Goal: Task Accomplishment & Management: Manage account settings

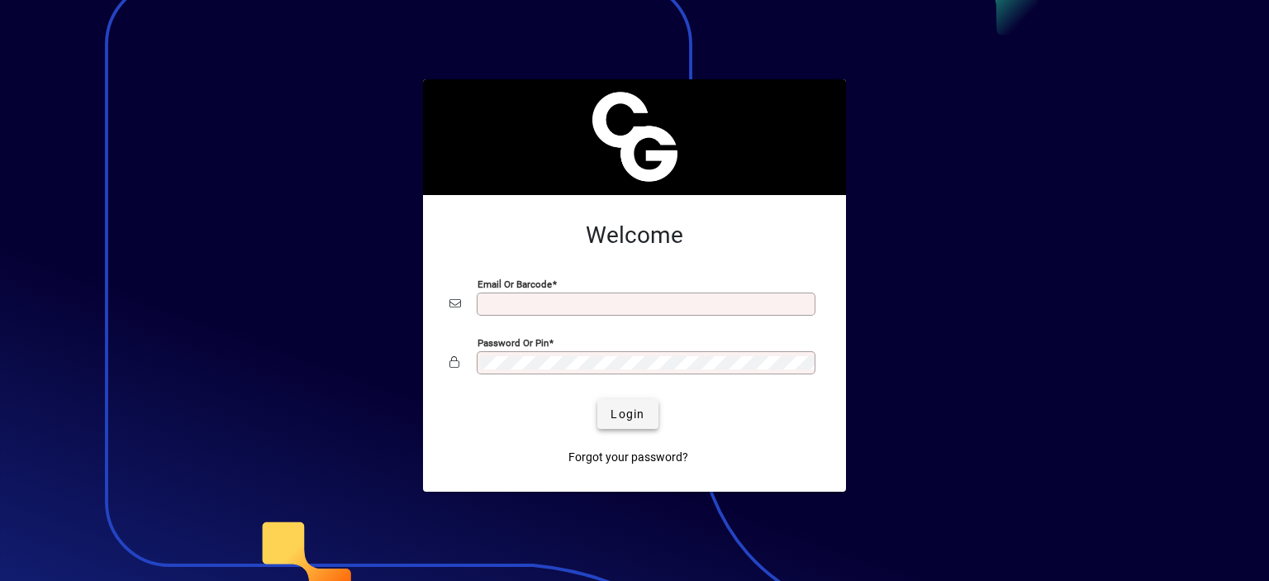
type input "**********"
click at [618, 420] on span "Login" at bounding box center [627, 414] width 34 height 17
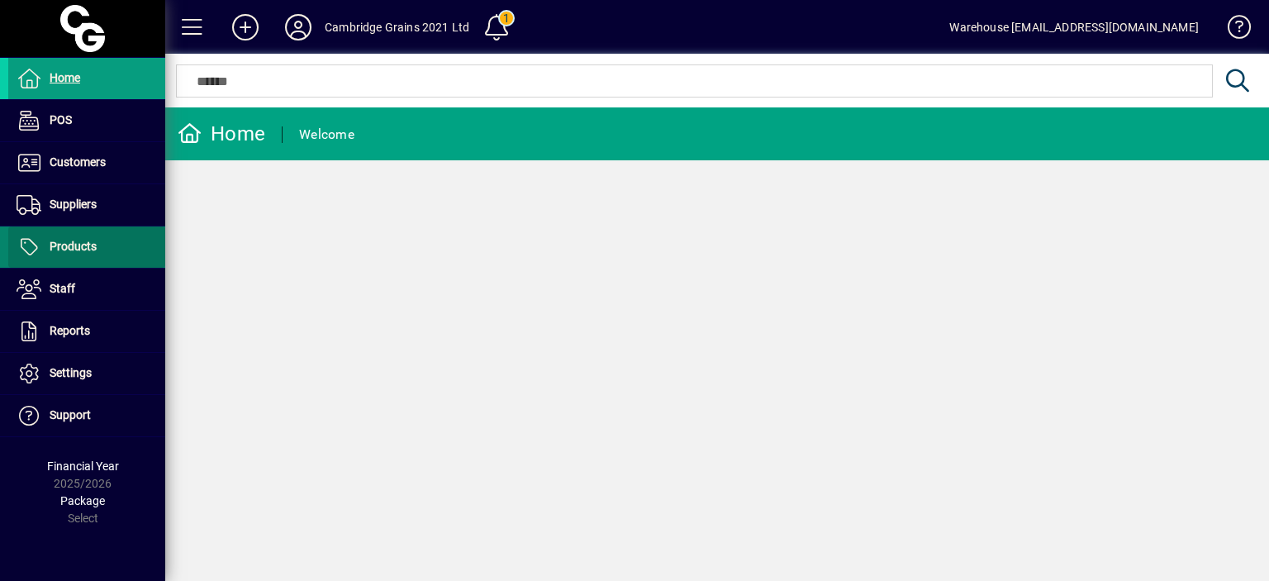
click at [65, 247] on span "Products" at bounding box center [73, 246] width 47 height 13
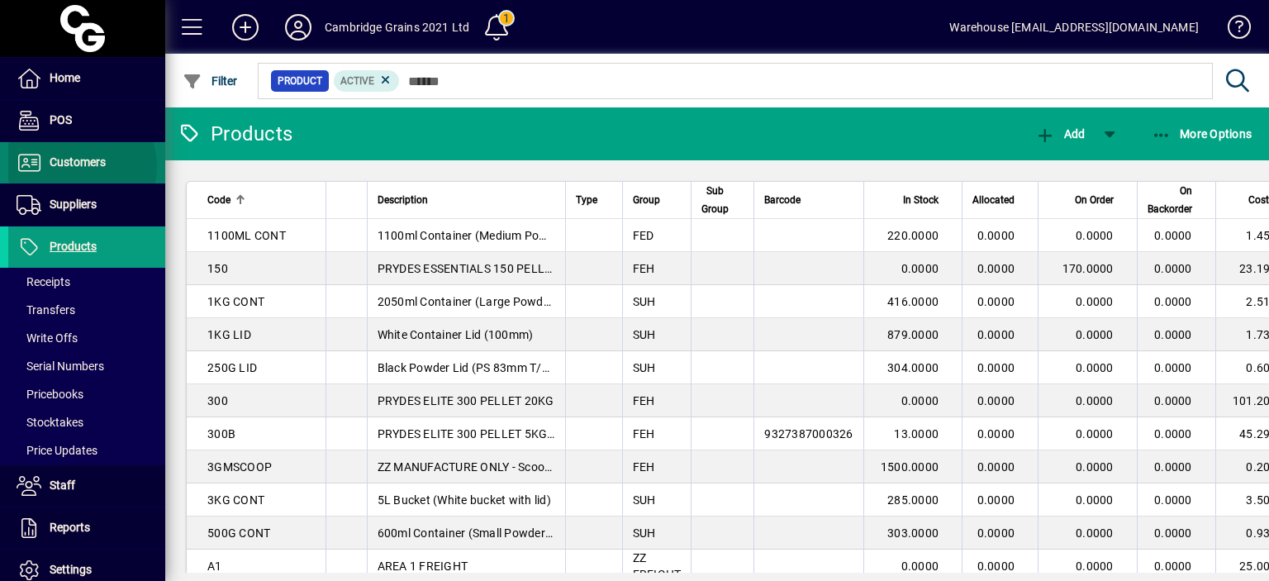
click at [81, 165] on span "Customers" at bounding box center [78, 161] width 56 height 13
click at [54, 164] on span "Customers" at bounding box center [78, 161] width 56 height 13
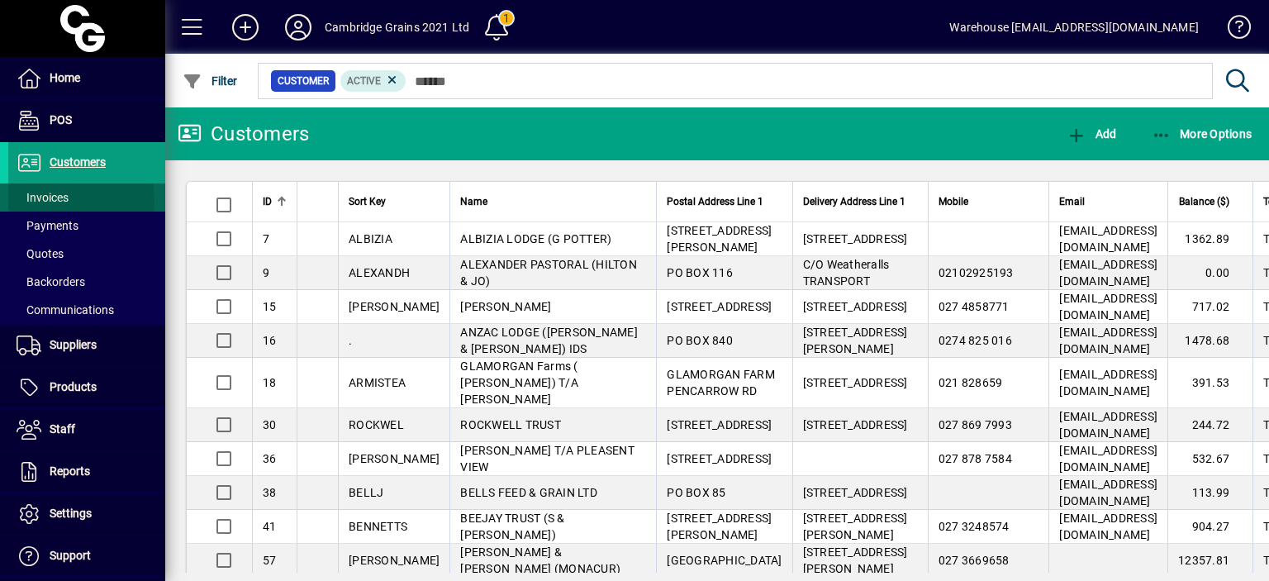
click at [65, 201] on span "Invoices" at bounding box center [43, 197] width 52 height 13
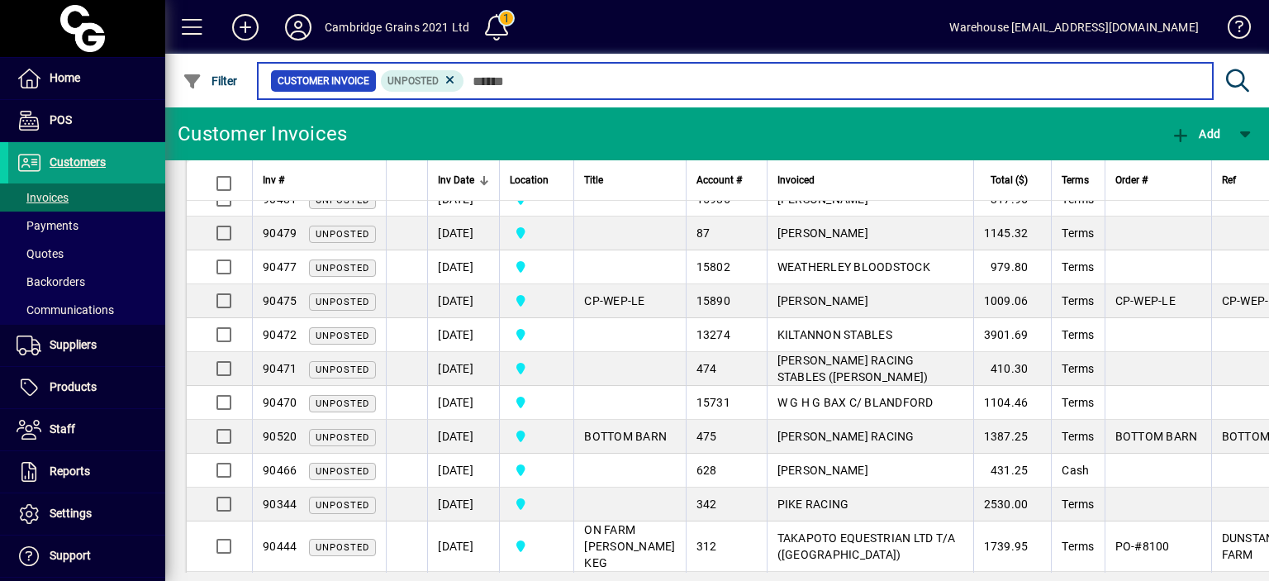
scroll to position [1434, 0]
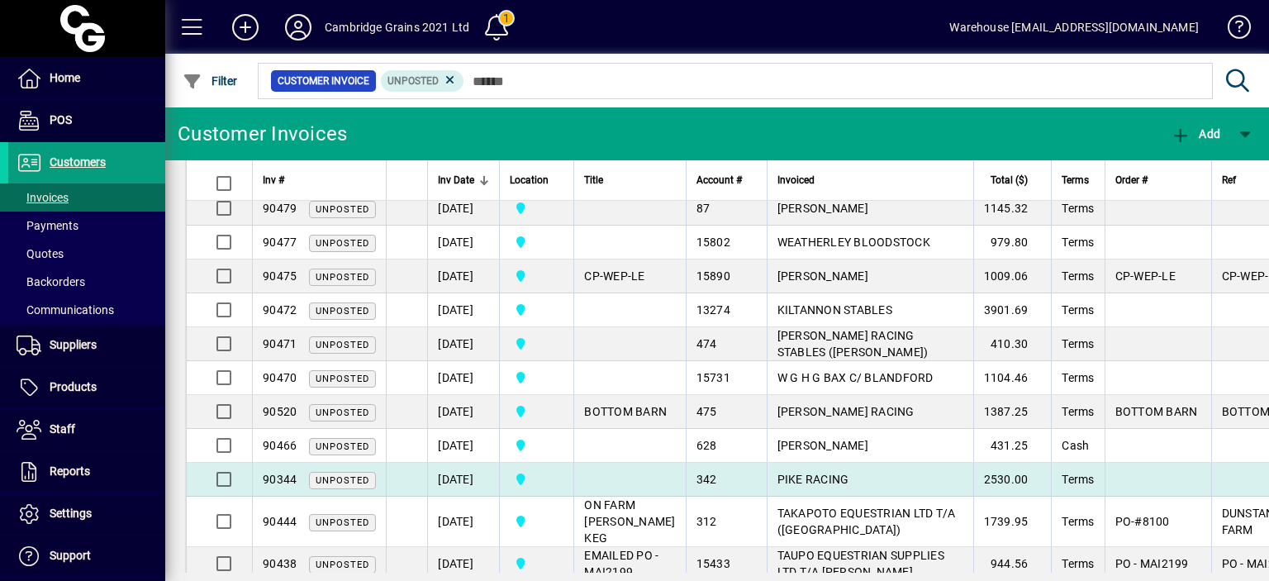
click at [479, 463] on td "[DATE]" at bounding box center [463, 480] width 72 height 34
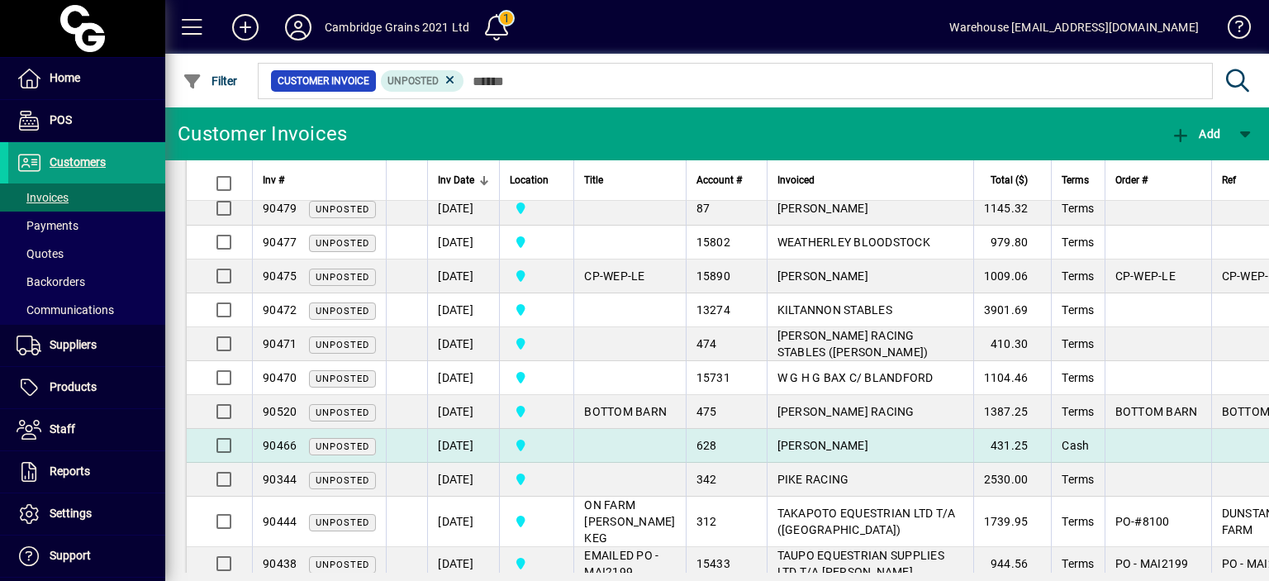
click at [479, 429] on td "[DATE]" at bounding box center [463, 446] width 72 height 34
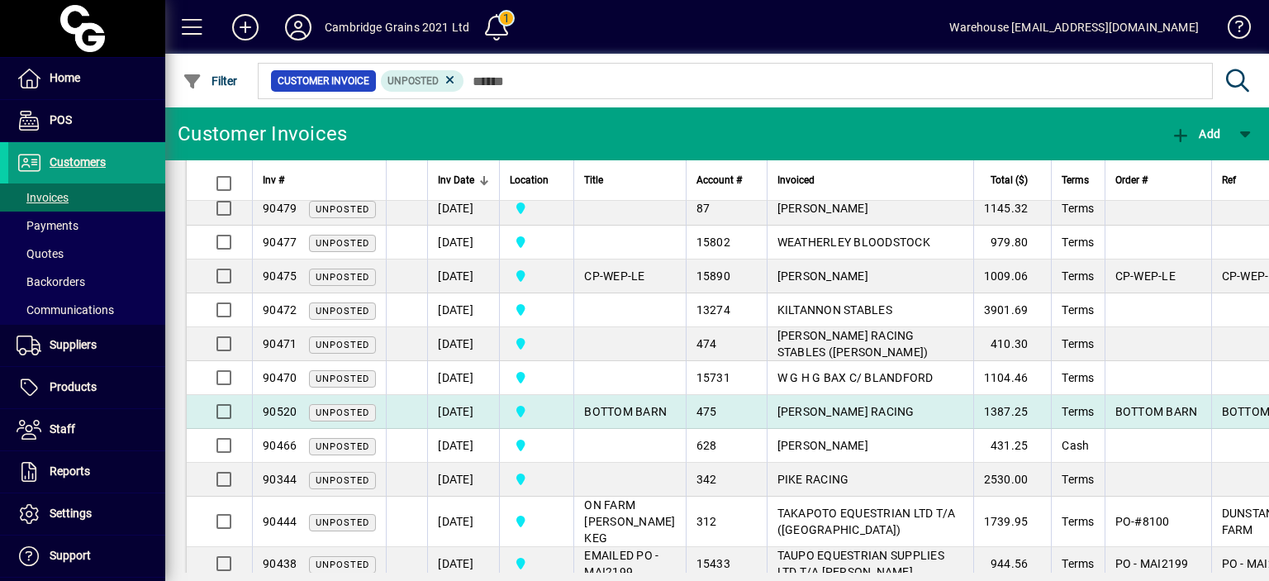
click at [468, 395] on td "[DATE]" at bounding box center [463, 412] width 72 height 34
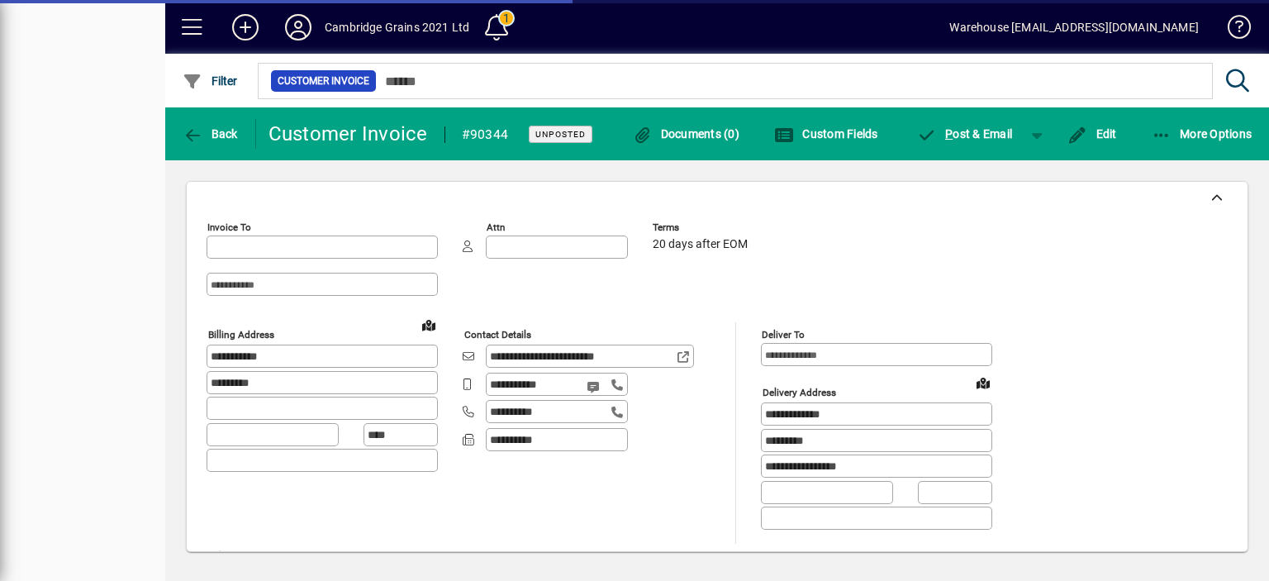
type input "**********"
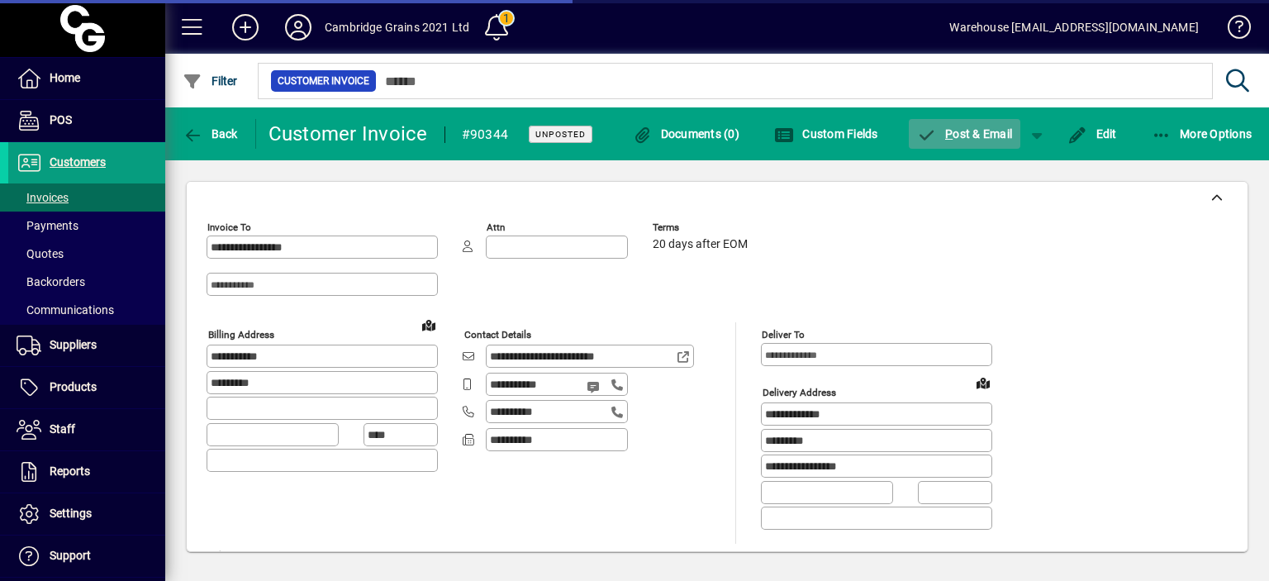
click at [971, 135] on span "P ost & Email" at bounding box center [965, 133] width 96 height 13
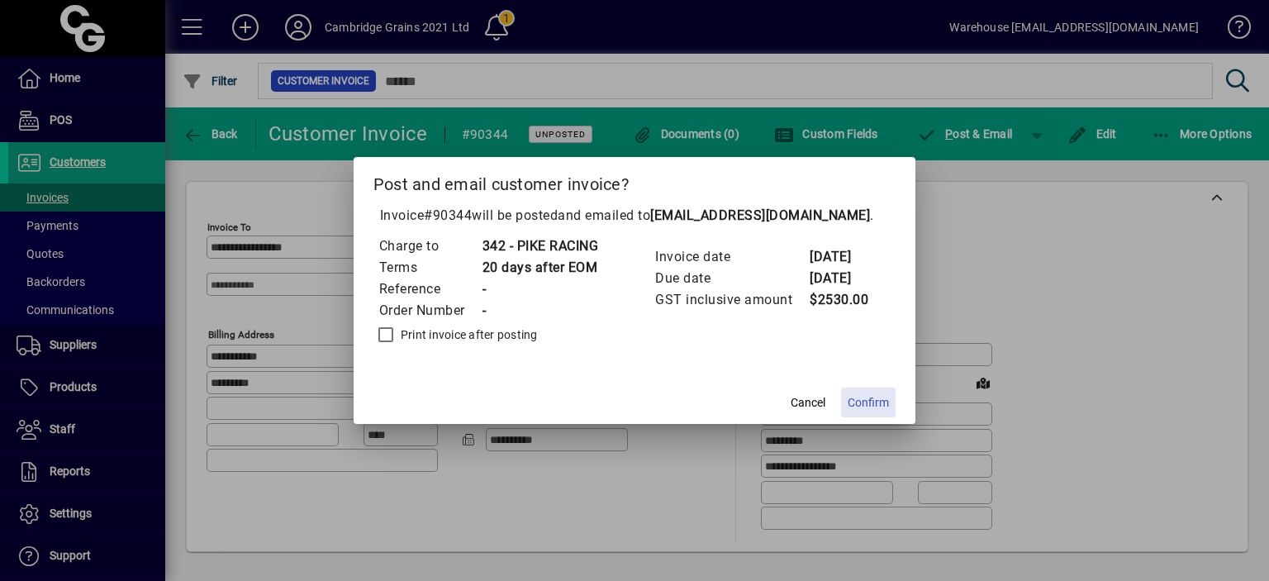
click at [880, 396] on span "Confirm" at bounding box center [867, 402] width 41 height 17
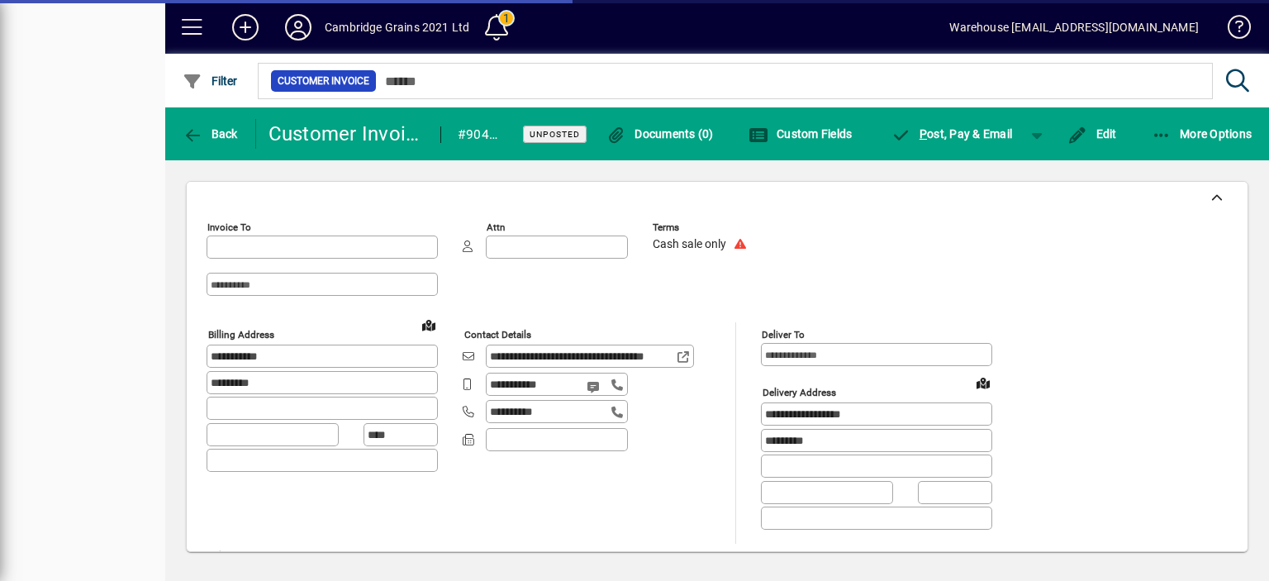
type input "**********"
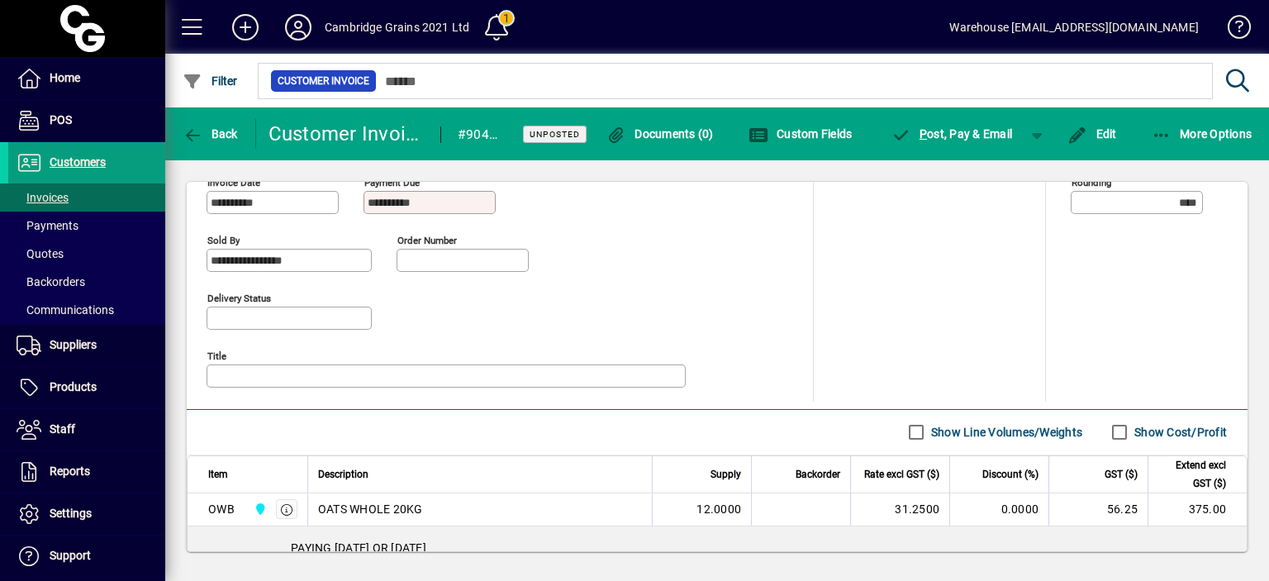
scroll to position [803, 0]
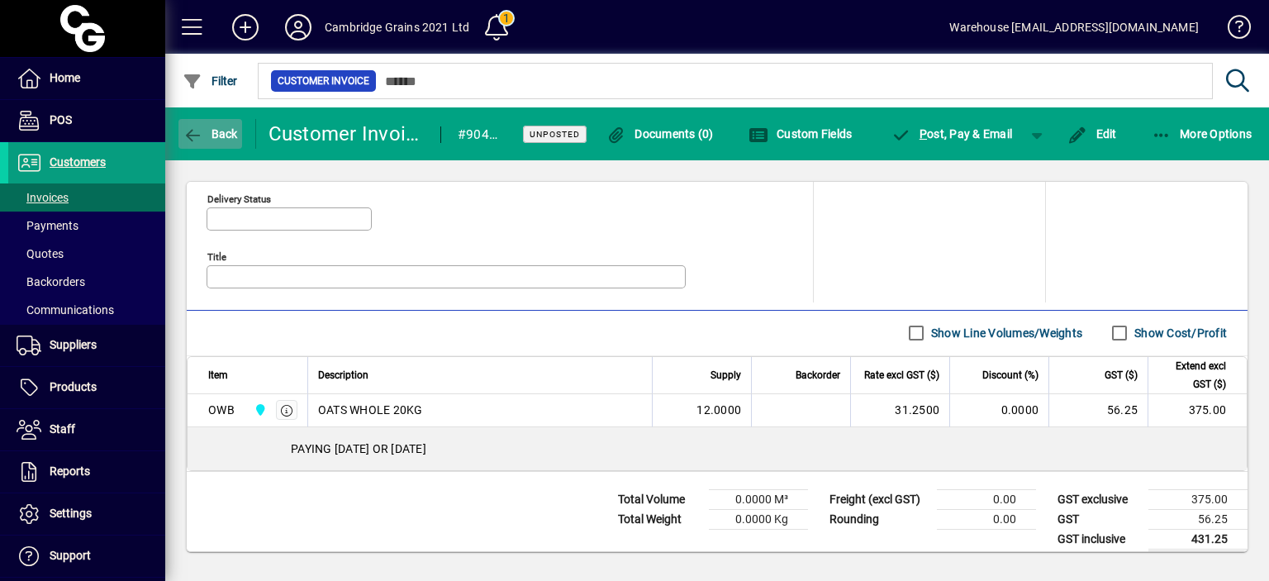
click at [184, 138] on icon "button" at bounding box center [193, 135] width 21 height 17
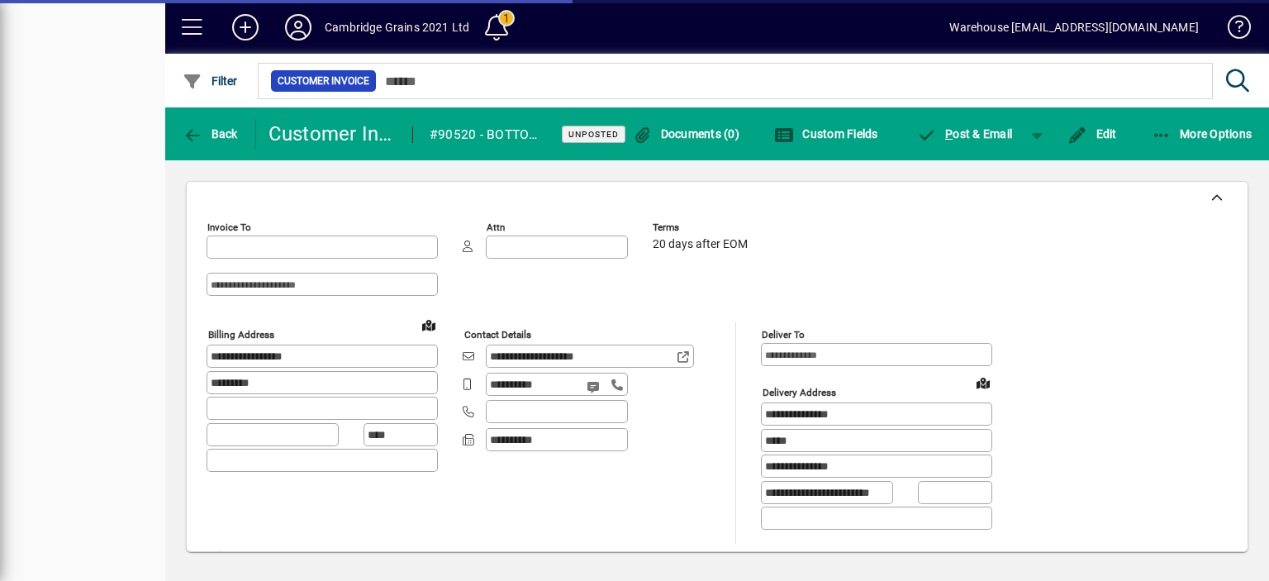
type input "**********"
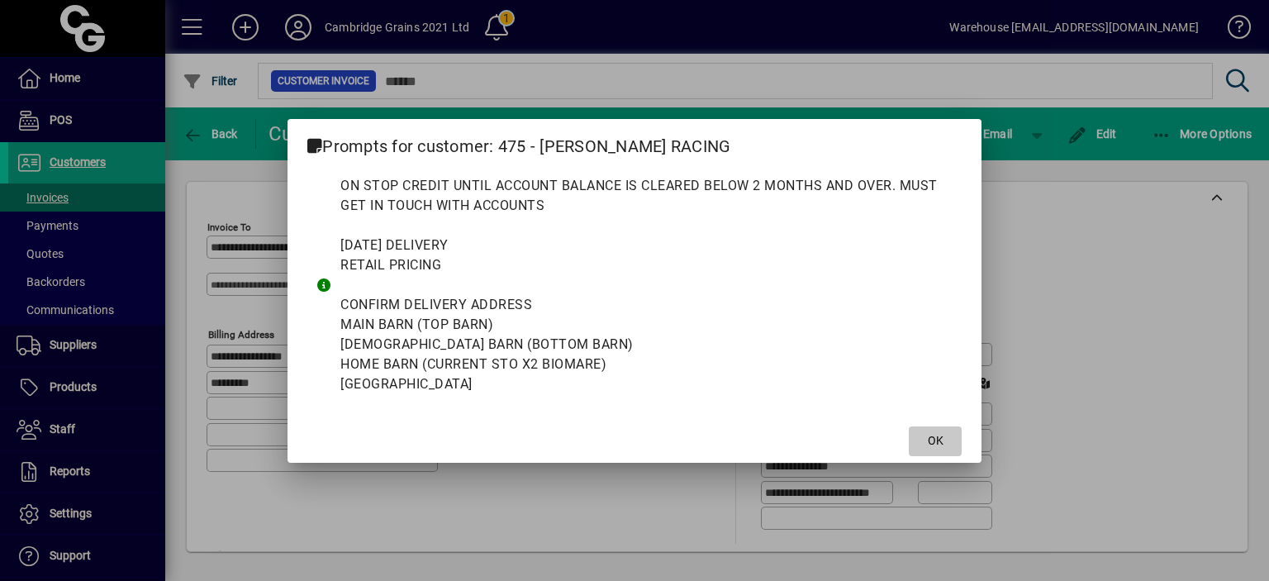
click at [939, 439] on span "OK" at bounding box center [936, 440] width 16 height 17
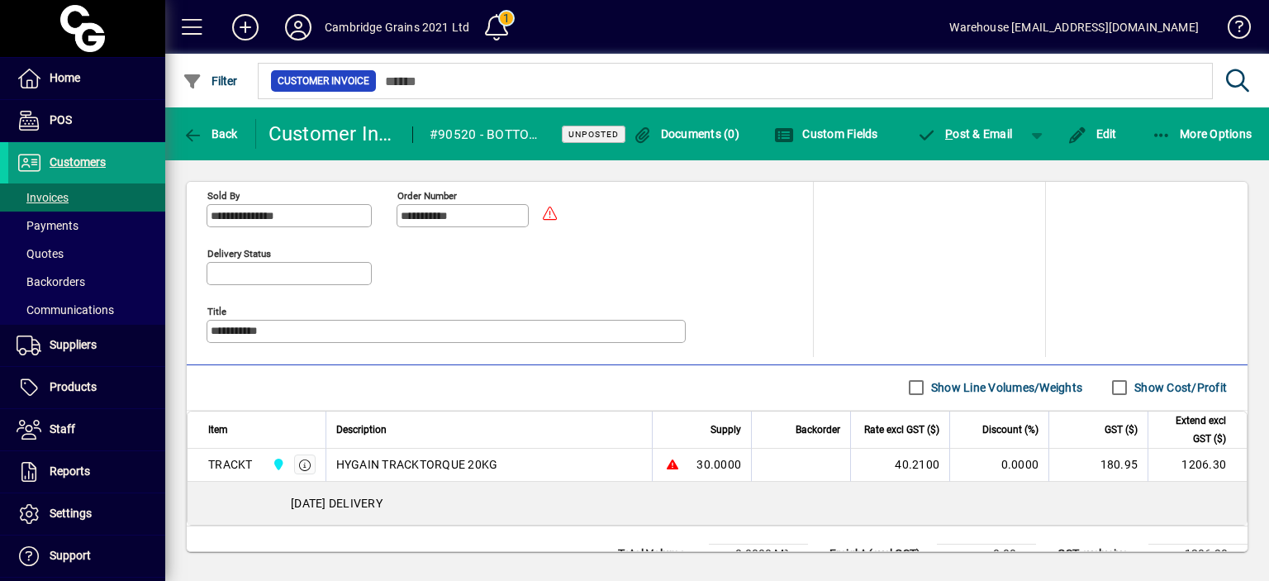
scroll to position [811, 0]
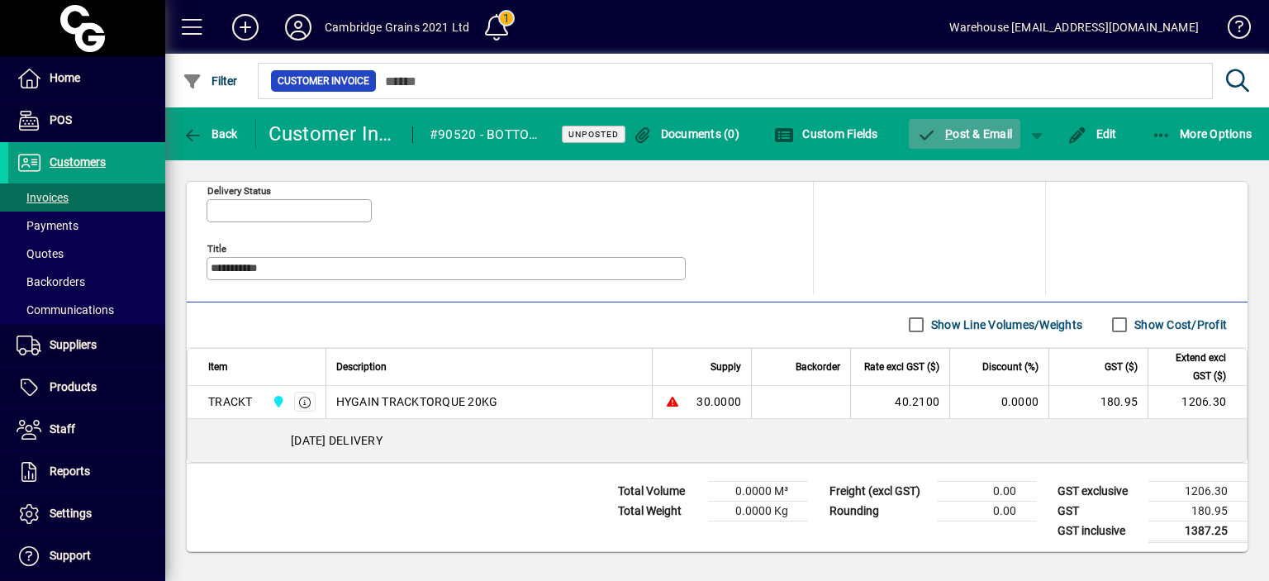
click at [953, 129] on span "P ost & Email" at bounding box center [965, 133] width 96 height 13
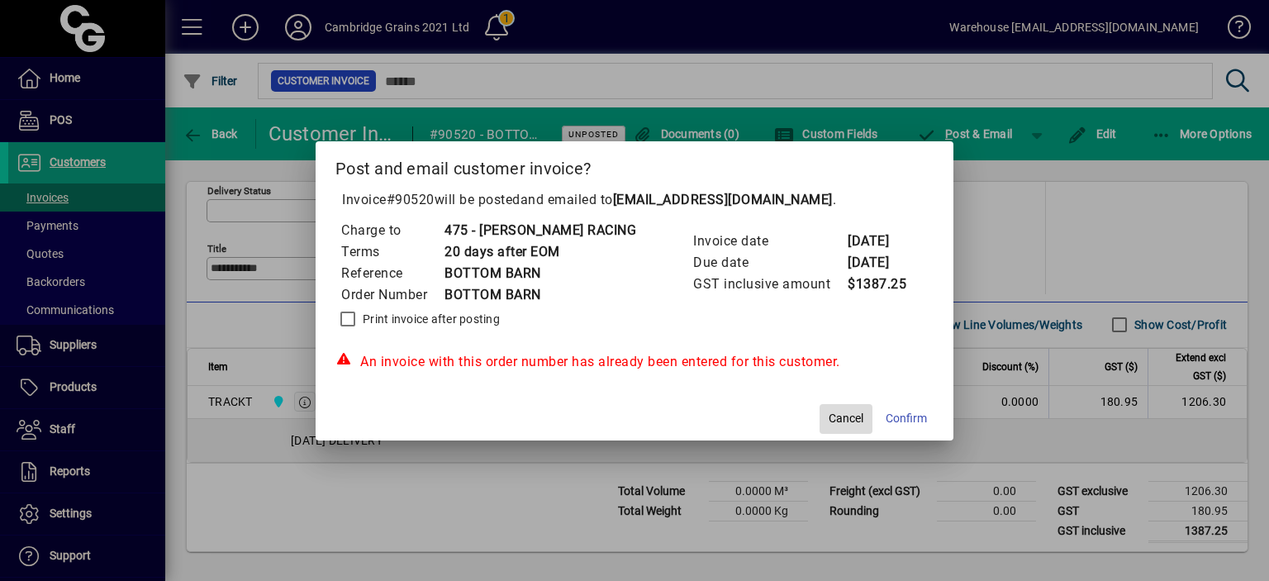
click at [850, 423] on span "Cancel" at bounding box center [845, 418] width 35 height 17
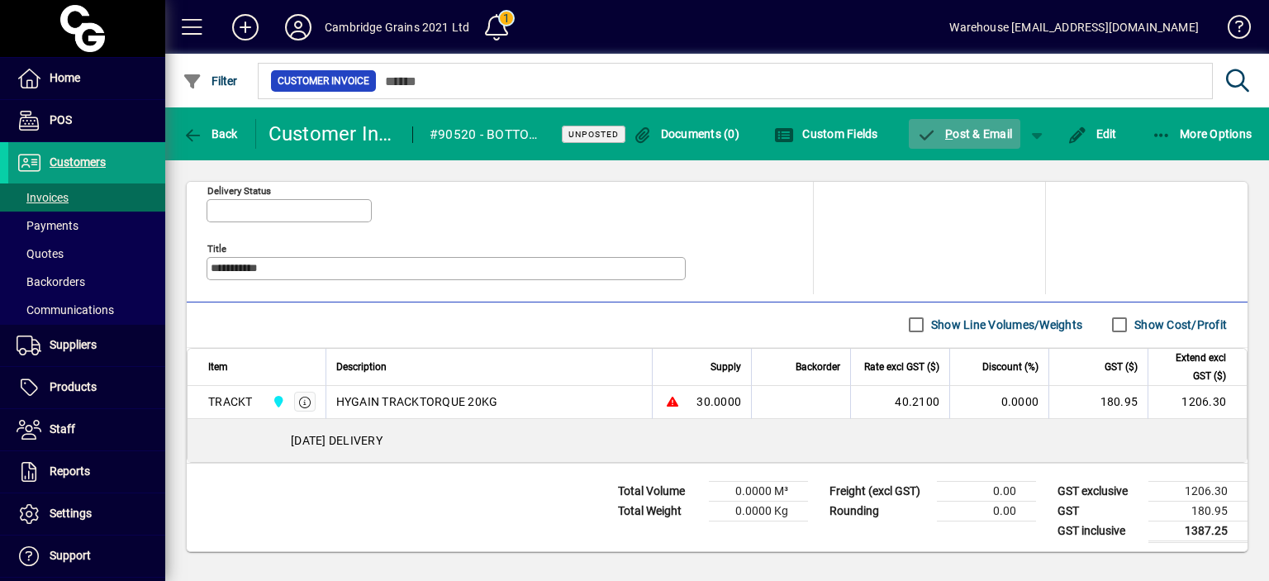
click at [956, 134] on span "P ost & Email" at bounding box center [965, 133] width 96 height 13
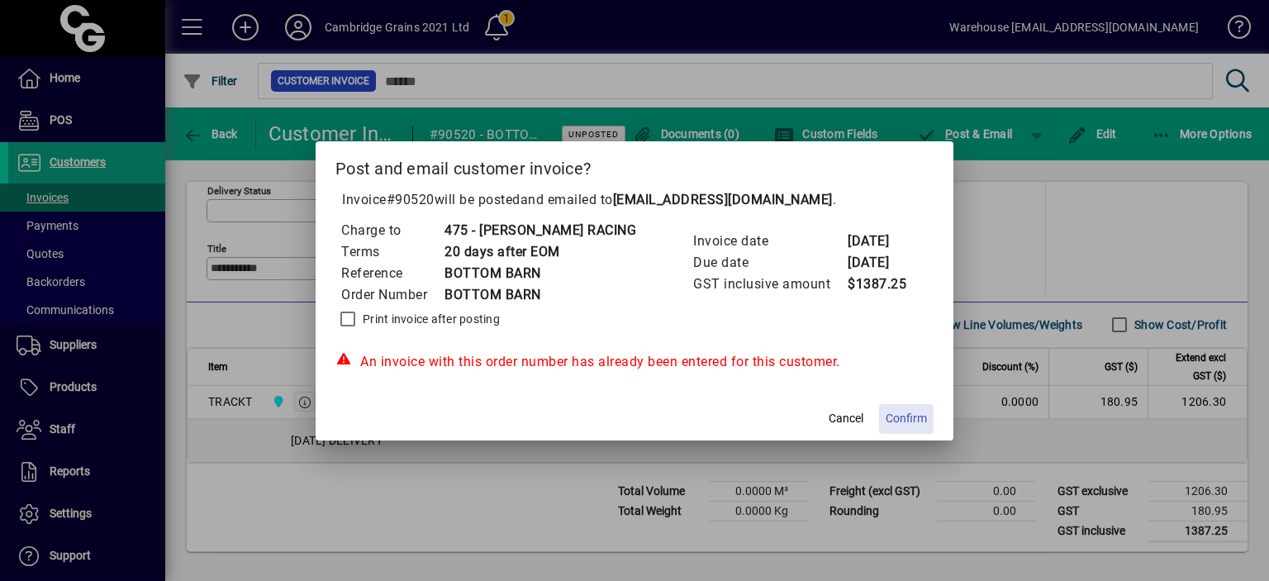
click at [909, 414] on span "Confirm" at bounding box center [905, 418] width 41 height 17
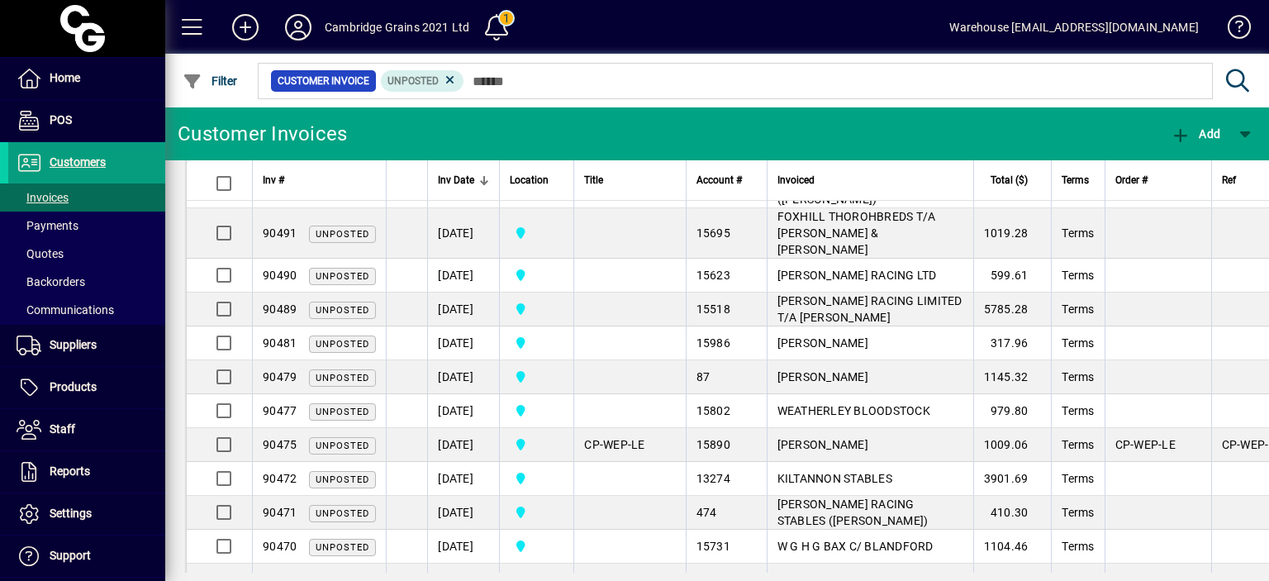
scroll to position [1232, 0]
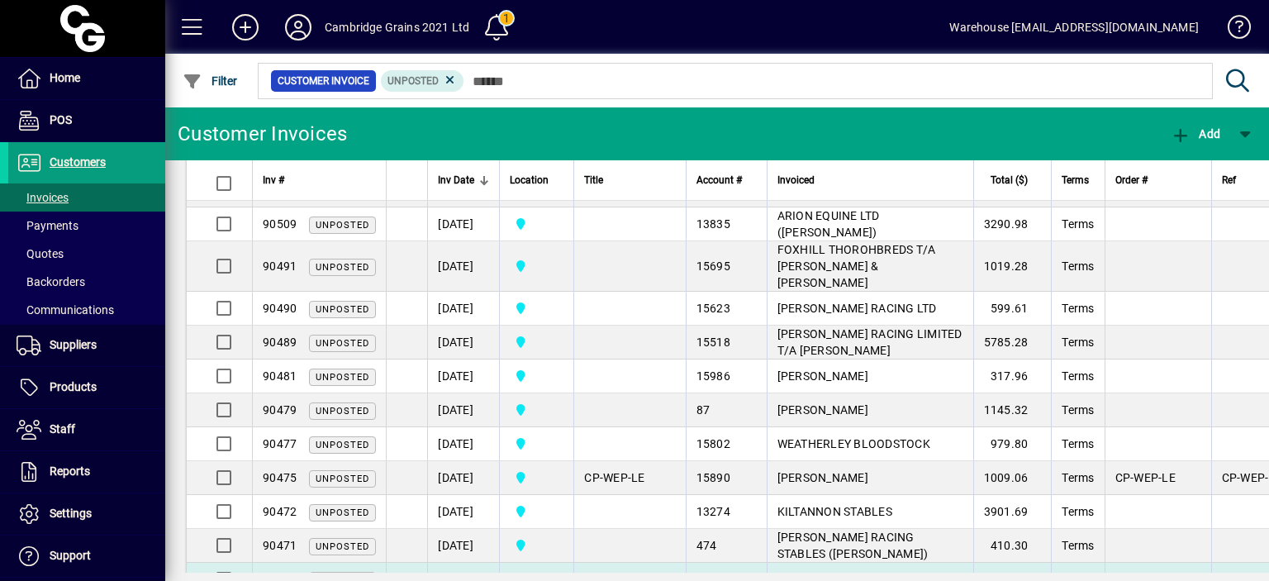
click at [458, 562] on td "[DATE]" at bounding box center [463, 579] width 72 height 34
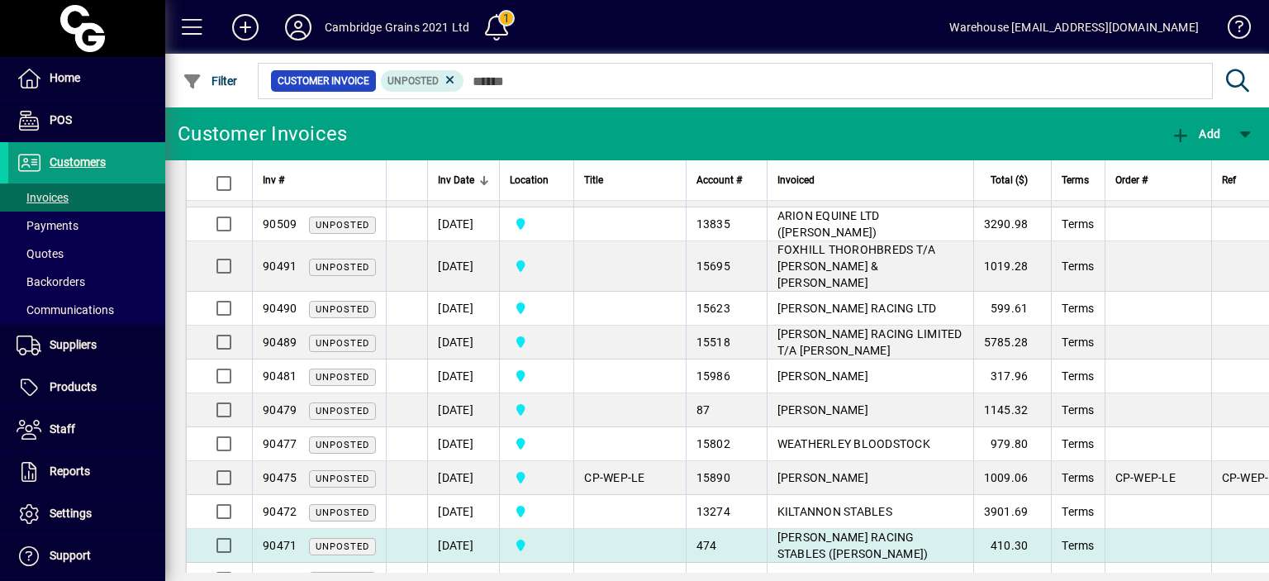
click at [476, 529] on td "[DATE]" at bounding box center [463, 546] width 72 height 34
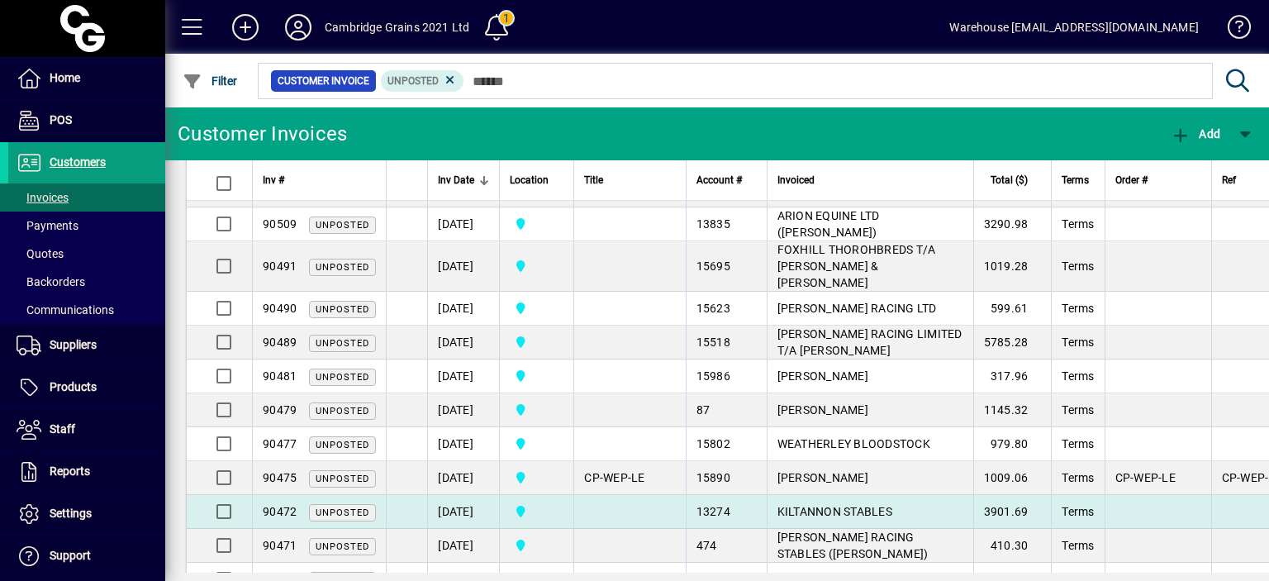
click at [482, 495] on td "[DATE]" at bounding box center [463, 512] width 72 height 34
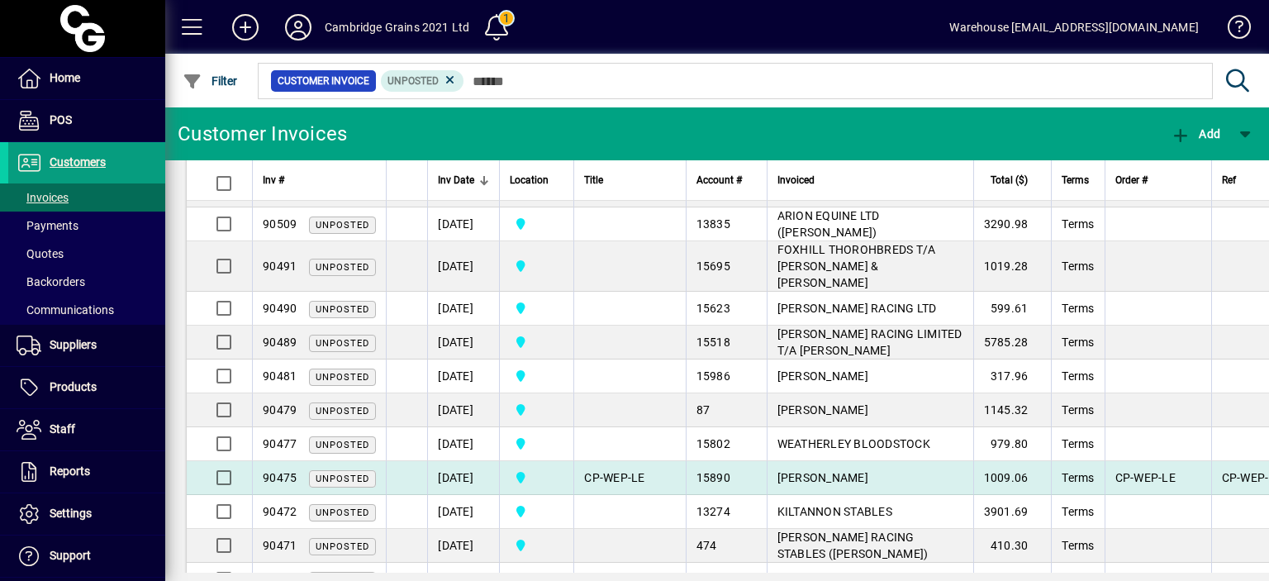
click at [482, 461] on td "[DATE]" at bounding box center [463, 478] width 72 height 34
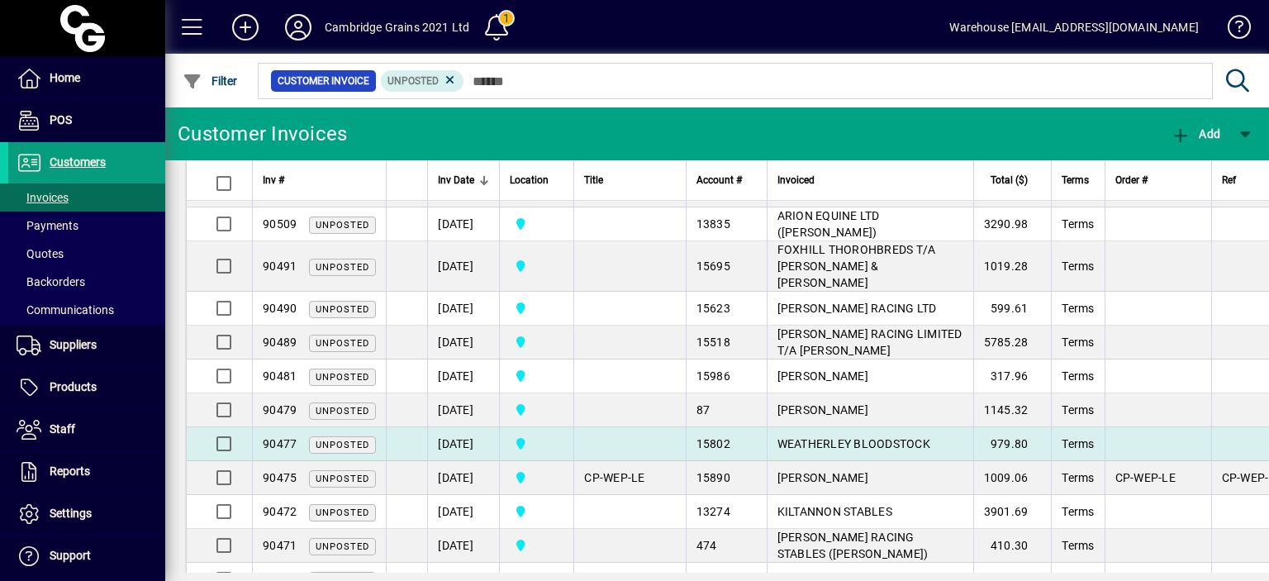
click at [480, 427] on td "[DATE]" at bounding box center [463, 444] width 72 height 34
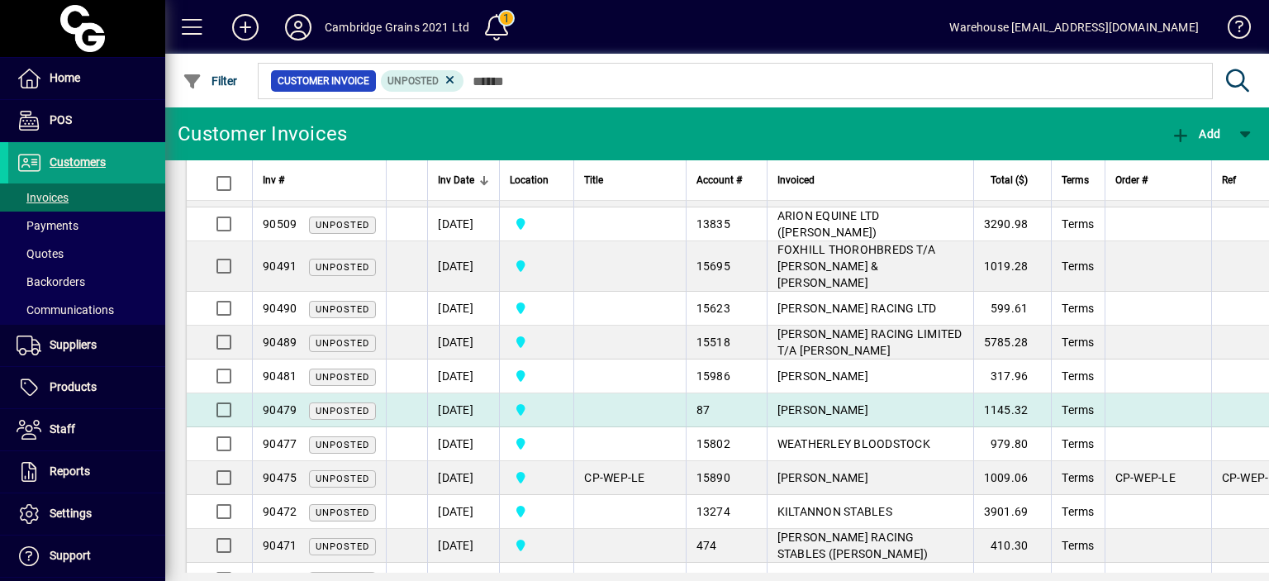
click at [472, 393] on td "[DATE]" at bounding box center [463, 410] width 72 height 34
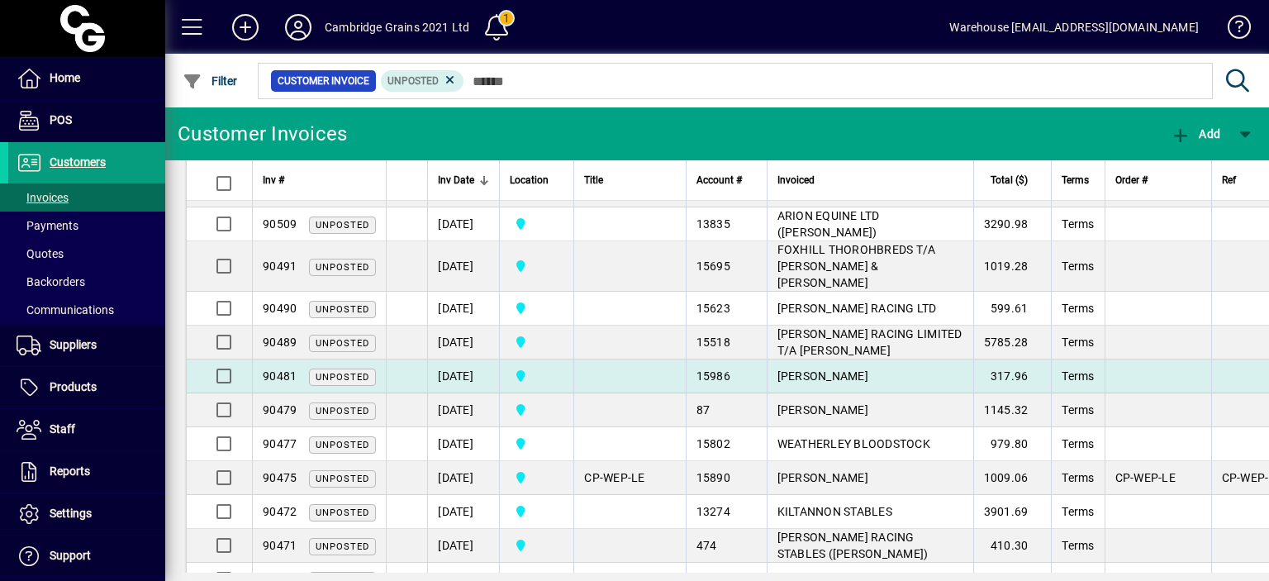
click at [472, 359] on td "[DATE]" at bounding box center [463, 376] width 72 height 34
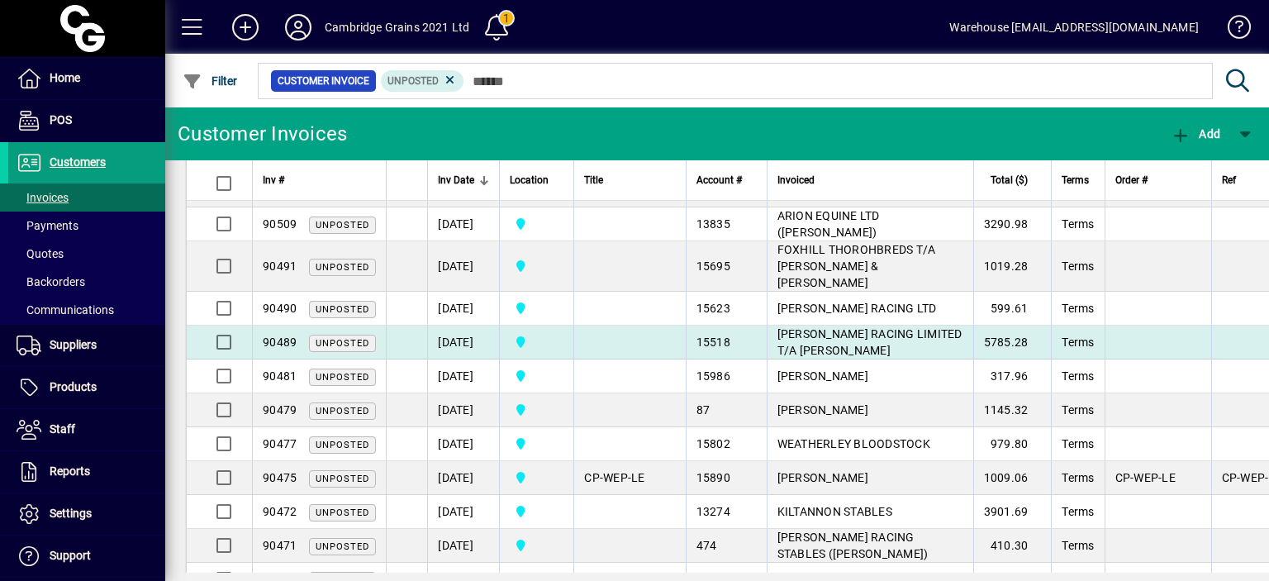
click at [471, 325] on td "[DATE]" at bounding box center [463, 342] width 72 height 34
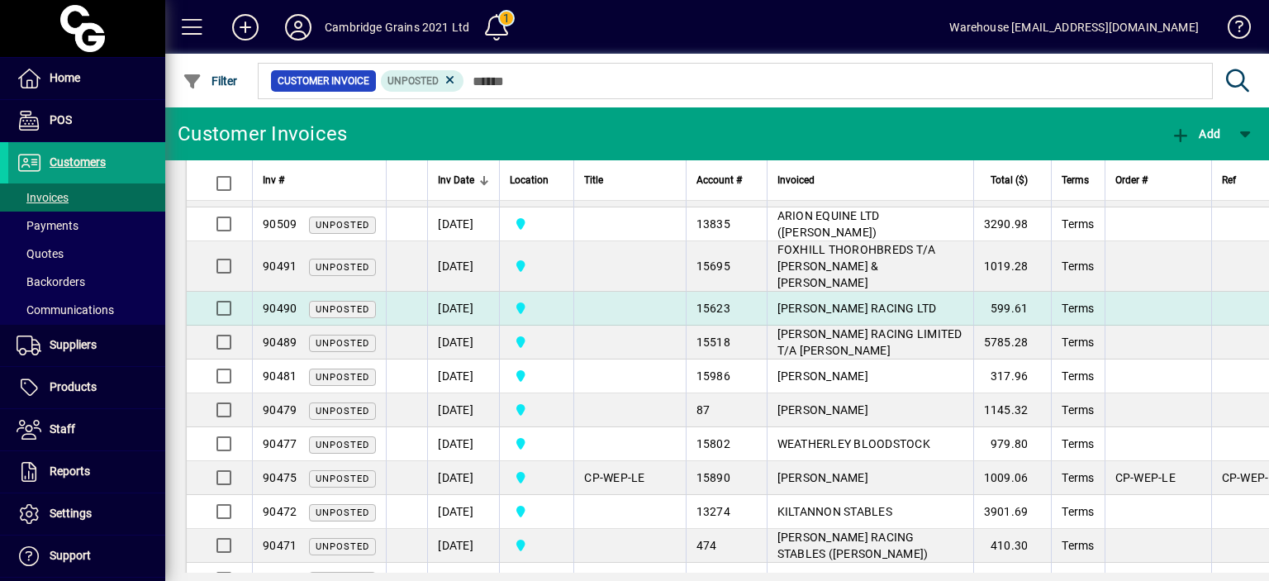
click at [471, 292] on td "[DATE]" at bounding box center [463, 309] width 72 height 34
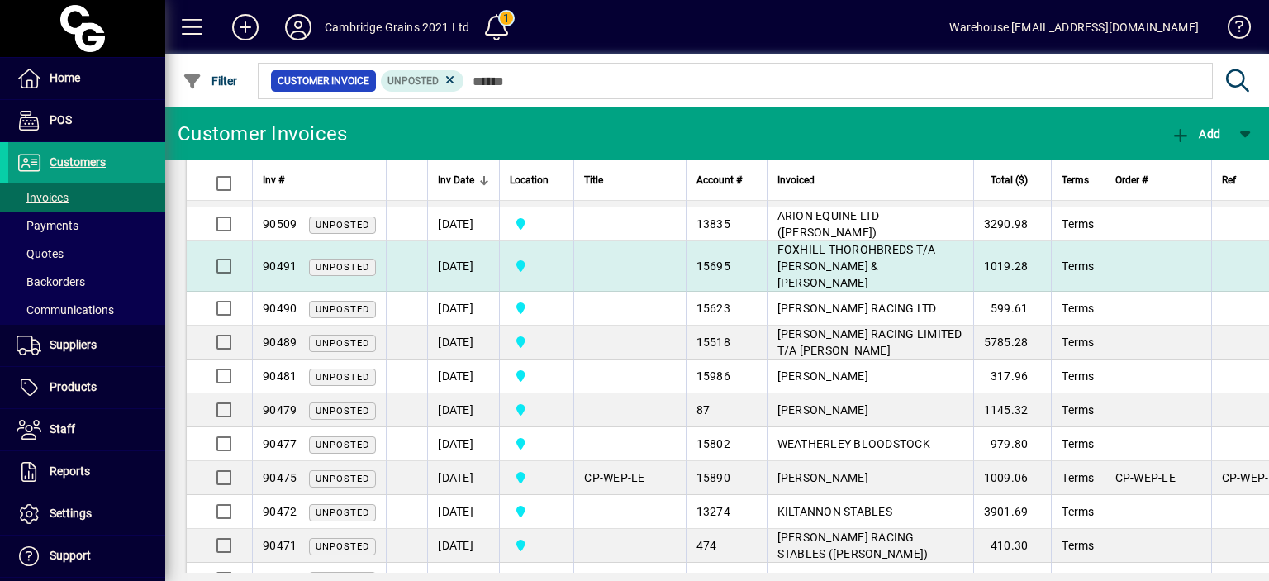
click at [474, 253] on td "[DATE]" at bounding box center [463, 266] width 72 height 50
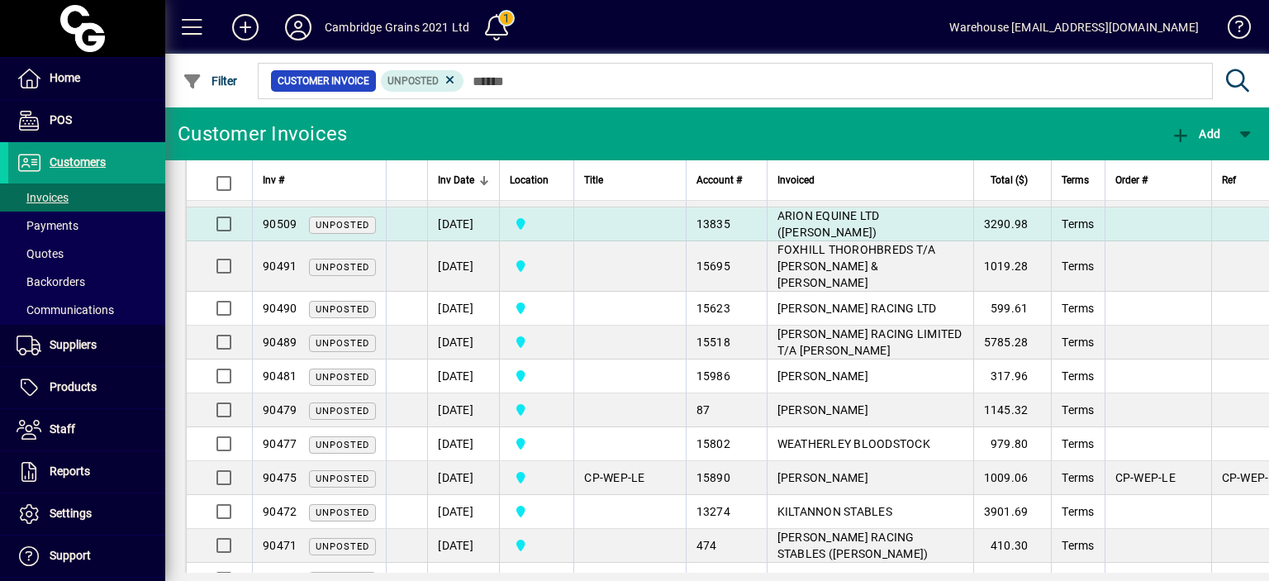
click at [478, 219] on td "[DATE]" at bounding box center [463, 224] width 72 height 34
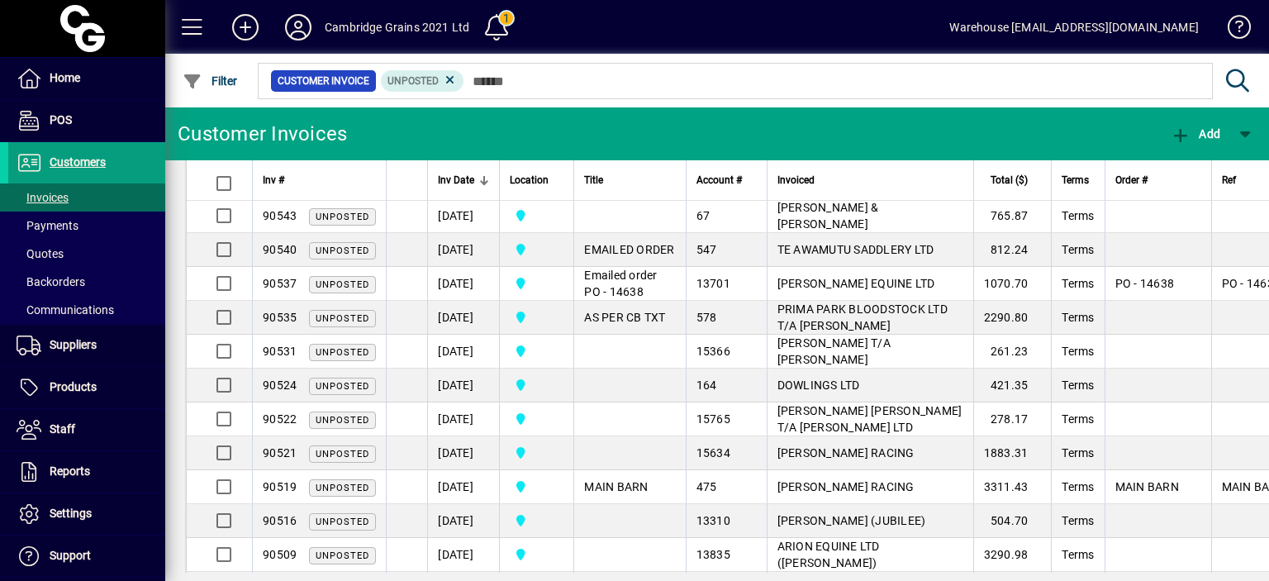
scroll to position [869, 0]
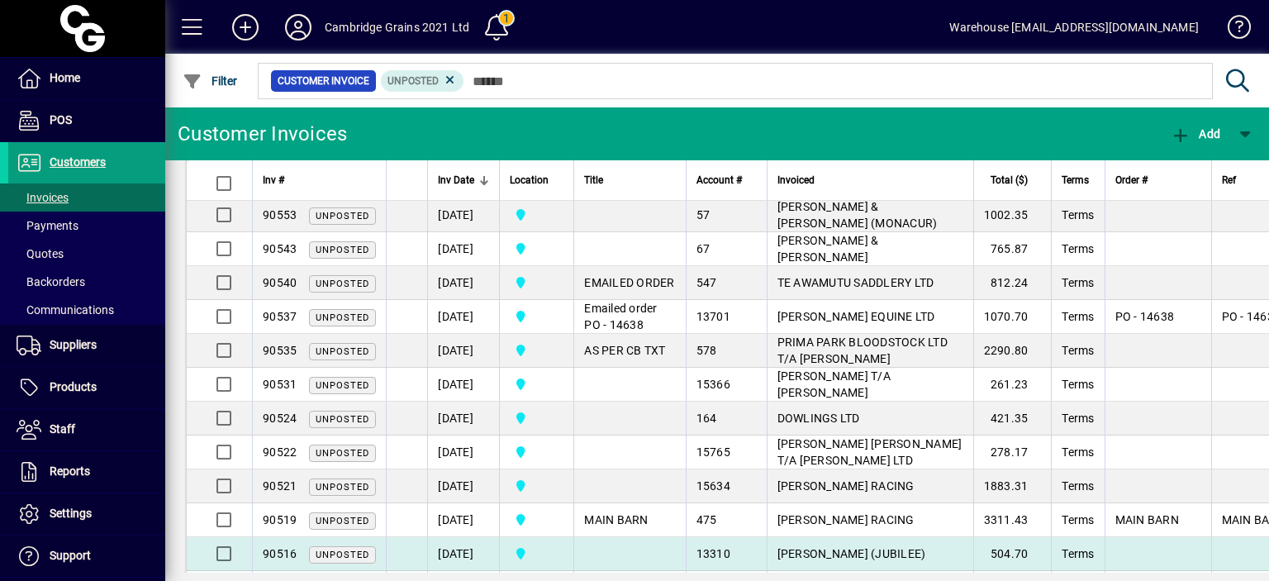
click at [471, 548] on td "[DATE]" at bounding box center [463, 554] width 72 height 34
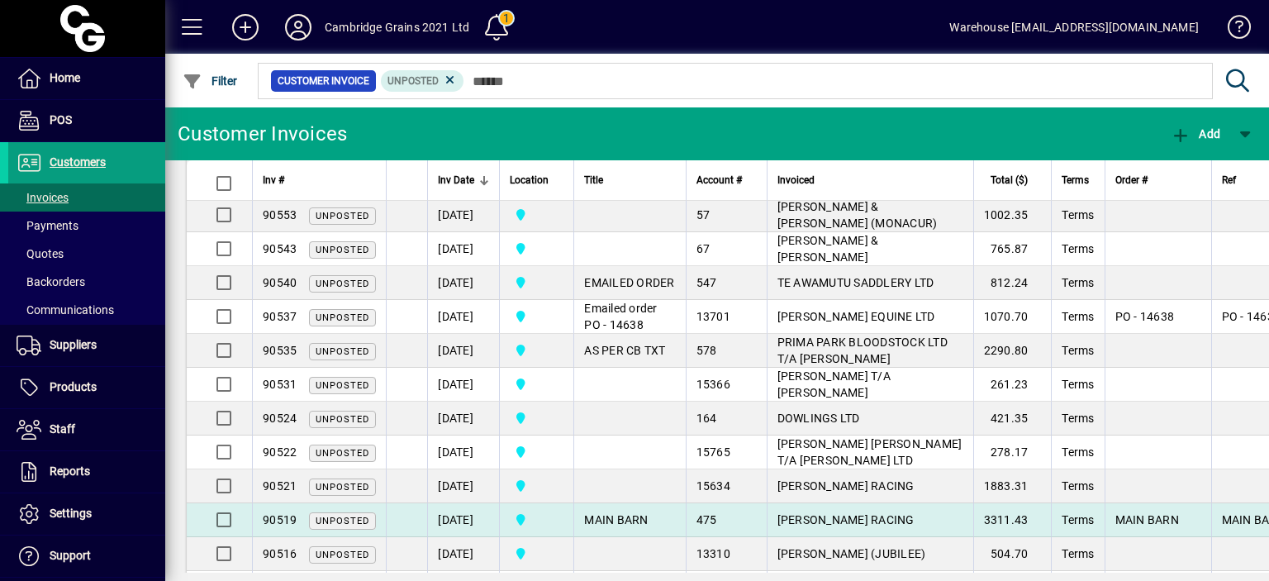
click at [471, 519] on td "[DATE]" at bounding box center [463, 520] width 72 height 34
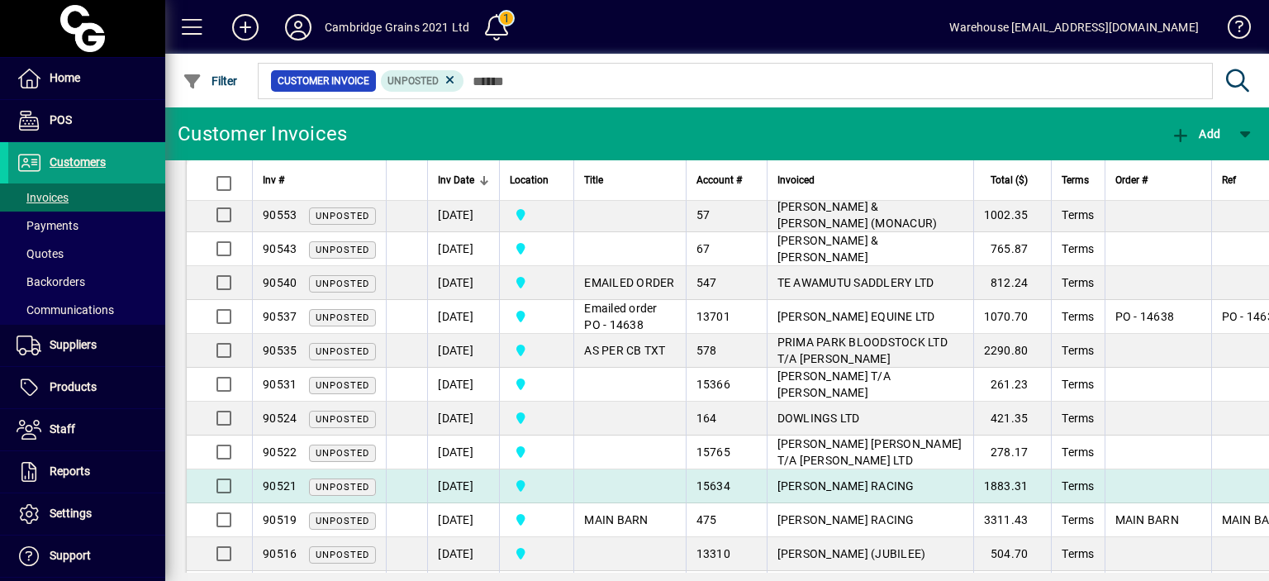
click at [469, 479] on td "[DATE]" at bounding box center [463, 486] width 72 height 34
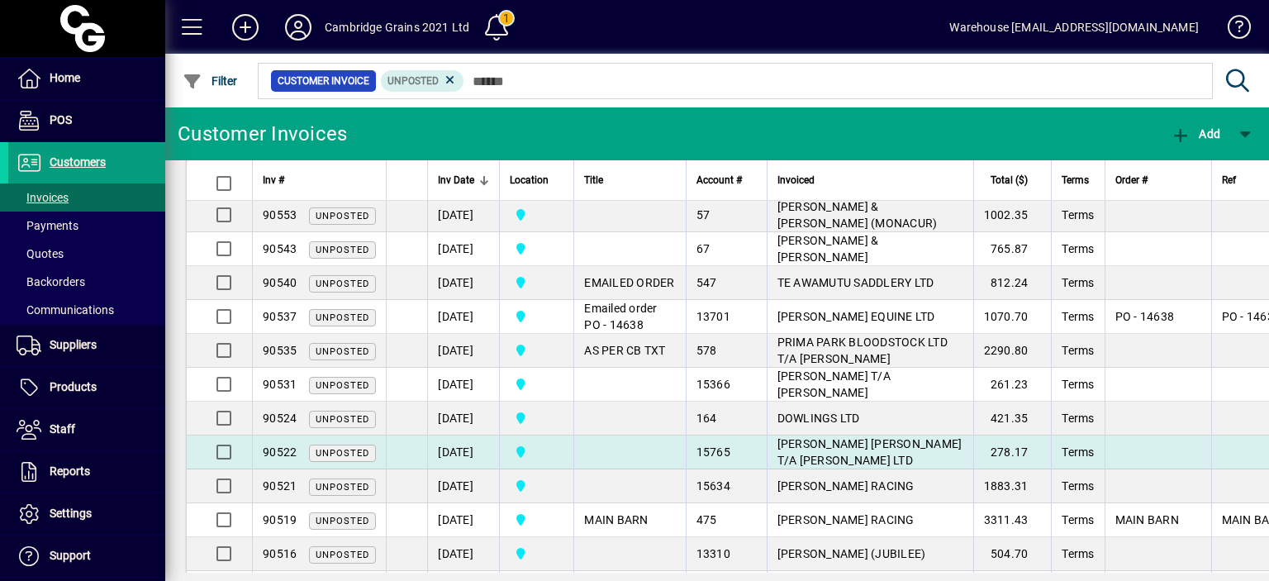
click at [469, 447] on td "[DATE]" at bounding box center [463, 452] width 72 height 34
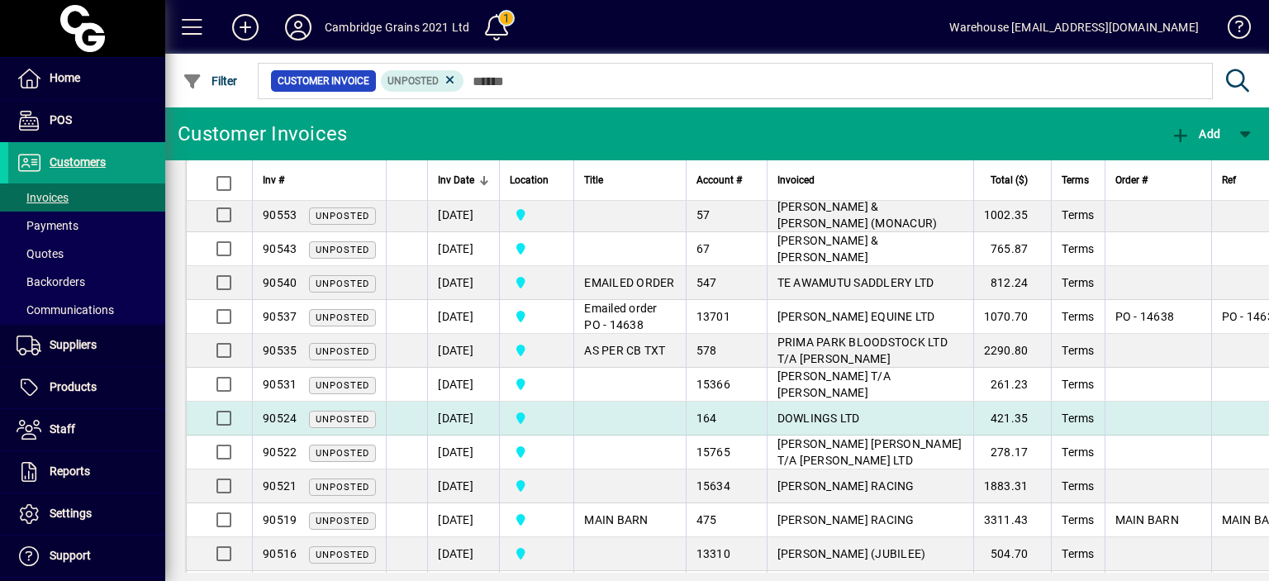
click at [469, 416] on td "[DATE]" at bounding box center [463, 418] width 72 height 34
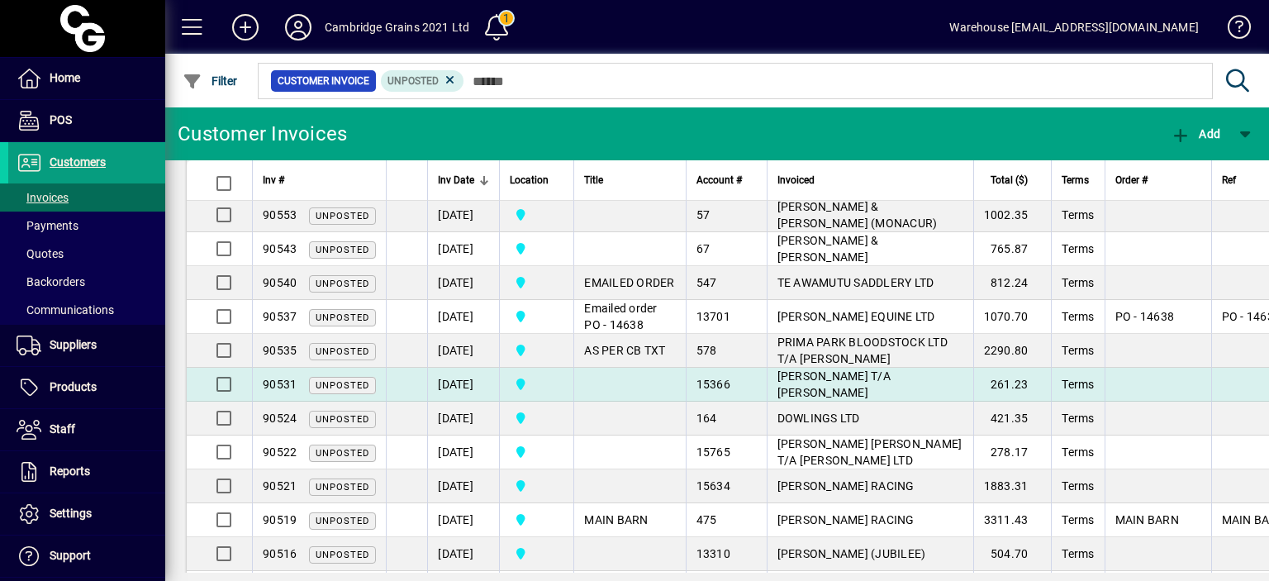
click at [469, 373] on td "[DATE]" at bounding box center [463, 385] width 72 height 34
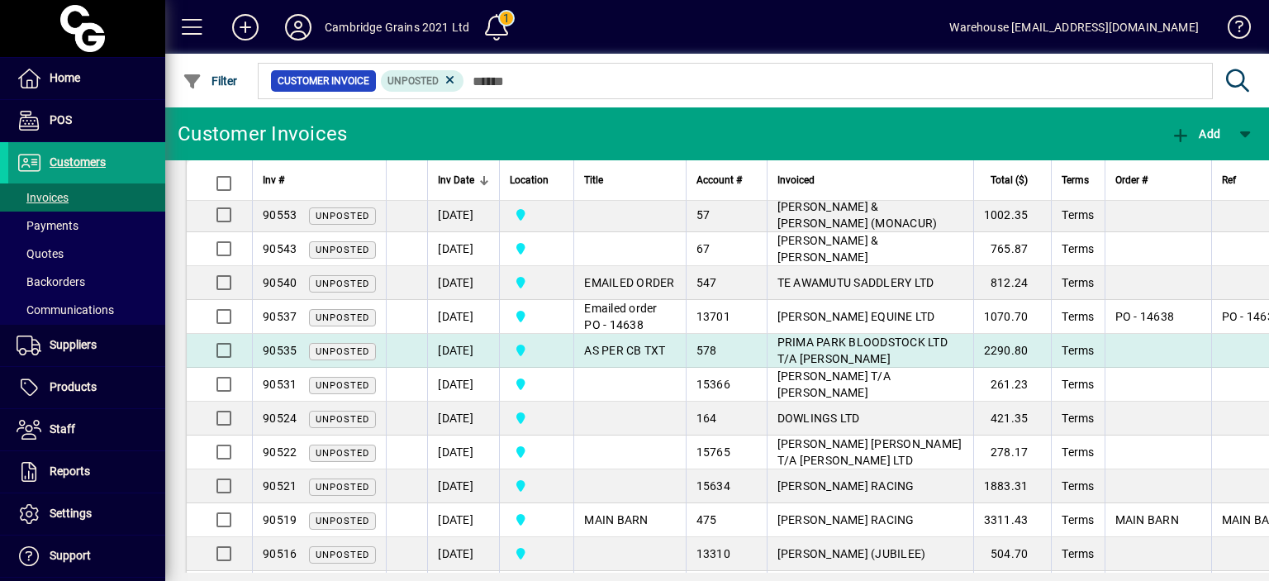
click at [469, 339] on td "[DATE]" at bounding box center [463, 351] width 72 height 34
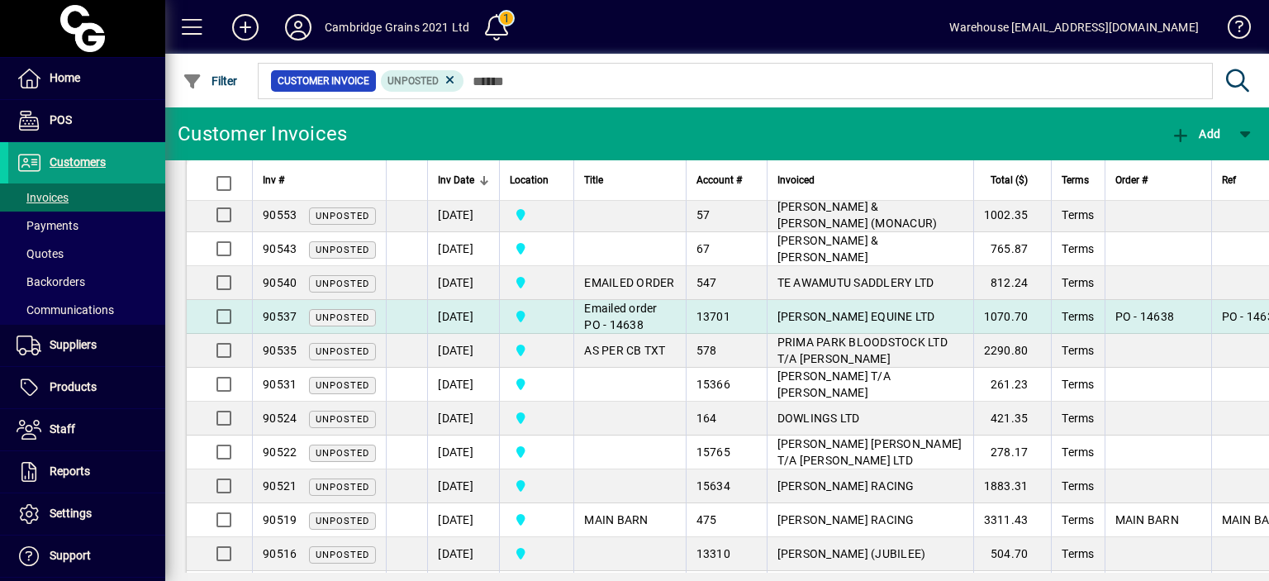
click at [469, 314] on td "[DATE]" at bounding box center [463, 317] width 72 height 34
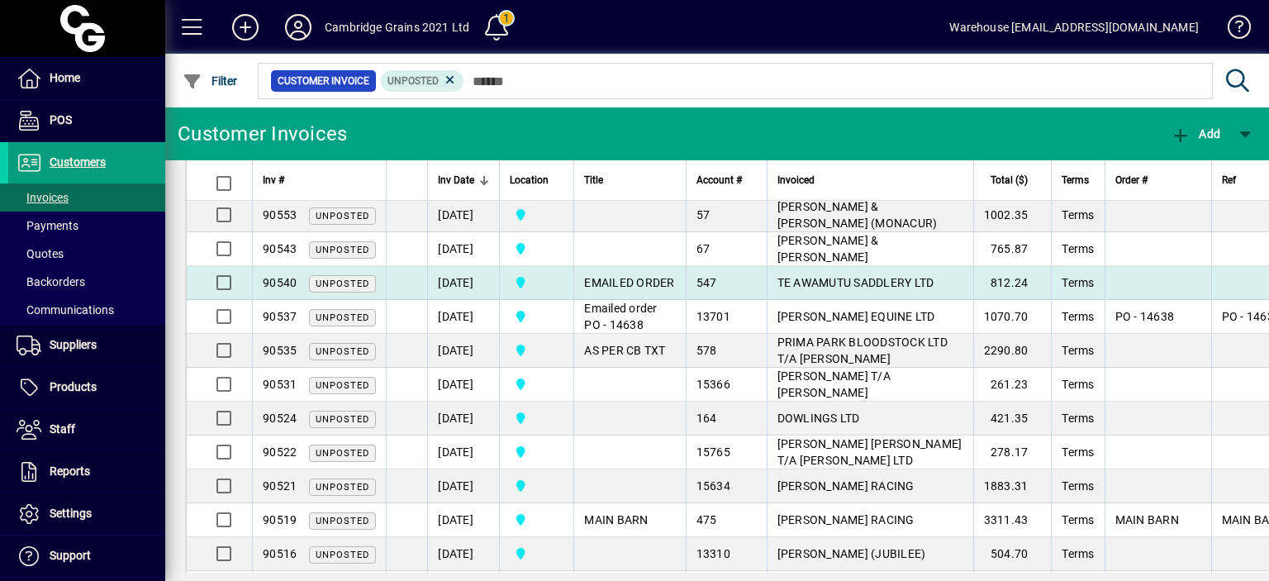
click at [469, 285] on td "[DATE]" at bounding box center [463, 283] width 72 height 34
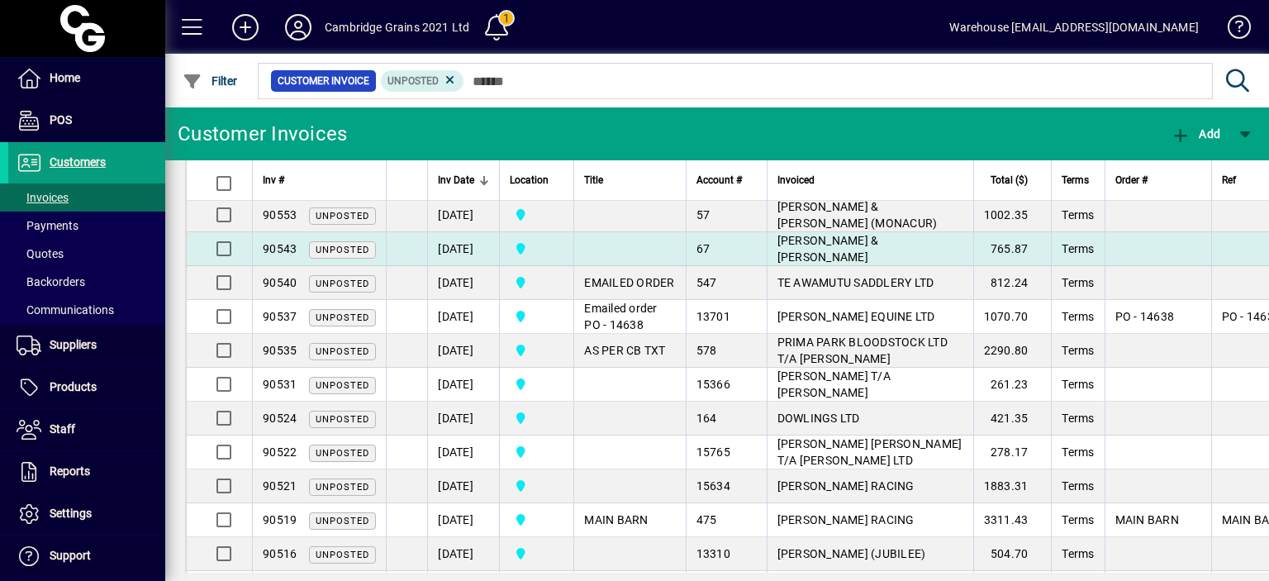
click at [475, 248] on td "[DATE]" at bounding box center [463, 249] width 72 height 34
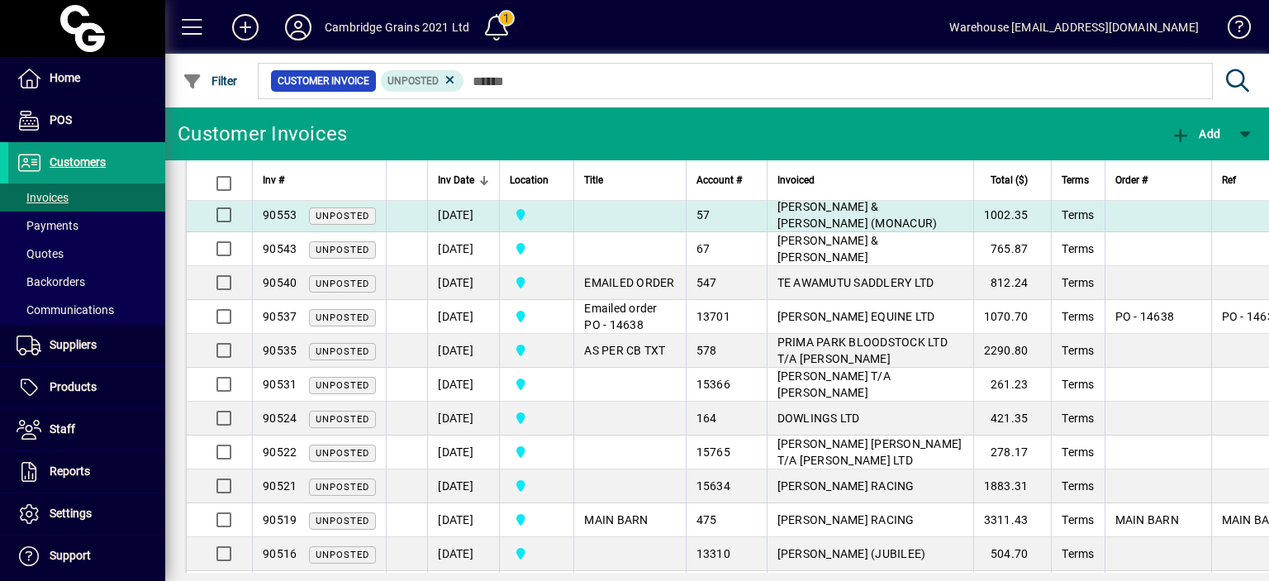
click at [477, 216] on td "[DATE]" at bounding box center [463, 215] width 72 height 34
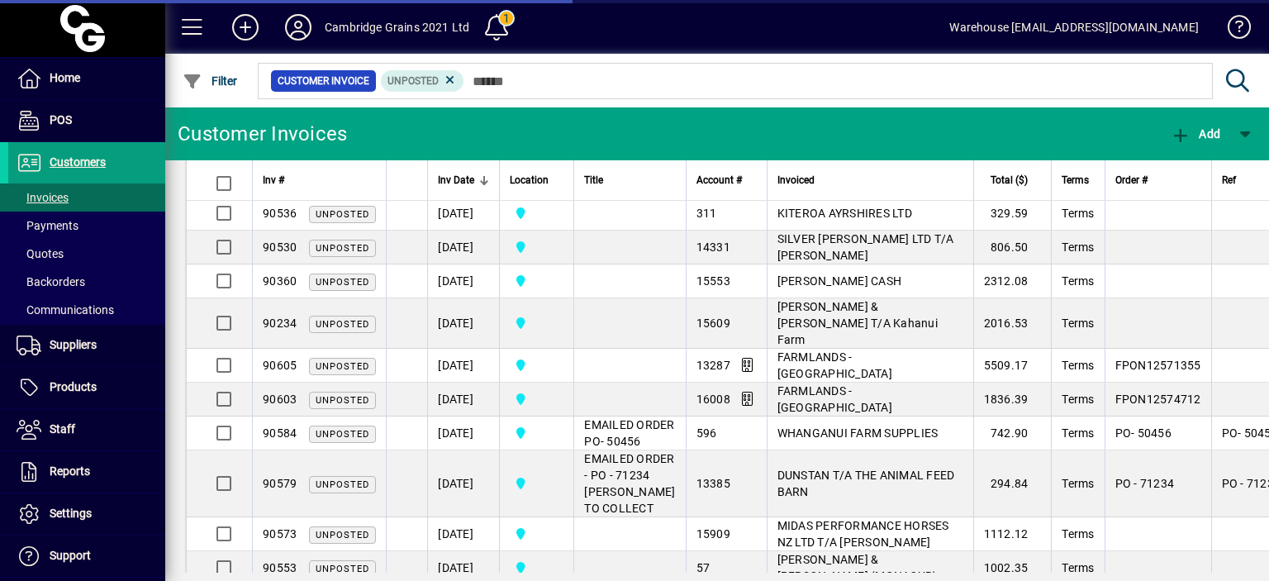
scroll to position [505, 0]
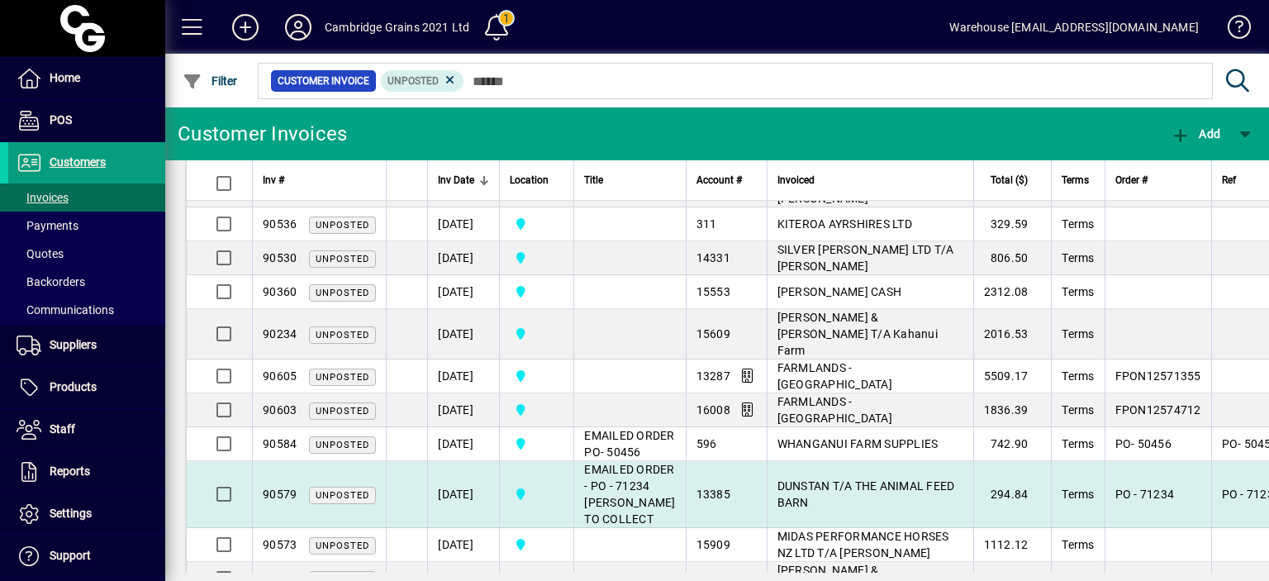
click at [540, 510] on td "Cambridge Grains 2021 Ltd" at bounding box center [536, 494] width 74 height 67
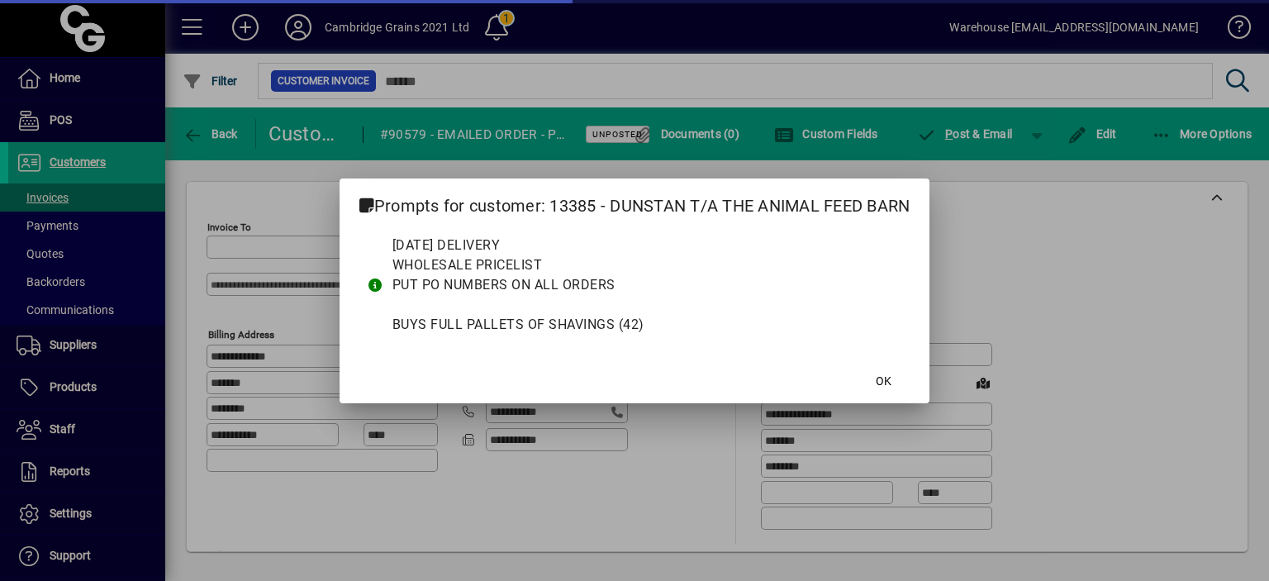
type input "**********"
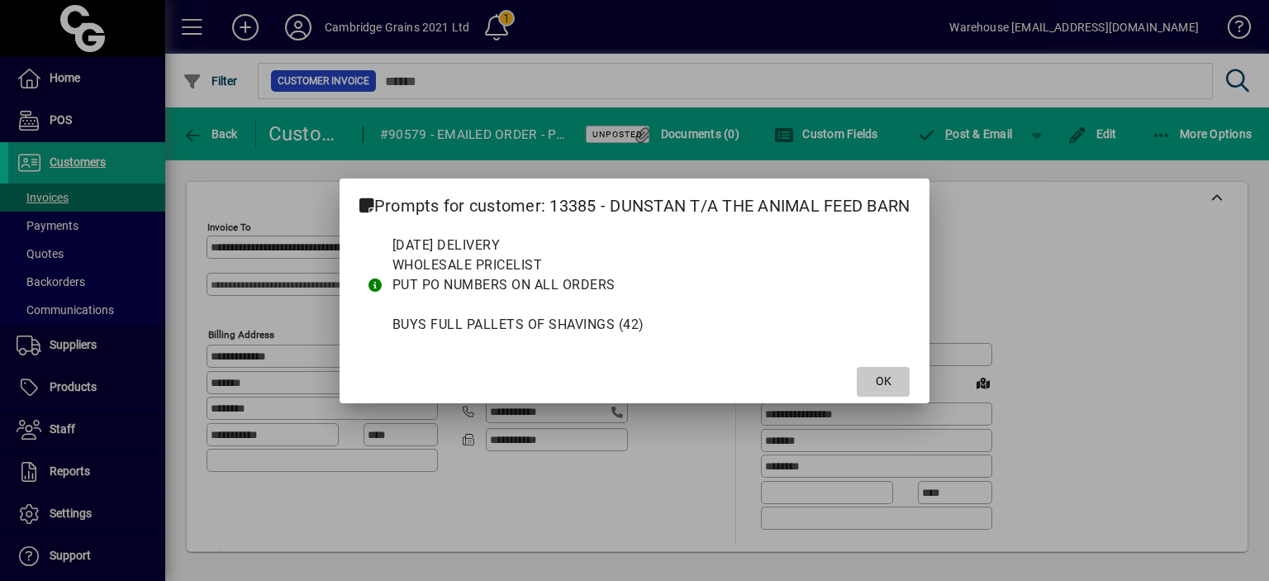
click at [885, 379] on span "OK" at bounding box center [884, 381] width 16 height 17
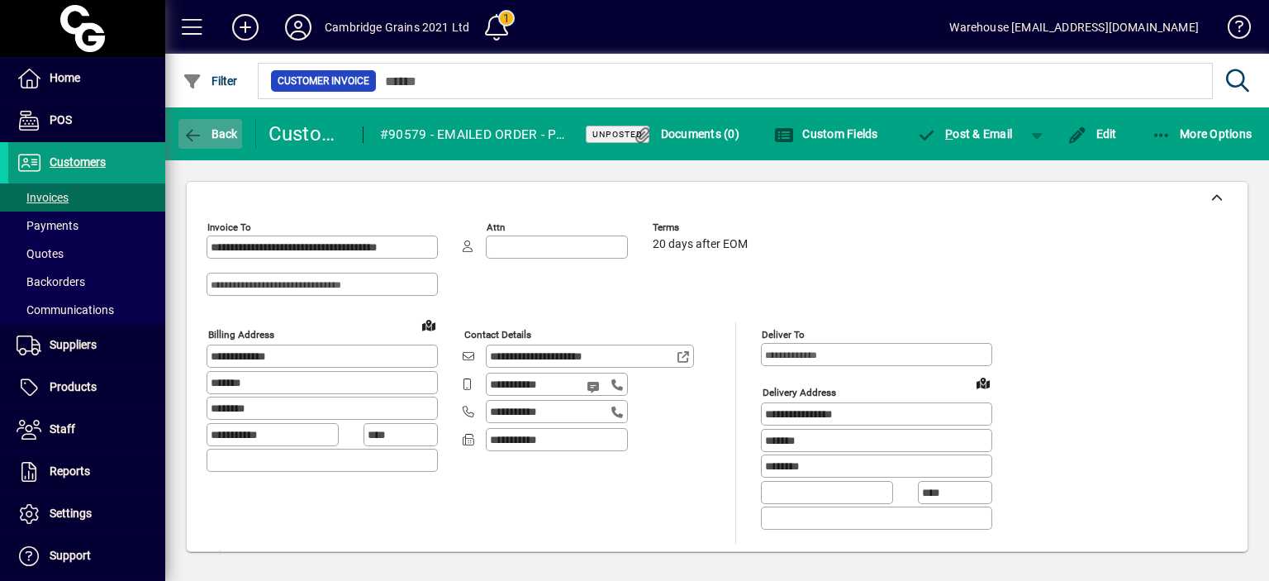
click at [196, 131] on icon "button" at bounding box center [193, 135] width 21 height 17
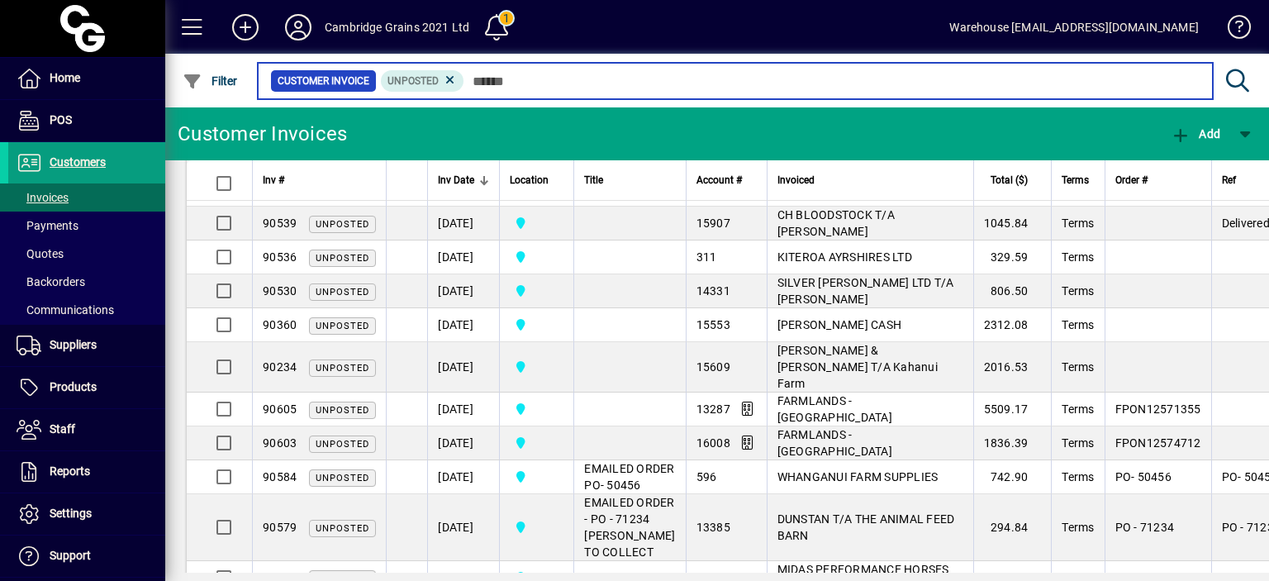
scroll to position [517, 0]
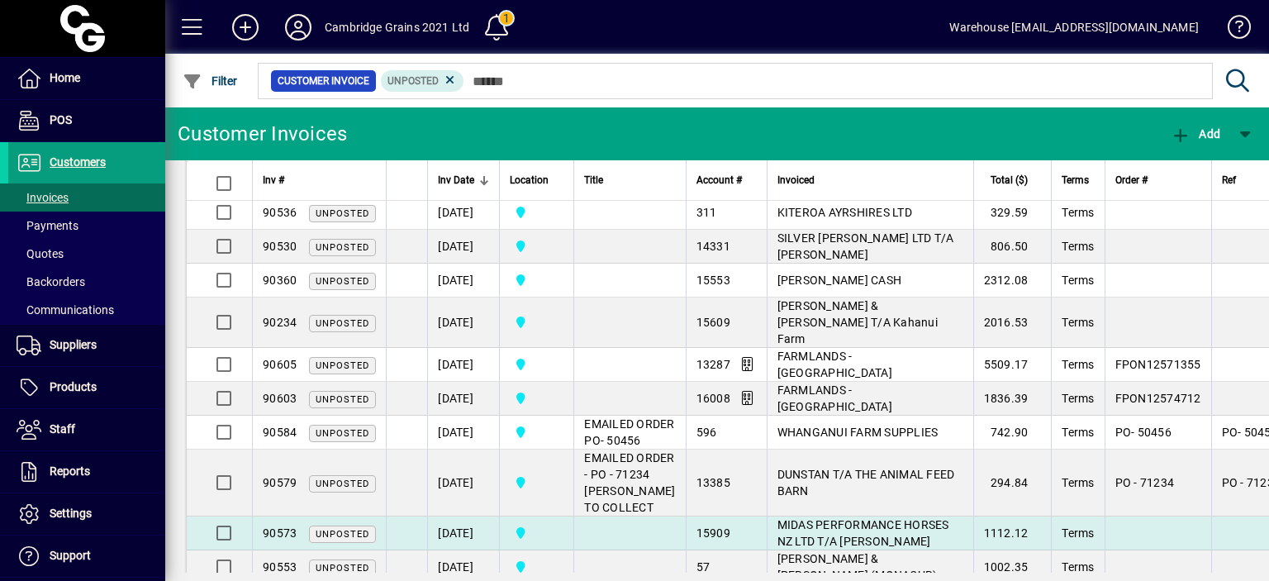
click at [466, 524] on td "[DATE]" at bounding box center [463, 533] width 72 height 34
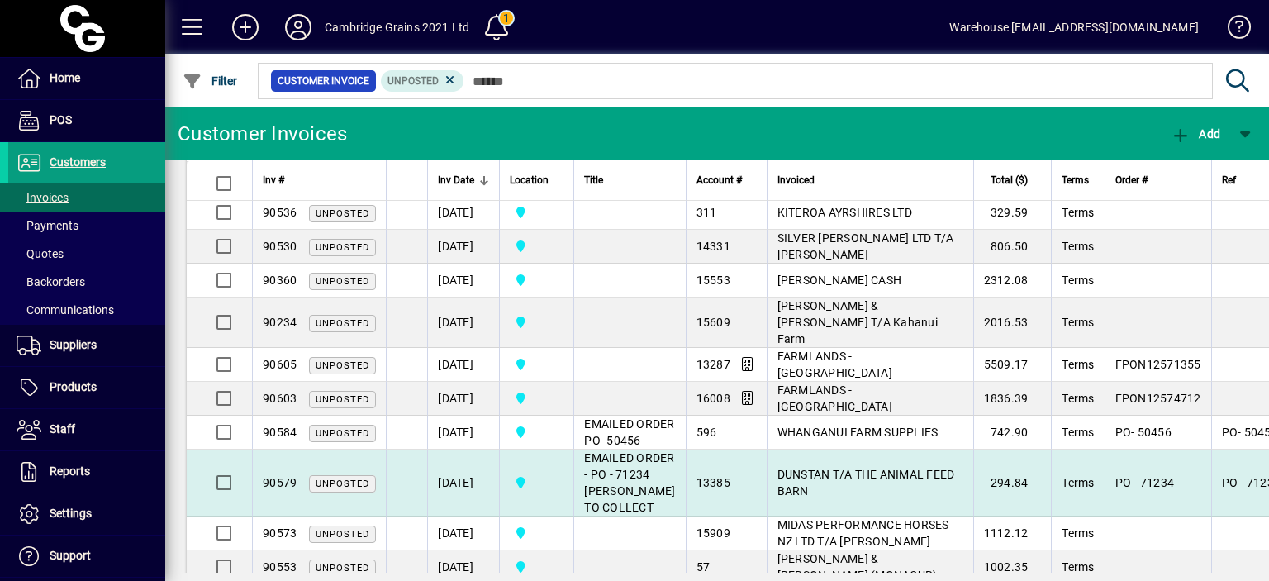
click at [467, 488] on td "[DATE]" at bounding box center [463, 482] width 72 height 67
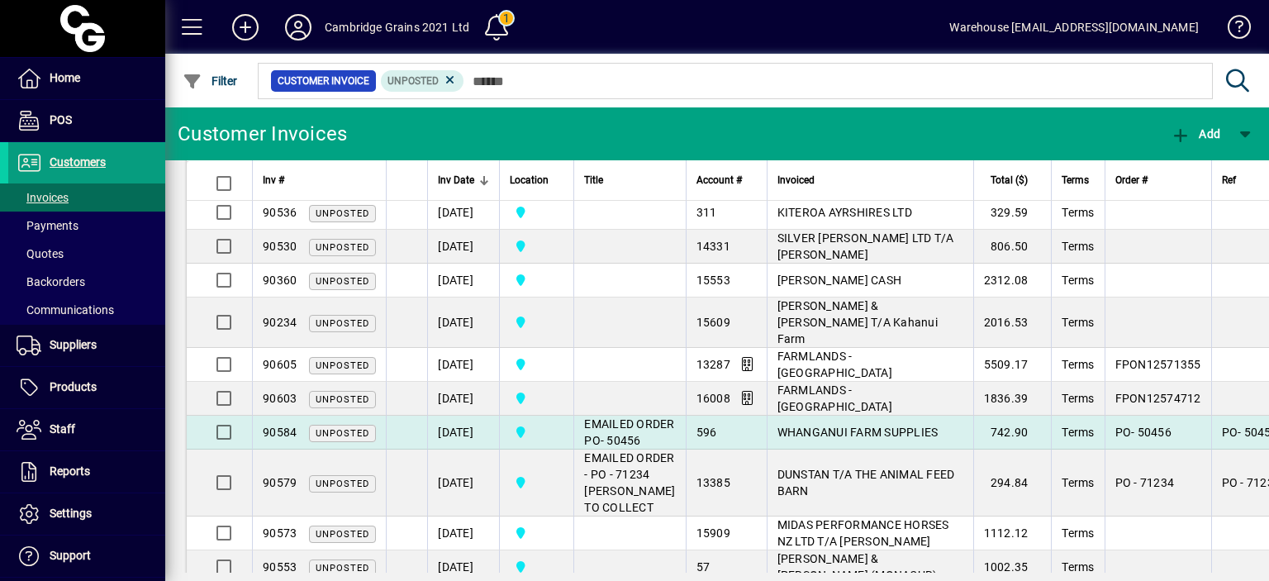
click at [467, 422] on td "[DATE]" at bounding box center [463, 432] width 72 height 34
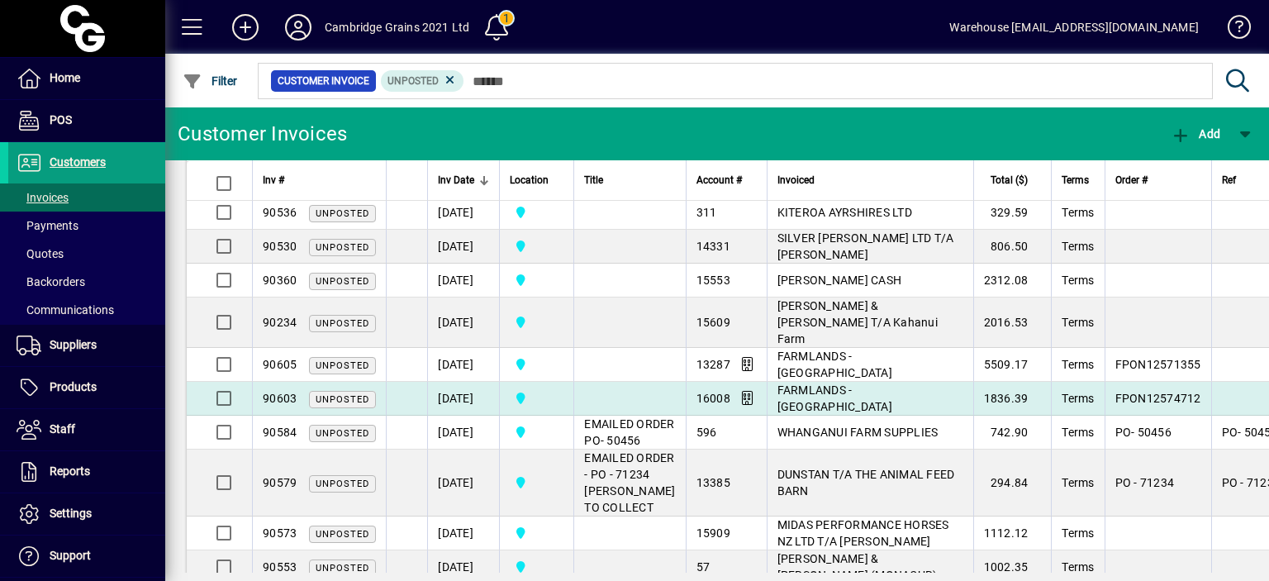
click at [467, 382] on td "[DATE]" at bounding box center [463, 399] width 72 height 34
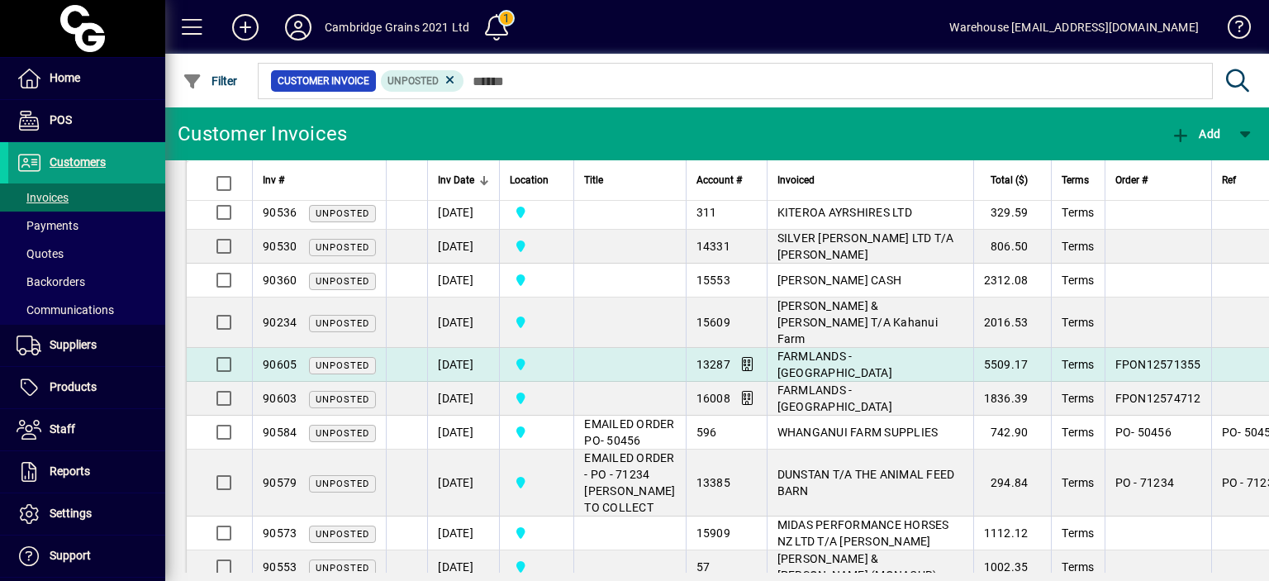
click at [469, 348] on td "[DATE]" at bounding box center [463, 365] width 72 height 34
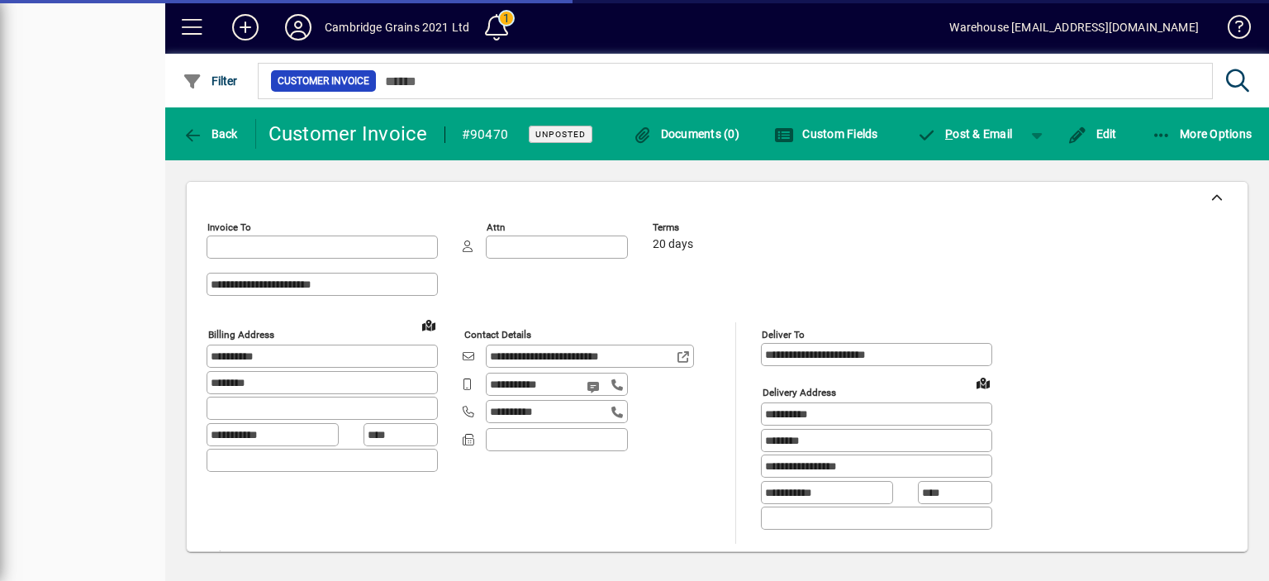
type input "**********"
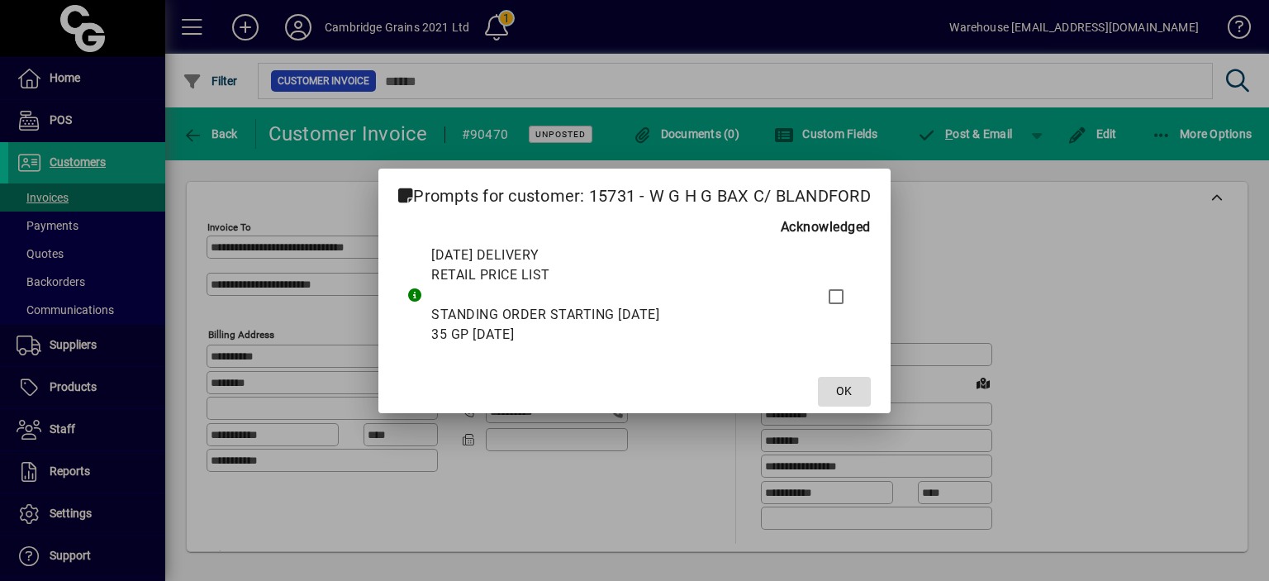
click at [847, 393] on span "OK" at bounding box center [844, 390] width 16 height 17
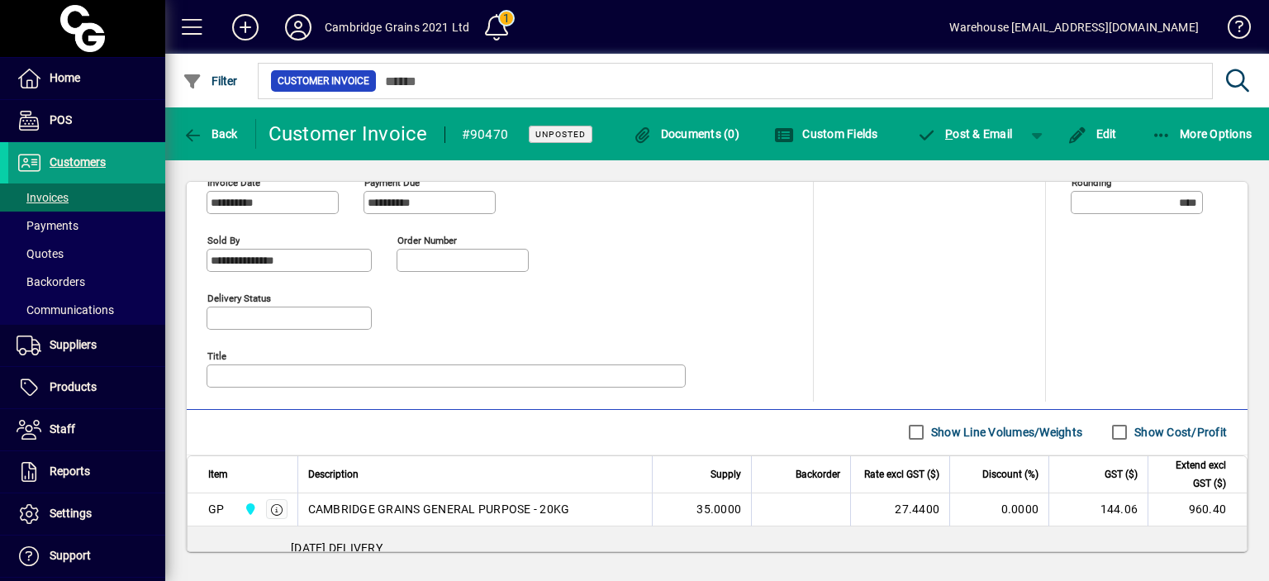
scroll to position [811, 0]
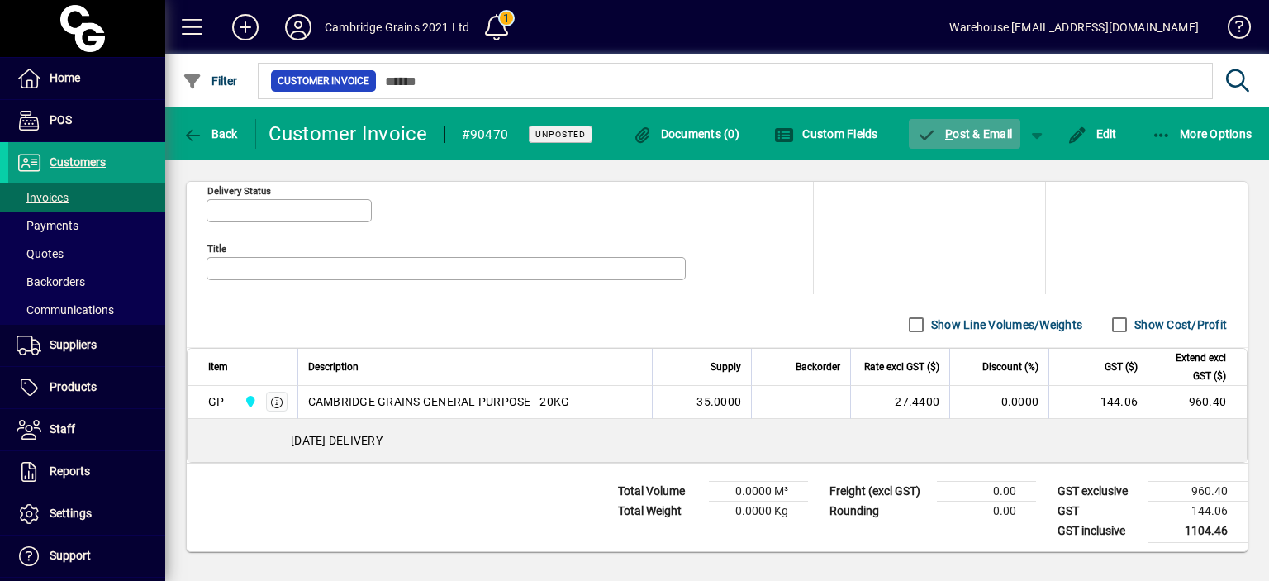
click at [947, 132] on span "P" at bounding box center [948, 133] width 7 height 13
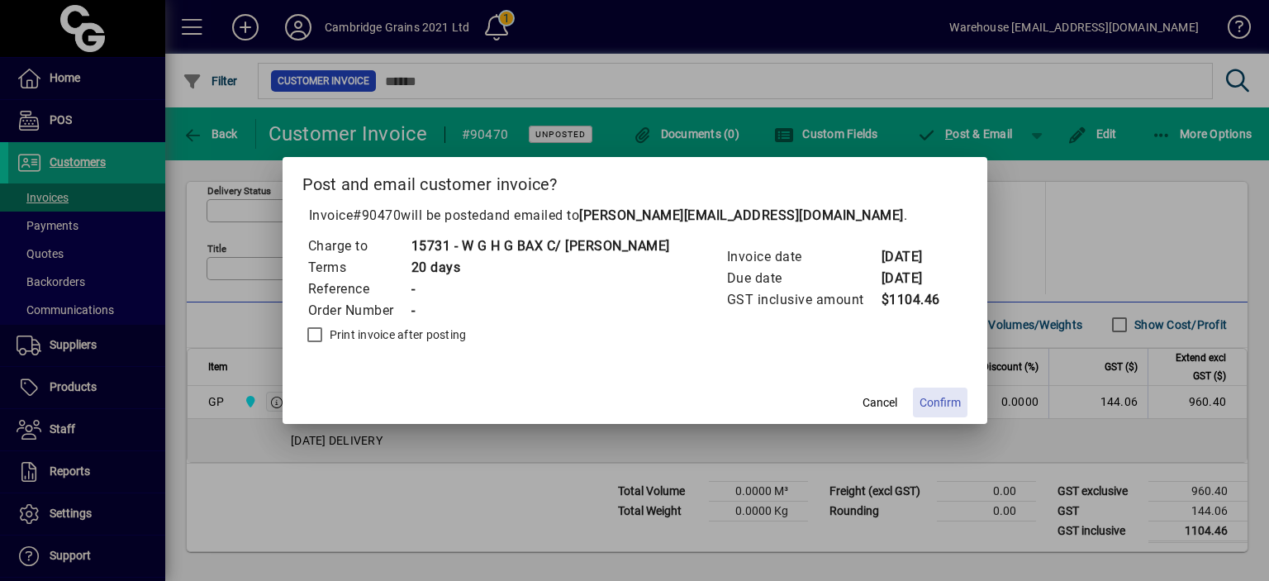
click at [930, 405] on span "Confirm" at bounding box center [939, 402] width 41 height 17
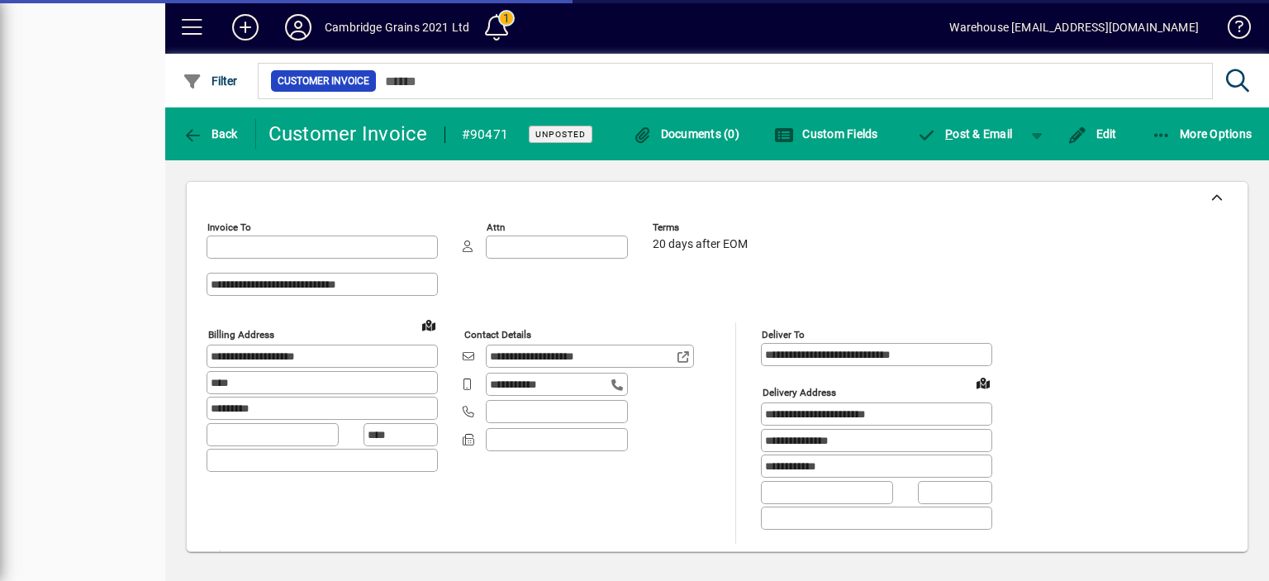
type input "**********"
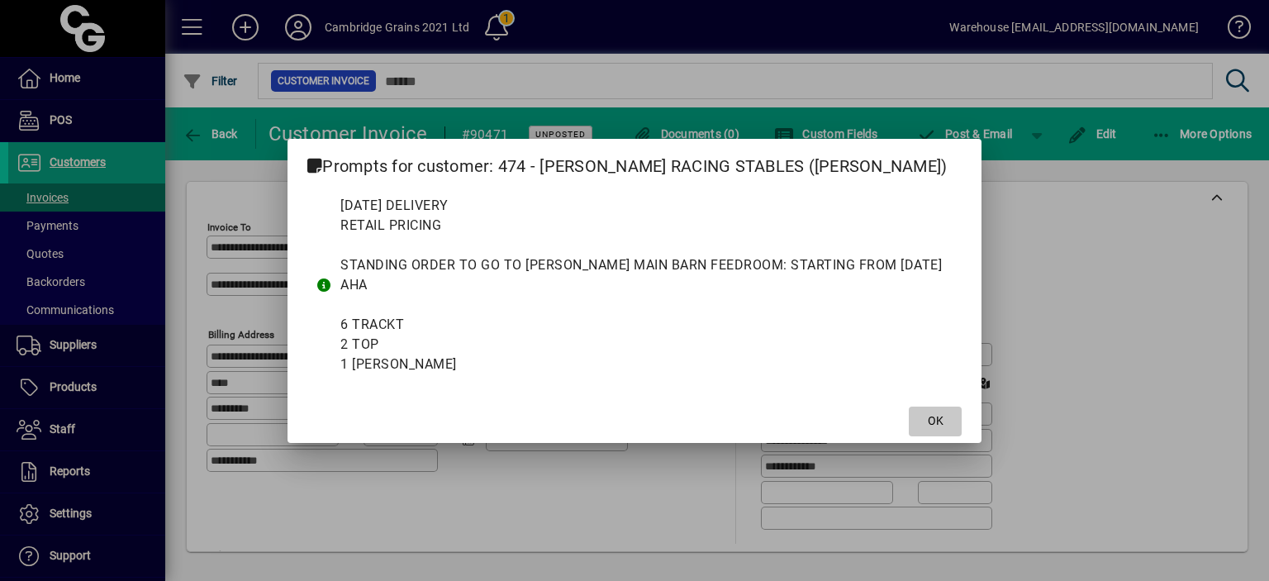
click at [939, 424] on span "OK" at bounding box center [936, 420] width 16 height 17
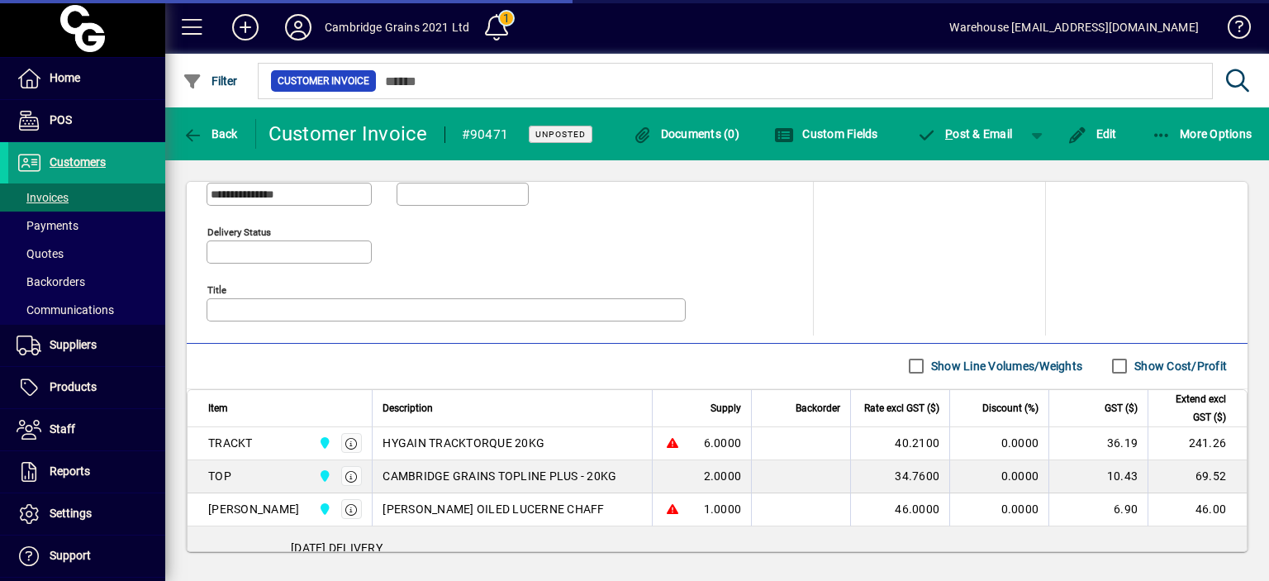
scroll to position [814, 0]
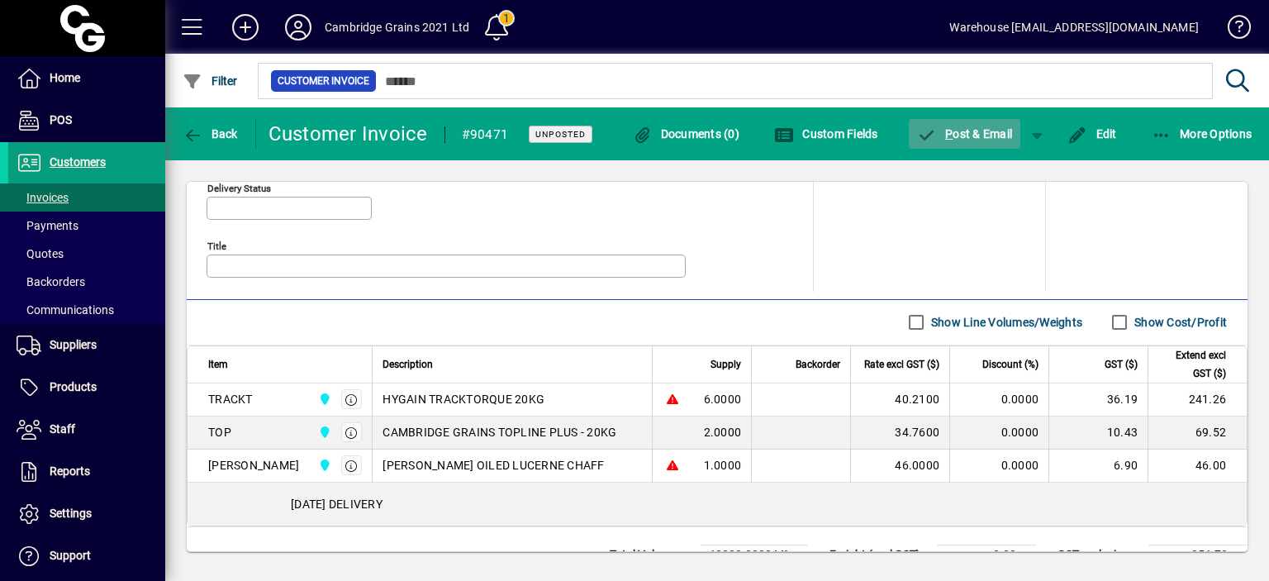
click at [990, 135] on span "P ost & Email" at bounding box center [965, 133] width 96 height 13
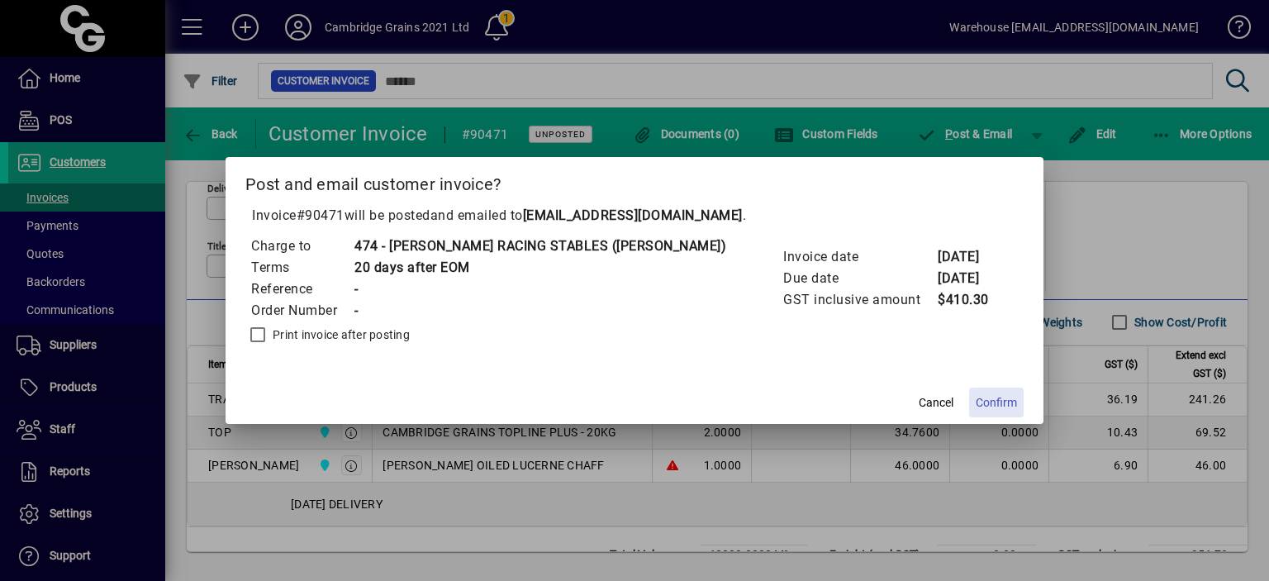
click at [975, 406] on span "Confirm" at bounding box center [995, 402] width 41 height 17
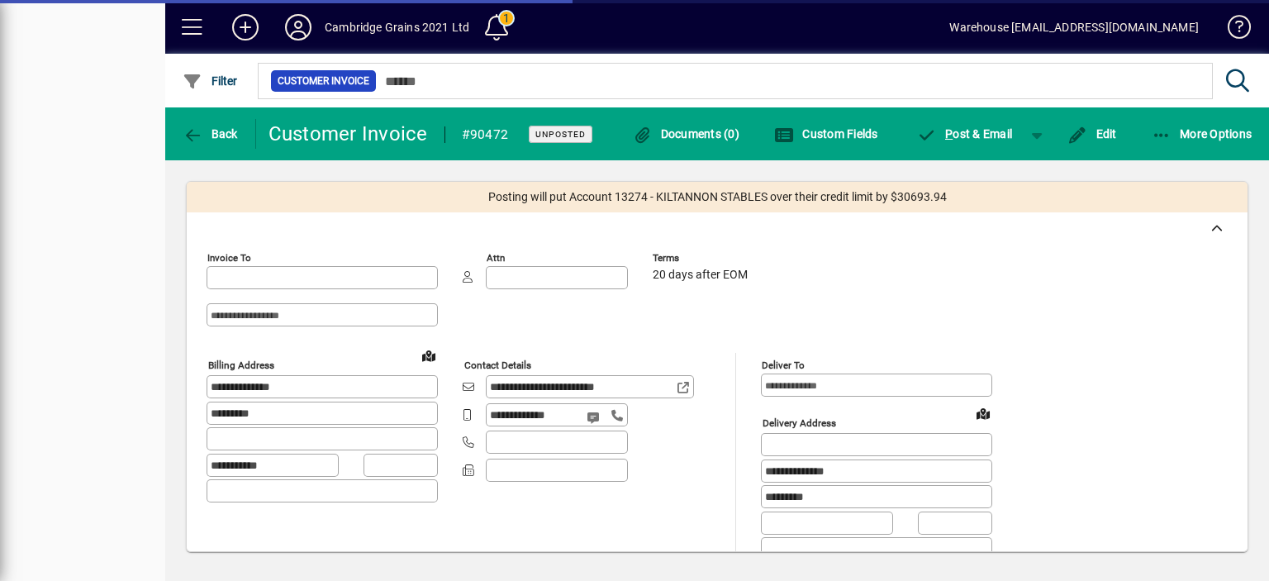
type input "**********"
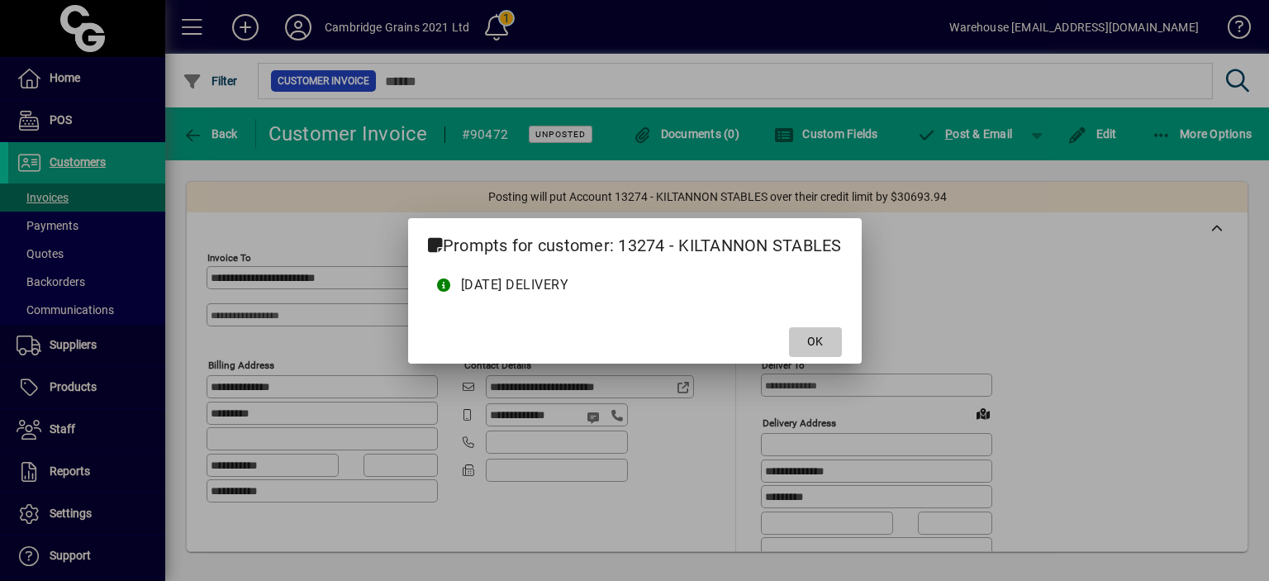
click at [814, 336] on span "OK" at bounding box center [815, 341] width 16 height 17
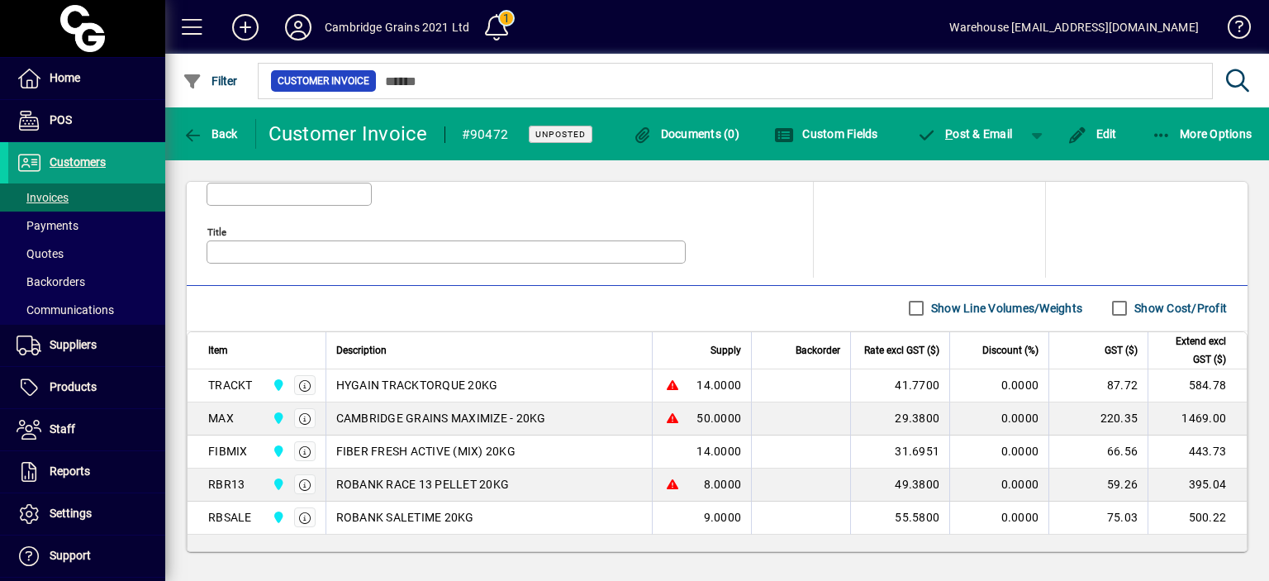
scroll to position [946, 0]
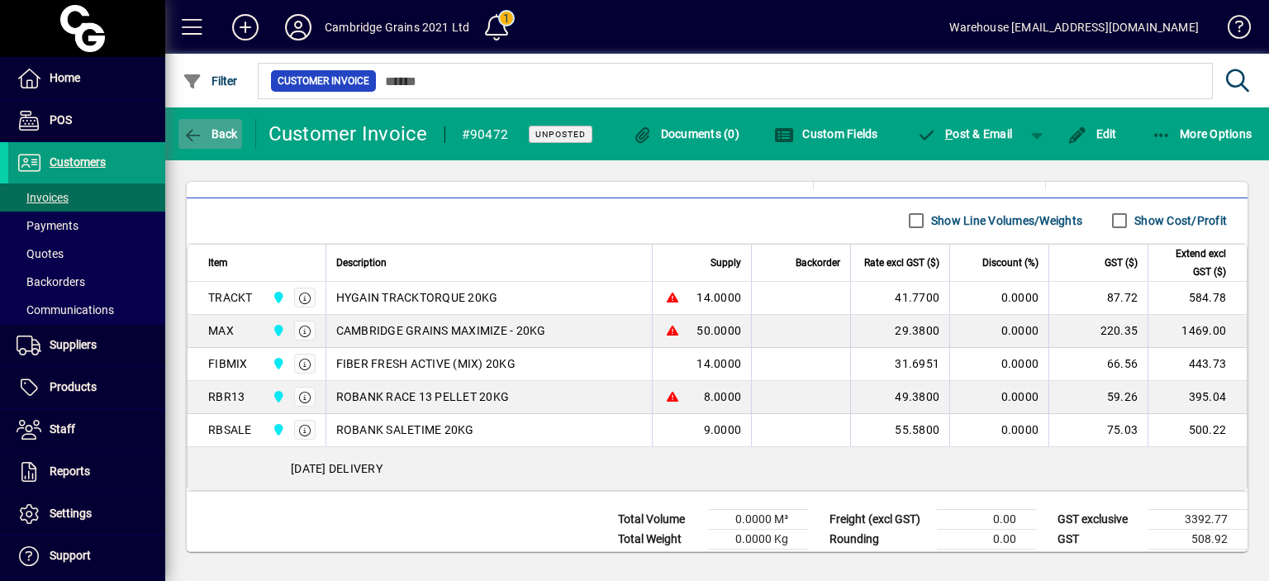
click at [194, 135] on icon "button" at bounding box center [193, 135] width 21 height 17
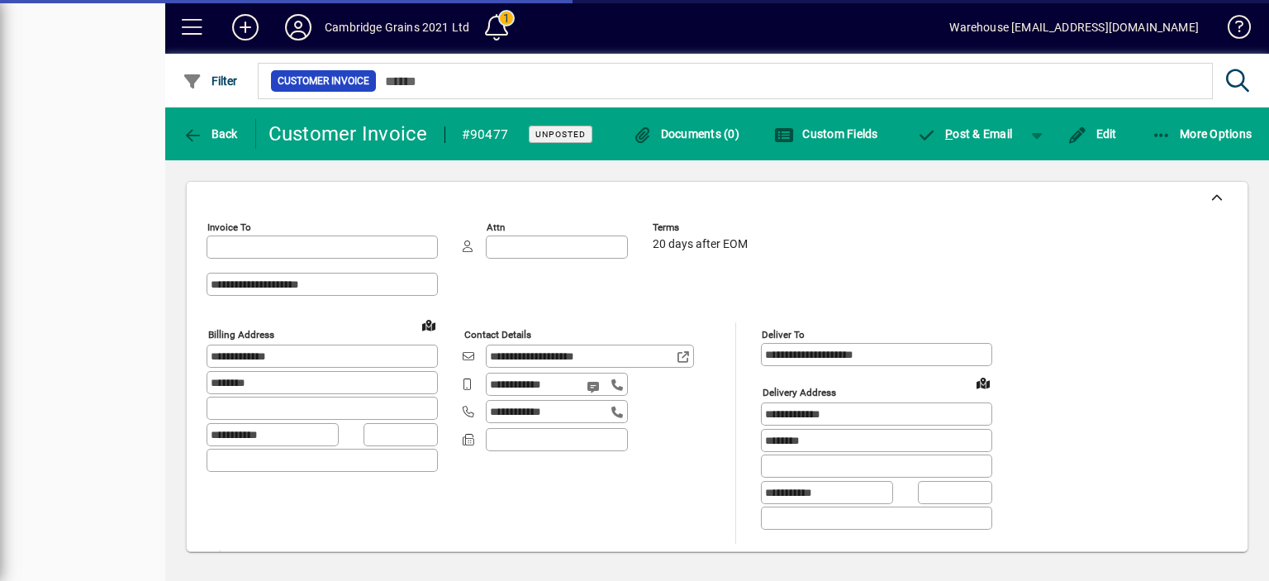
type input "**********"
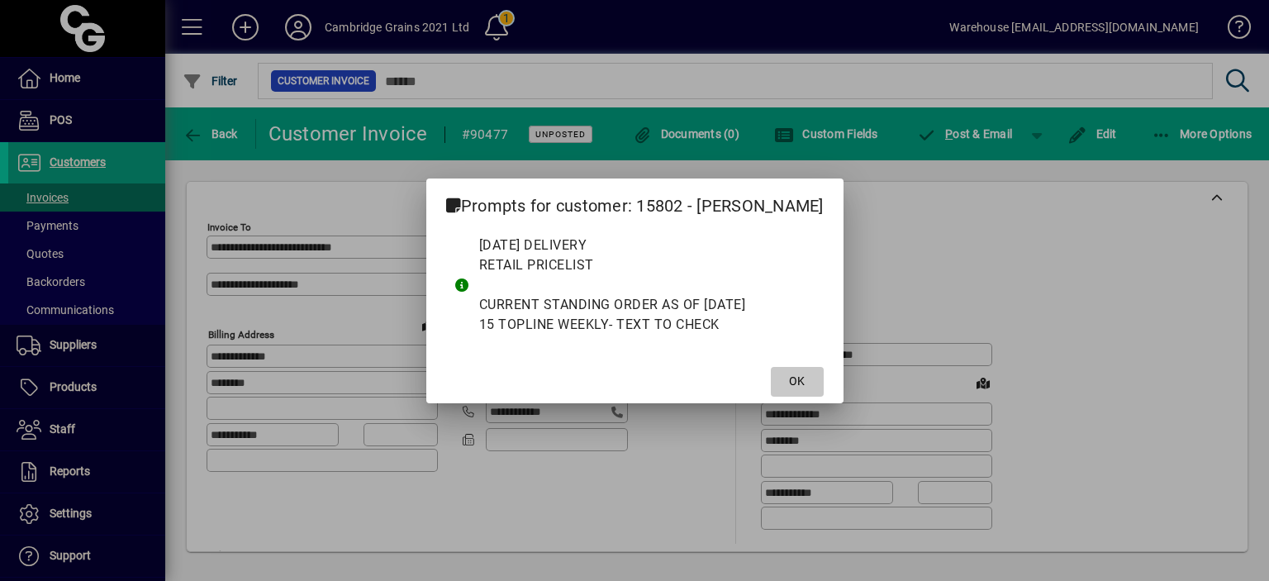
click at [804, 387] on span "OK" at bounding box center [797, 381] width 16 height 17
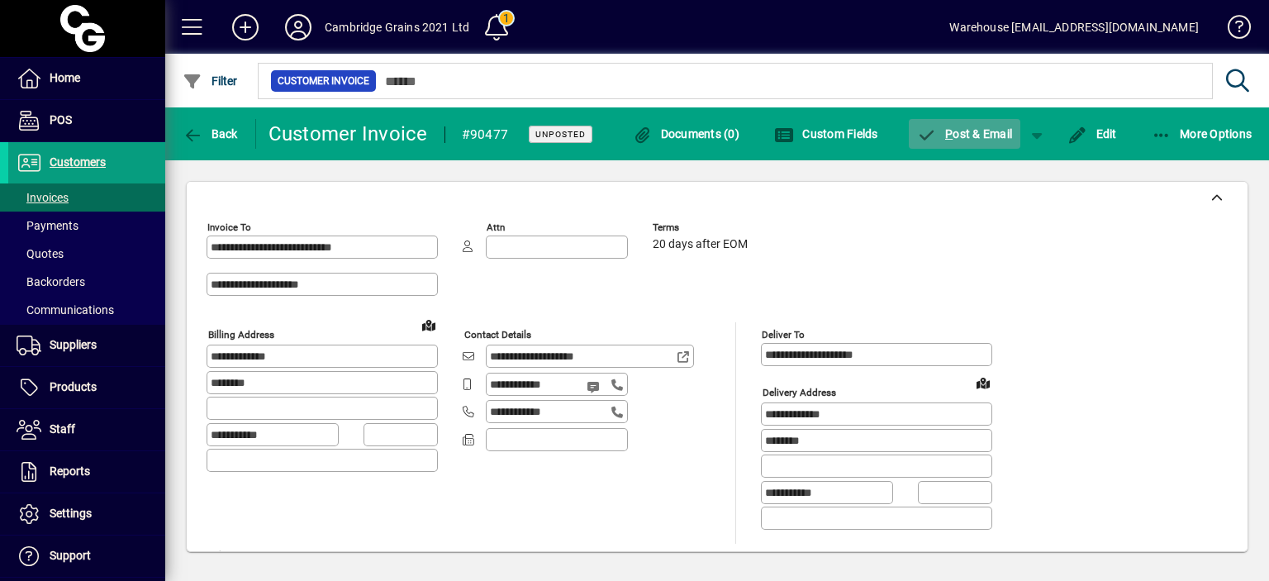
click at [945, 137] on span "P" at bounding box center [948, 133] width 7 height 13
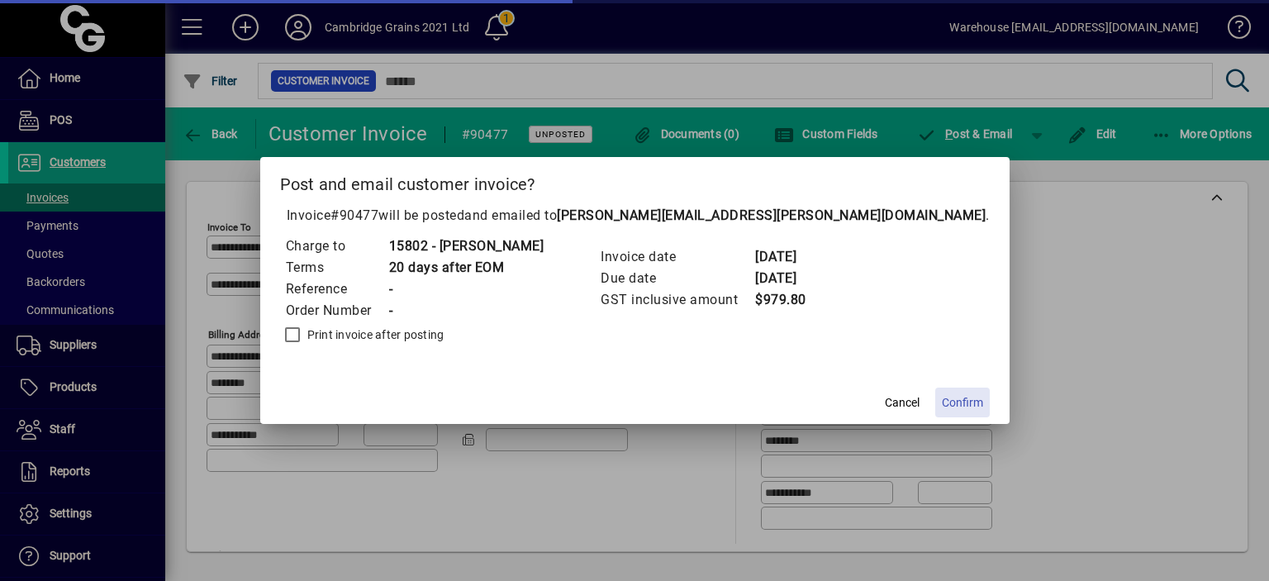
click at [942, 402] on span "Confirm" at bounding box center [962, 402] width 41 height 17
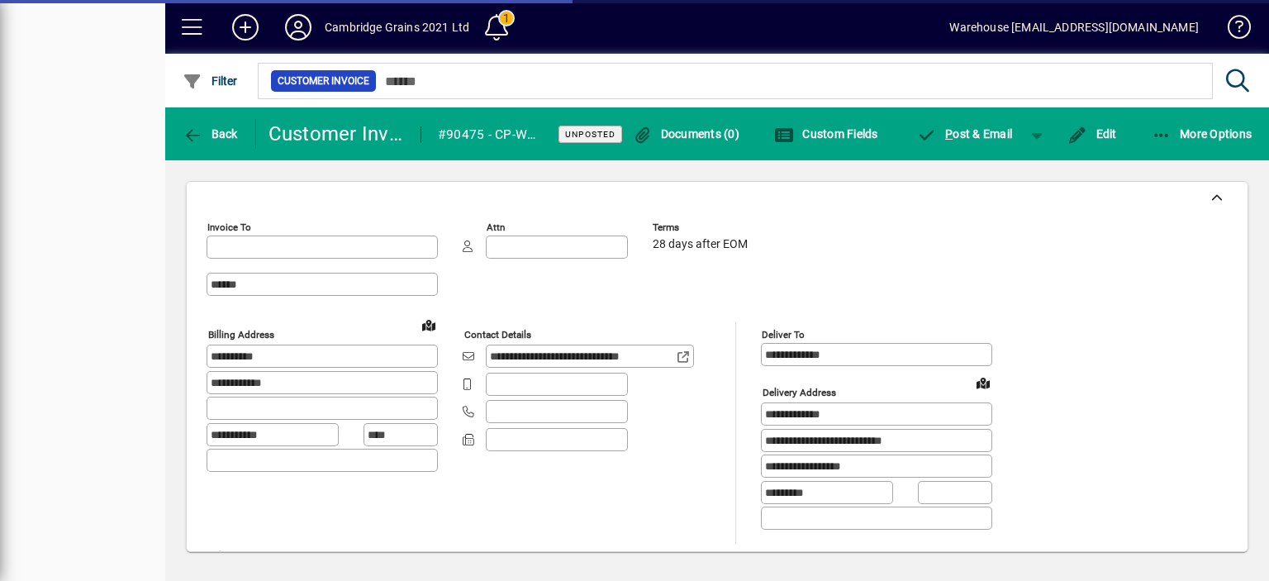
type input "**********"
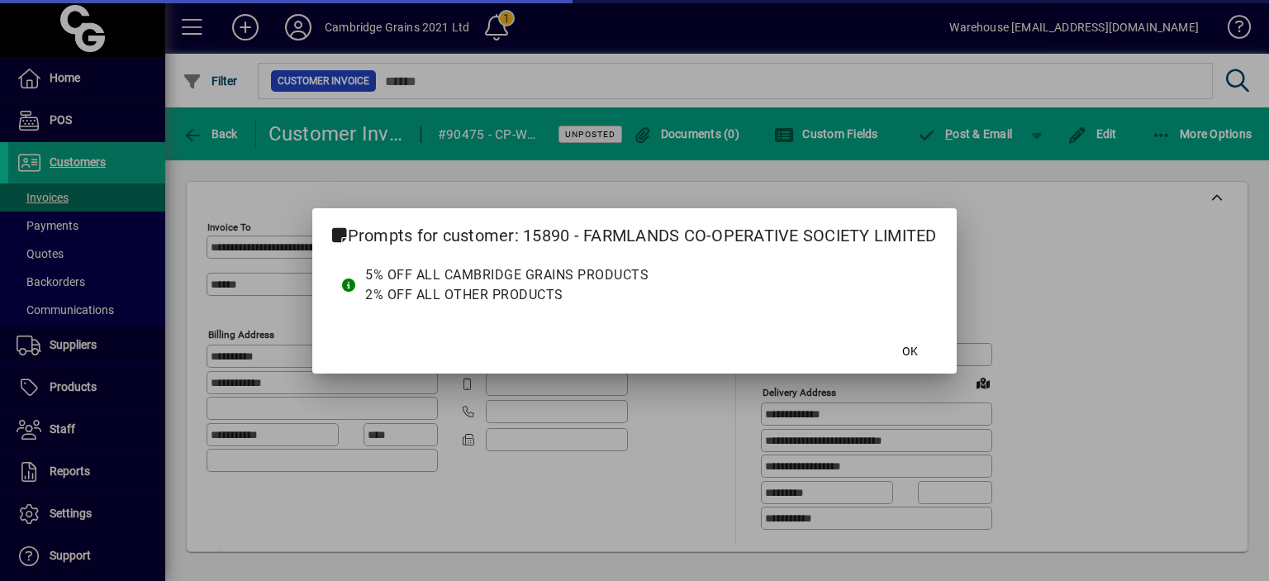
click at [910, 357] on div "Prompts for customer: 15890 - FARMLANDS CO-OPERATIVE SOCIETY LIMITED 5% OFF ALL…" at bounding box center [633, 290] width 643 height 165
click at [914, 349] on div "Prompts for customer: 15890 - FARMLANDS CO-OPERATIVE SOCIETY LIMITED 5% OFF ALL…" at bounding box center [633, 290] width 643 height 165
click at [918, 353] on div "Prompts for customer: 15890 - FARMLANDS CO-OPERATIVE SOCIETY LIMITED 5% OFF ALL…" at bounding box center [633, 290] width 643 height 165
click at [909, 350] on div "Prompts for customer: 15890 - FARMLANDS CO-OPERATIVE SOCIETY LIMITED 5% OFF ALL…" at bounding box center [633, 290] width 643 height 165
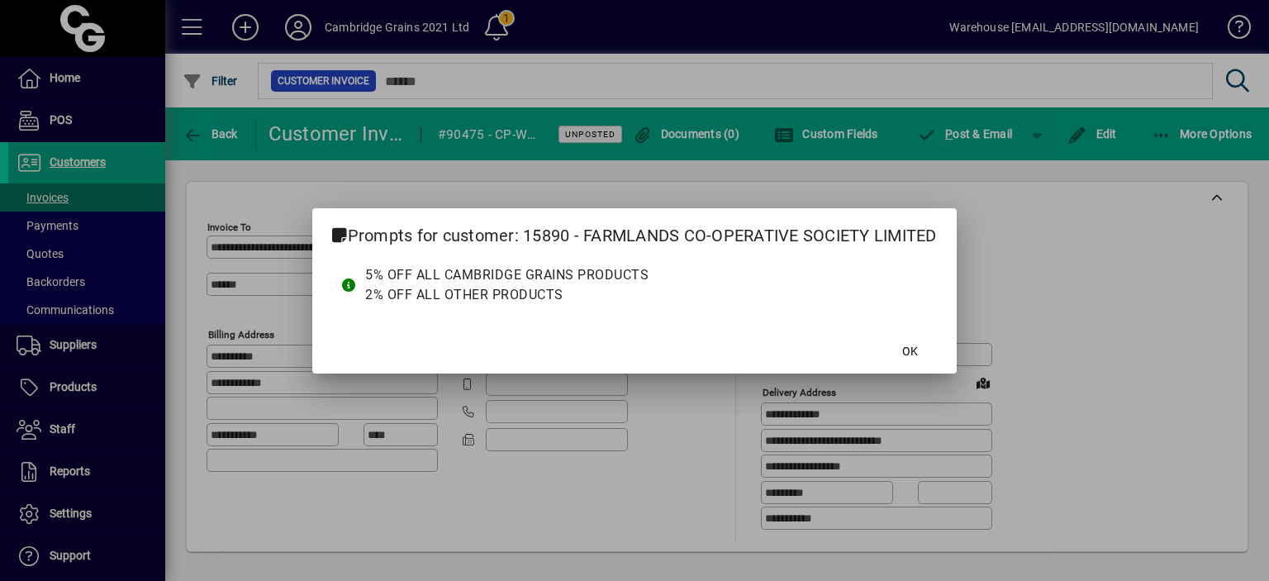
click at [1081, 271] on div at bounding box center [634, 290] width 1269 height 581
click at [909, 351] on div "Prompts for customer: 15890 - FARMLANDS CO-OPERATIVE SOCIETY LIMITED 5% OFF ALL…" at bounding box center [633, 290] width 643 height 165
click at [1049, 236] on div at bounding box center [634, 290] width 1269 height 581
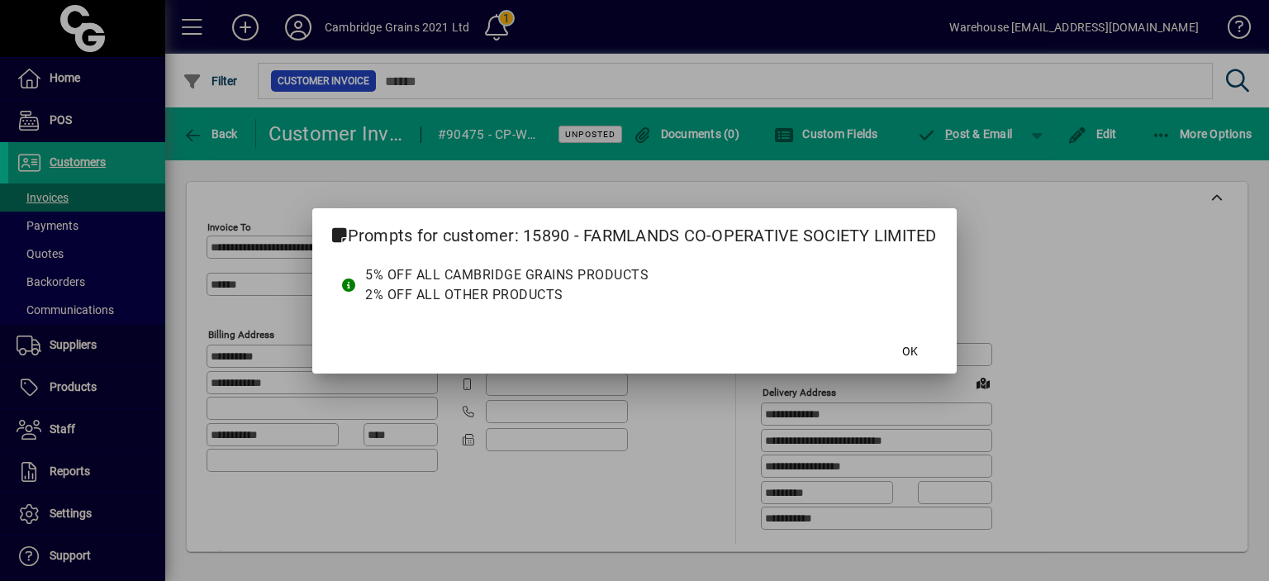
click at [912, 357] on div "Prompts for customer: 15890 - FARMLANDS CO-OPERATIVE SOCIETY LIMITED 5% OFF ALL…" at bounding box center [633, 290] width 643 height 165
click at [909, 341] on div "Prompts for customer: 15890 - FARMLANDS CO-OPERATIVE SOCIETY LIMITED 5% OFF ALL…" at bounding box center [633, 290] width 643 height 165
click at [916, 346] on span "OK" at bounding box center [910, 351] width 16 height 17
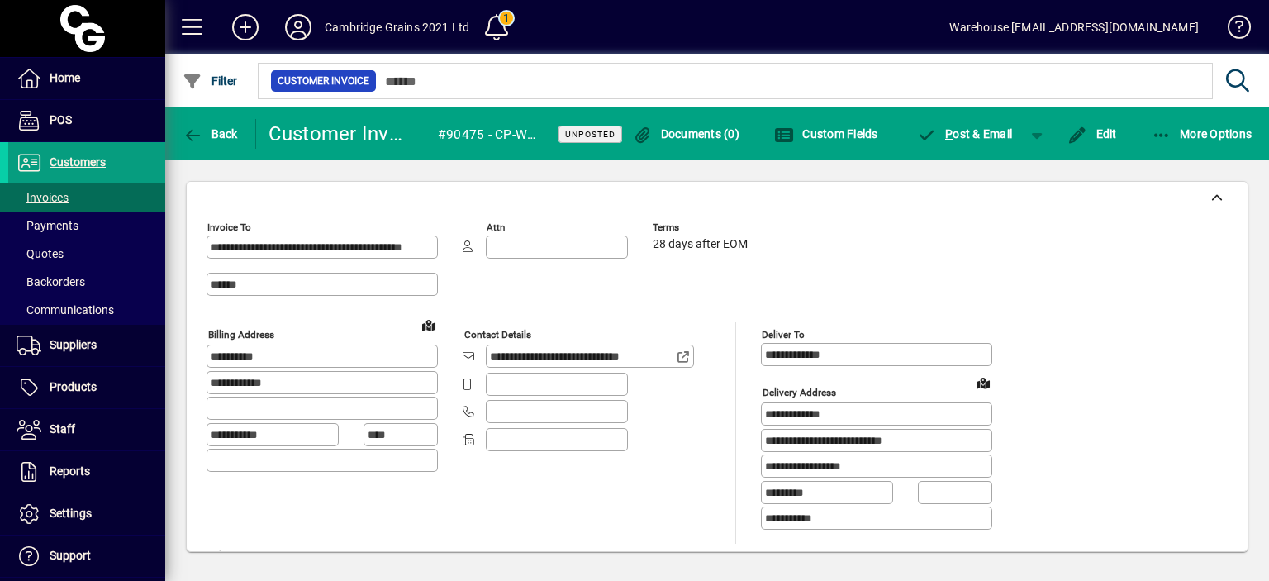
scroll to position [877, 0]
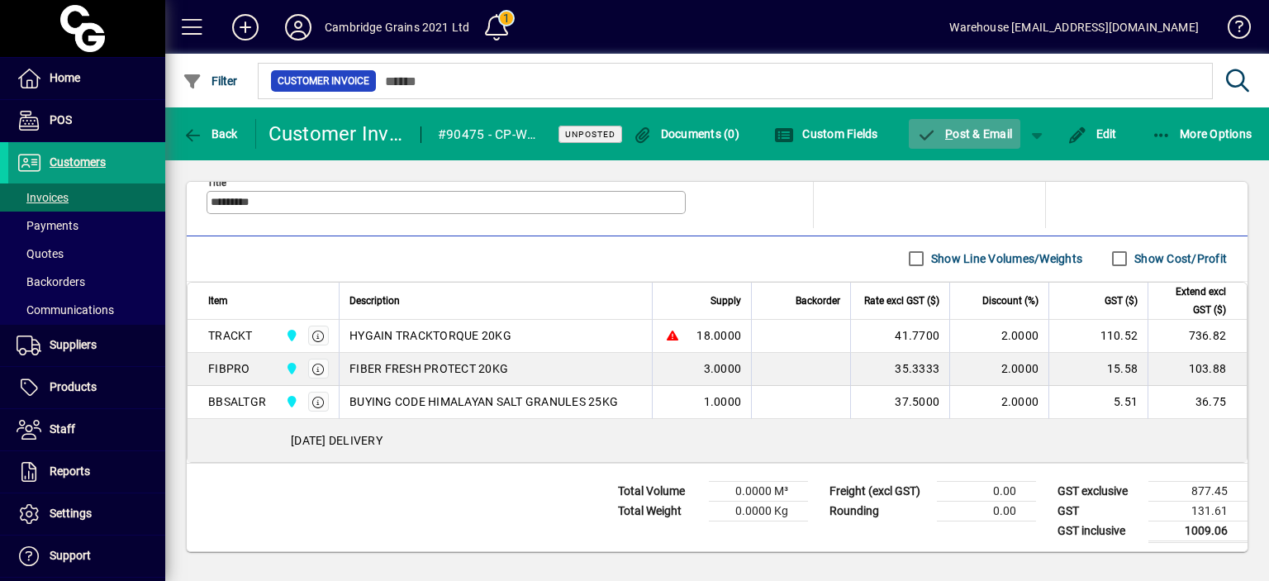
click at [971, 135] on span "P ost & Email" at bounding box center [965, 133] width 96 height 13
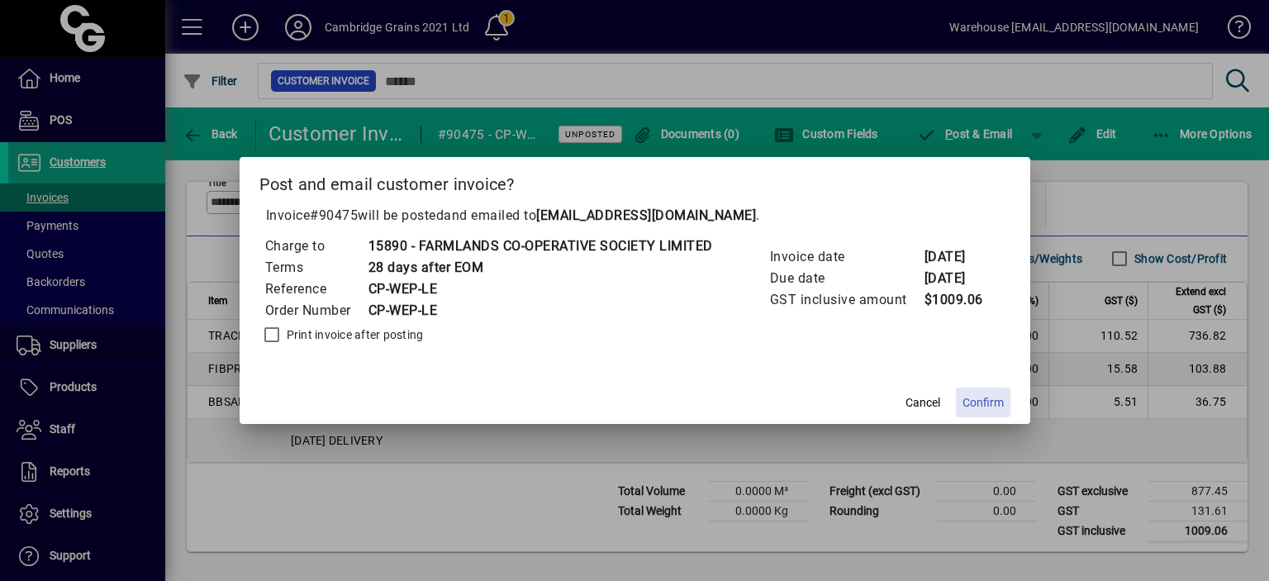
click at [980, 397] on span "Confirm" at bounding box center [982, 402] width 41 height 17
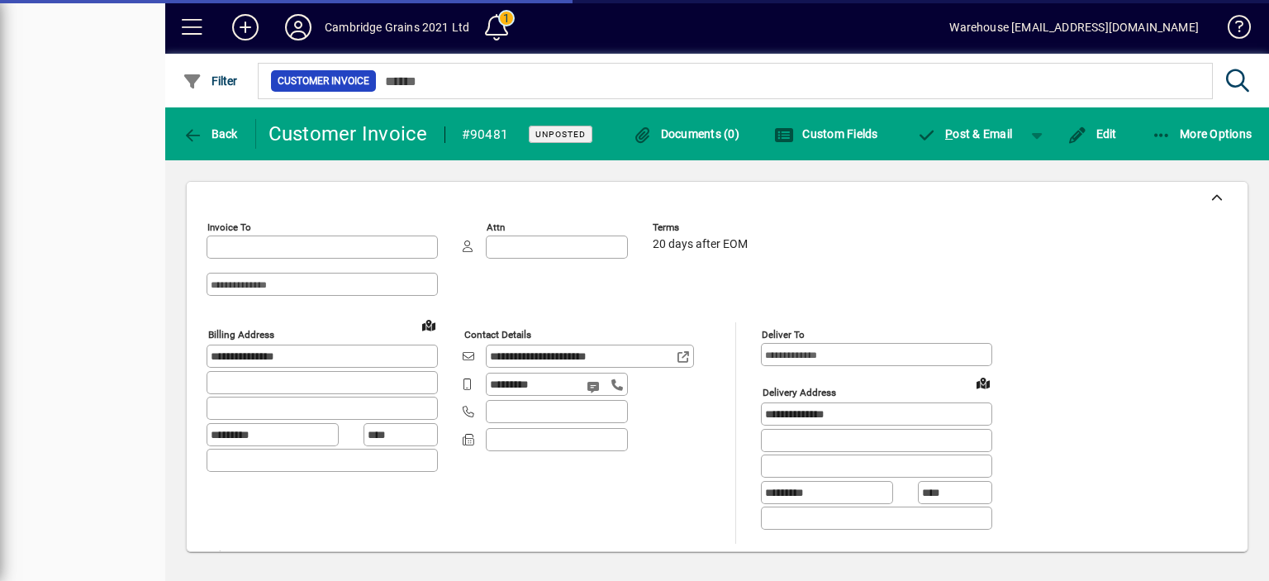
type input "**********"
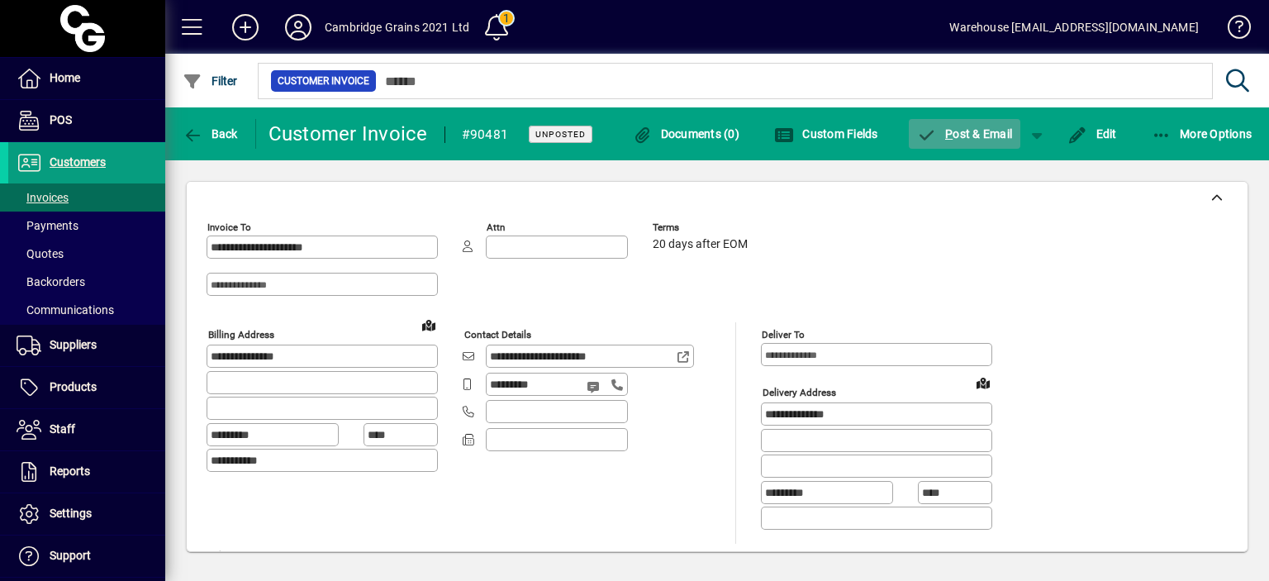
click at [981, 131] on span "P ost & Email" at bounding box center [965, 133] width 96 height 13
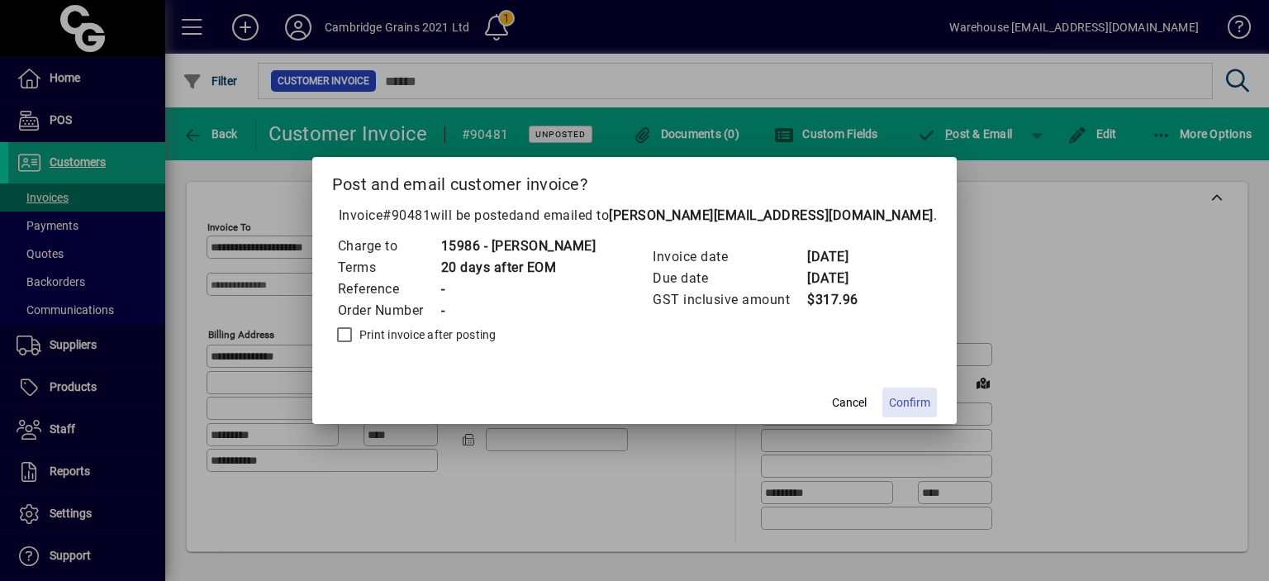
click at [893, 406] on span "Confirm" at bounding box center [909, 402] width 41 height 17
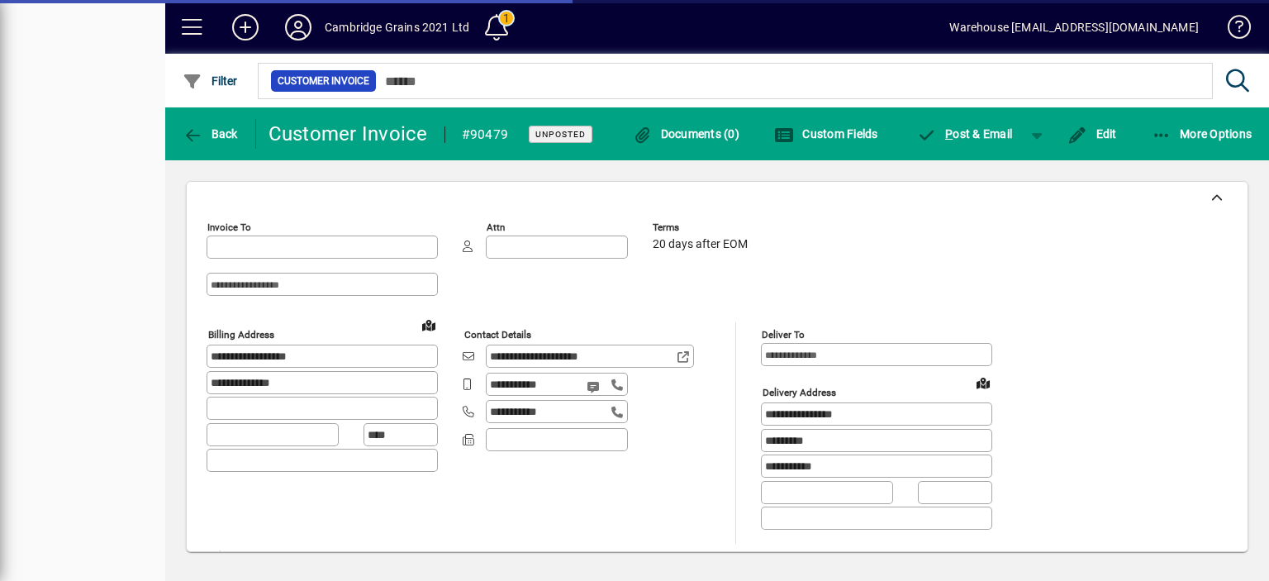
type input "**********"
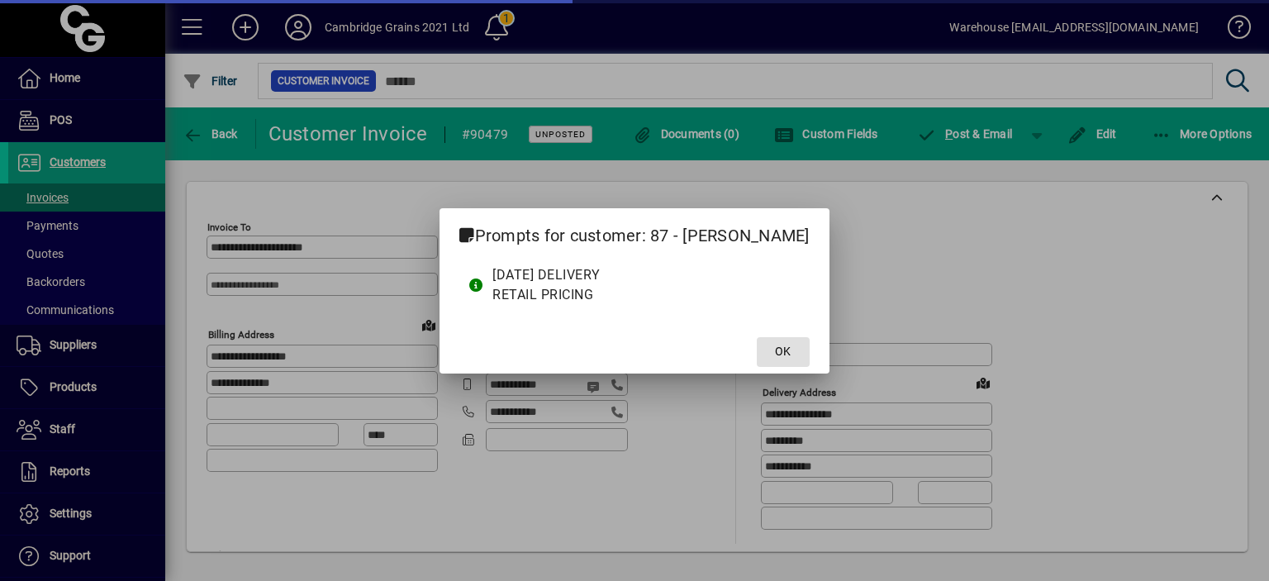
click at [790, 347] on span "OK" at bounding box center [783, 351] width 16 height 17
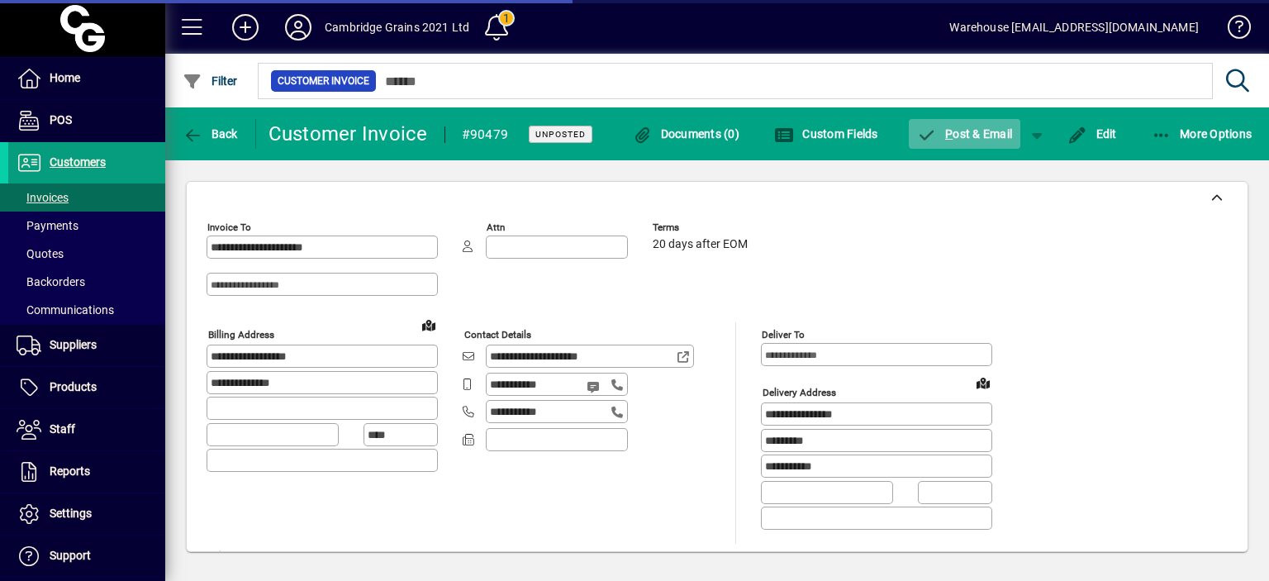
click at [957, 145] on span "button" at bounding box center [965, 134] width 112 height 40
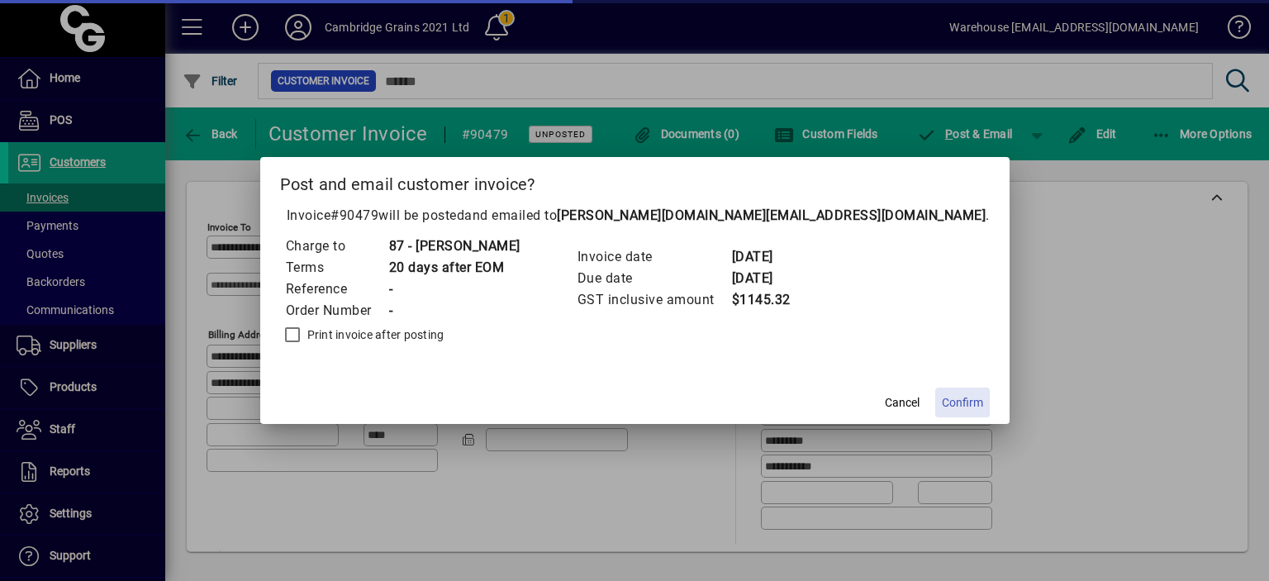
click at [942, 399] on span "Confirm" at bounding box center [962, 402] width 41 height 17
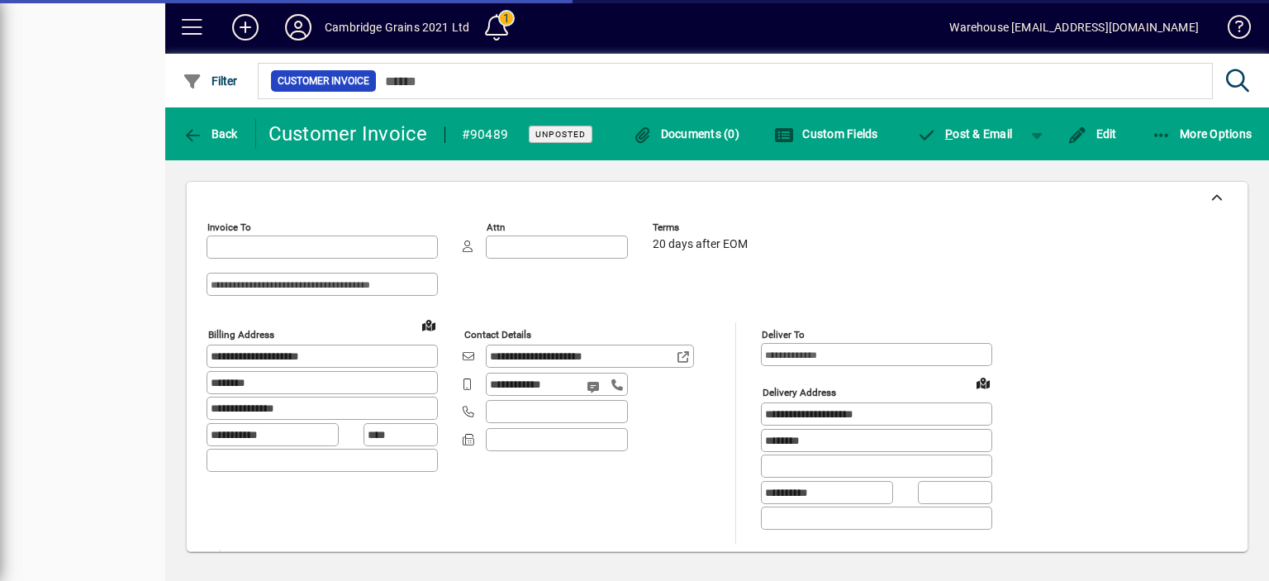
type input "**********"
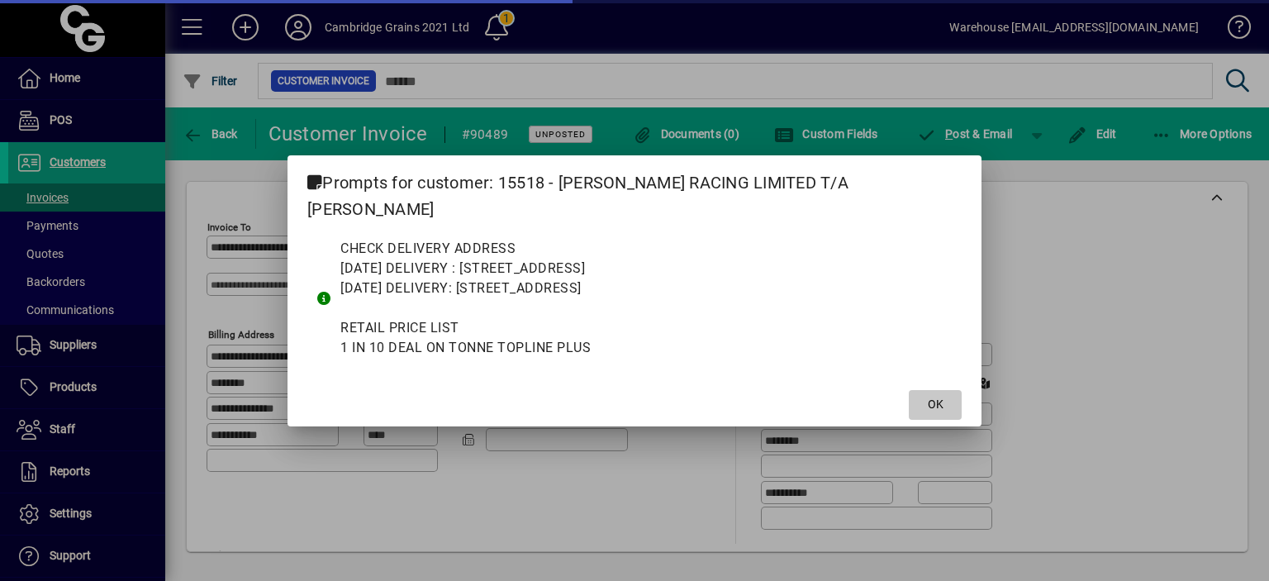
click at [928, 396] on span "OK" at bounding box center [936, 404] width 16 height 17
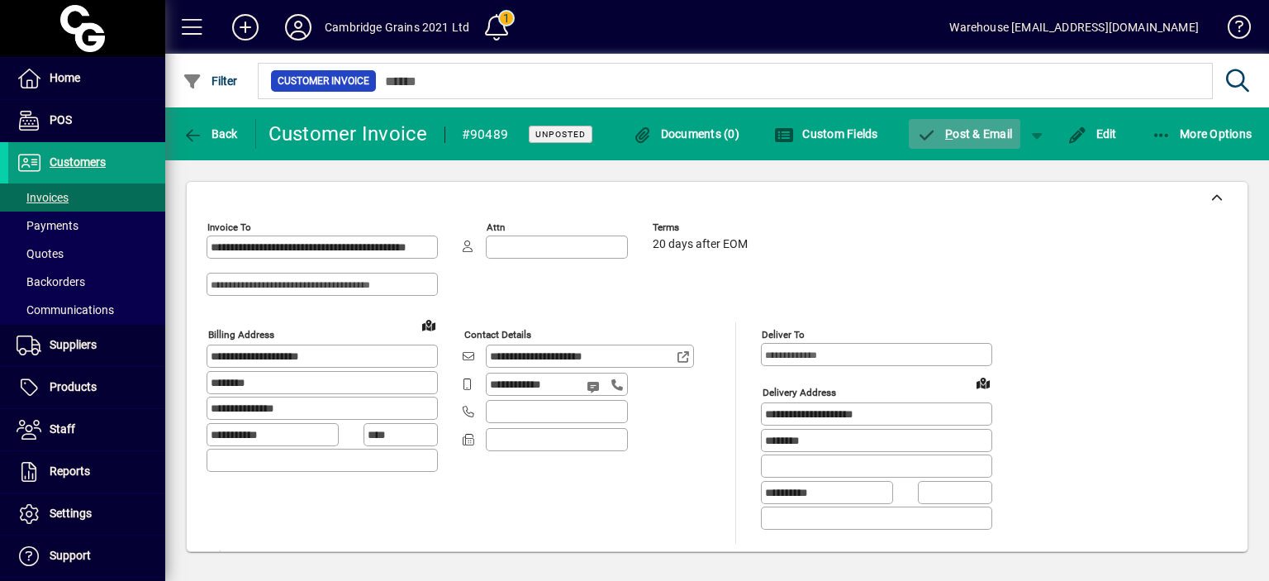
click at [968, 135] on span "P ost & Email" at bounding box center [965, 133] width 96 height 13
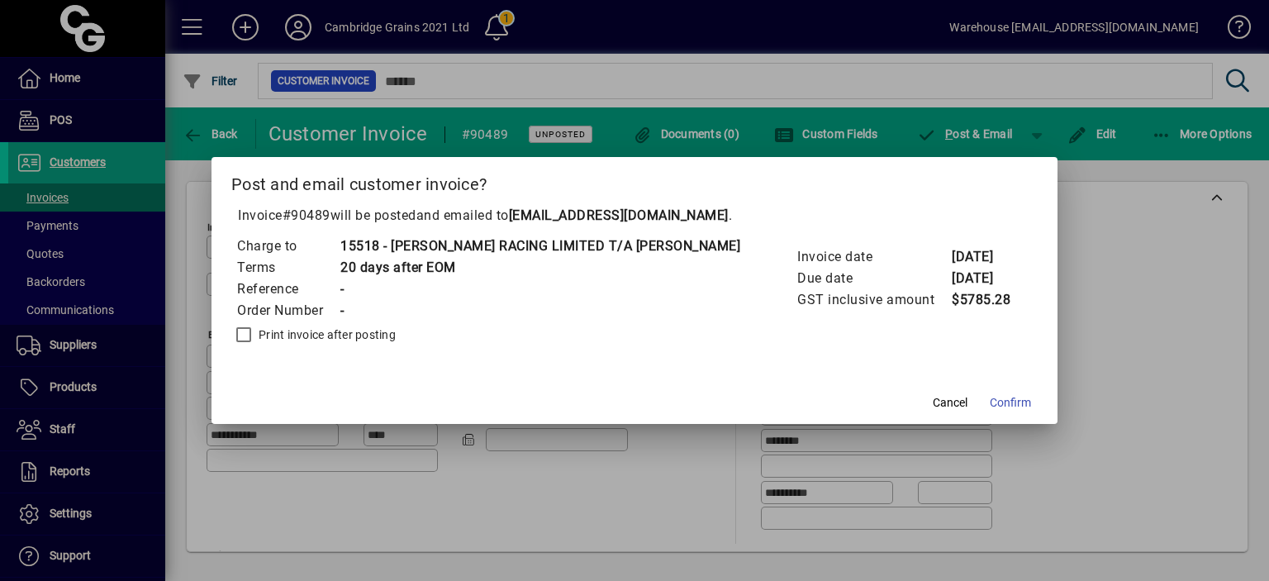
click at [1077, 311] on div at bounding box center [634, 290] width 1269 height 581
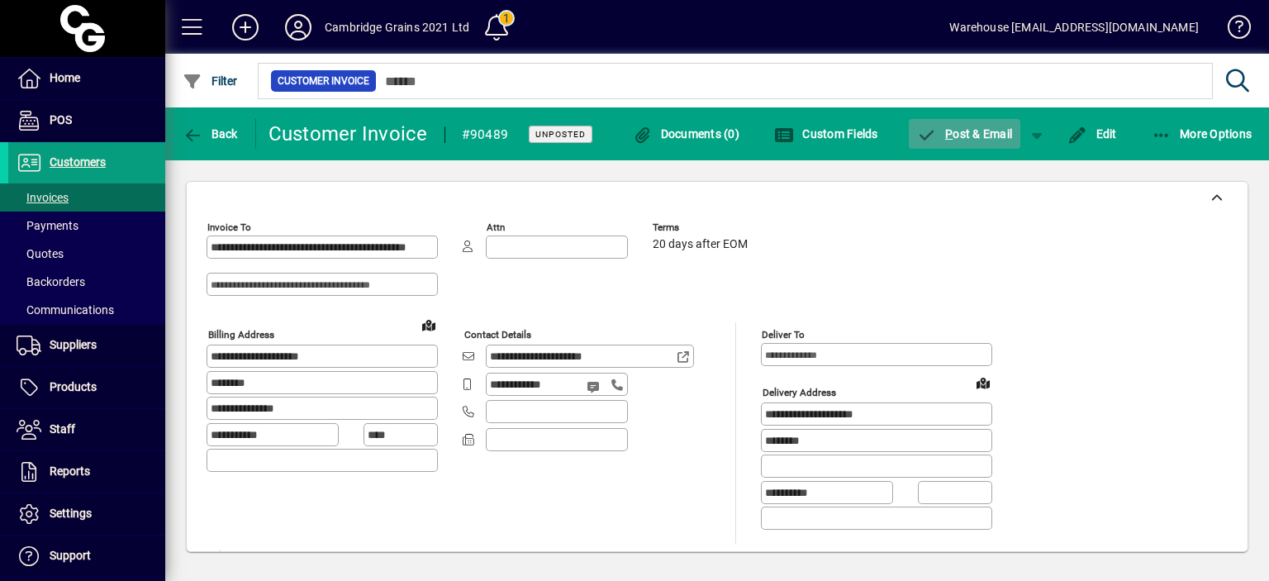
click at [932, 131] on icon "button" at bounding box center [927, 135] width 21 height 17
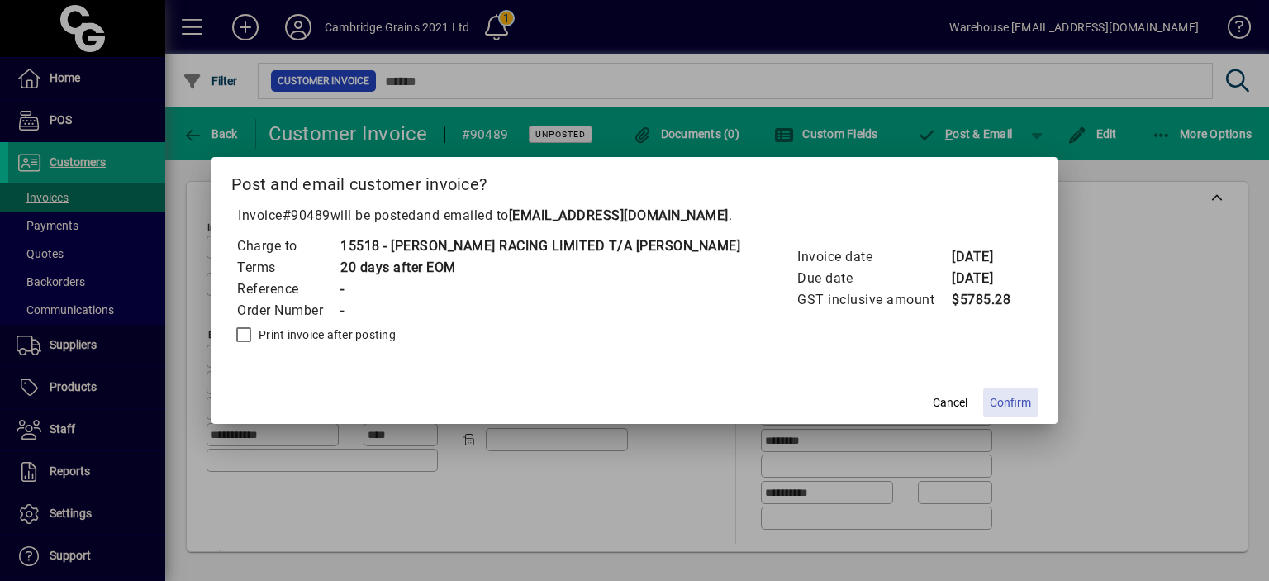
click at [989, 399] on span "Confirm" at bounding box center [1009, 402] width 41 height 17
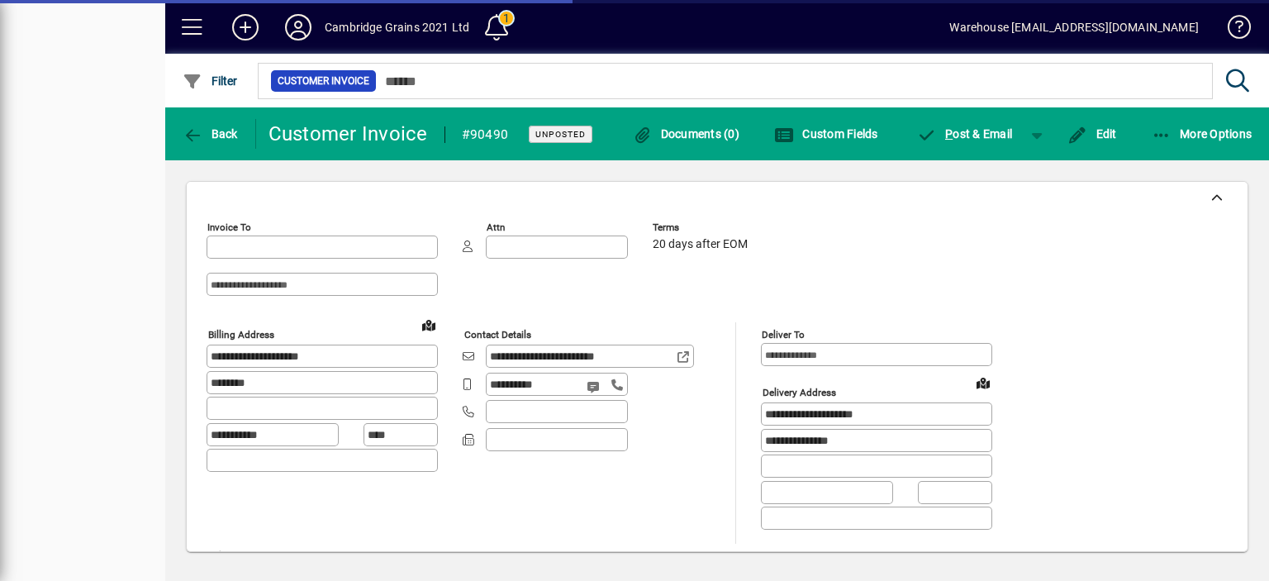
type input "**********"
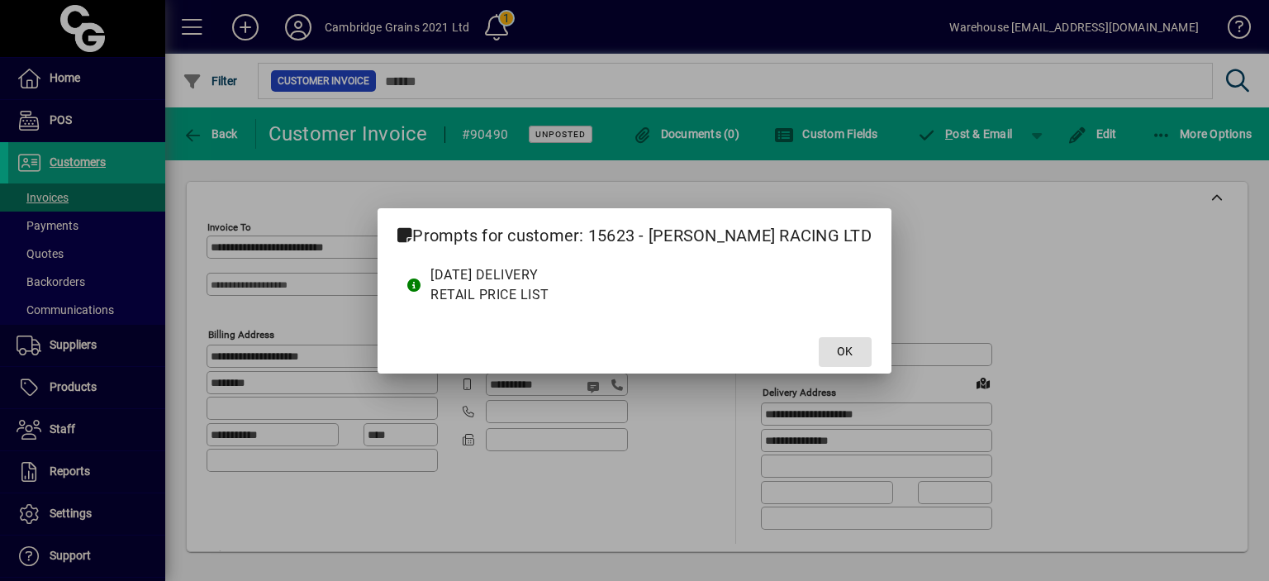
click at [837, 352] on span "OK" at bounding box center [845, 351] width 16 height 17
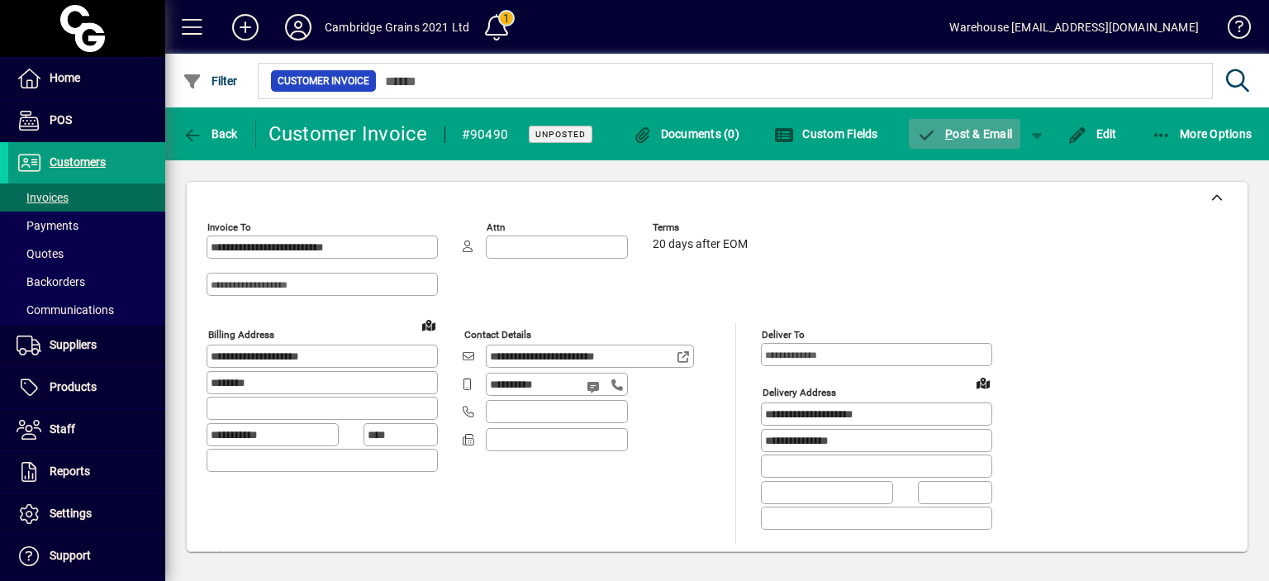
click at [948, 135] on span "P" at bounding box center [948, 133] width 7 height 13
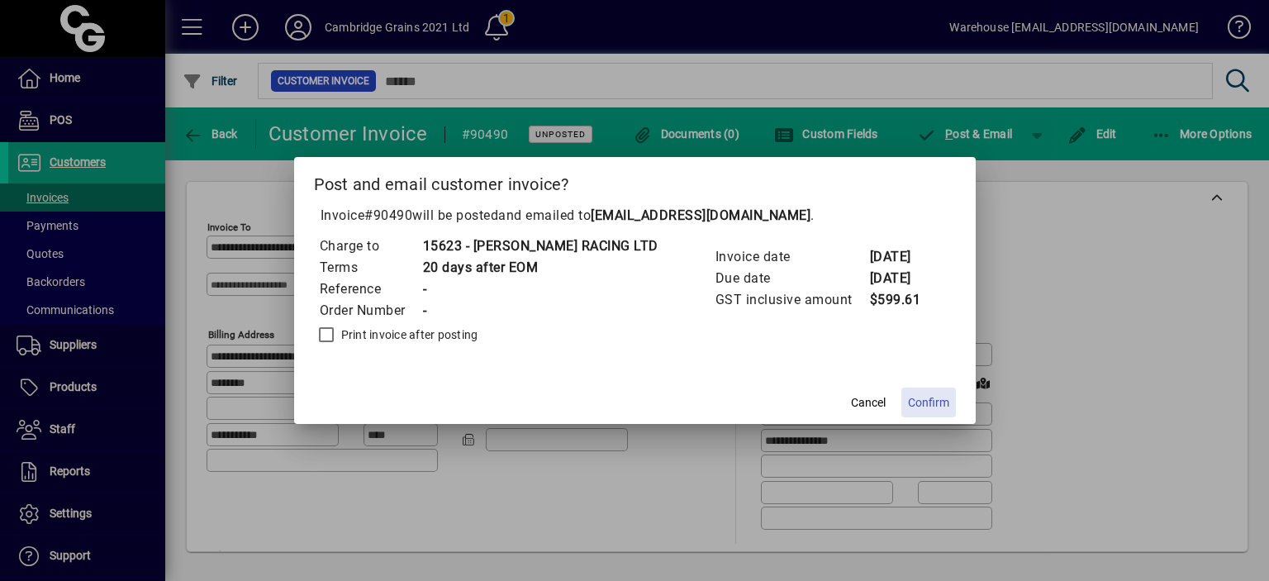
click at [908, 394] on span "Confirm" at bounding box center [928, 402] width 41 height 17
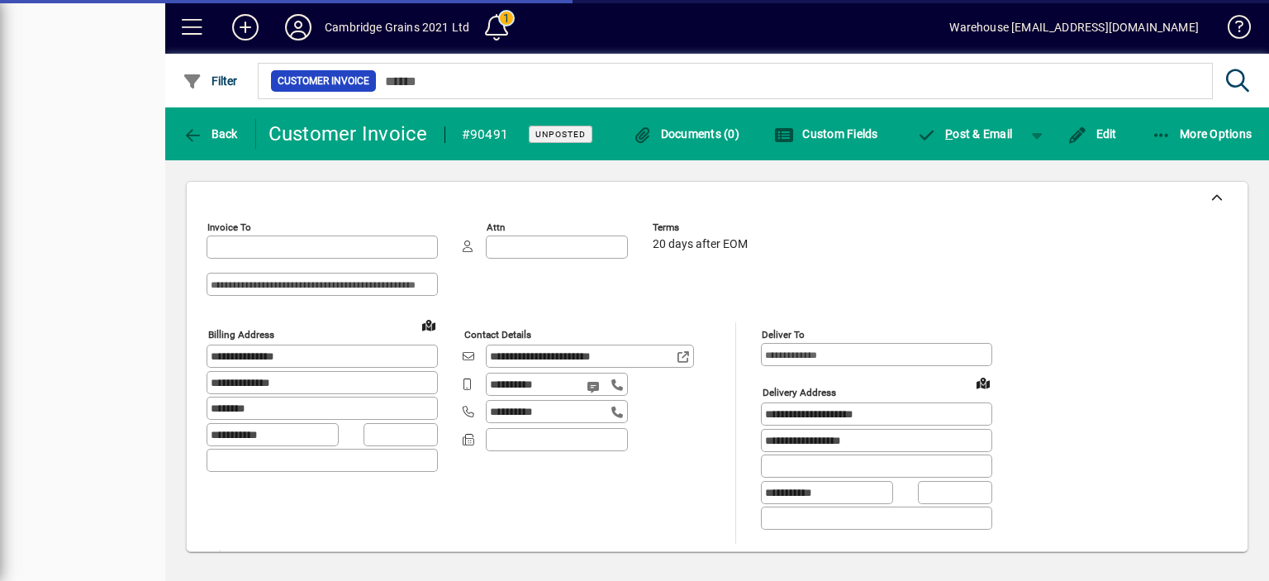
type input "**********"
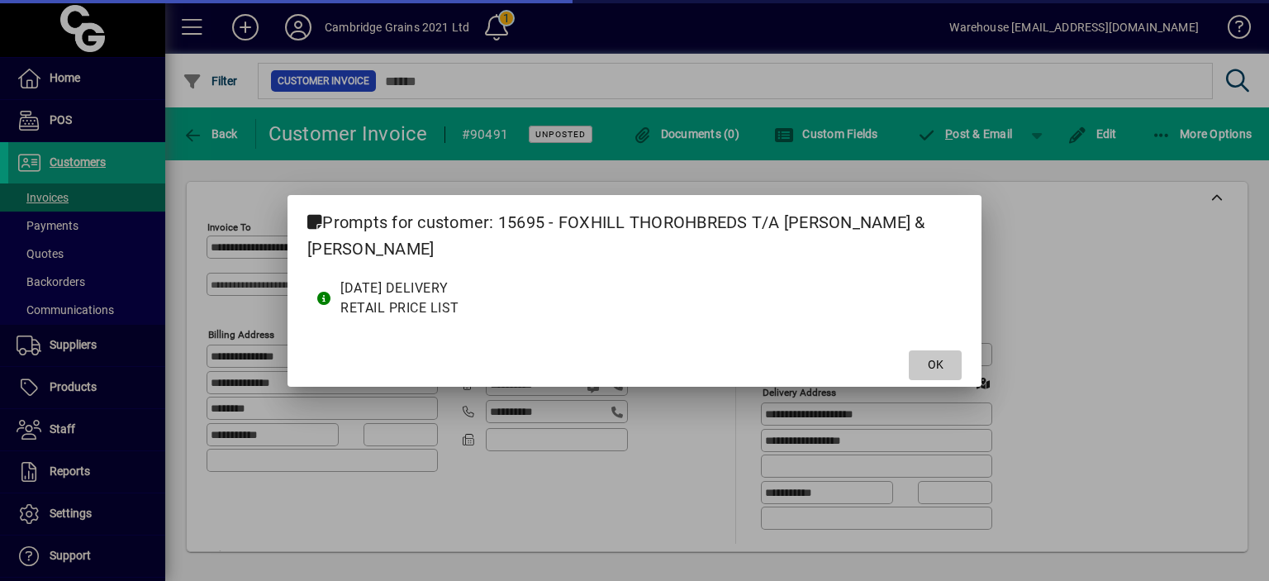
click at [941, 366] on span "OK" at bounding box center [936, 364] width 16 height 17
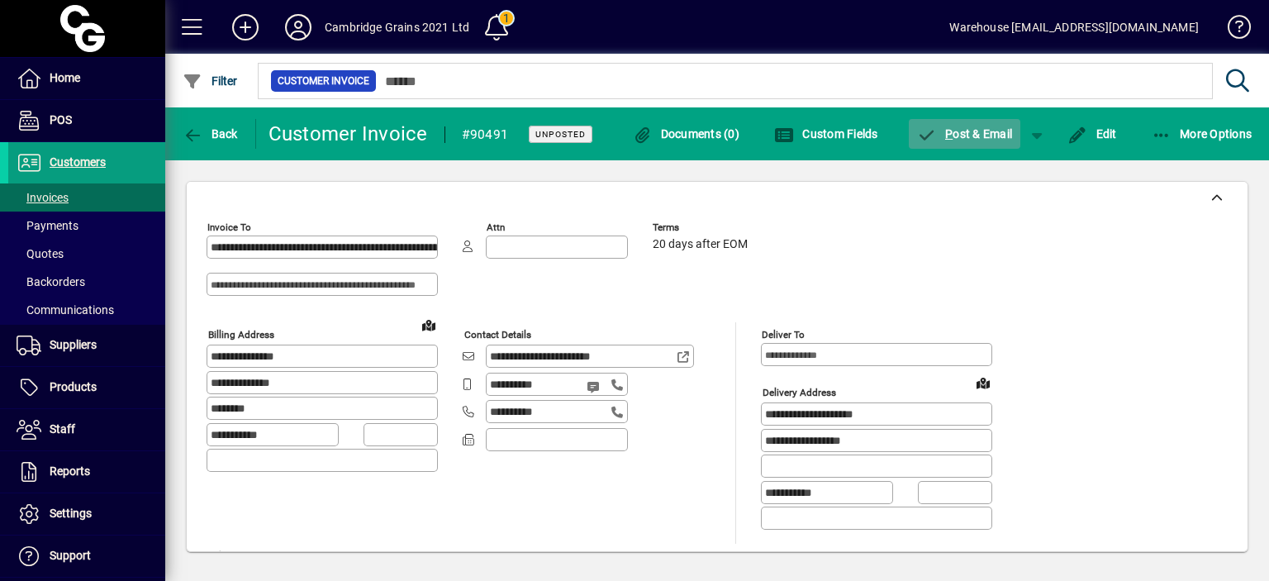
click at [970, 130] on span "P ost & Email" at bounding box center [965, 133] width 96 height 13
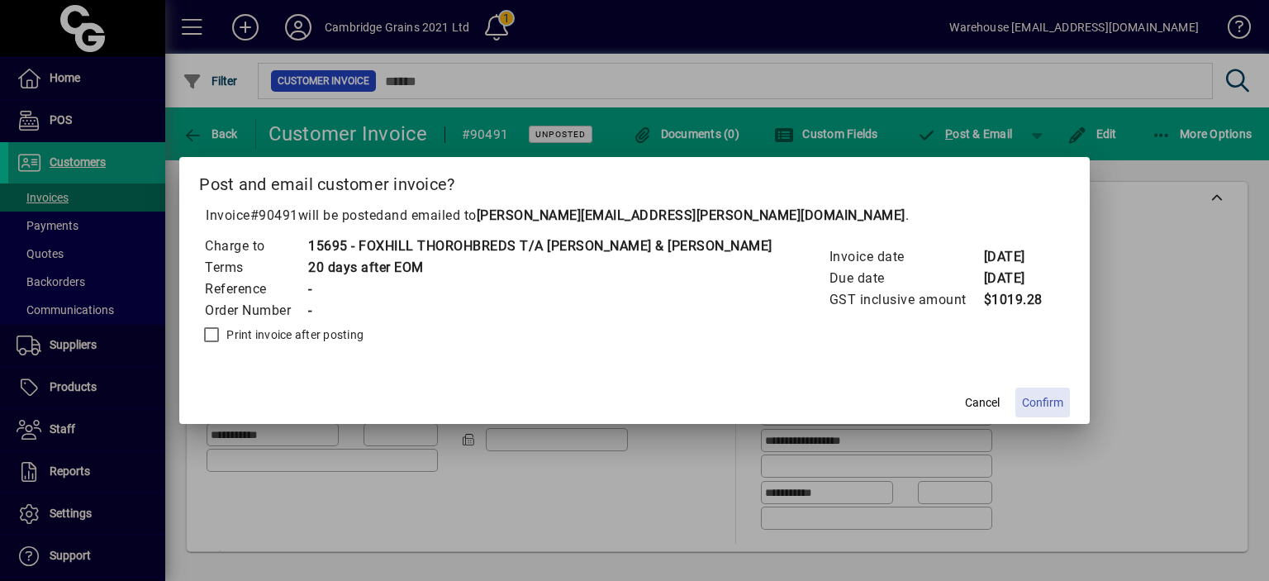
click at [1022, 400] on span "Confirm" at bounding box center [1042, 402] width 41 height 17
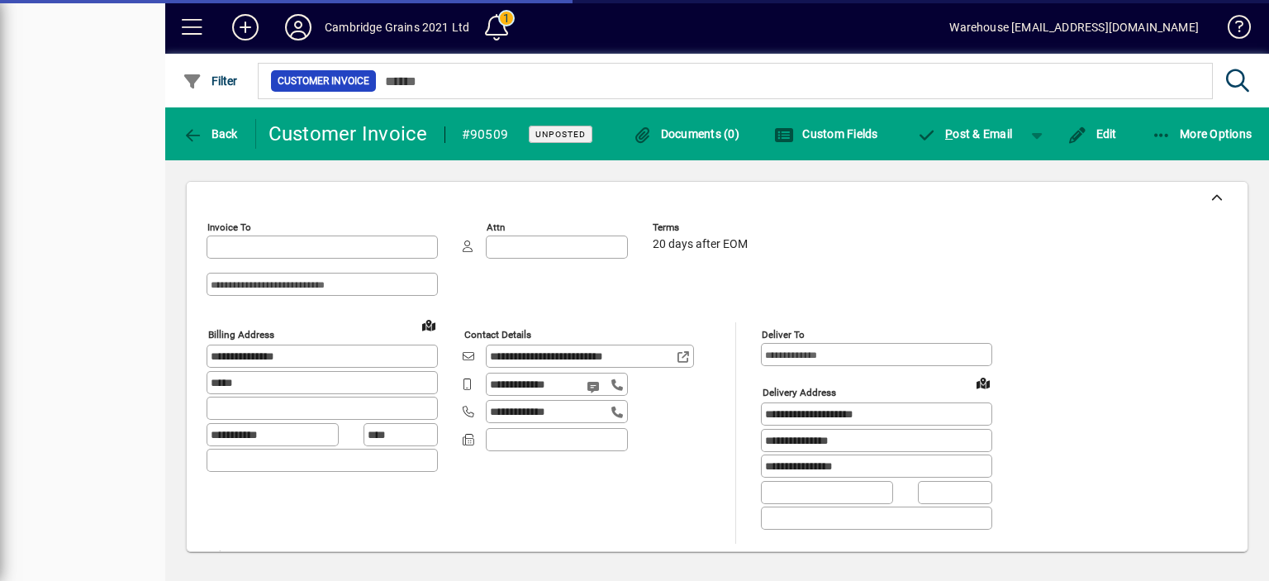
type input "**********"
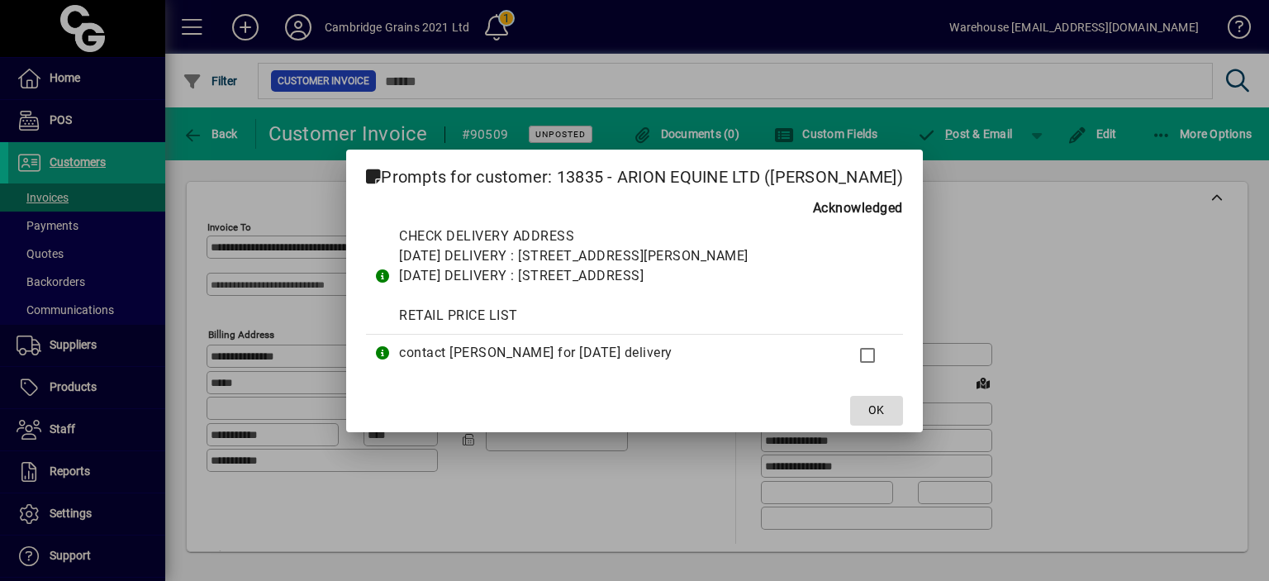
click at [868, 411] on span "OK" at bounding box center [876, 409] width 16 height 17
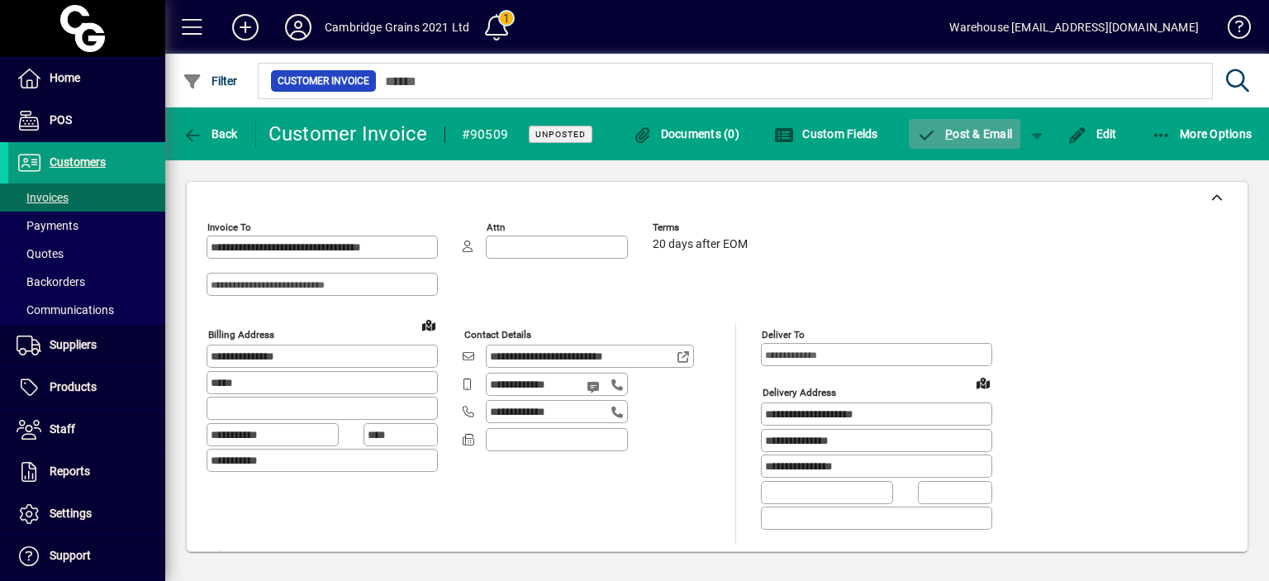
click at [974, 149] on span "button" at bounding box center [965, 134] width 112 height 40
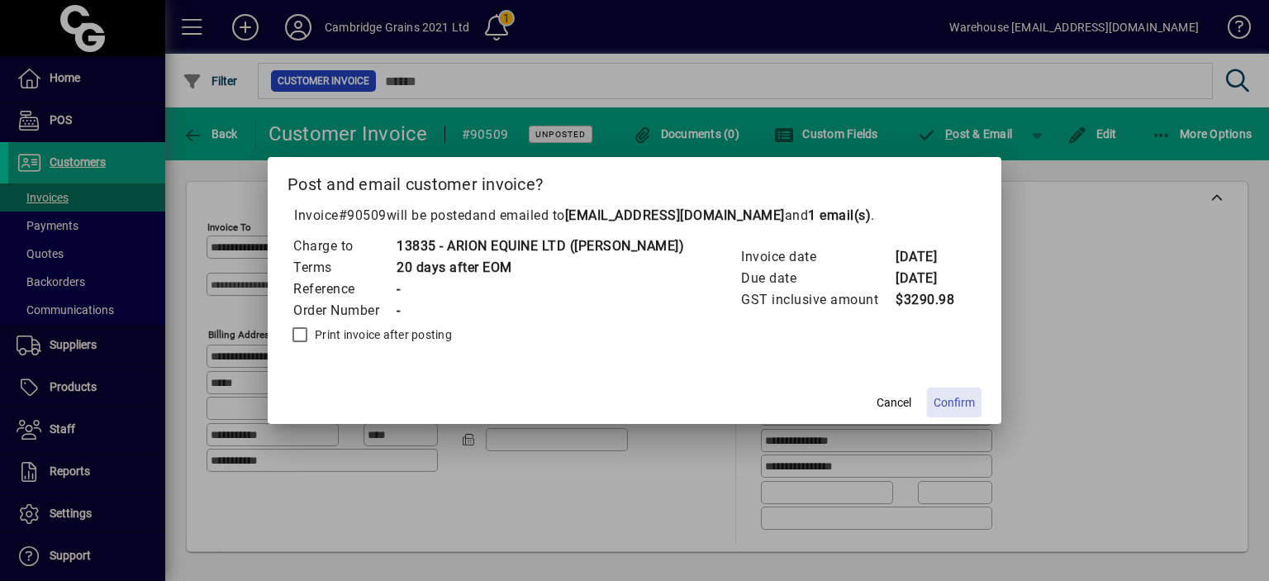
click at [937, 399] on span "Confirm" at bounding box center [953, 402] width 41 height 17
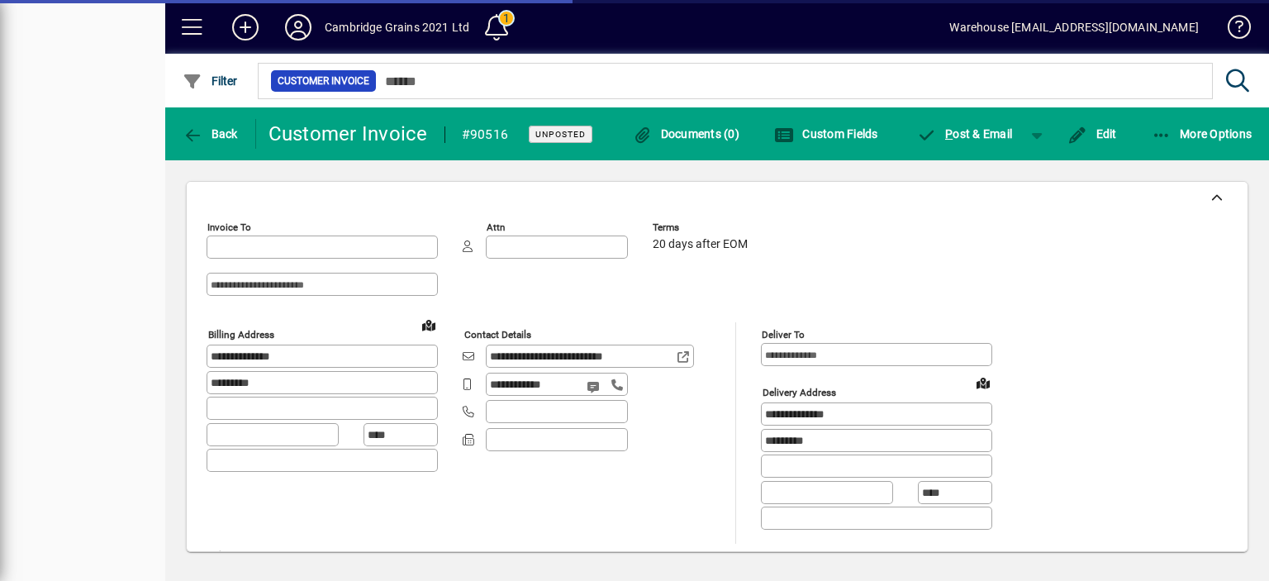
type input "**********"
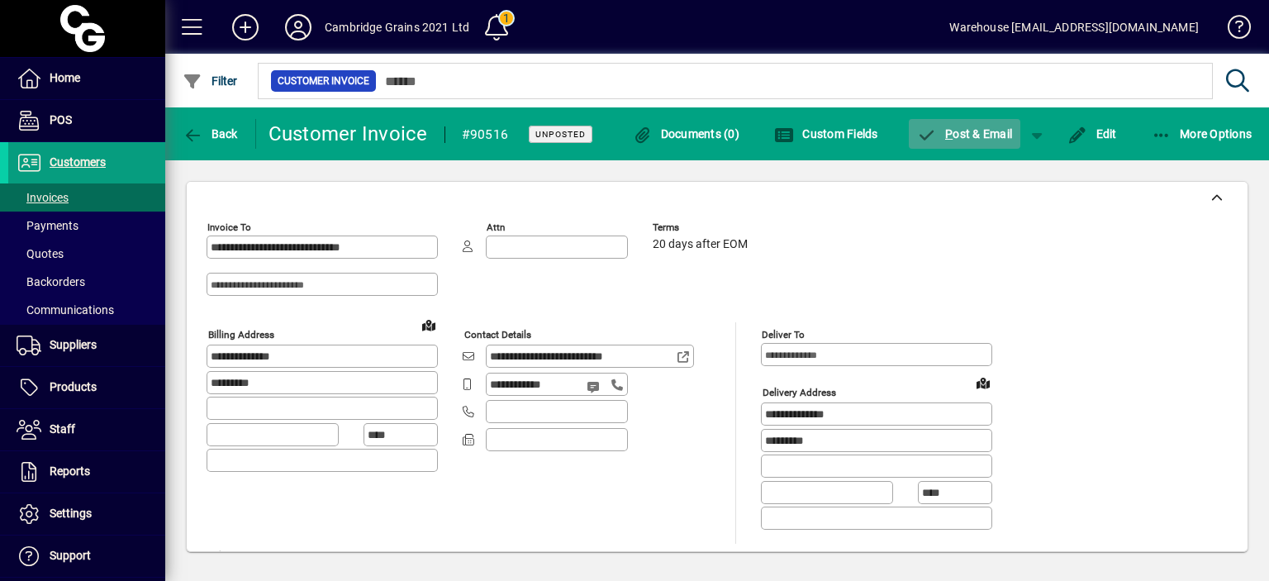
click at [935, 130] on icon "button" at bounding box center [927, 135] width 21 height 17
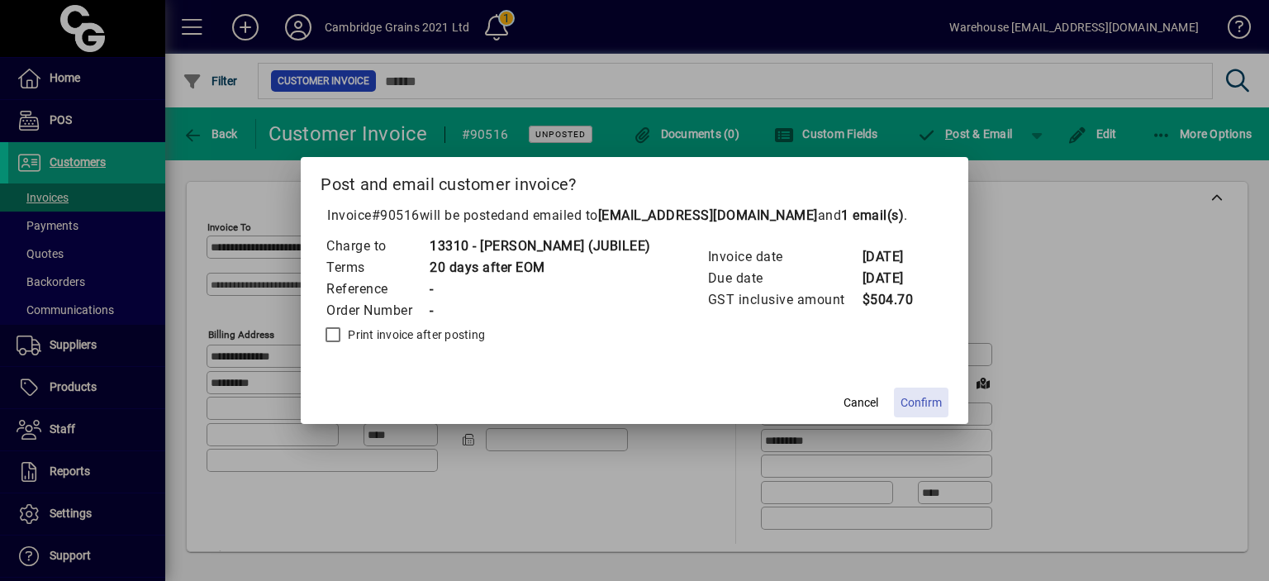
click at [920, 396] on span "Confirm" at bounding box center [920, 402] width 41 height 17
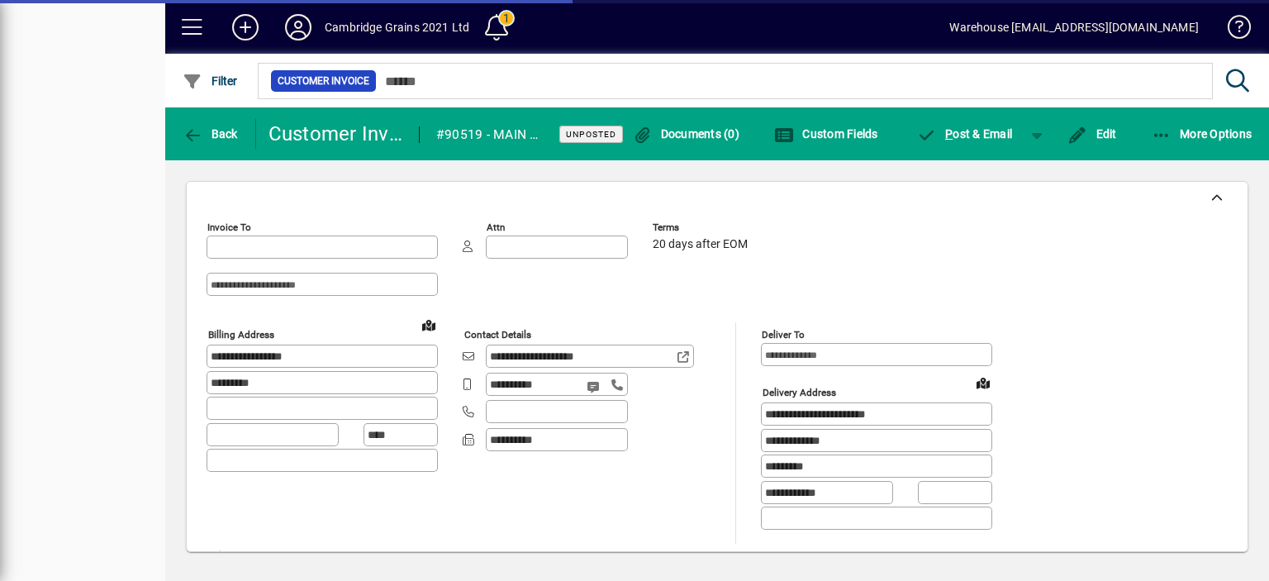
type input "**********"
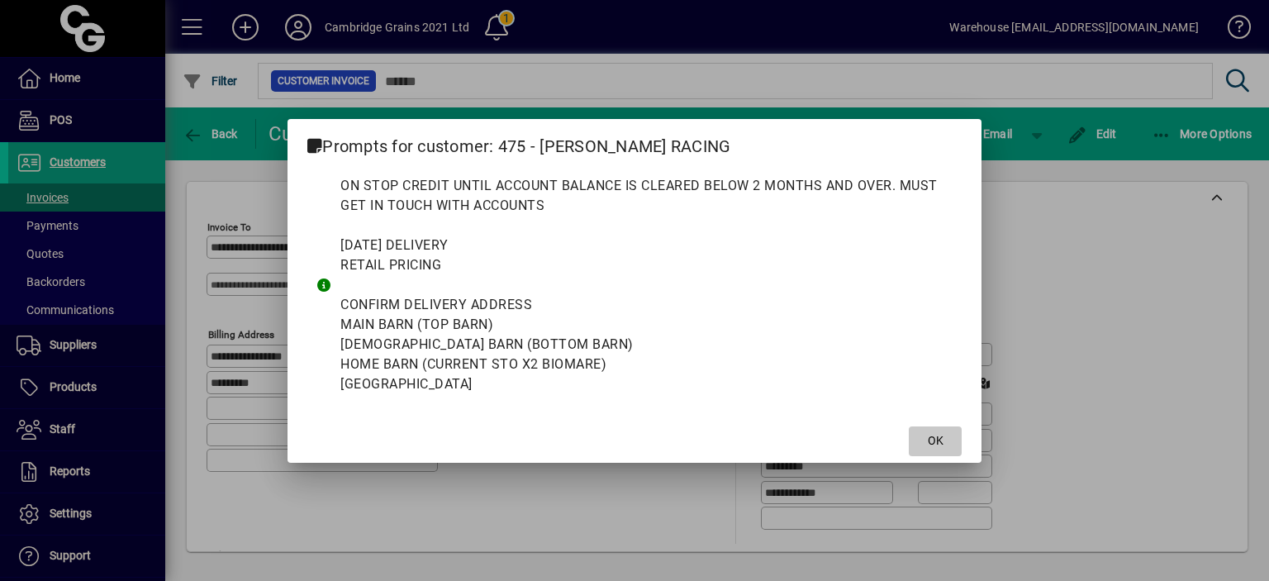
click at [937, 447] on span "OK" at bounding box center [936, 440] width 16 height 17
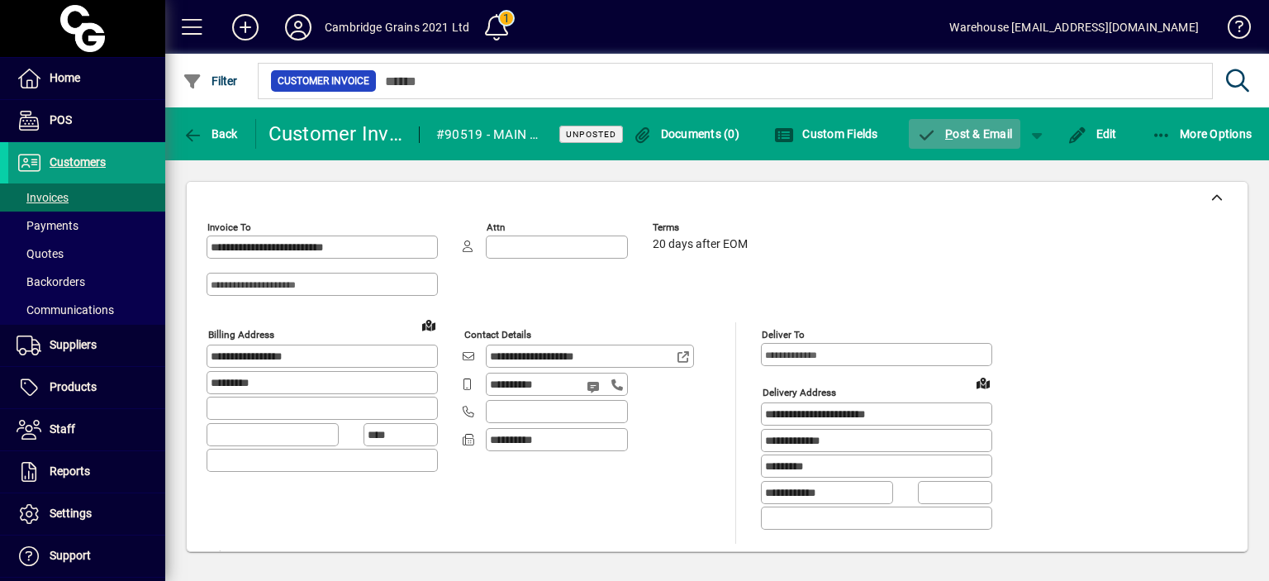
click at [961, 129] on span "P ost & Email" at bounding box center [965, 133] width 96 height 13
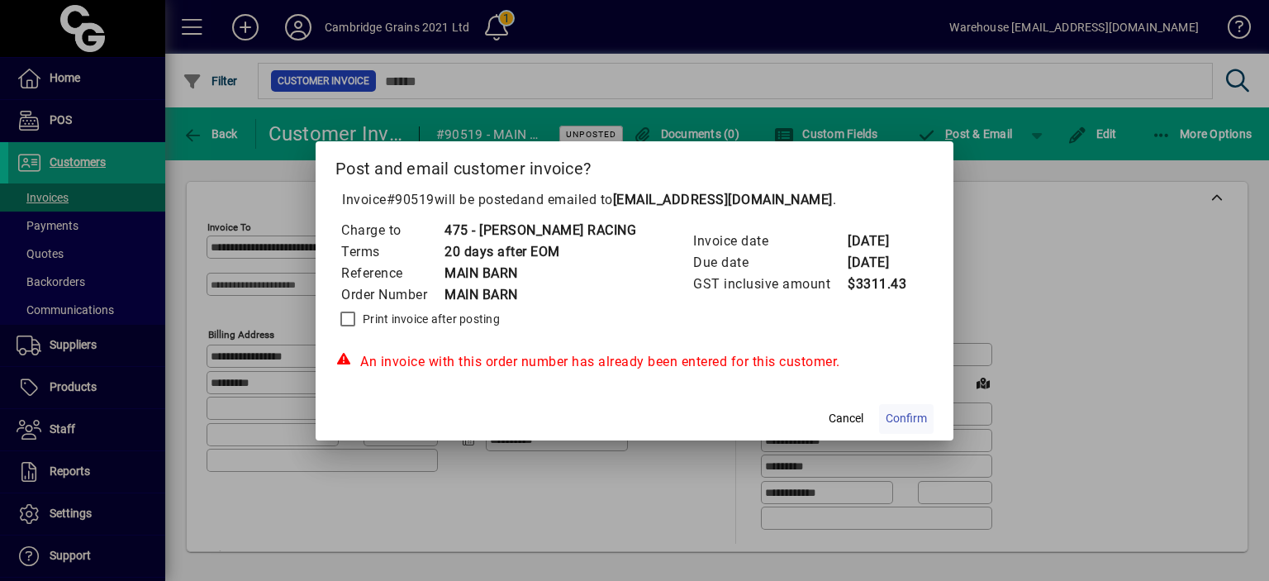
click at [909, 420] on span "Confirm" at bounding box center [905, 418] width 41 height 17
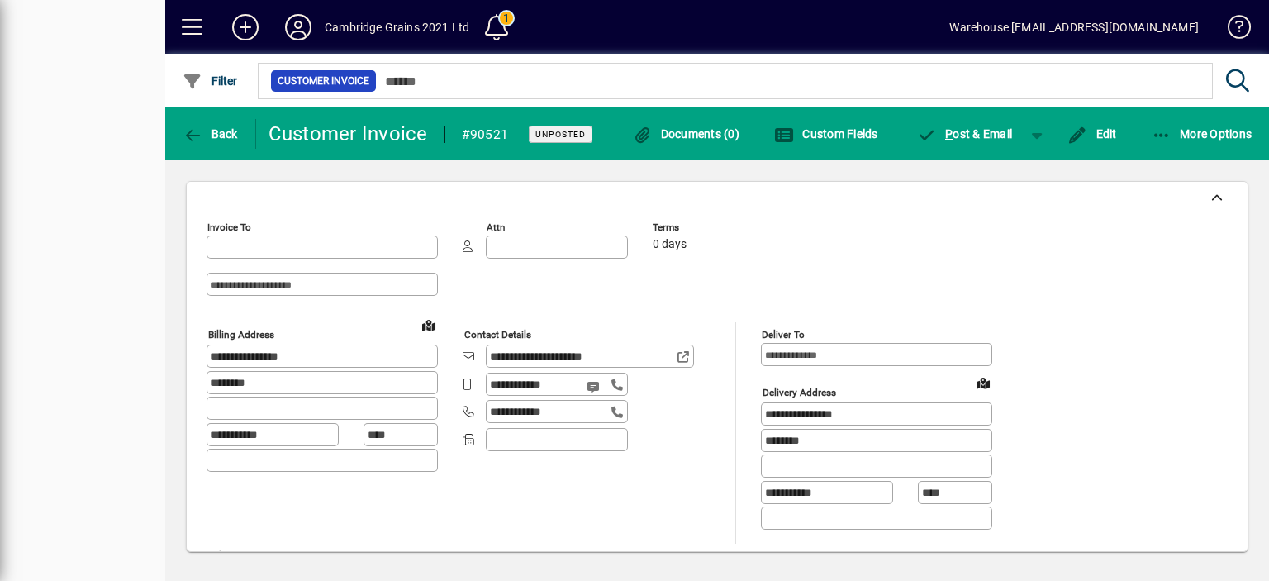
type input "**********"
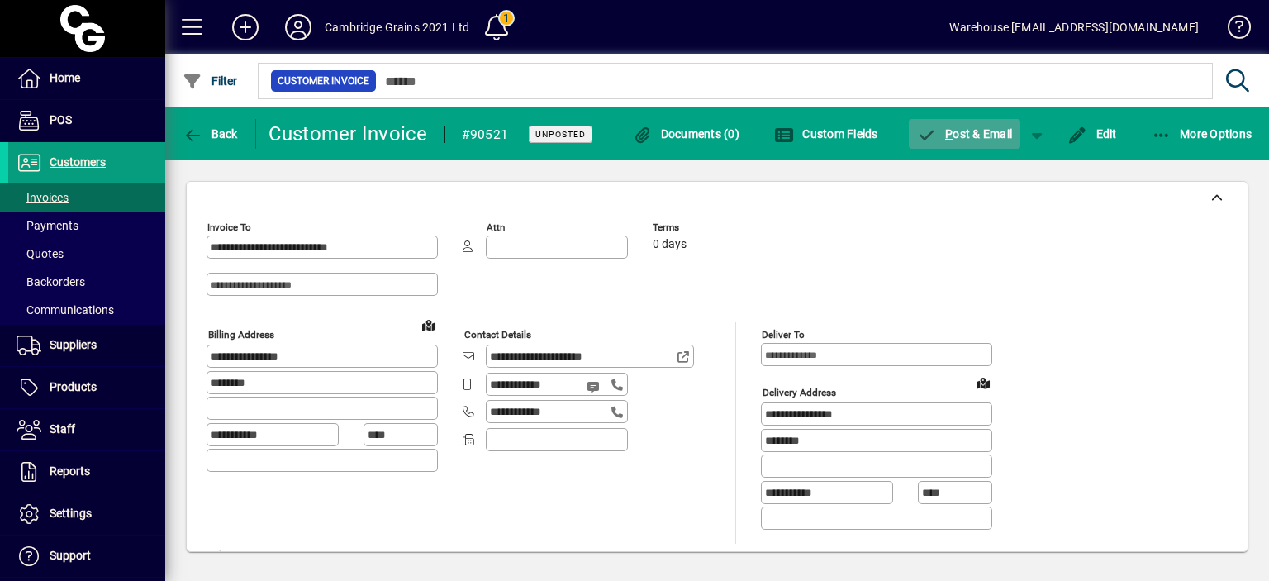
click at [977, 134] on span "P ost & Email" at bounding box center [965, 133] width 96 height 13
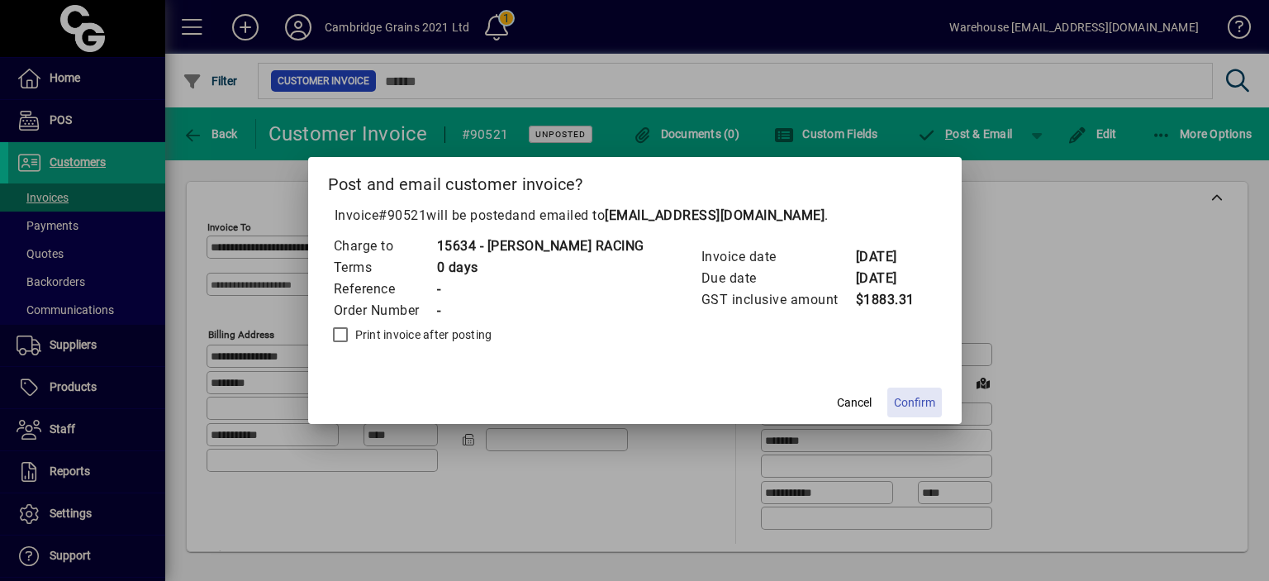
click at [905, 396] on span "Confirm" at bounding box center [914, 402] width 41 height 17
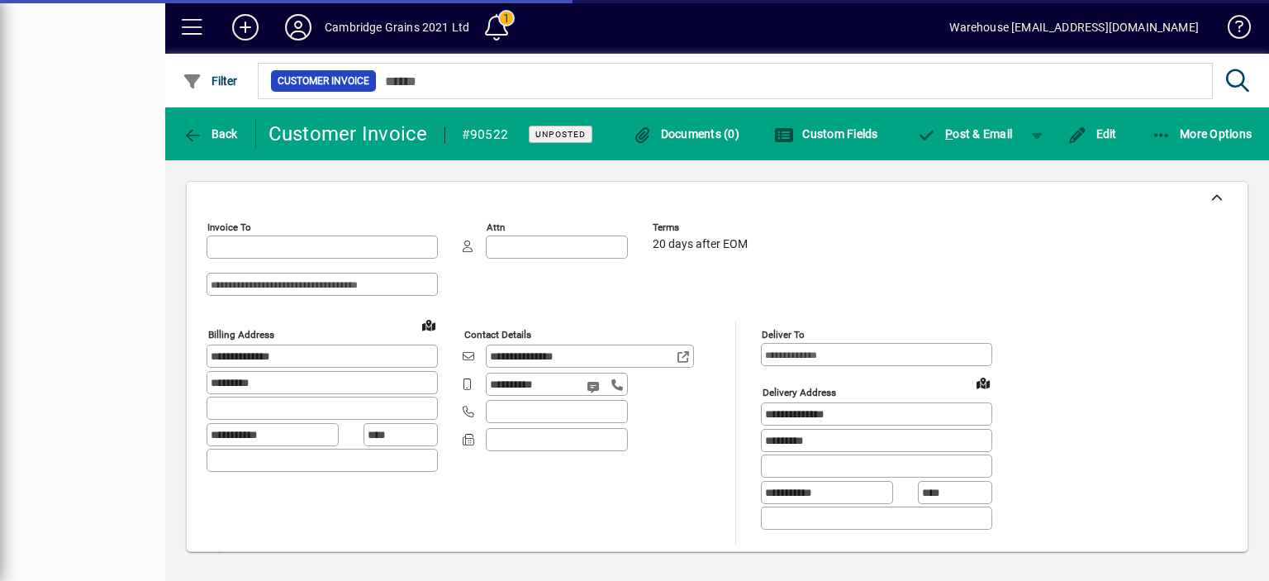
type input "**********"
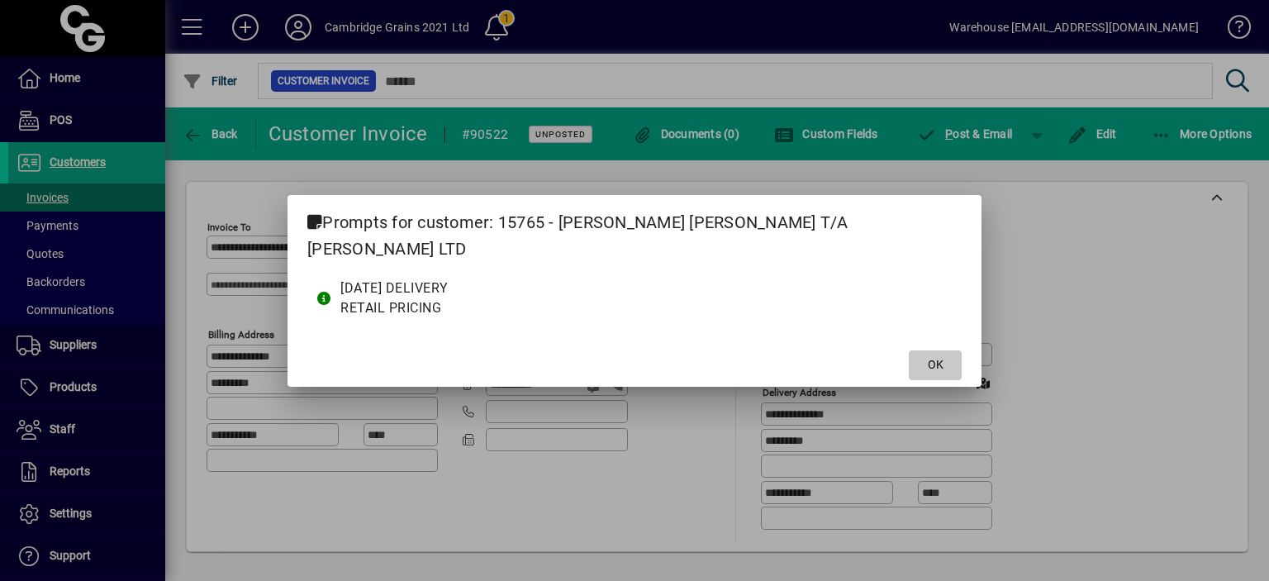
click at [928, 356] on span "OK" at bounding box center [936, 364] width 16 height 17
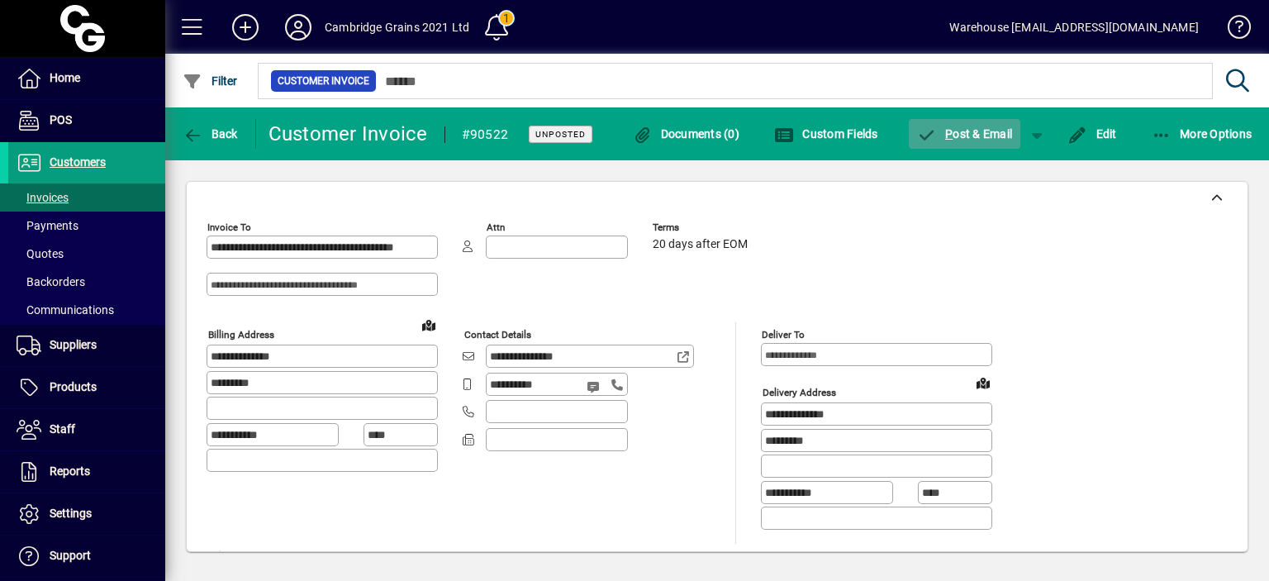
click at [937, 129] on span "P ost & Email" at bounding box center [965, 133] width 96 height 13
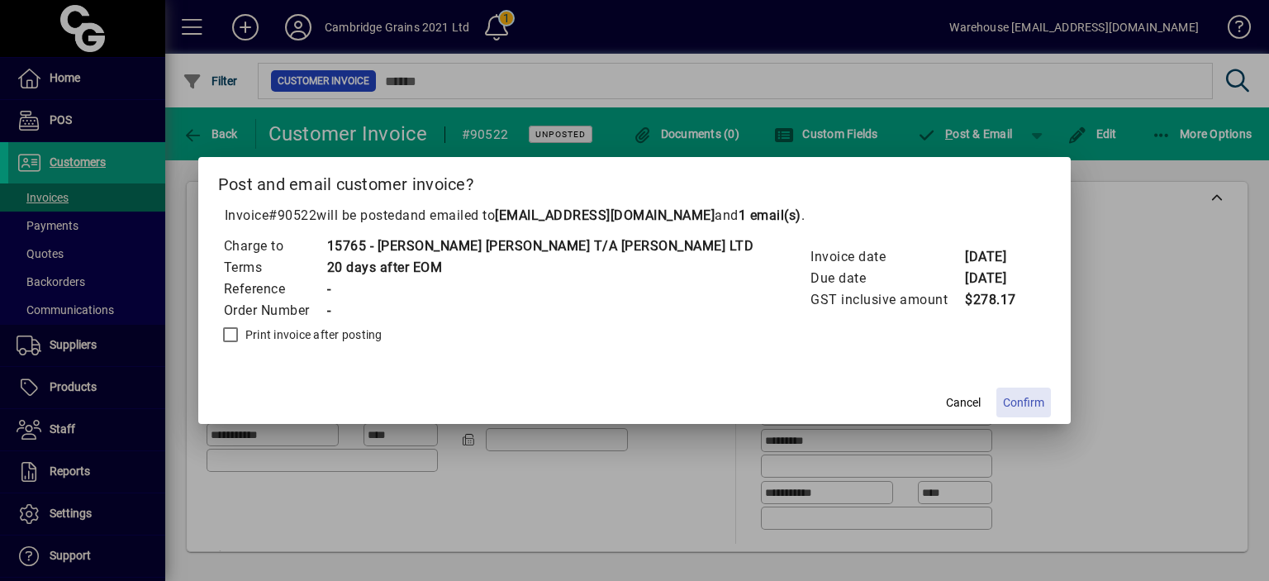
click at [1003, 404] on span "Confirm" at bounding box center [1023, 402] width 41 height 17
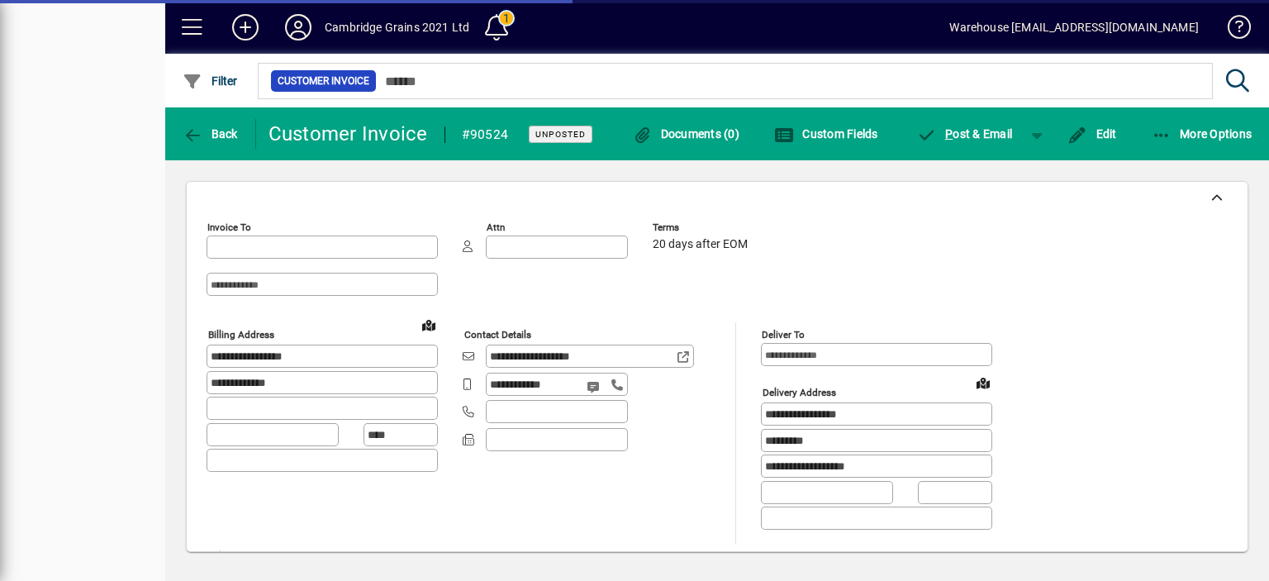
type input "**********"
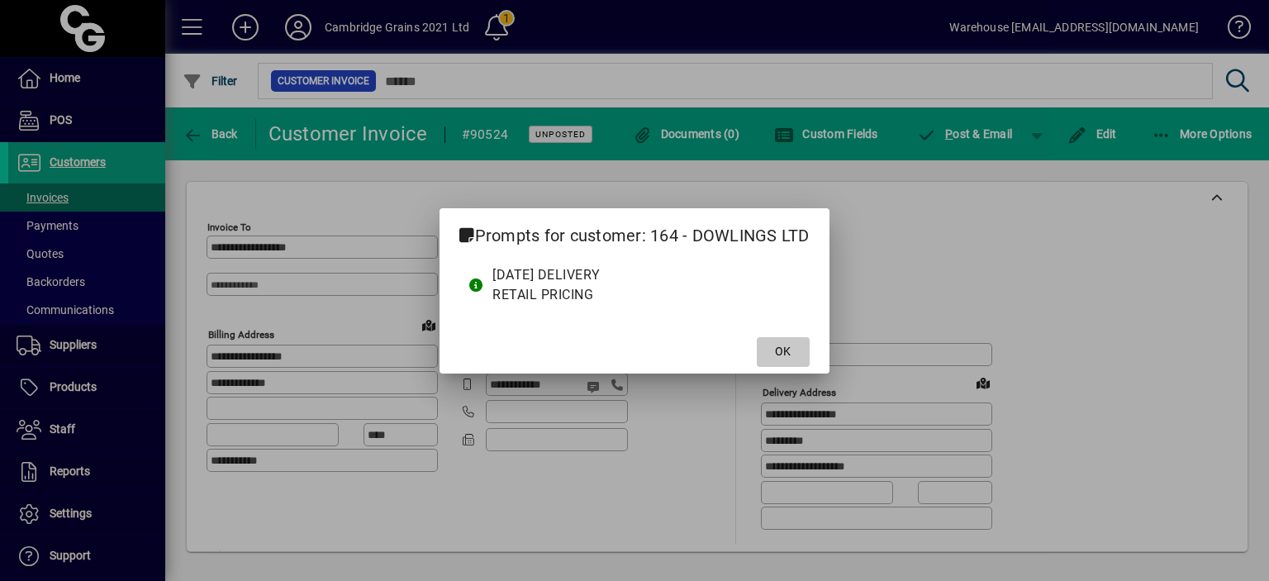
click at [785, 352] on span "OK" at bounding box center [783, 351] width 16 height 17
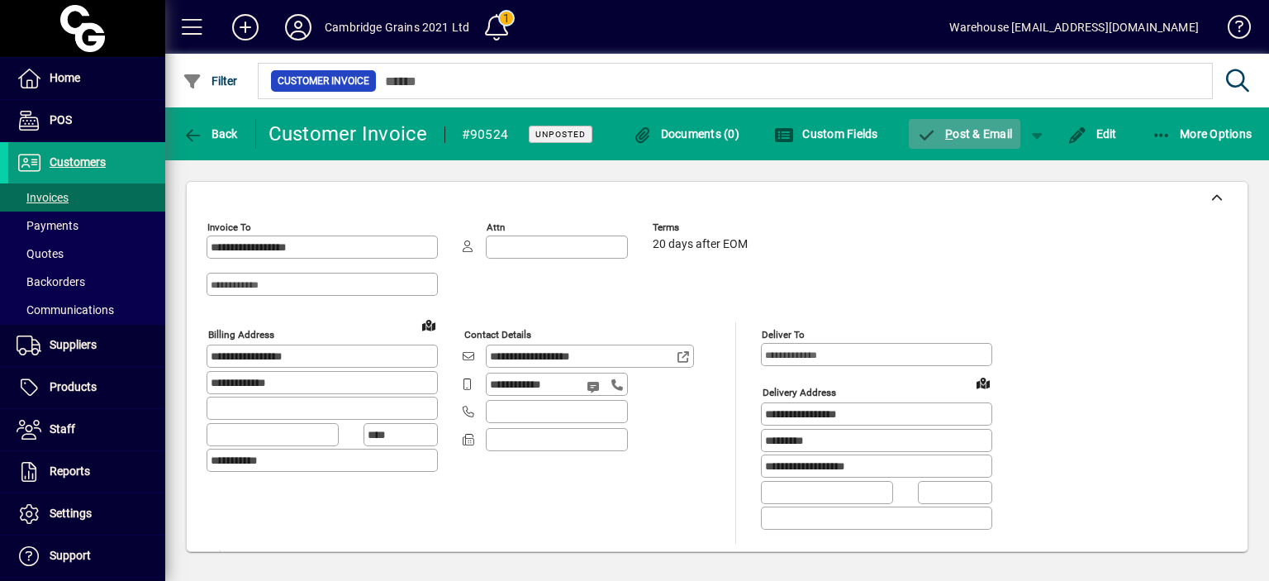
click at [956, 133] on span "P ost & Email" at bounding box center [965, 133] width 96 height 13
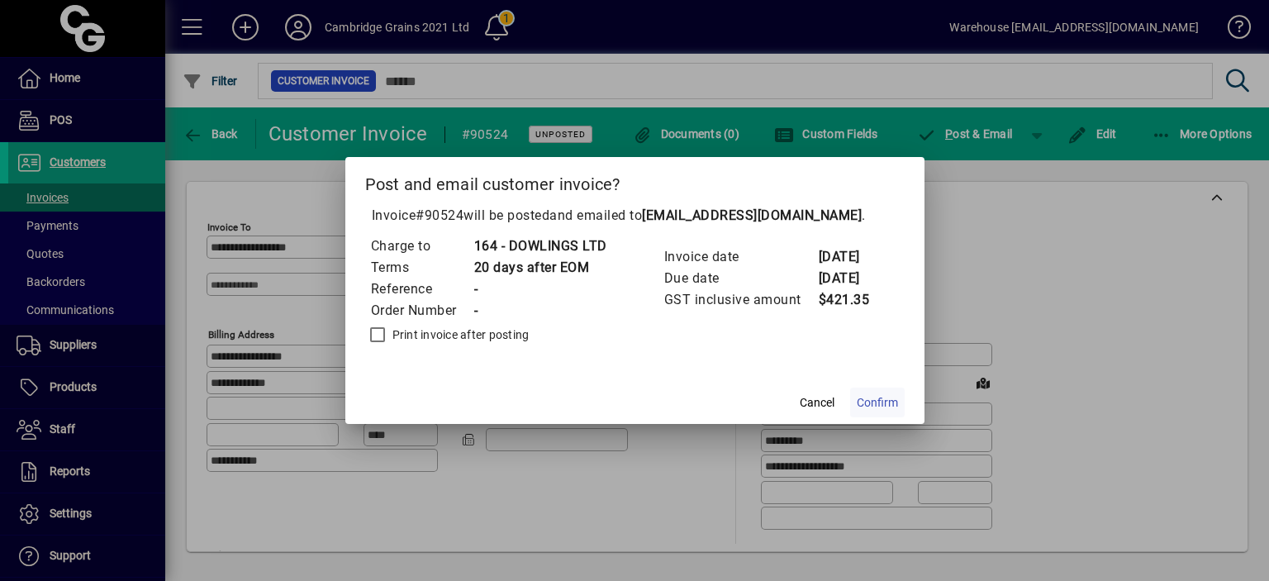
click at [867, 405] on span "Confirm" at bounding box center [877, 402] width 41 height 17
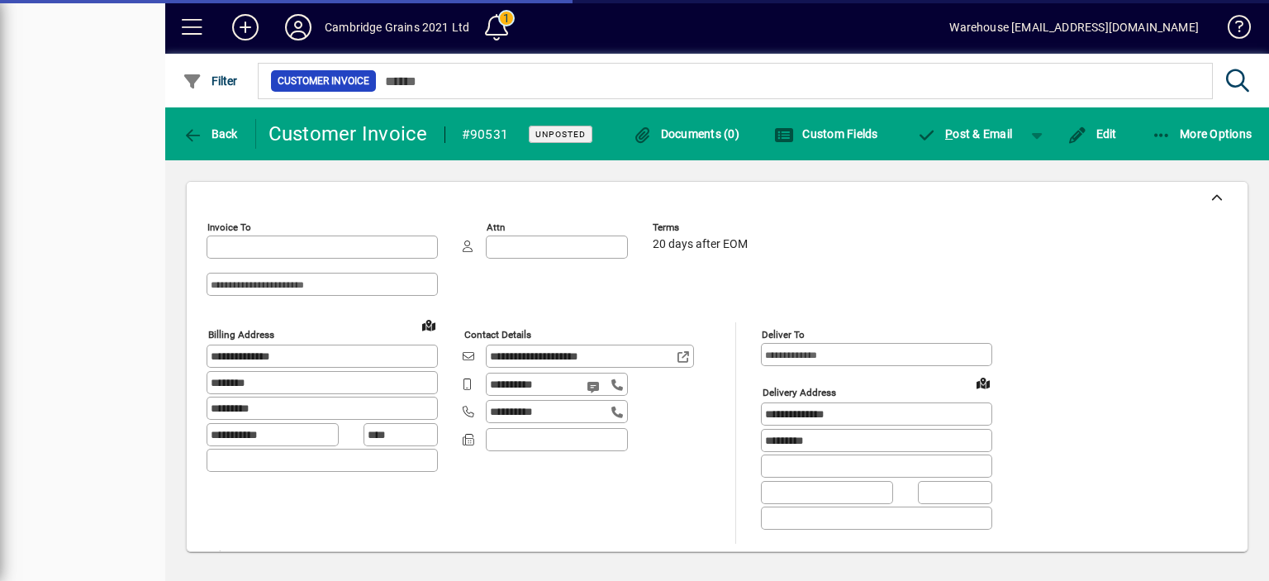
type input "**********"
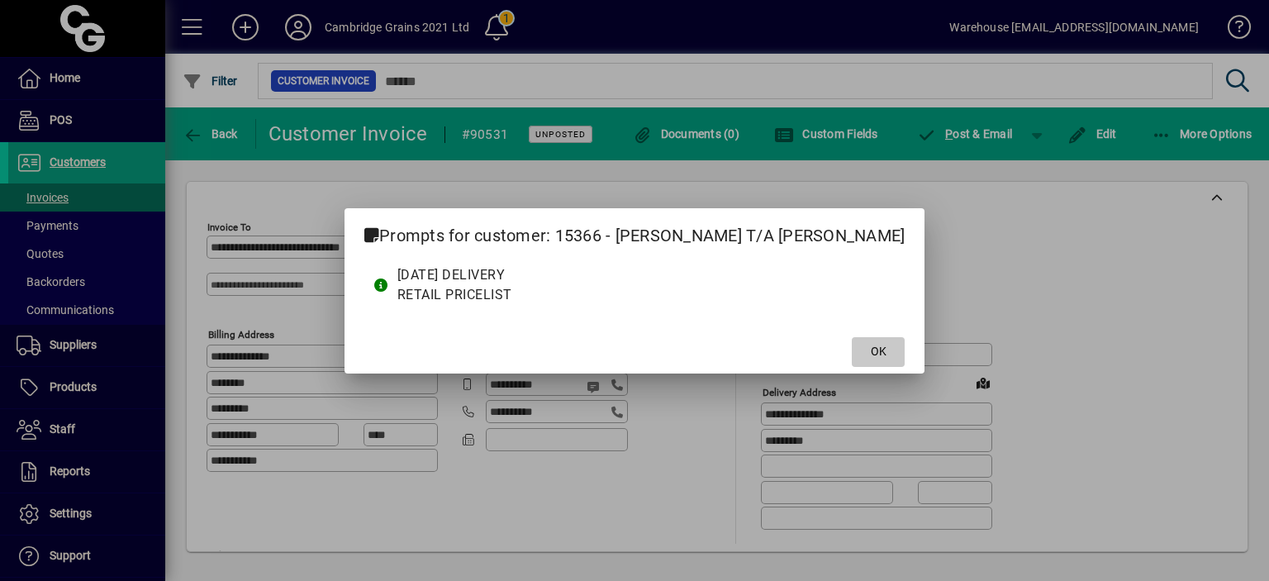
click at [871, 352] on span "OK" at bounding box center [879, 351] width 16 height 17
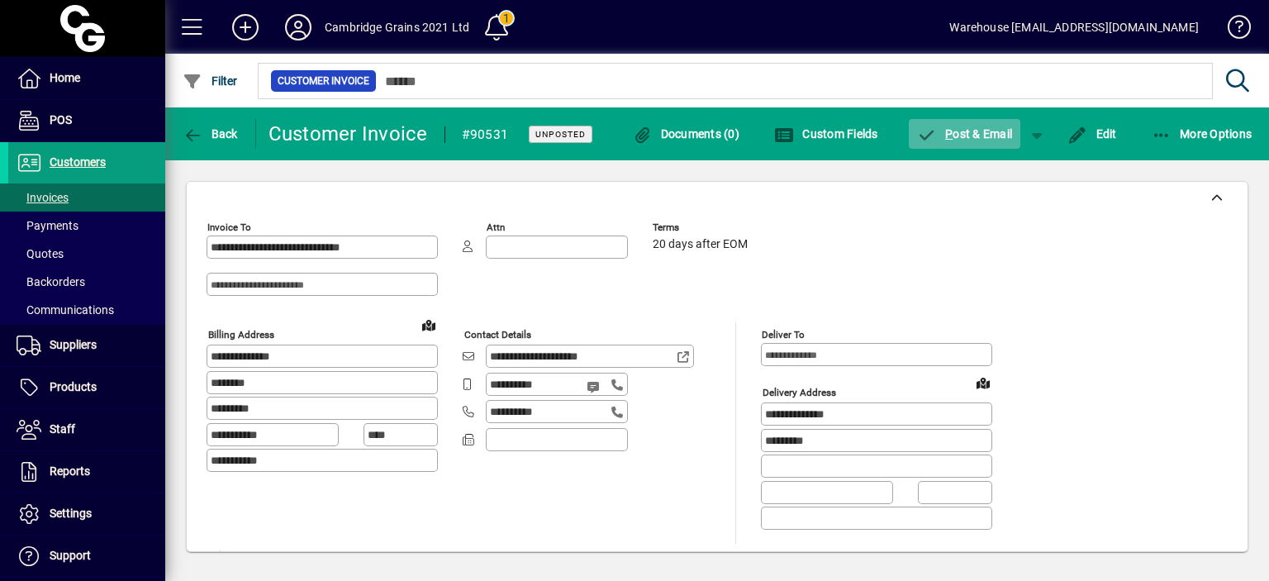
click at [970, 132] on span "P ost & Email" at bounding box center [965, 133] width 96 height 13
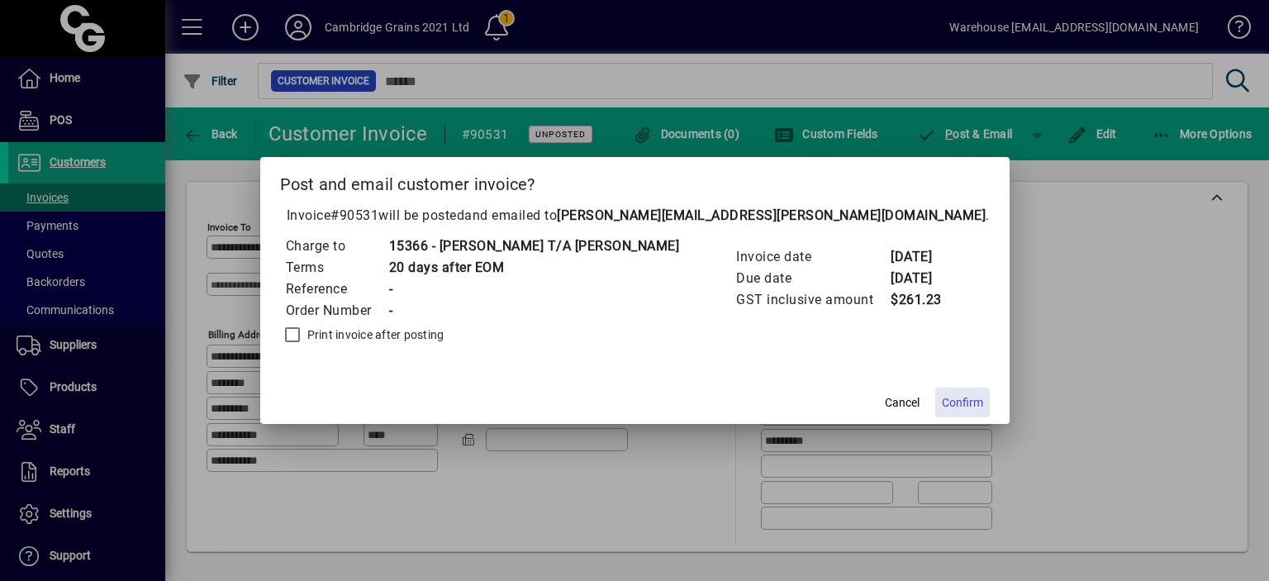
click at [942, 397] on span "Confirm" at bounding box center [962, 402] width 41 height 17
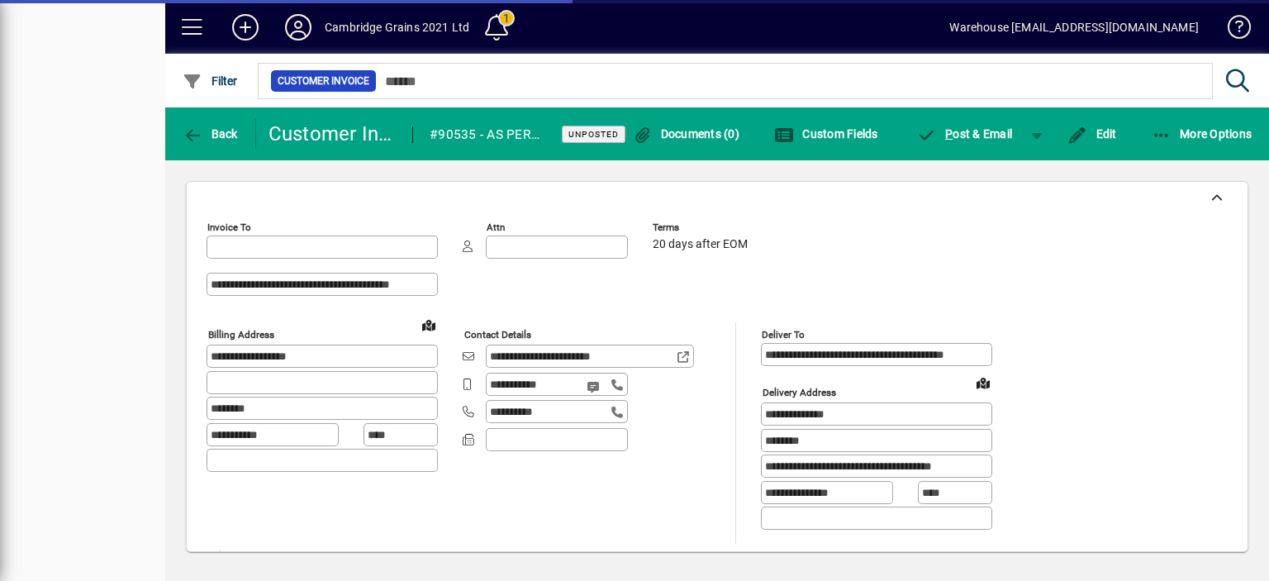
type input "**********"
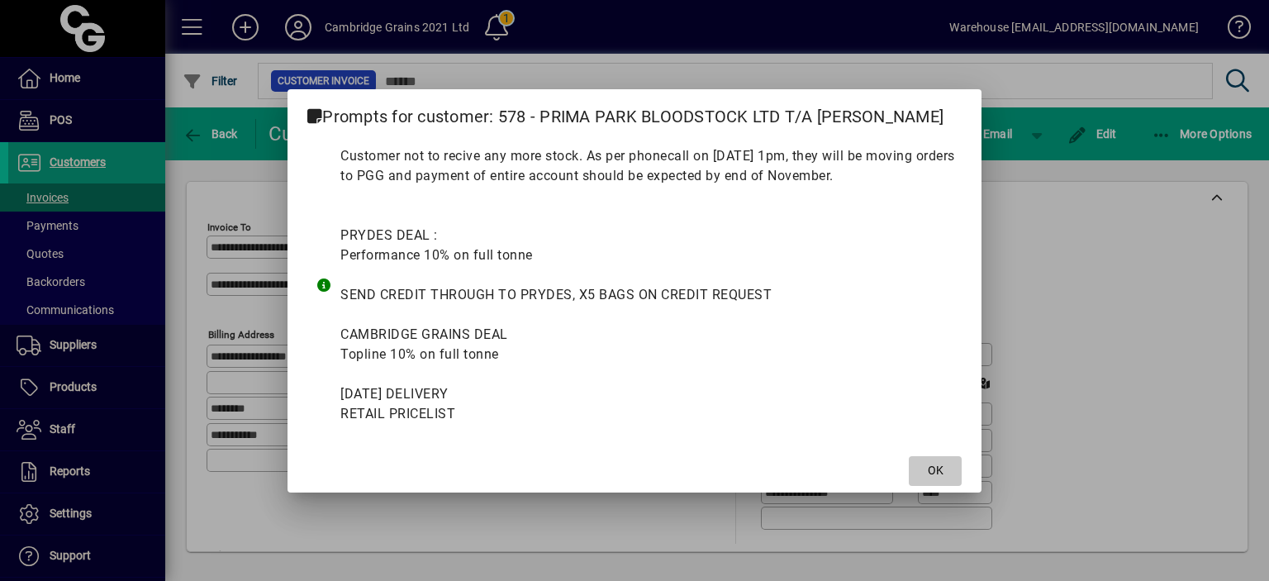
click at [944, 470] on span at bounding box center [935, 471] width 53 height 40
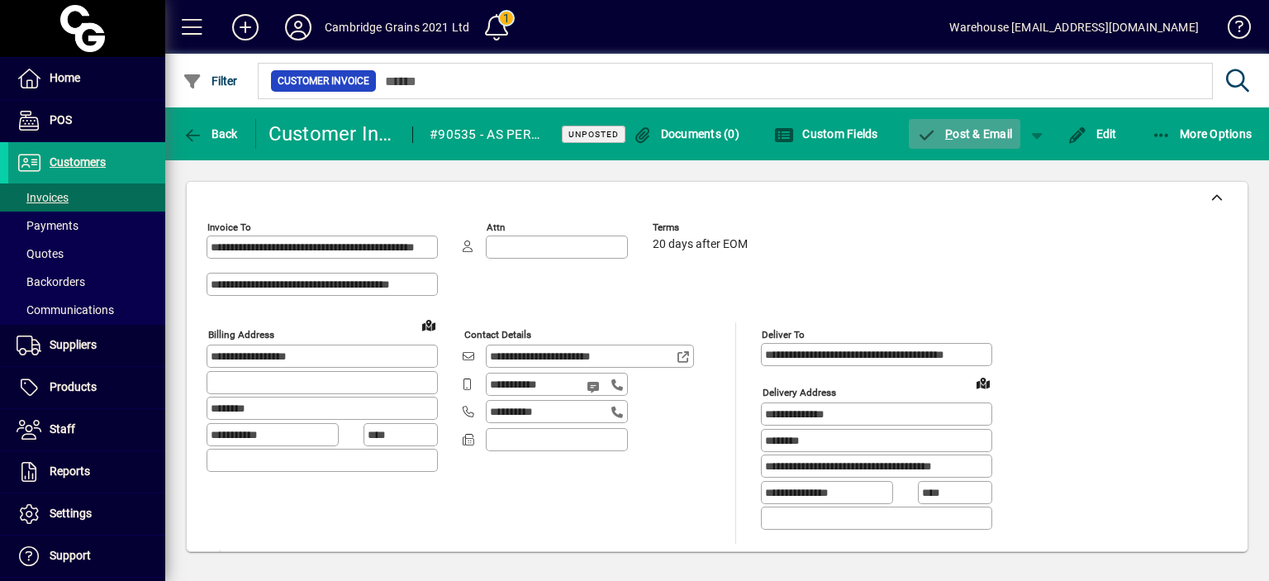
click at [972, 148] on span "button" at bounding box center [965, 134] width 112 height 40
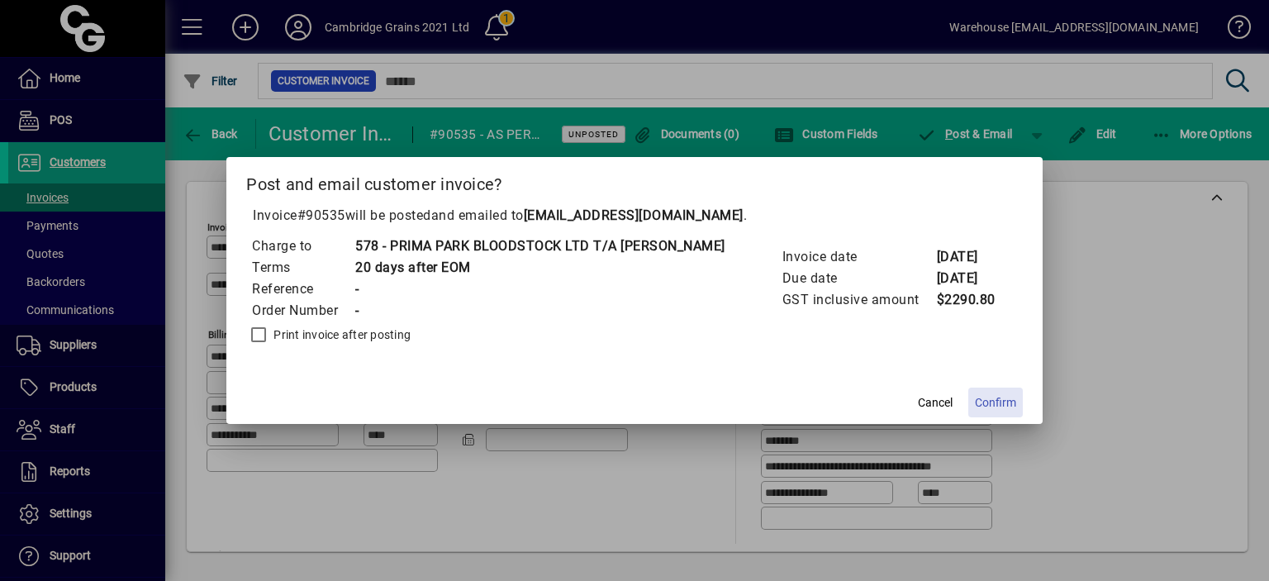
click at [998, 399] on span "Confirm" at bounding box center [995, 402] width 41 height 17
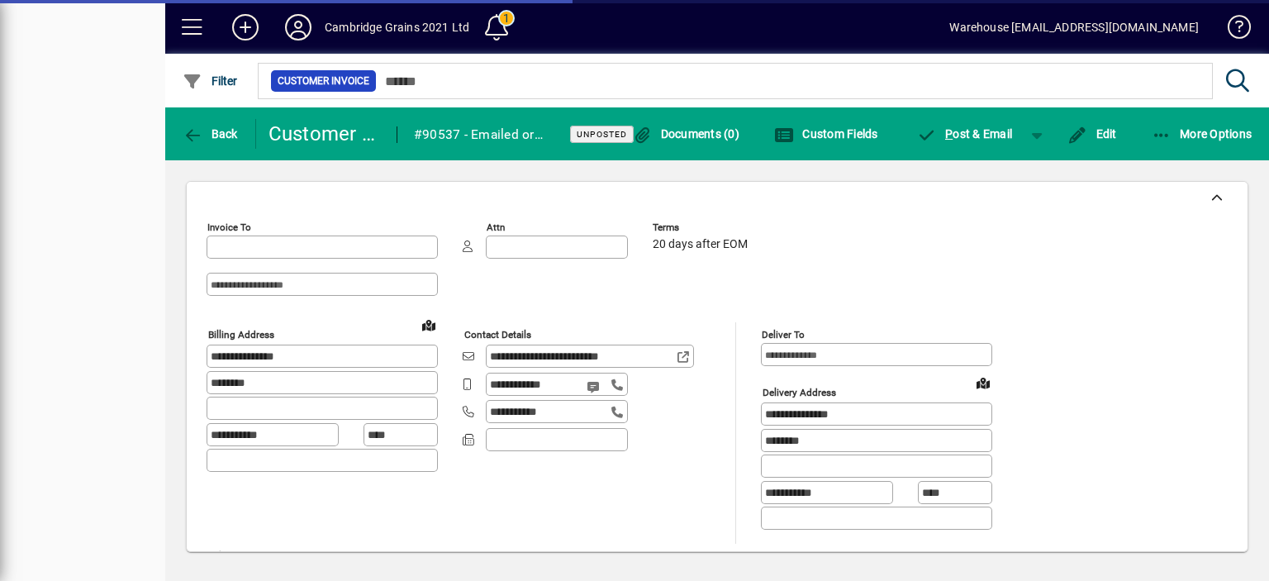
type input "**********"
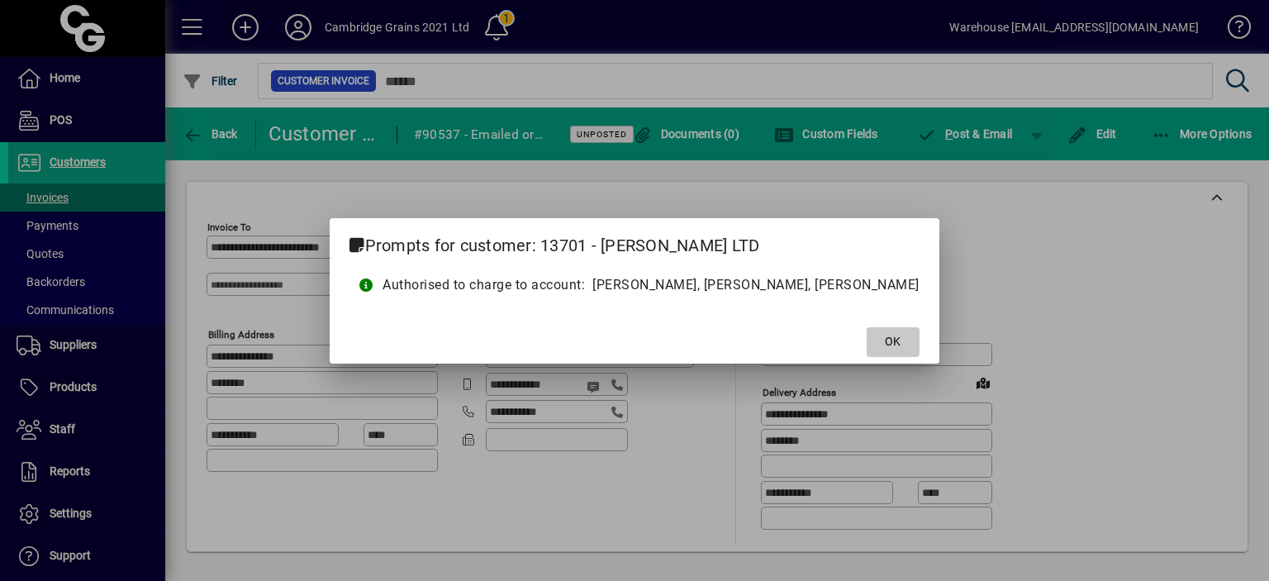
click at [885, 343] on span "OK" at bounding box center [893, 341] width 16 height 17
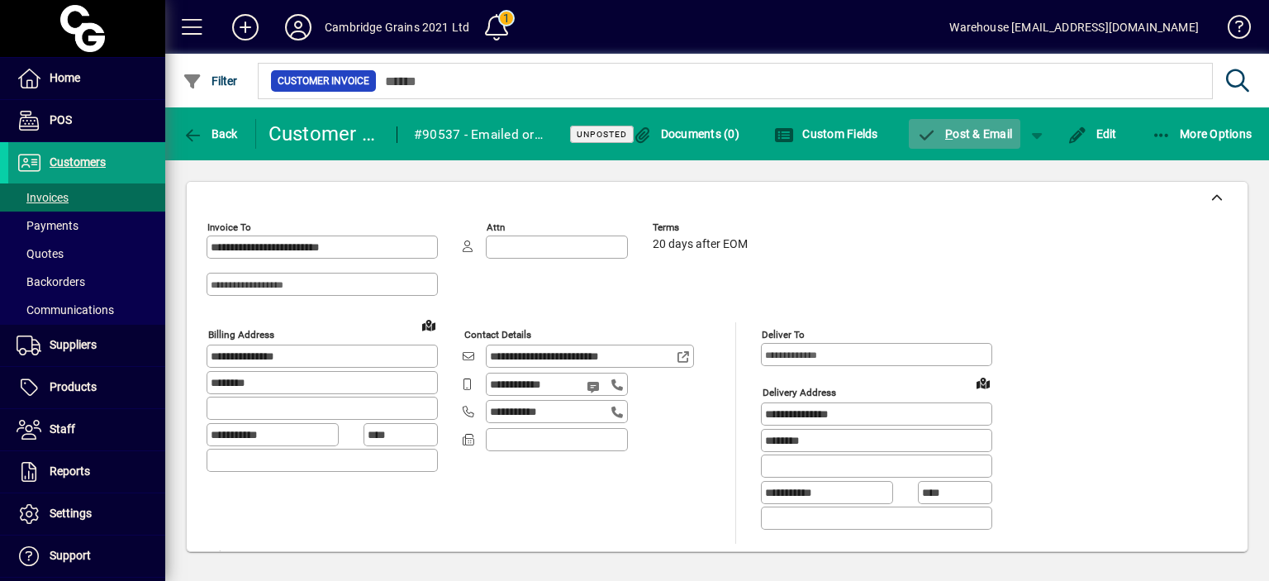
click at [956, 141] on span "button" at bounding box center [965, 134] width 112 height 40
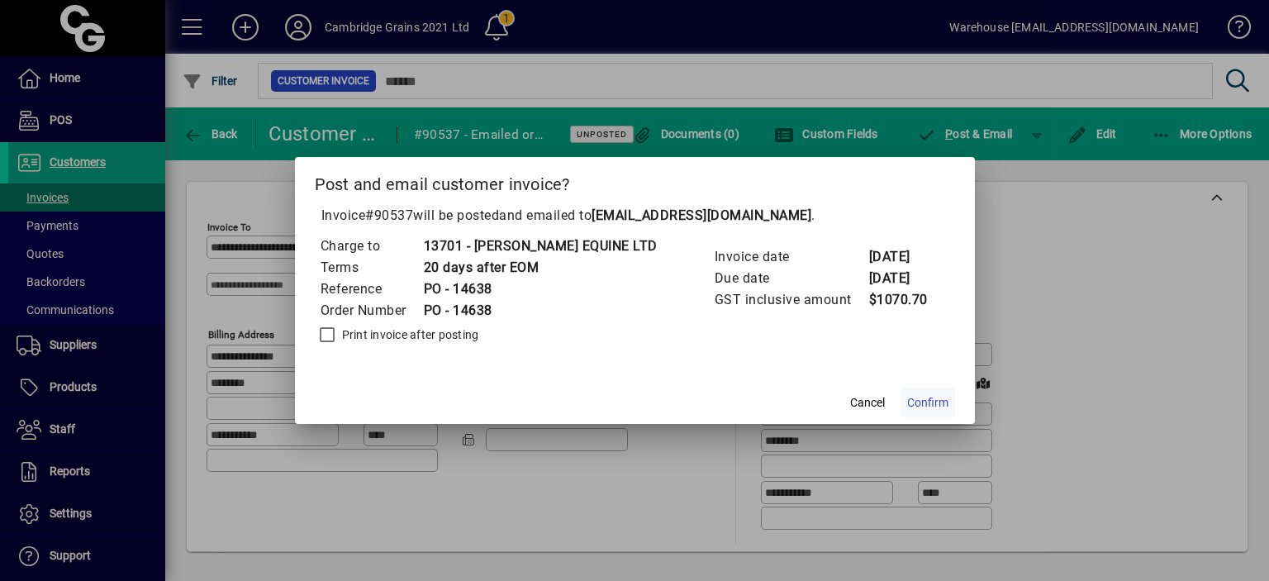
click at [907, 405] on span "Confirm" at bounding box center [927, 402] width 41 height 17
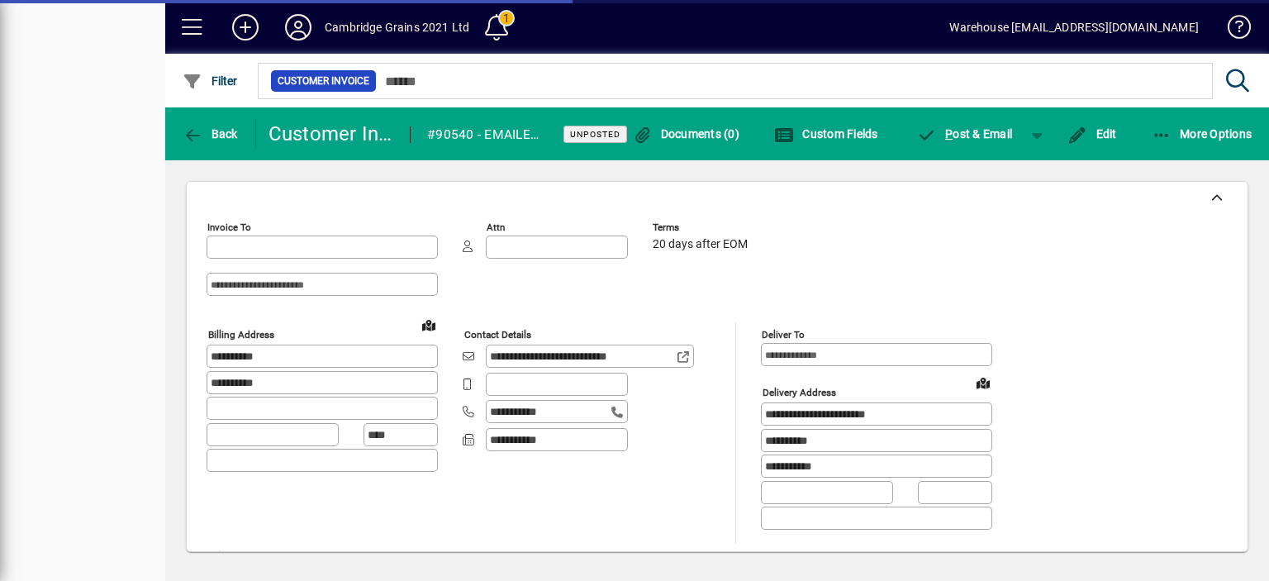
type input "**********"
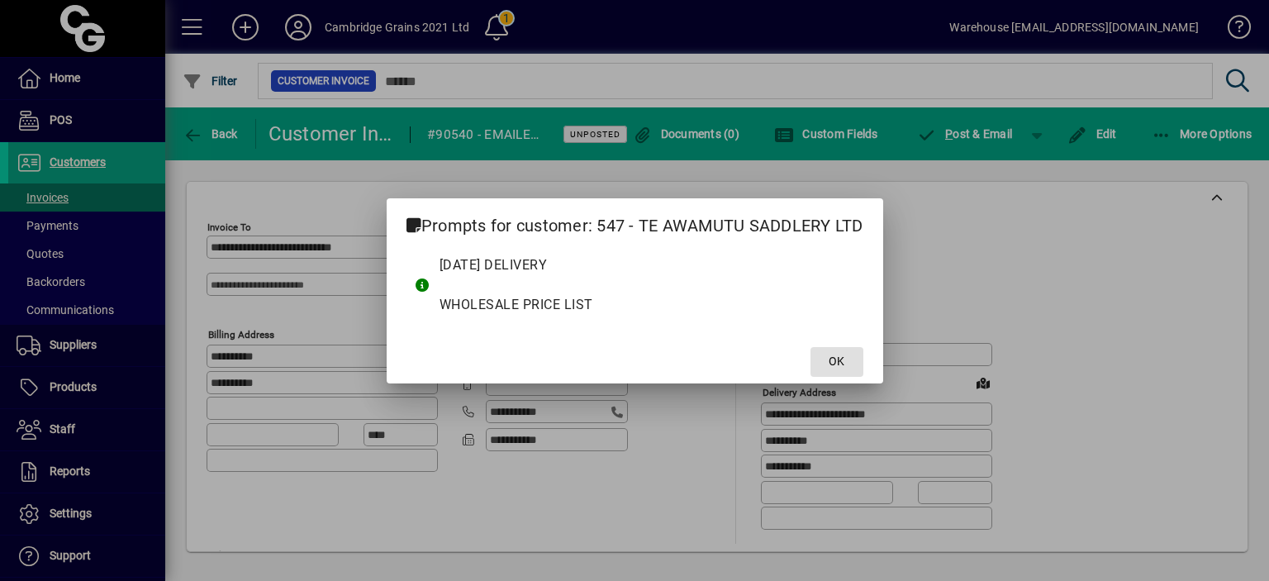
click at [836, 359] on span "OK" at bounding box center [836, 361] width 16 height 17
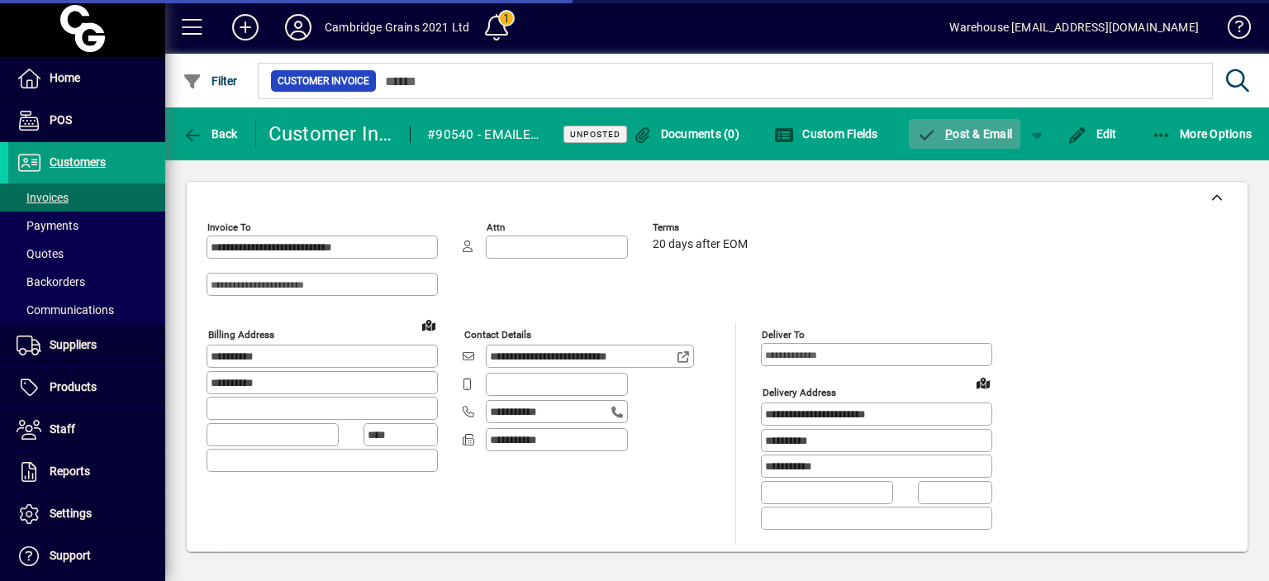
click at [949, 131] on span "P" at bounding box center [948, 133] width 7 height 13
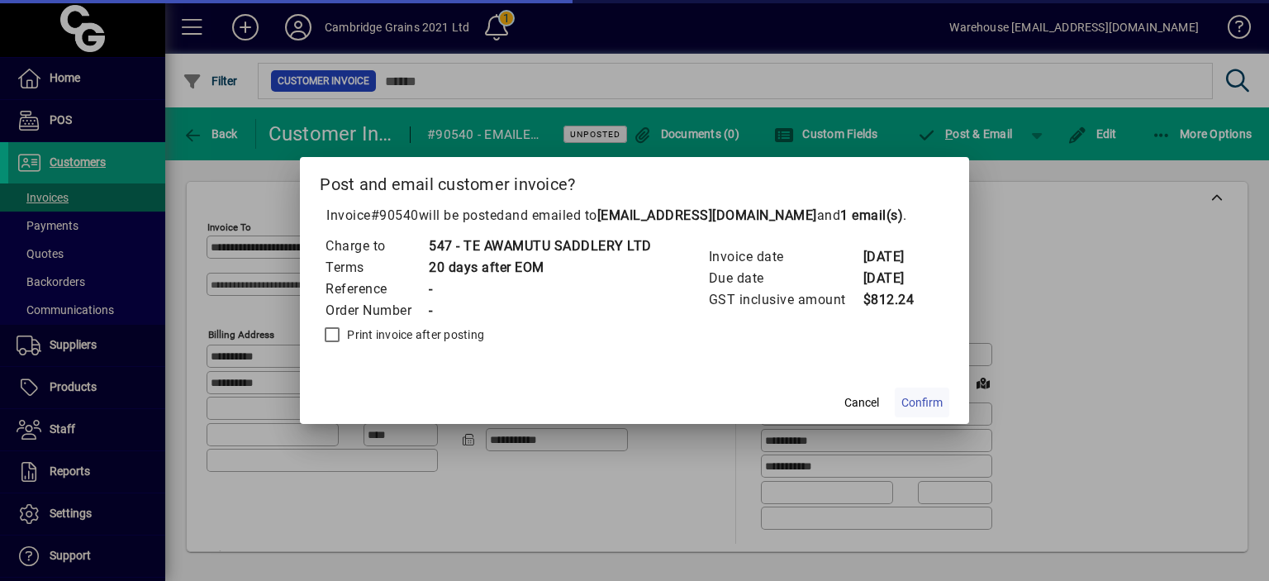
click at [918, 402] on span "Confirm" at bounding box center [921, 402] width 41 height 17
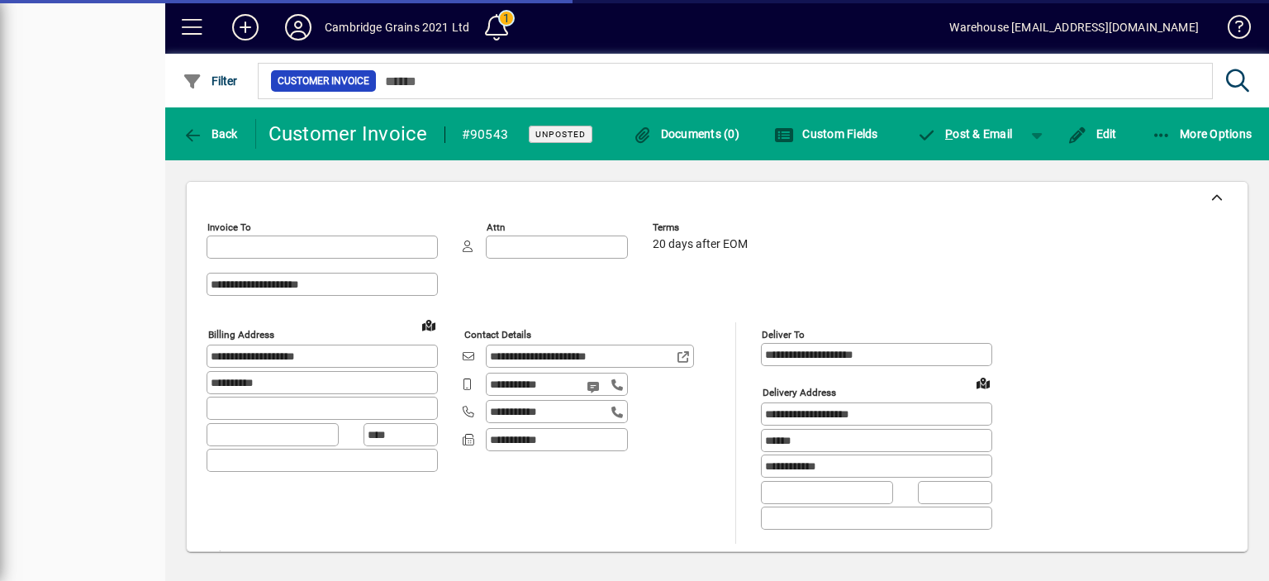
type input "**********"
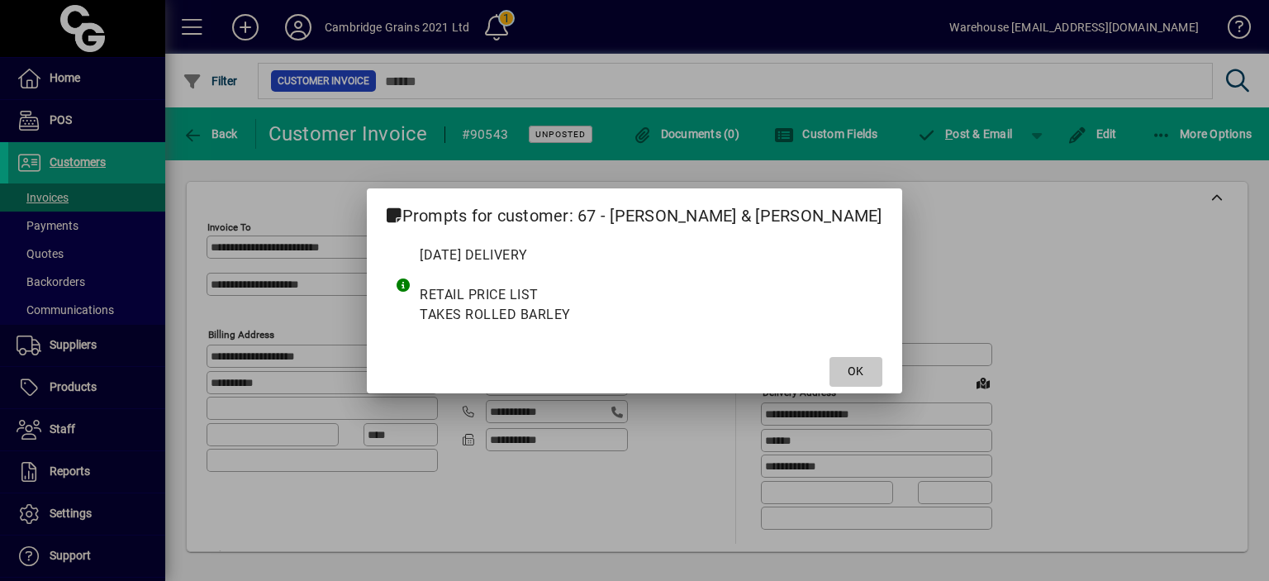
click at [847, 369] on span "OK" at bounding box center [855, 371] width 16 height 17
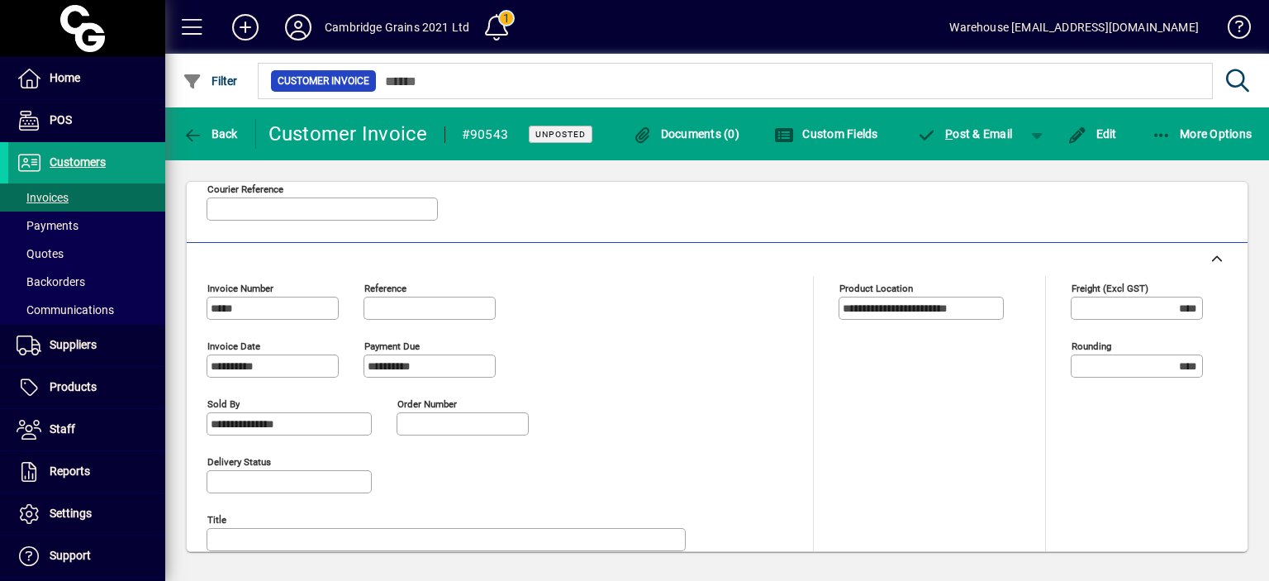
scroll to position [550, 0]
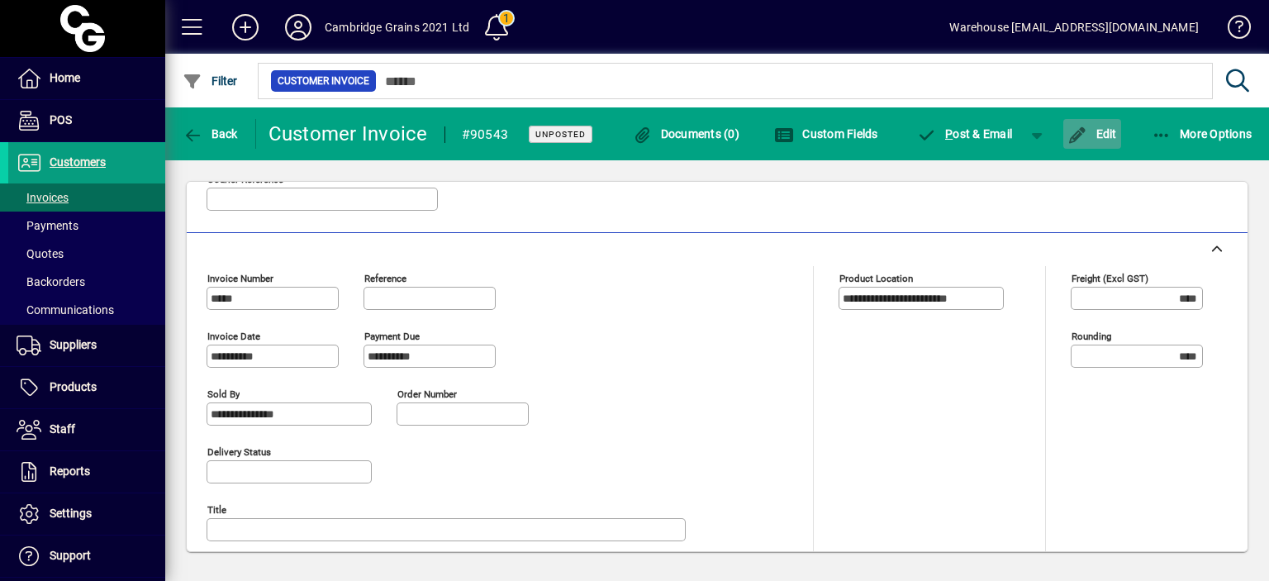
click at [1089, 143] on span "button" at bounding box center [1092, 134] width 58 height 40
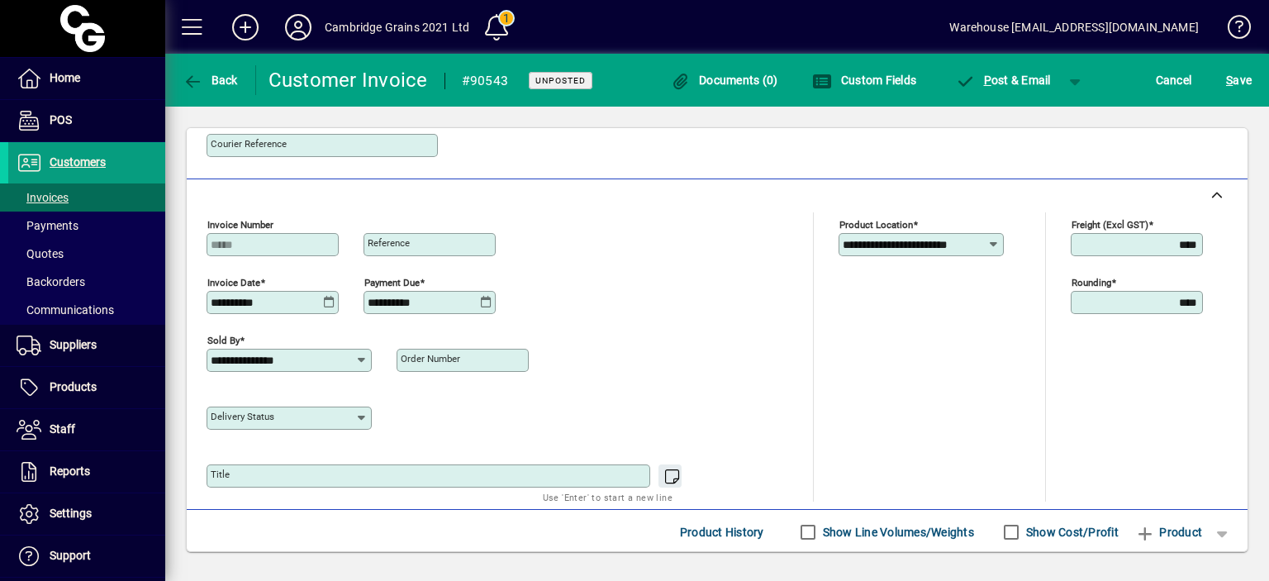
click at [332, 296] on icon at bounding box center [329, 302] width 12 height 13
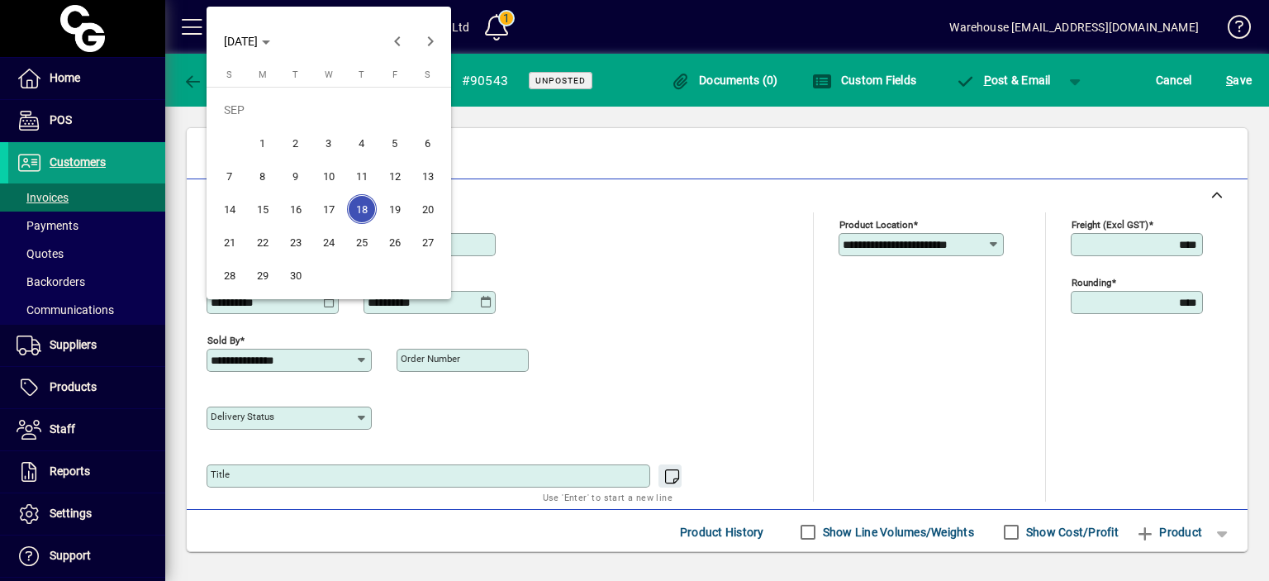
click at [390, 207] on span "19" at bounding box center [395, 209] width 30 height 30
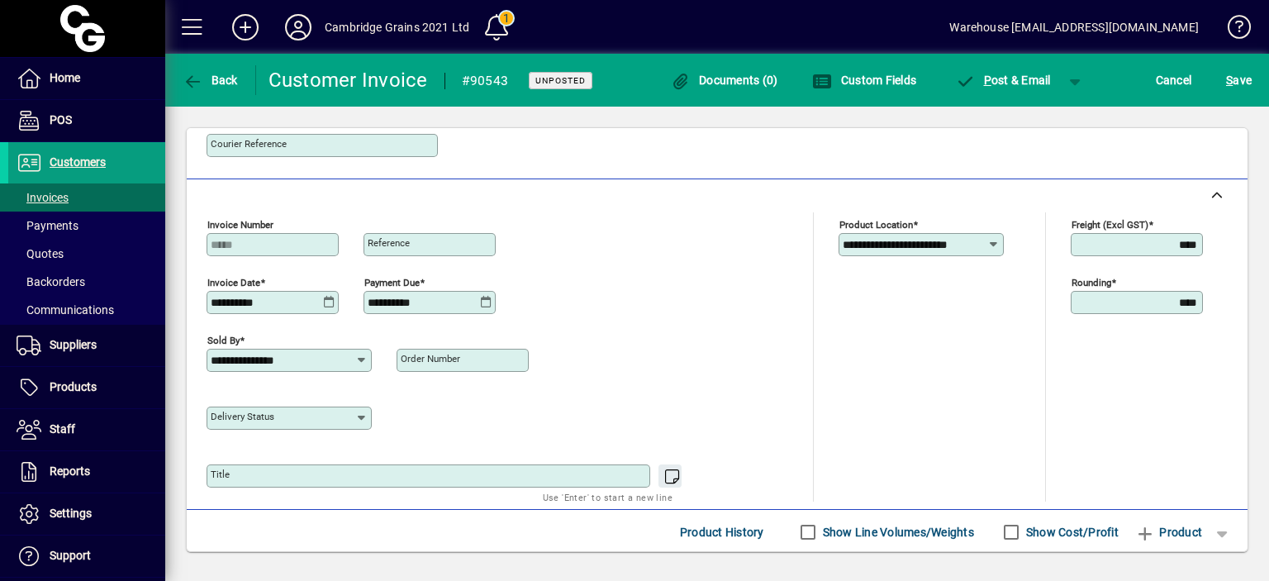
type input "**********"
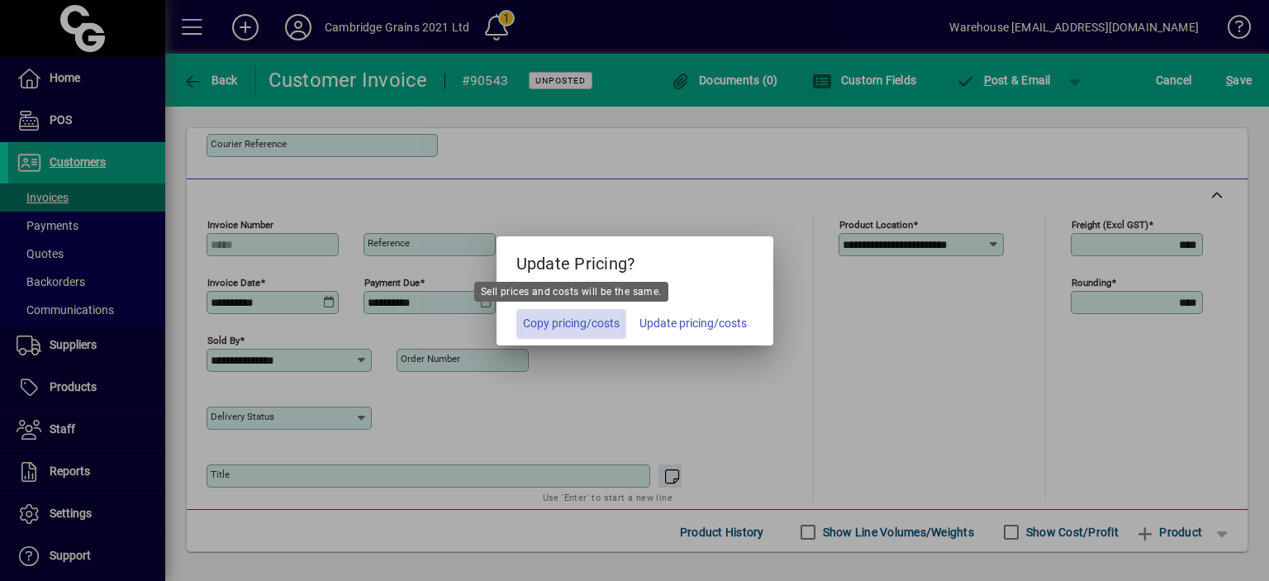
click at [585, 326] on span "Copy pricing/costs" at bounding box center [571, 323] width 97 height 17
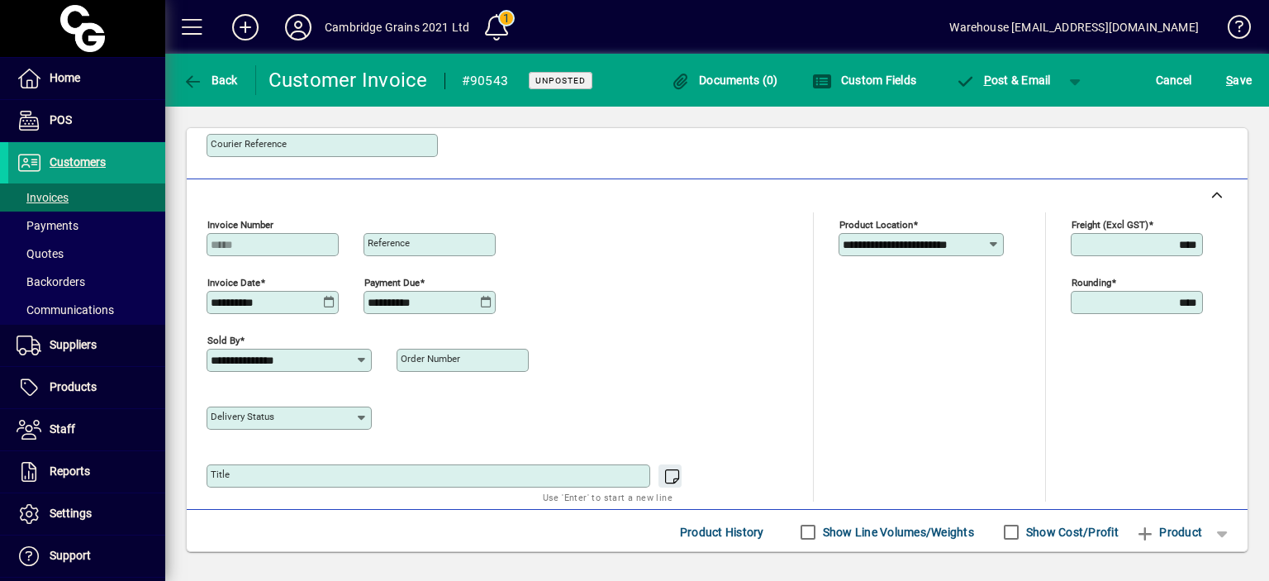
scroll to position [0, 0]
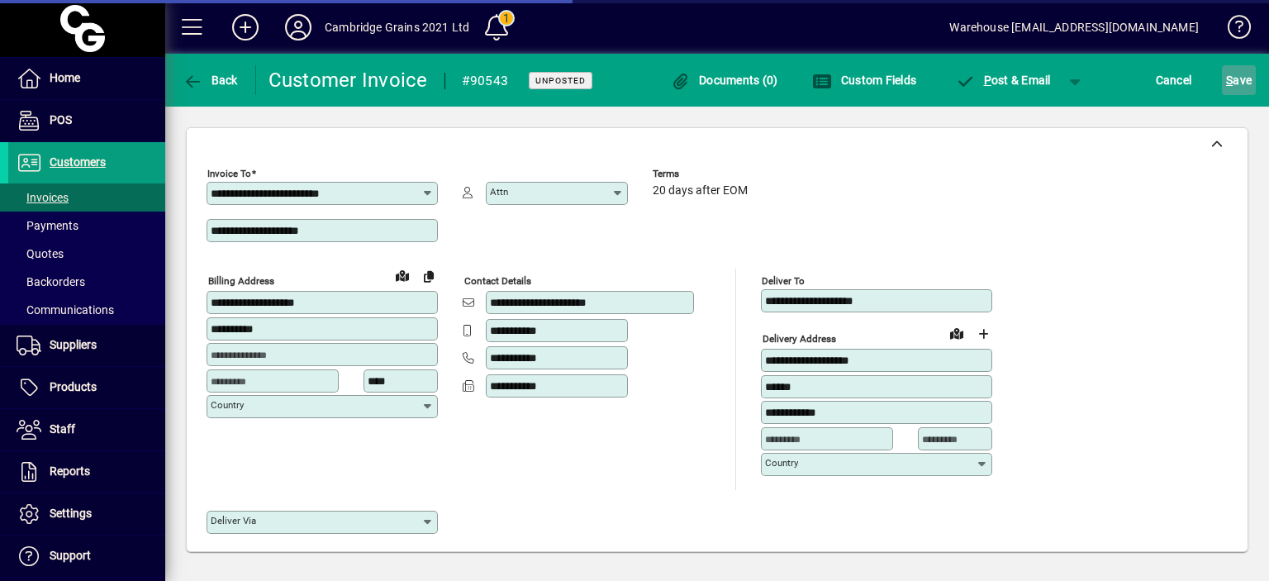
click at [1229, 75] on span "S" at bounding box center [1229, 80] width 7 height 13
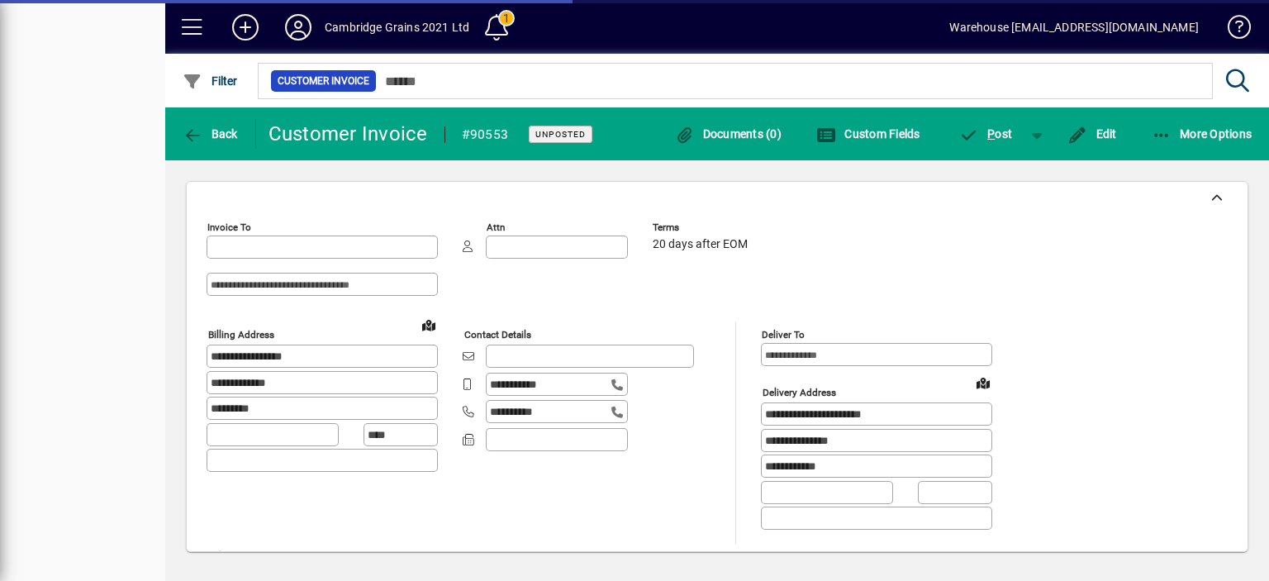
type input "**********"
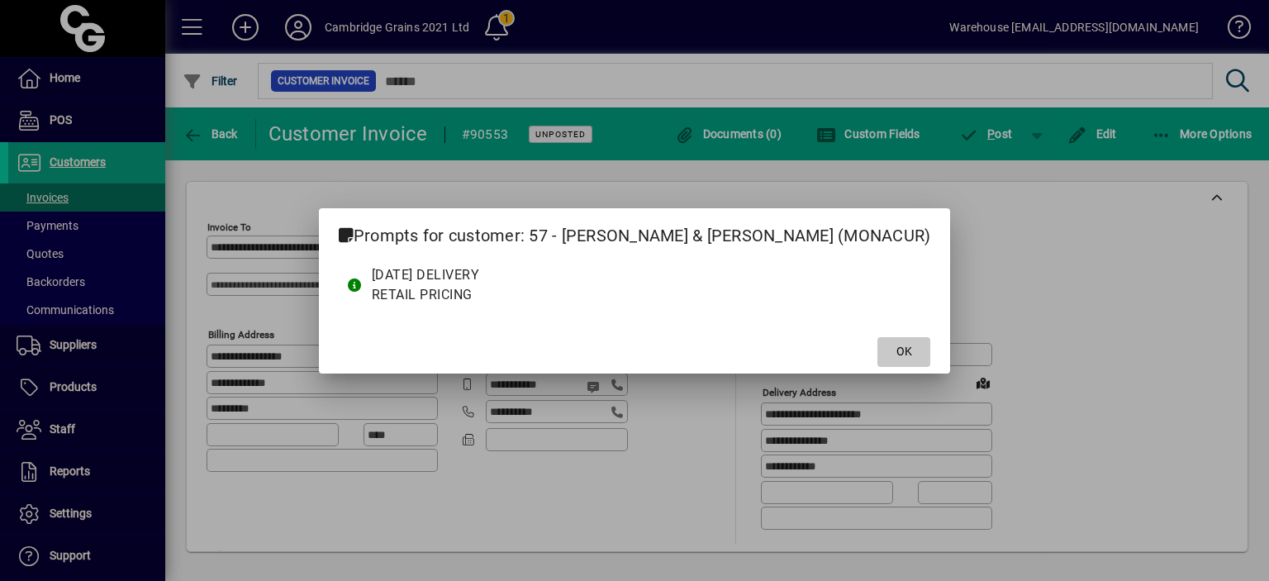
click at [895, 351] on span at bounding box center [903, 352] width 53 height 40
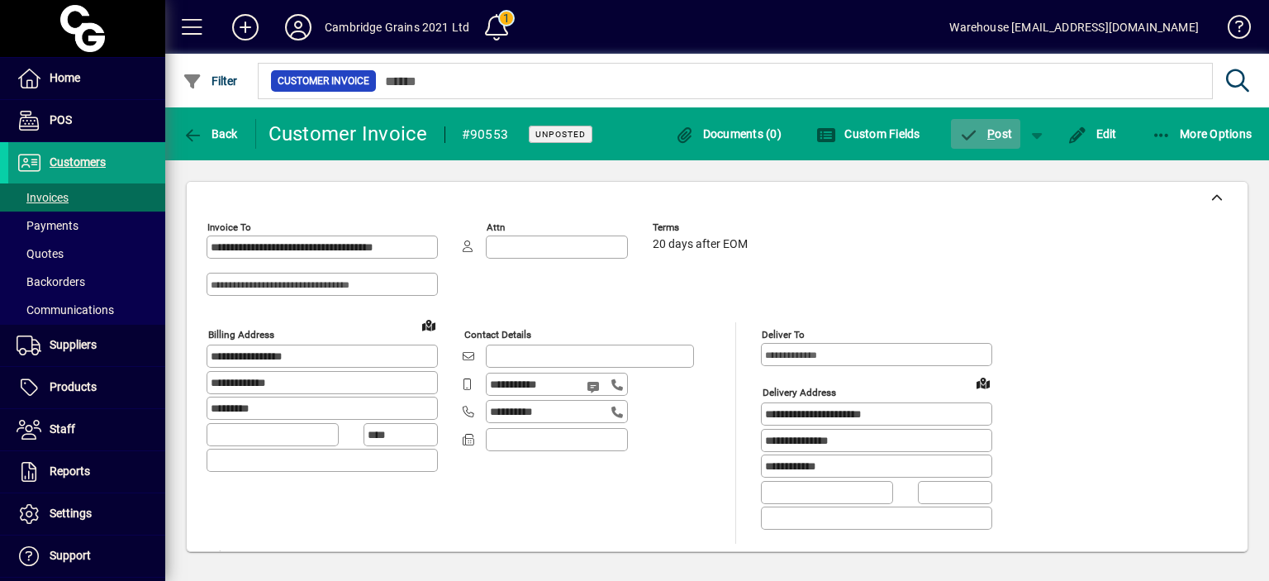
click at [986, 135] on span "P ost" at bounding box center [986, 133] width 54 height 13
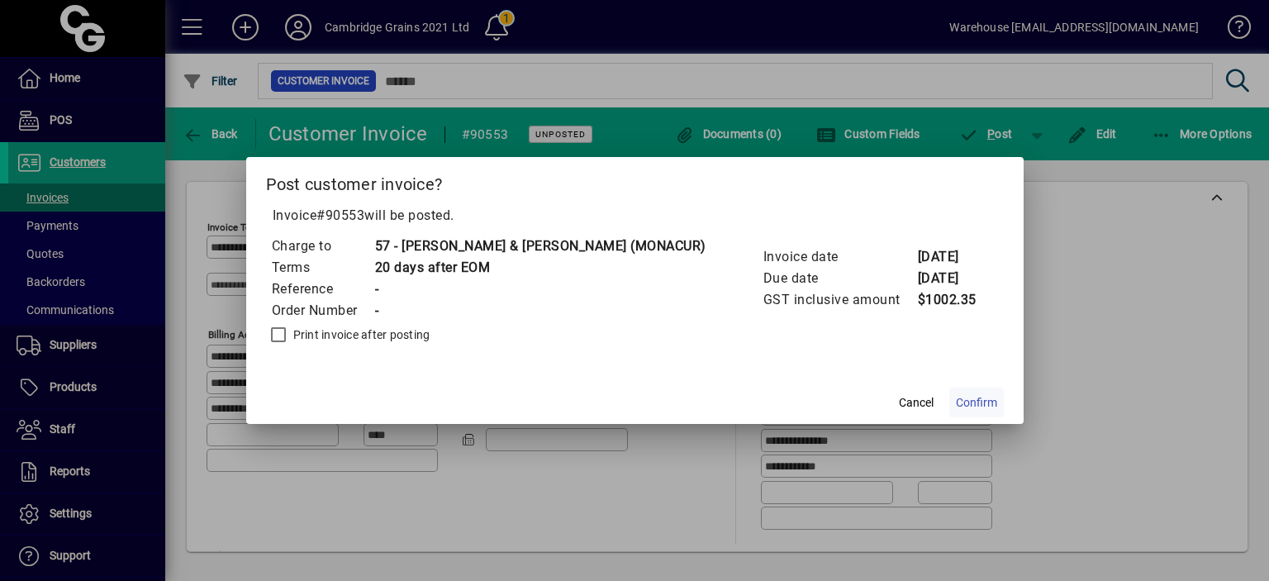
click at [960, 402] on span "Confirm" at bounding box center [976, 402] width 41 height 17
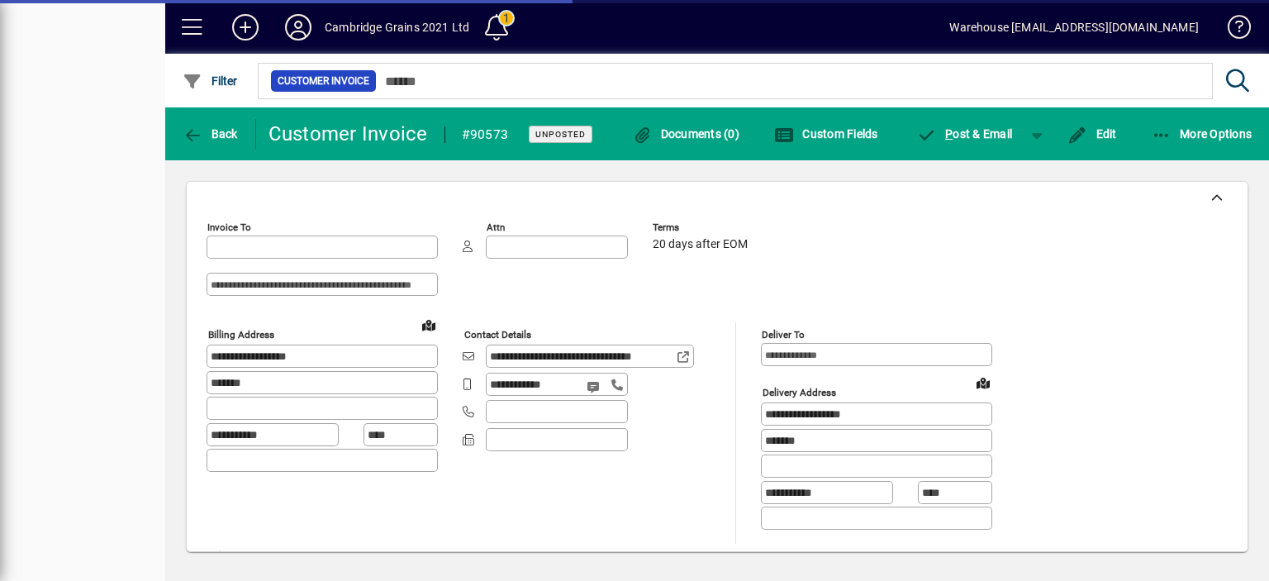
type input "**********"
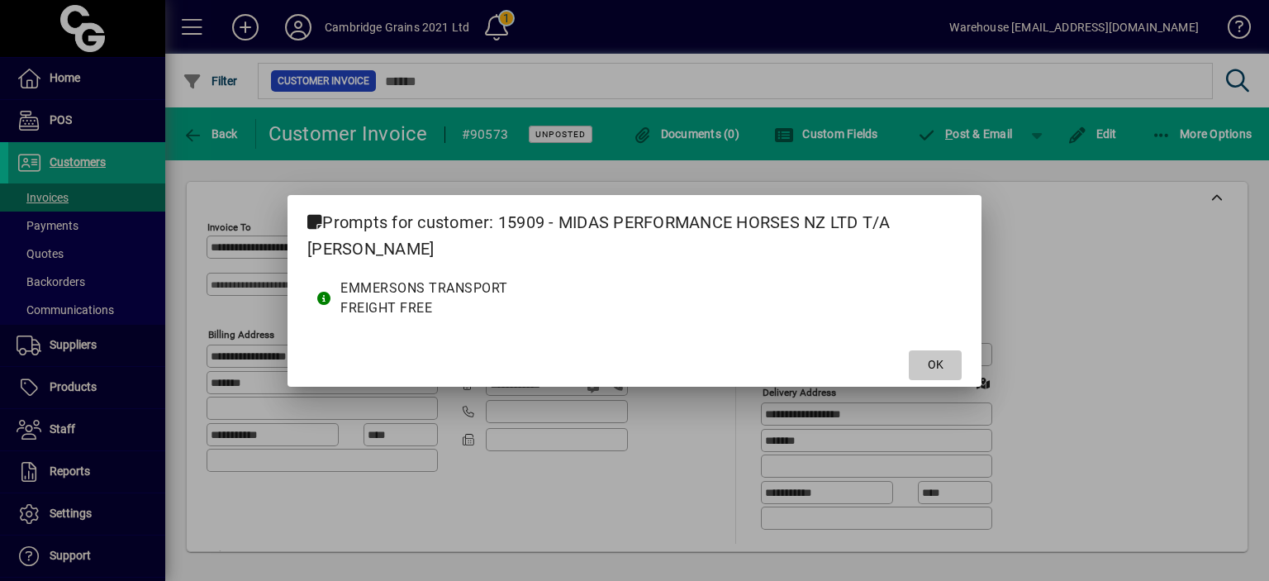
click at [935, 360] on span "OK" at bounding box center [936, 364] width 16 height 17
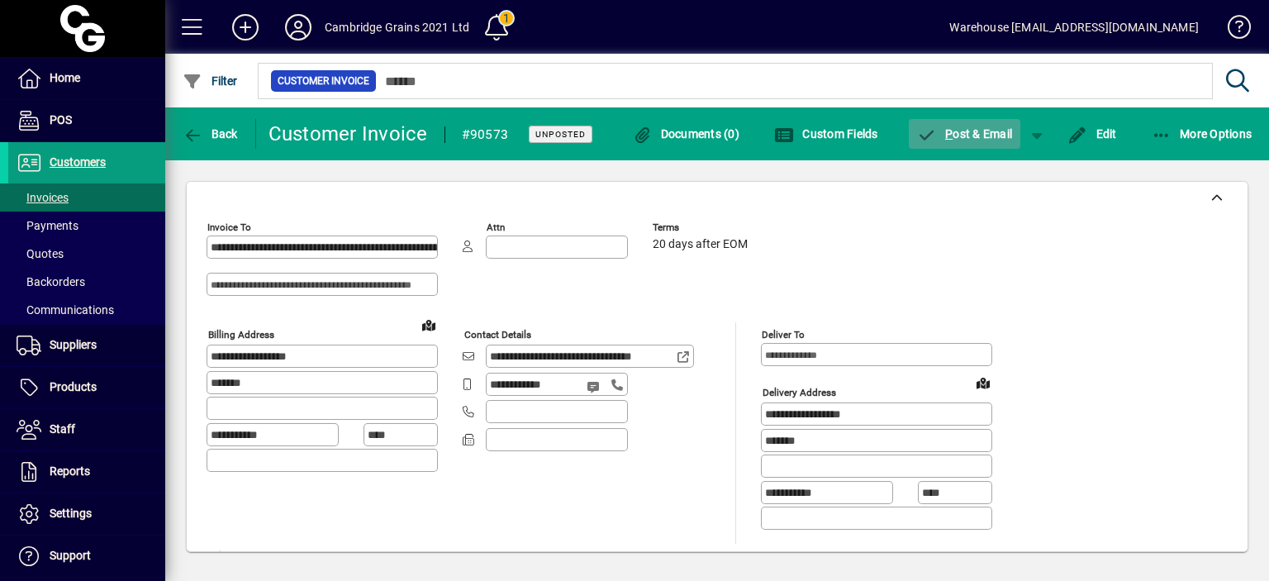
click at [945, 131] on span "P" at bounding box center [948, 133] width 7 height 13
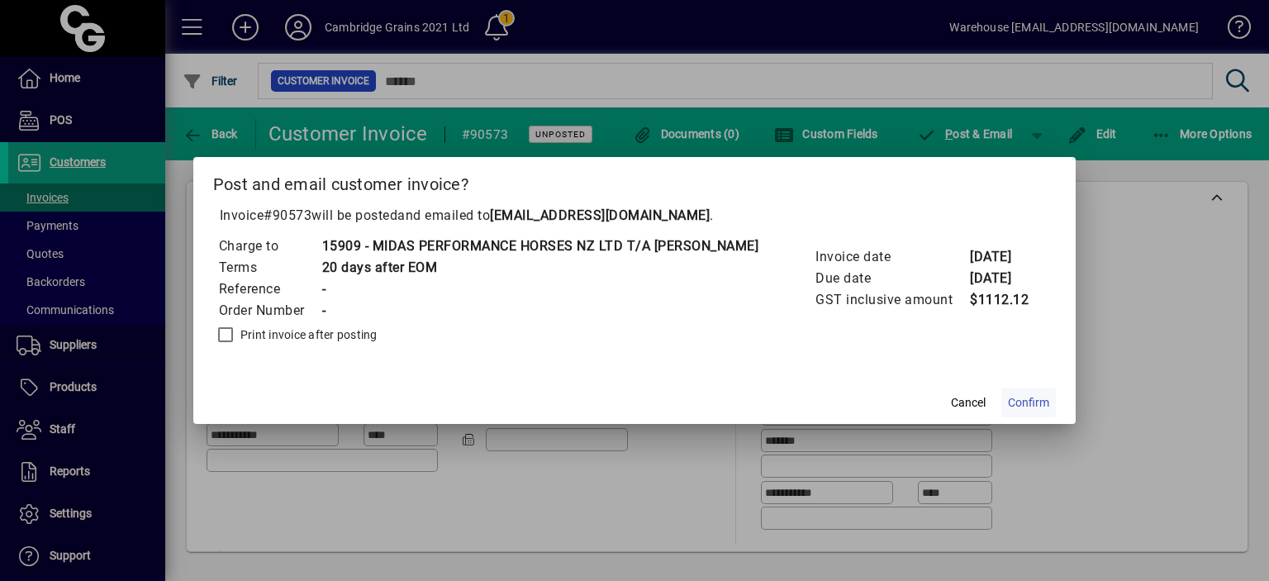
click at [1018, 402] on span "Confirm" at bounding box center [1028, 402] width 41 height 17
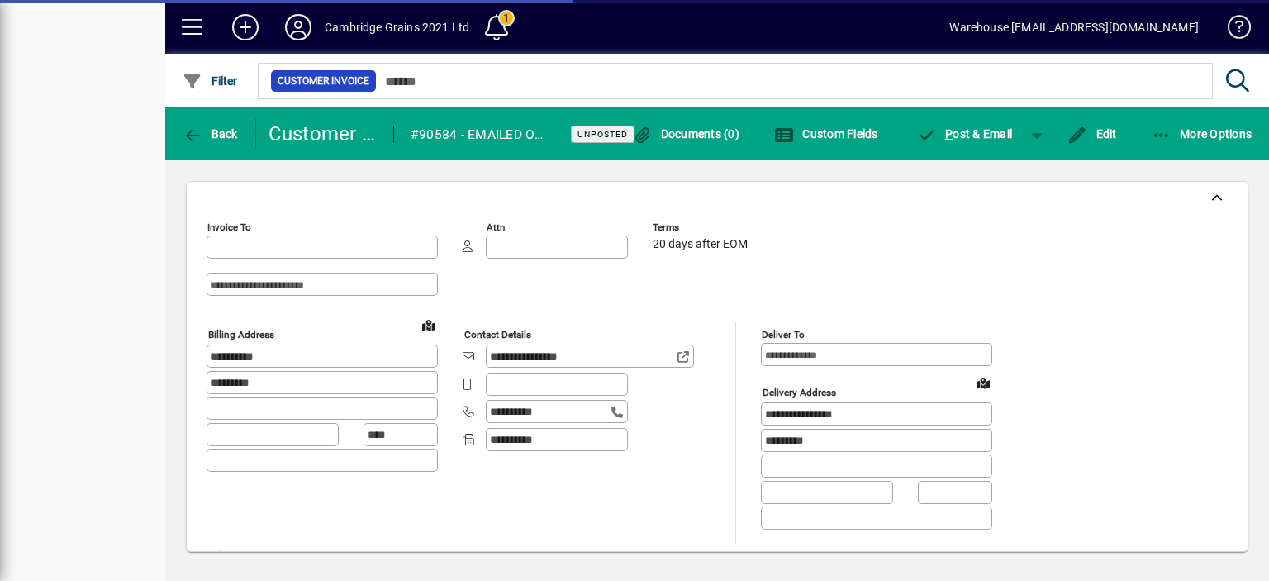
type input "**********"
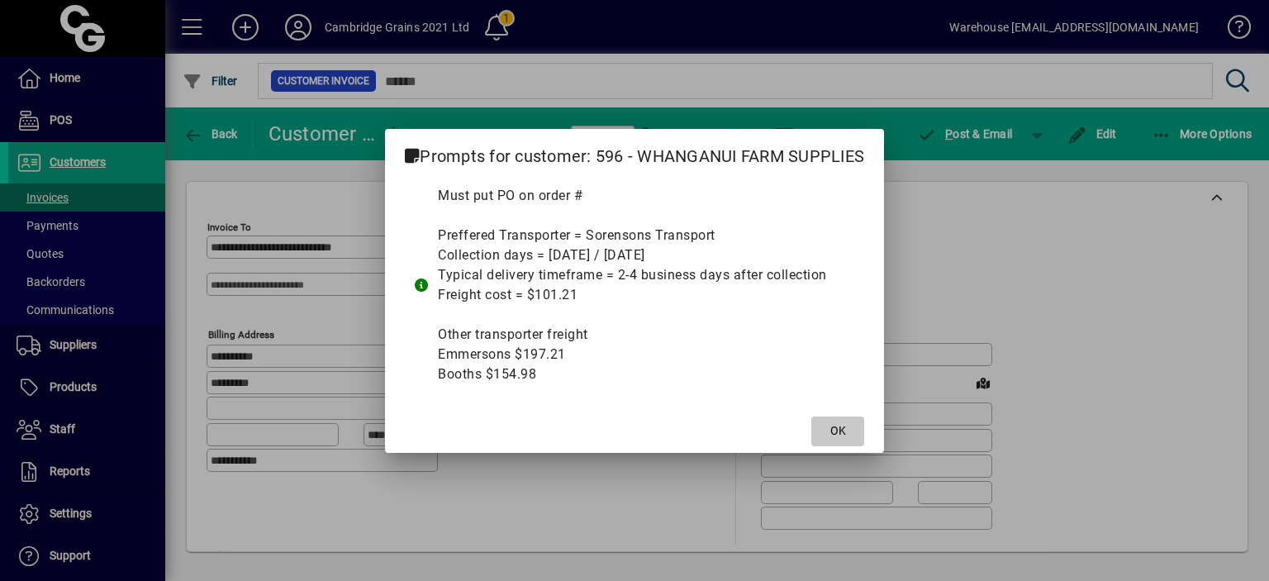
click at [837, 427] on span "OK" at bounding box center [838, 430] width 16 height 17
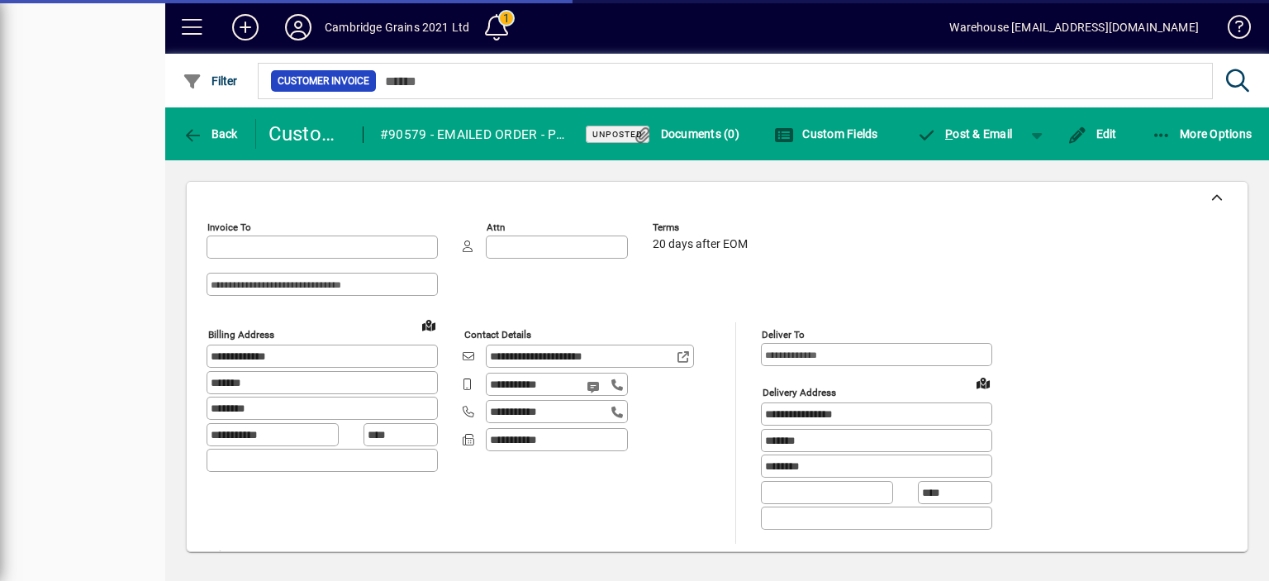
type input "**********"
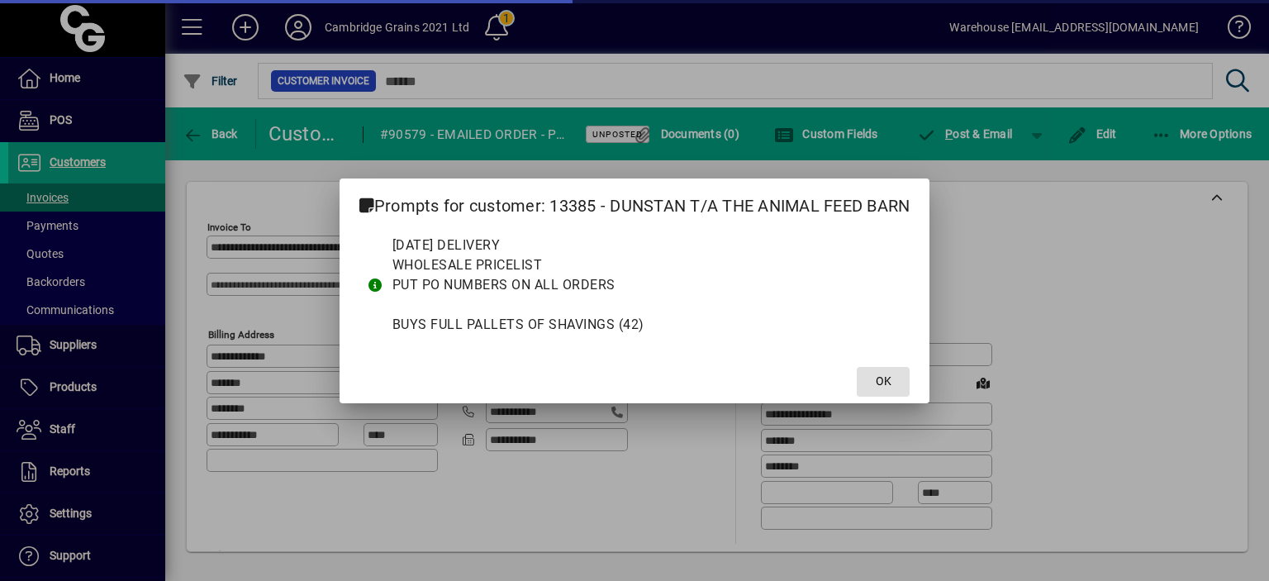
click at [886, 377] on span "OK" at bounding box center [884, 381] width 16 height 17
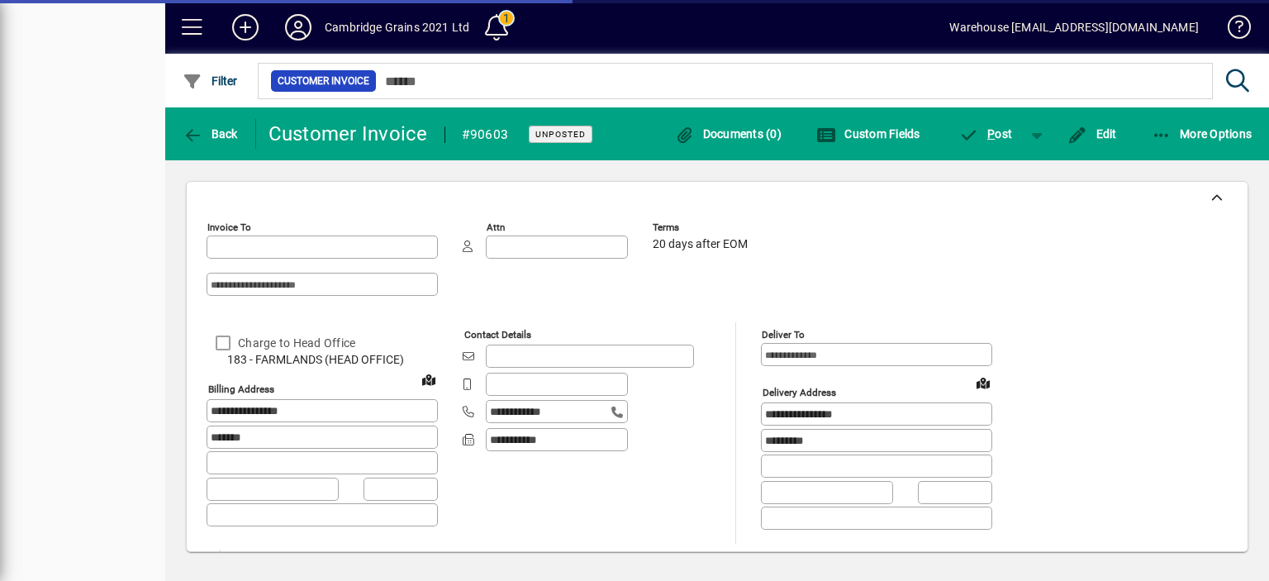
type input "**********"
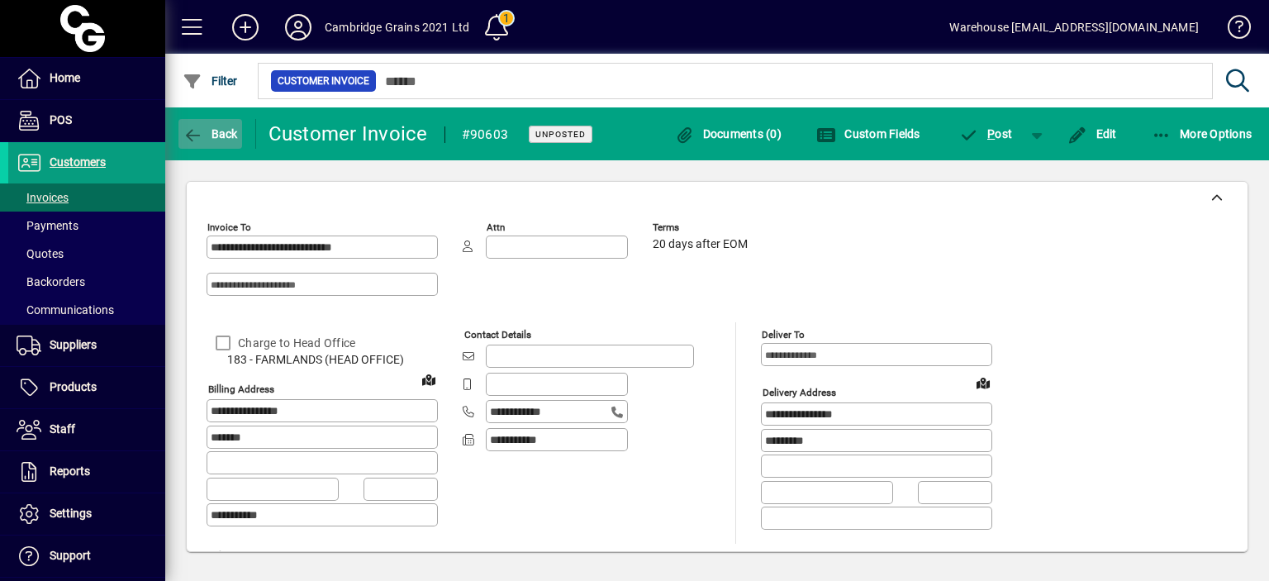
click at [192, 141] on icon "button" at bounding box center [193, 135] width 21 height 17
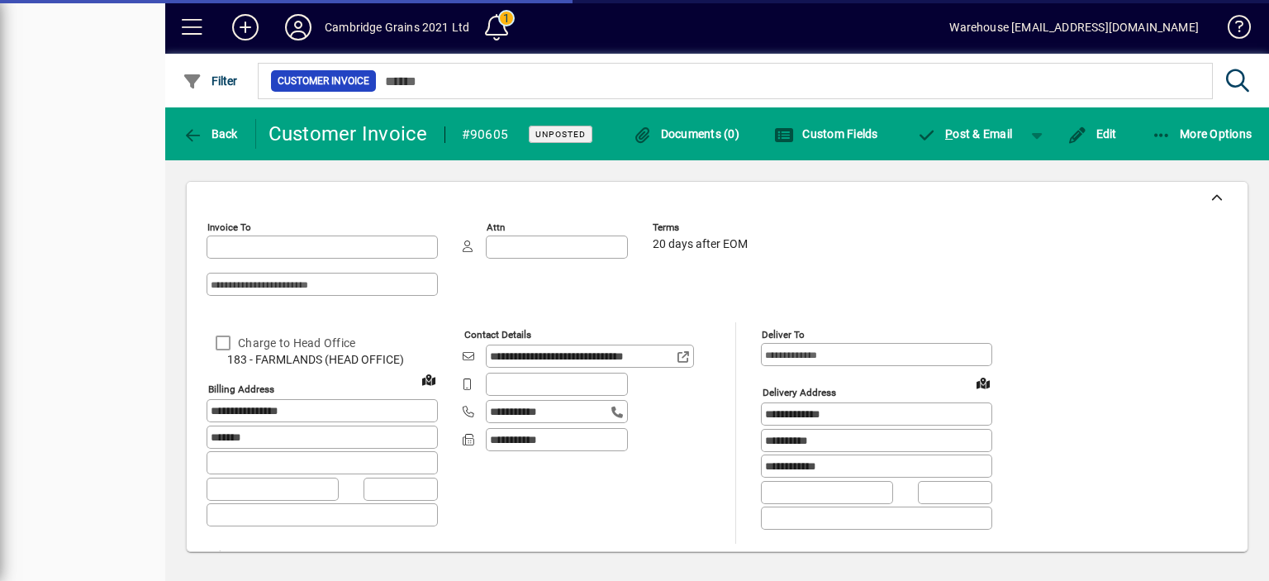
type input "**********"
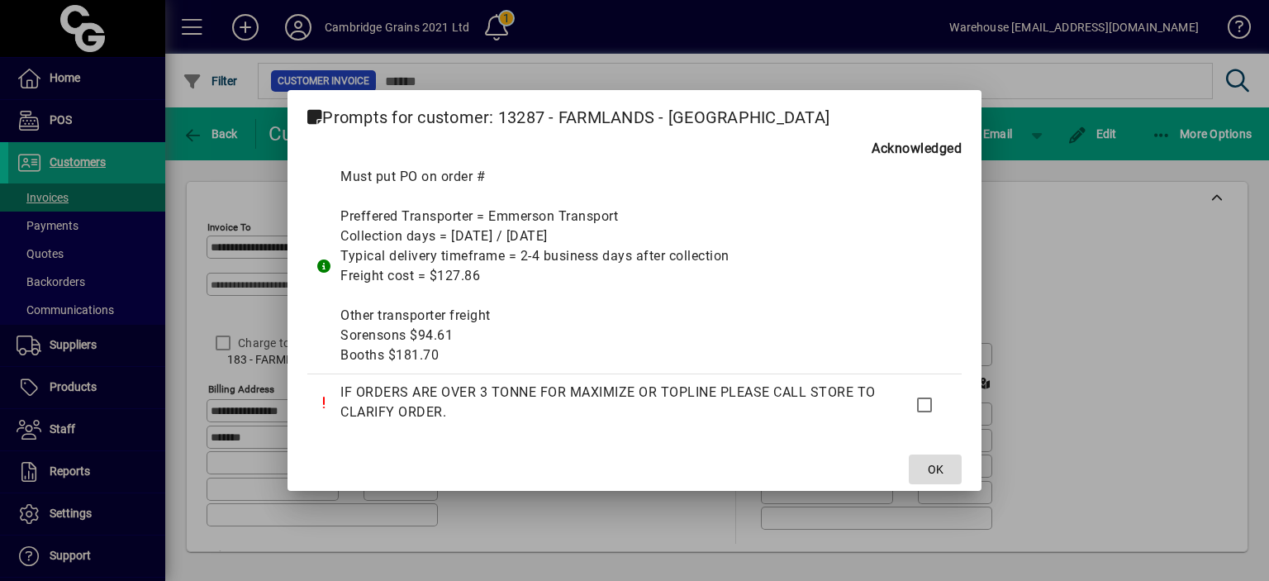
click at [938, 462] on span "OK" at bounding box center [936, 469] width 16 height 17
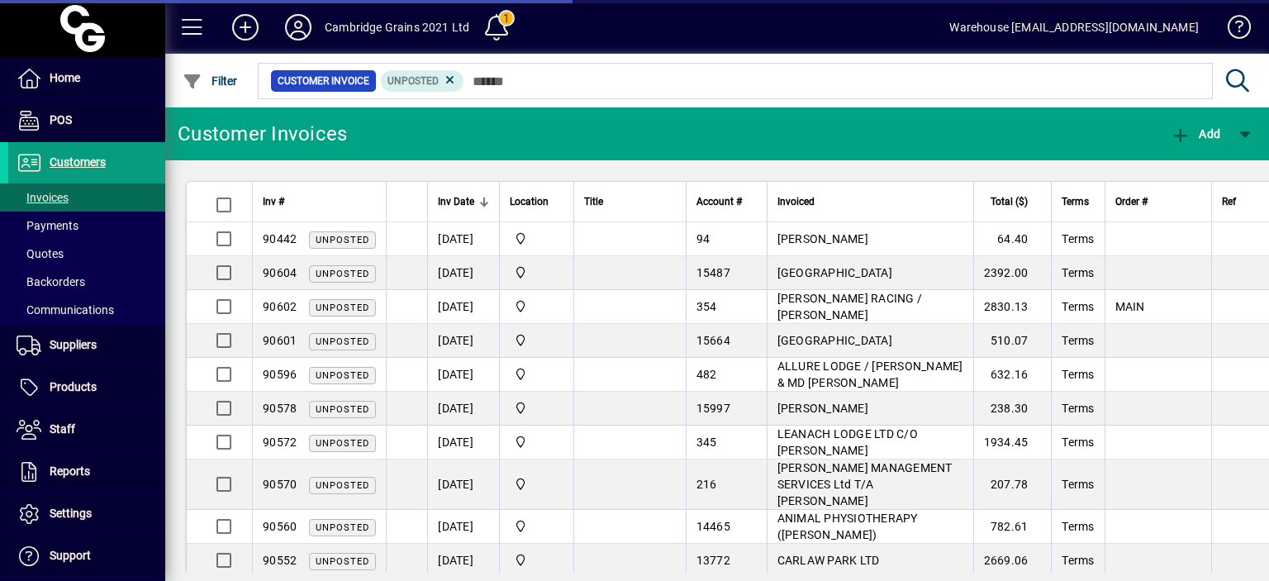
click at [501, 26] on span at bounding box center [497, 27] width 40 height 40
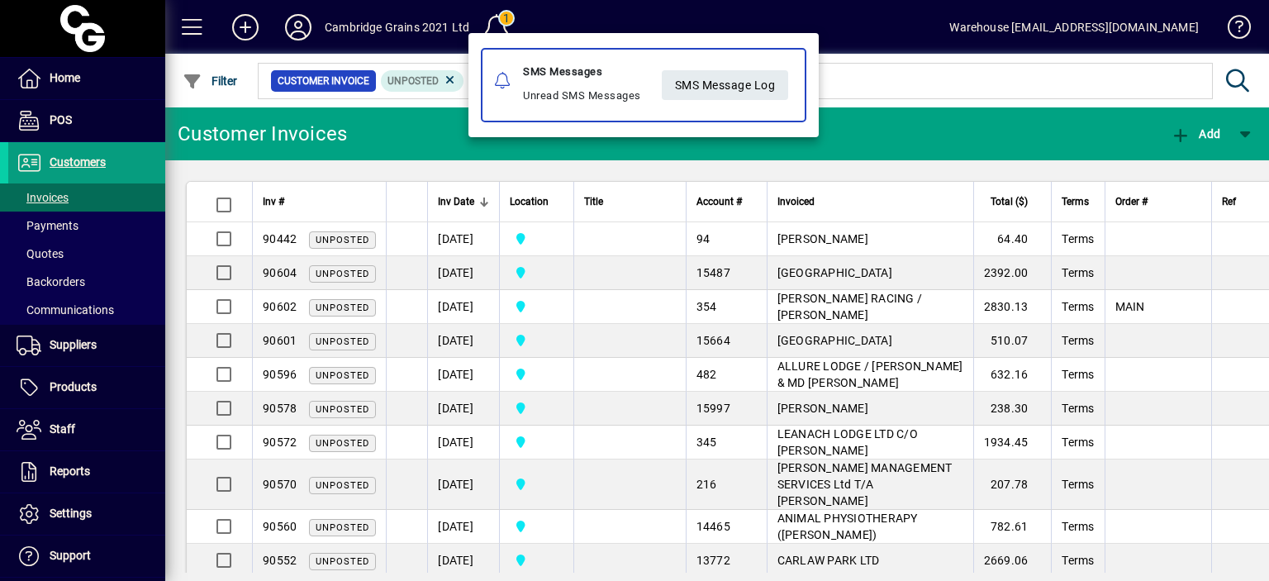
click at [615, 78] on div "SMS Messages" at bounding box center [582, 72] width 118 height 20
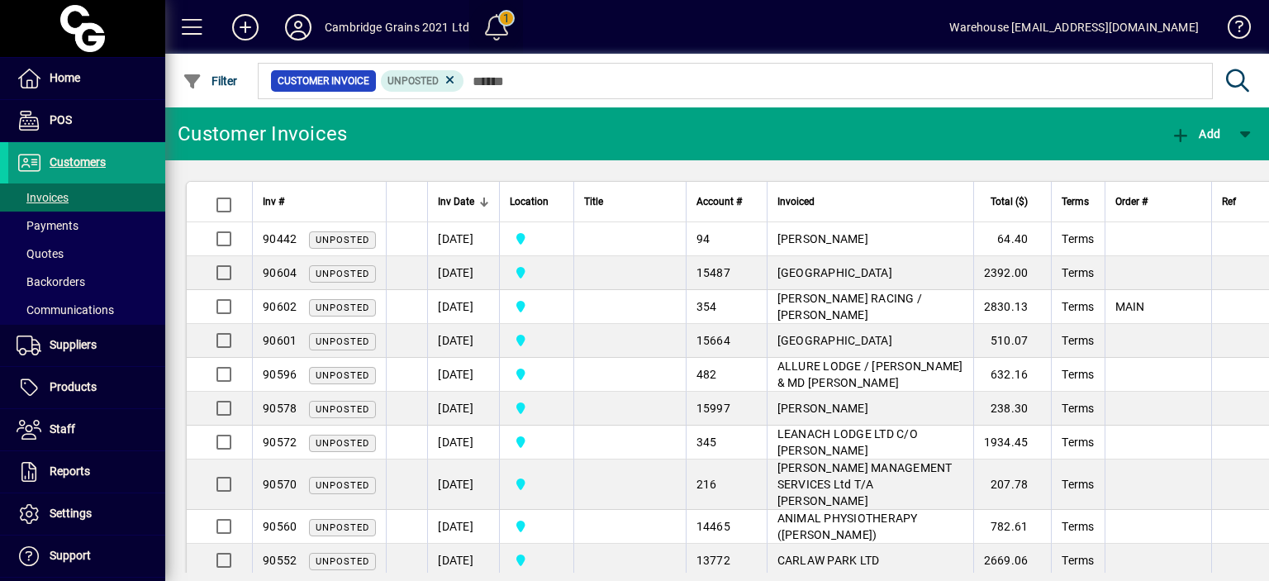
click at [492, 29] on span at bounding box center [497, 27] width 40 height 40
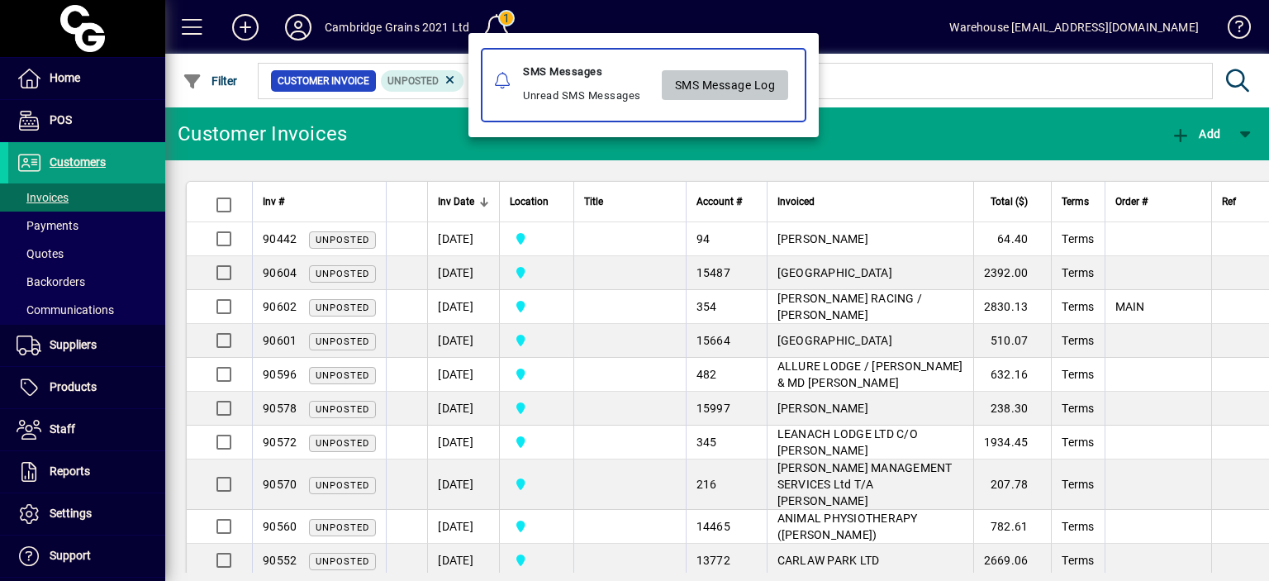
click at [704, 82] on span "SMS Message Log" at bounding box center [725, 84] width 101 height 27
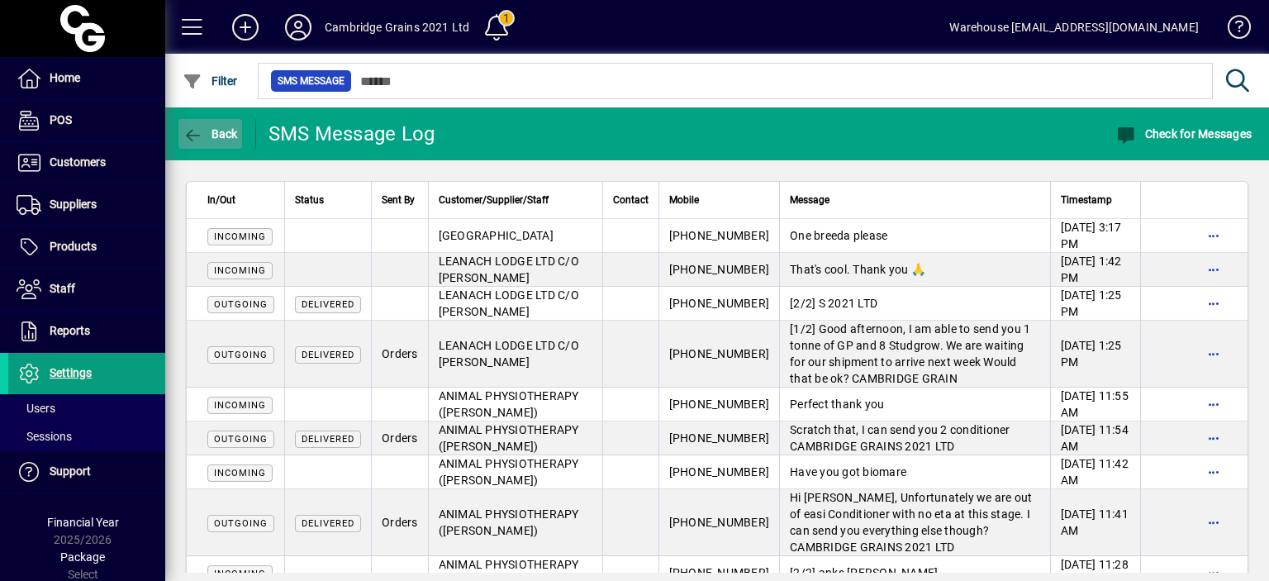
click at [192, 132] on icon "button" at bounding box center [193, 135] width 21 height 17
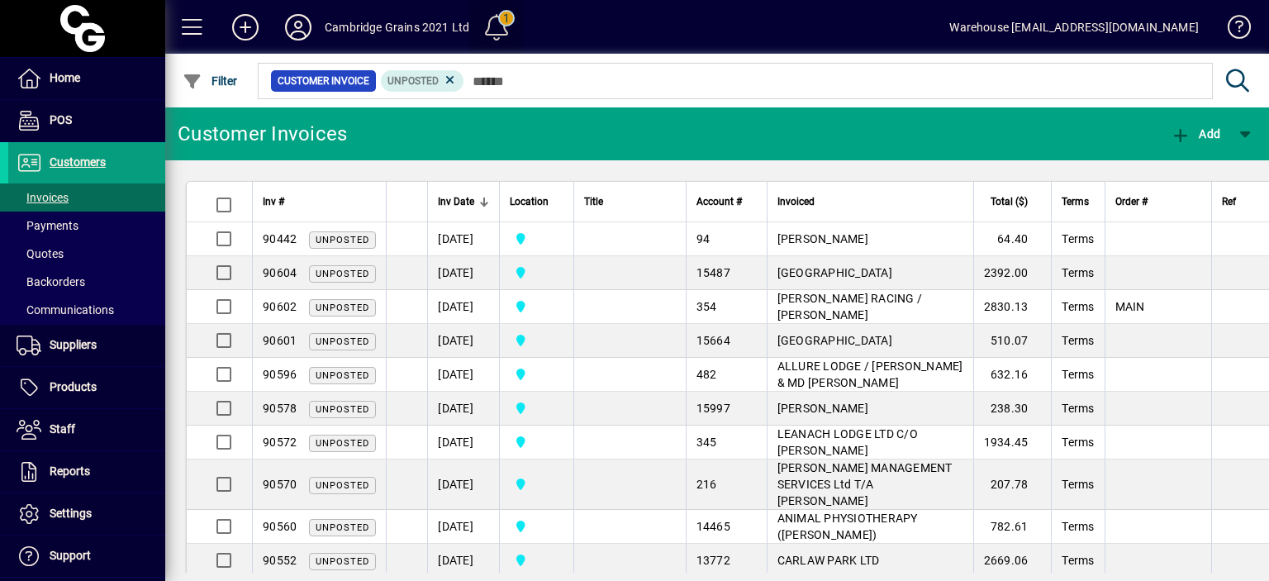
click at [483, 17] on span at bounding box center [497, 27] width 40 height 40
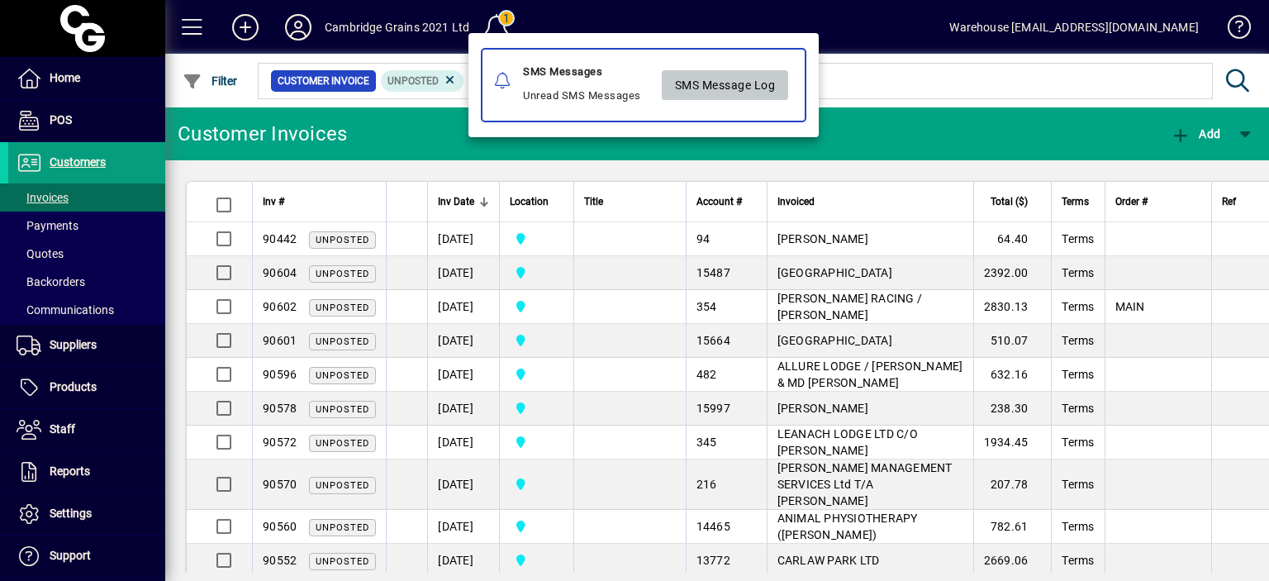
click at [720, 86] on span "SMS Message Log" at bounding box center [725, 84] width 101 height 27
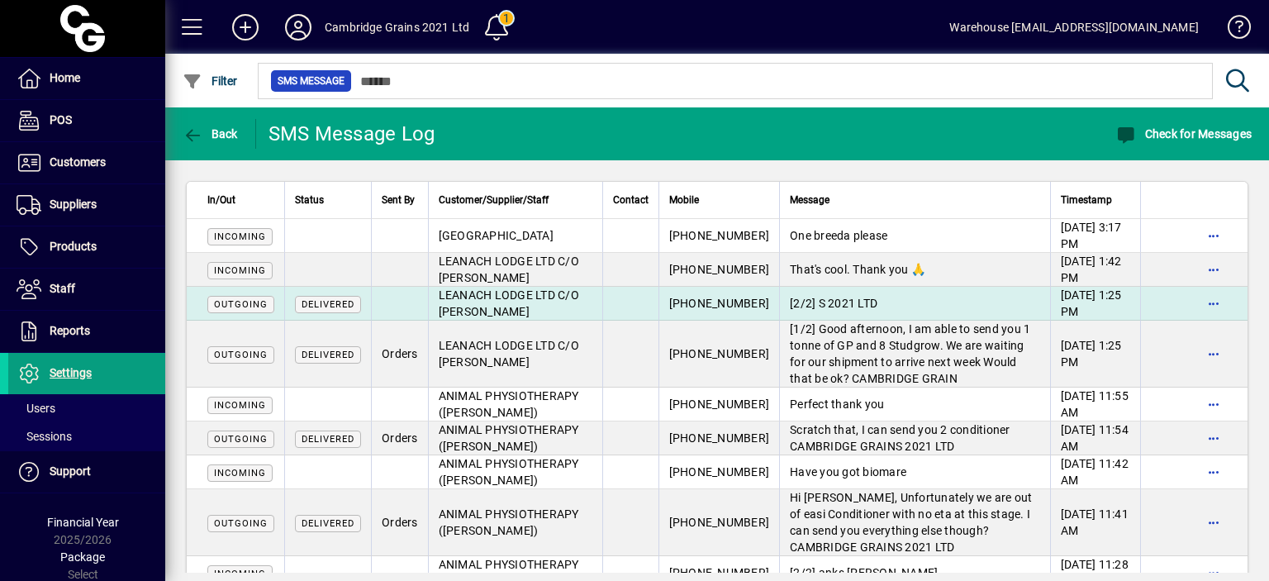
click at [849, 298] on td "[2/2] S 2021 LTD" at bounding box center [914, 304] width 271 height 34
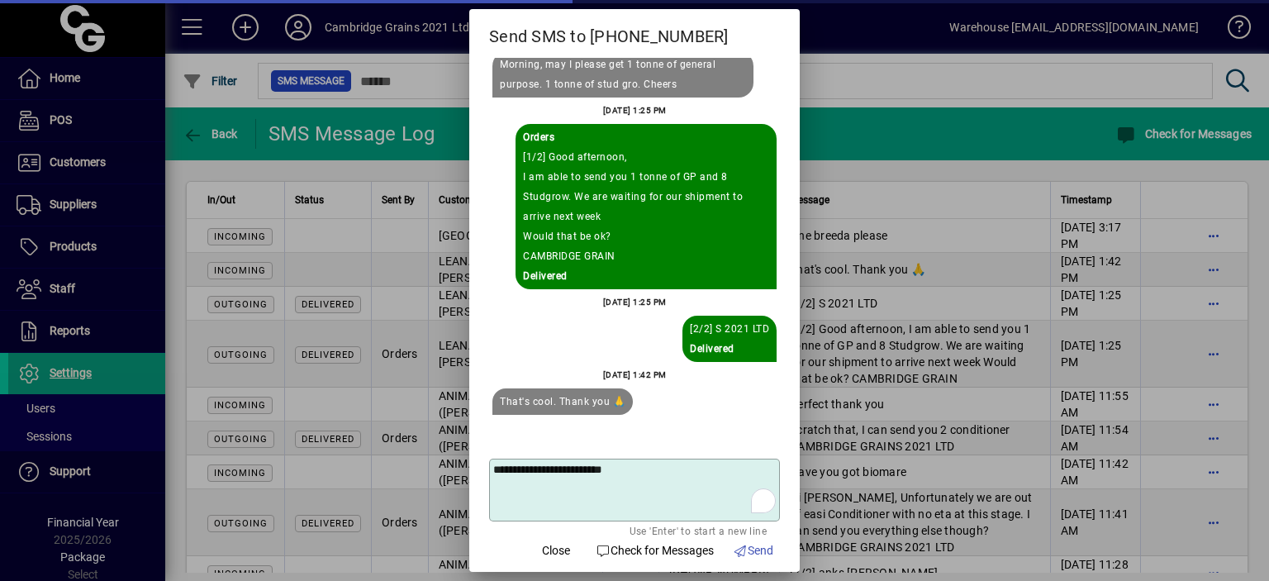
drag, startPoint x: 615, startPoint y: 243, endPoint x: 613, endPoint y: 286, distance: 43.0
click at [613, 286] on div "Orders [1/2] Good afternoon, I am able to send you 1 tonne of GP and 8 Studgrow…" at bounding box center [645, 206] width 261 height 165
click at [650, 244] on div "[1/2] Good afternoon, I am able to send you 1 tonne of GP and 8 Studgrow. We ar…" at bounding box center [646, 206] width 246 height 119
click at [842, 113] on div at bounding box center [634, 290] width 1269 height 581
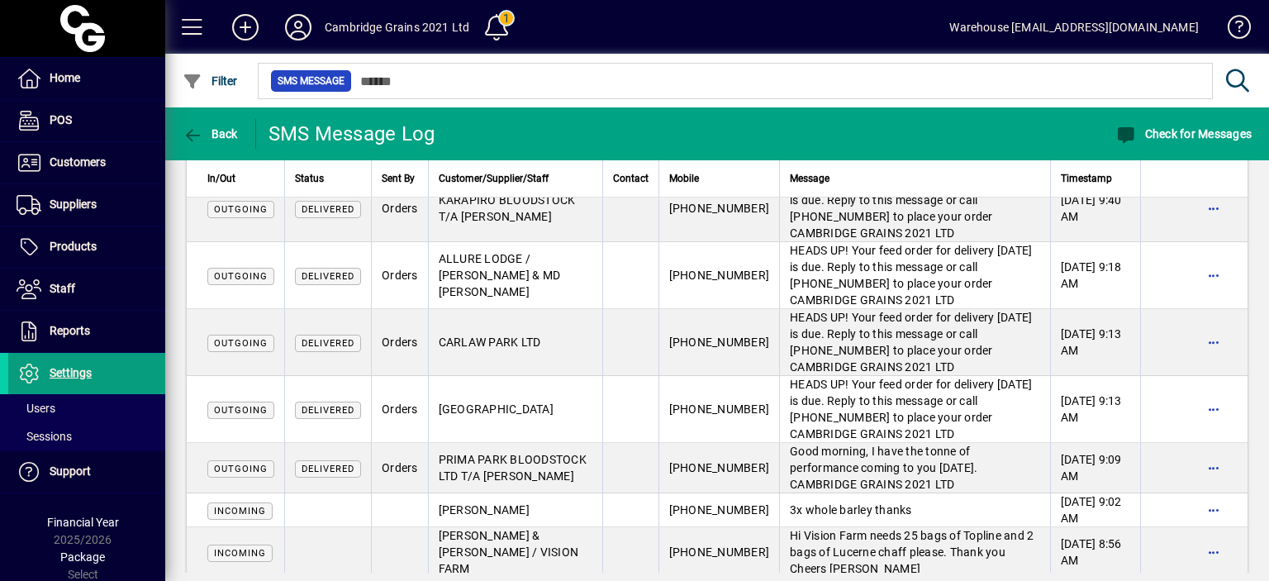
scroll to position [1254, 0]
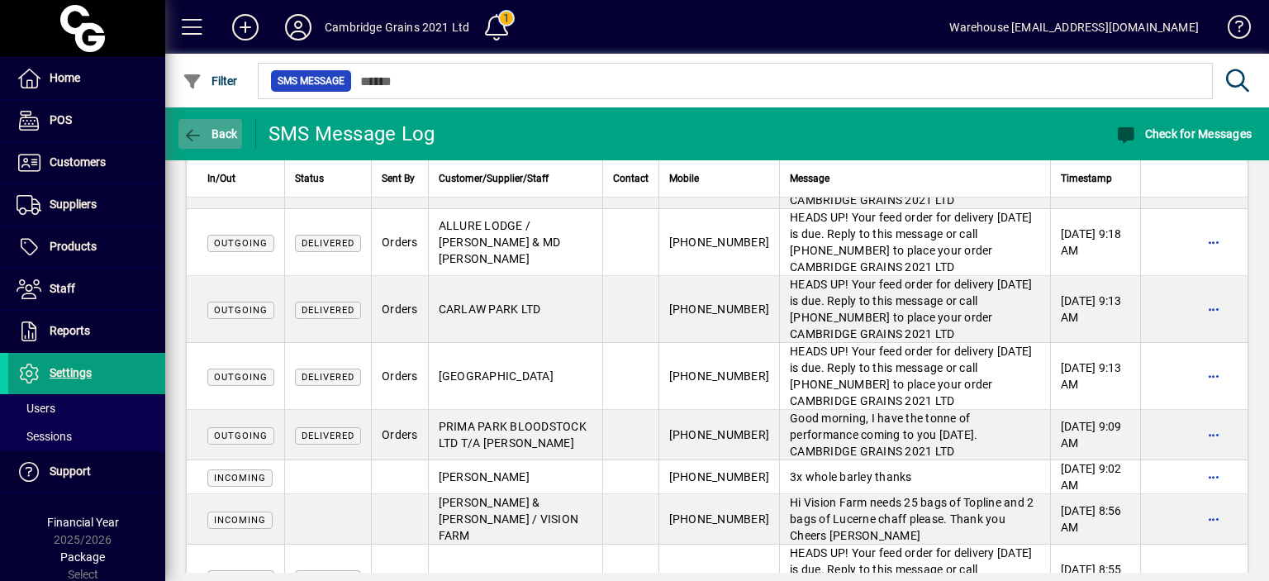
click at [180, 144] on span "button" at bounding box center [210, 134] width 64 height 40
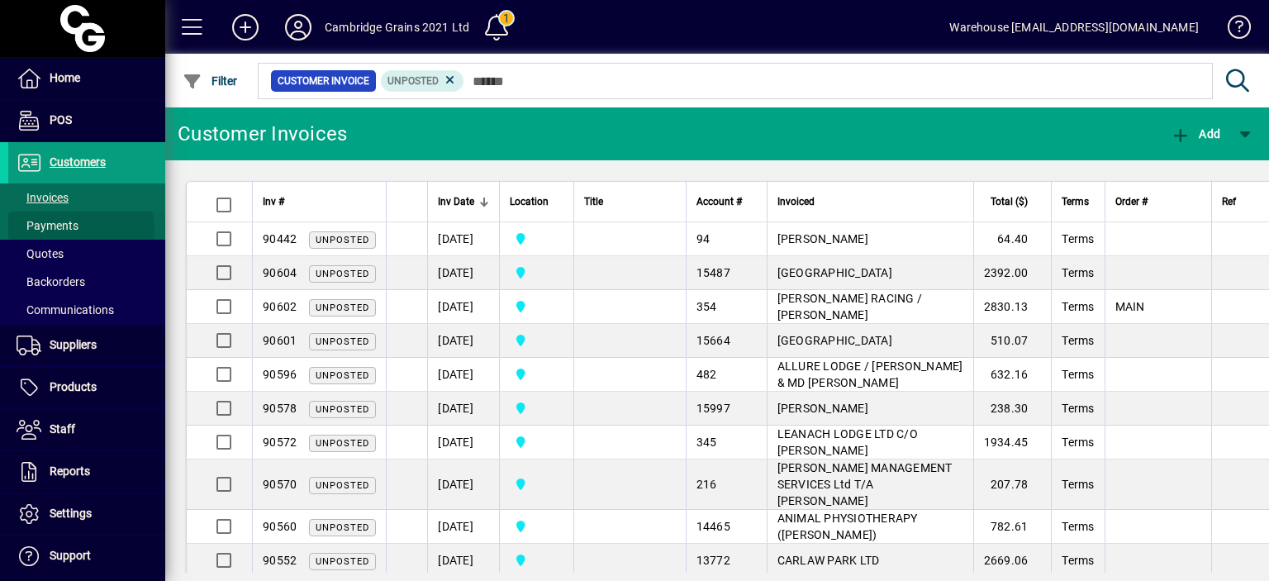
click at [69, 230] on span "Payments" at bounding box center [48, 225] width 62 height 13
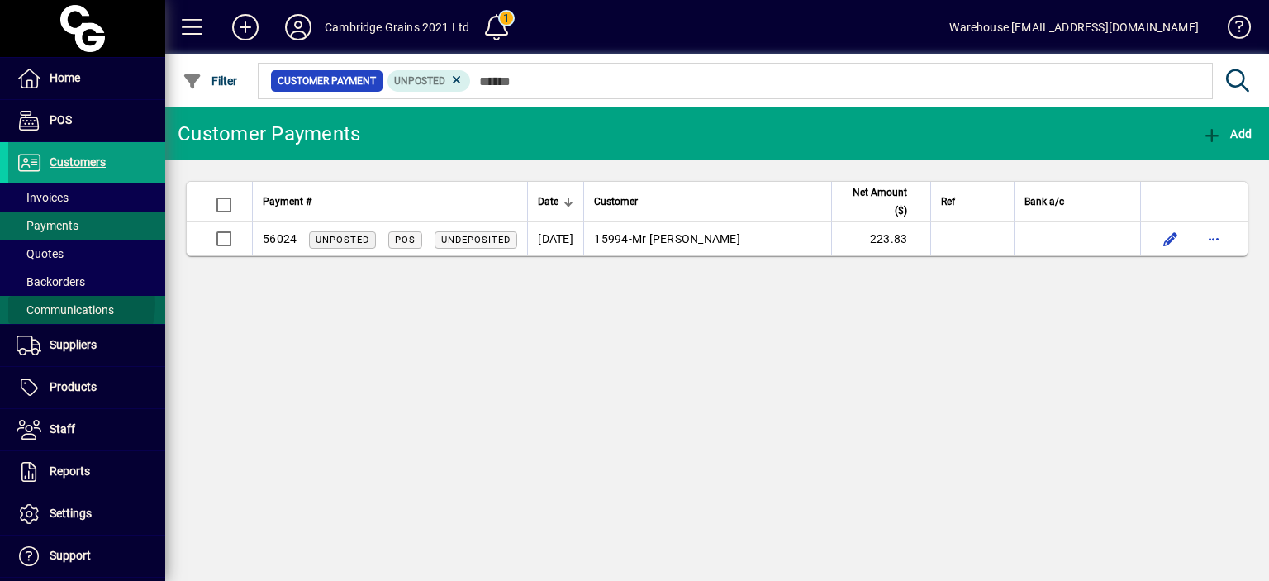
click at [63, 303] on span "Communications" at bounding box center [65, 309] width 97 height 13
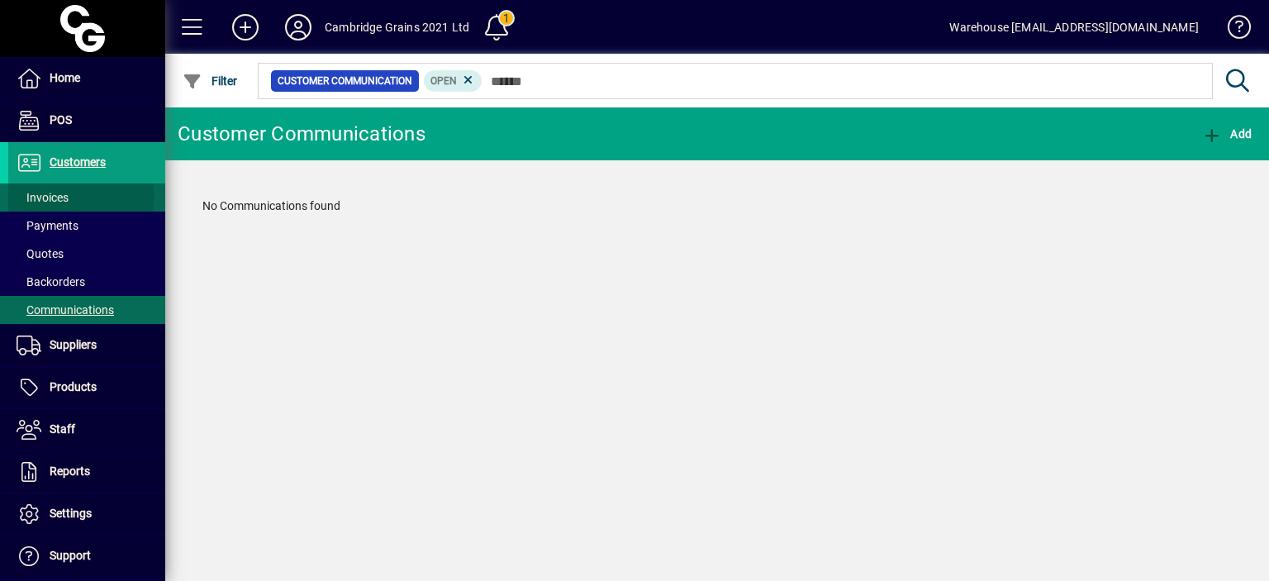
click at [69, 196] on span at bounding box center [86, 198] width 157 height 40
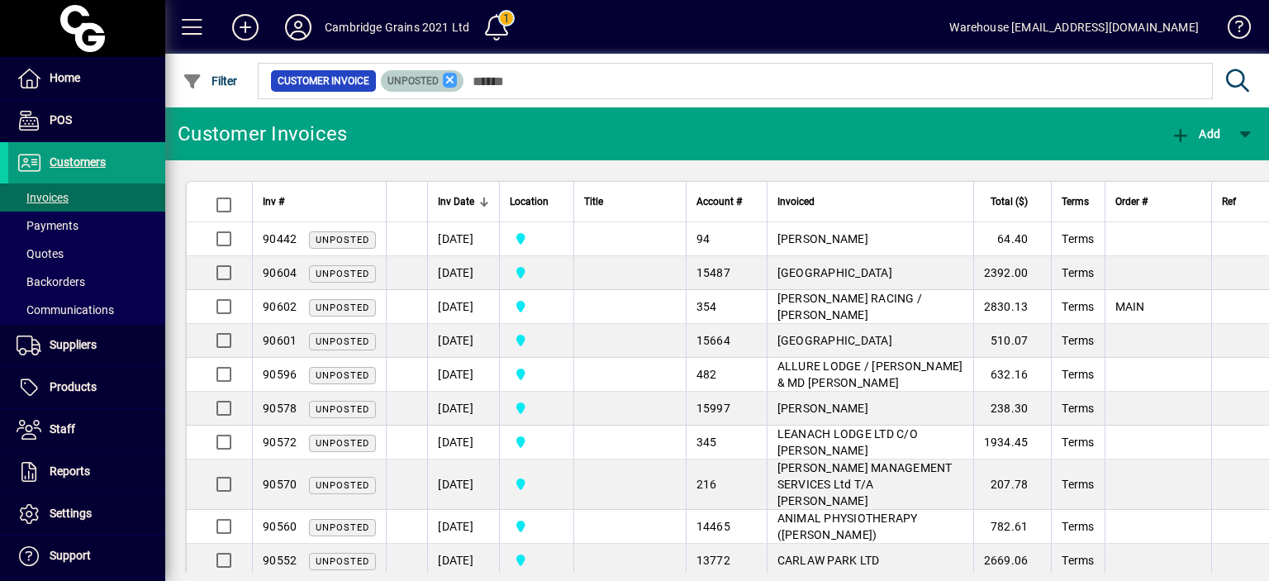
click at [451, 83] on icon at bounding box center [450, 80] width 15 height 15
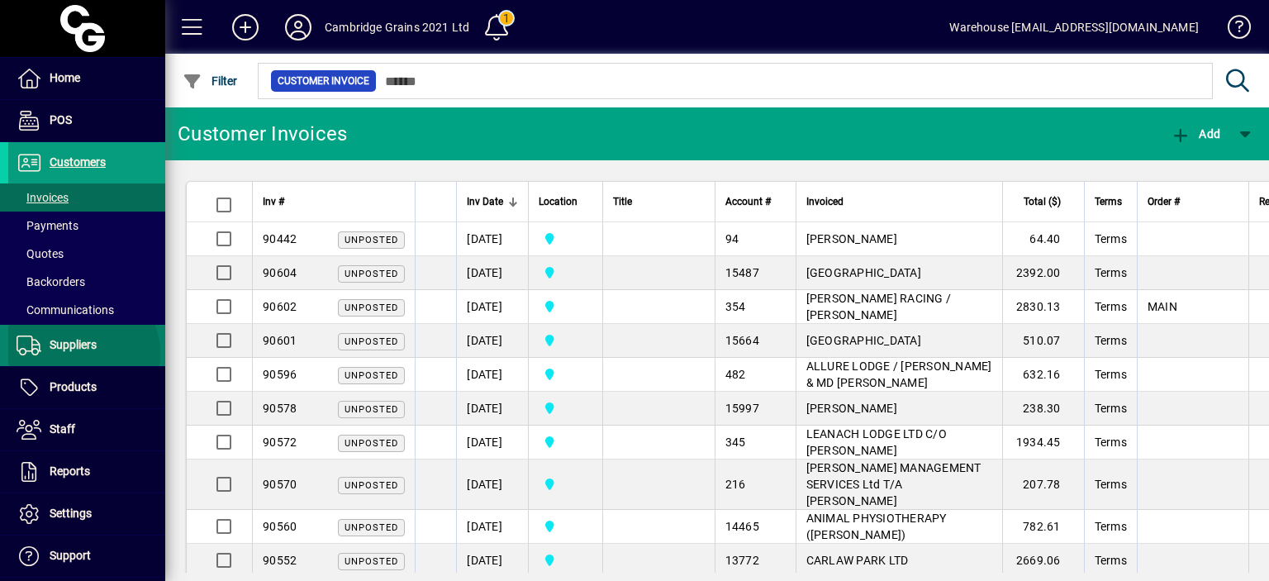
click at [82, 353] on span "Suppliers" at bounding box center [52, 345] width 88 height 20
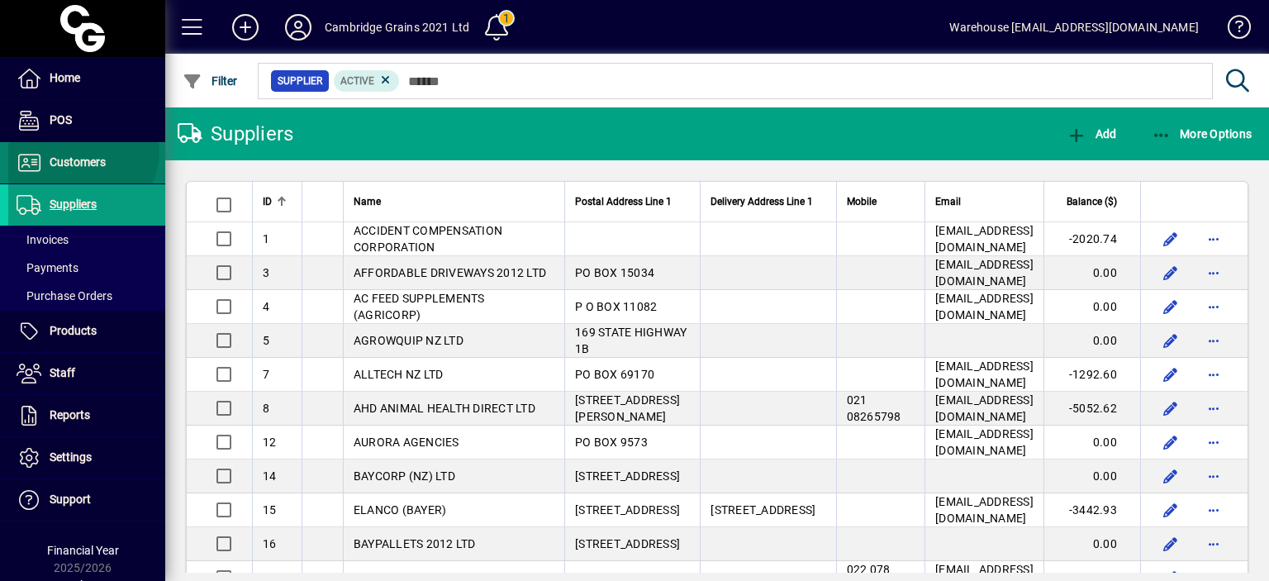
click at [79, 151] on span at bounding box center [86, 163] width 157 height 40
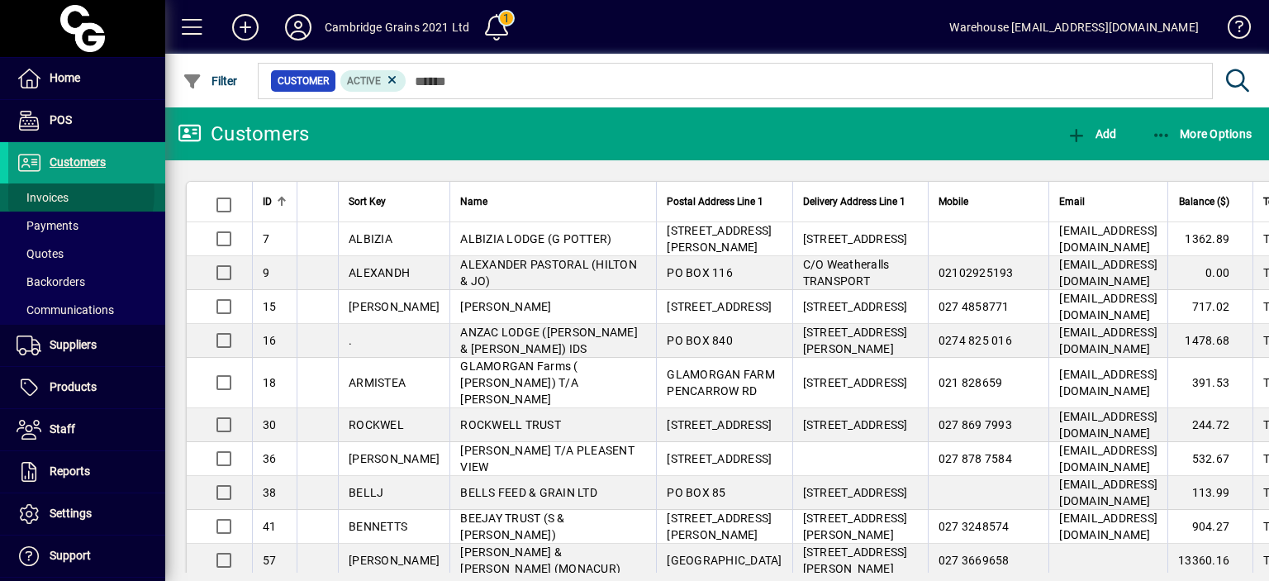
click at [49, 192] on span "Invoices" at bounding box center [43, 197] width 52 height 13
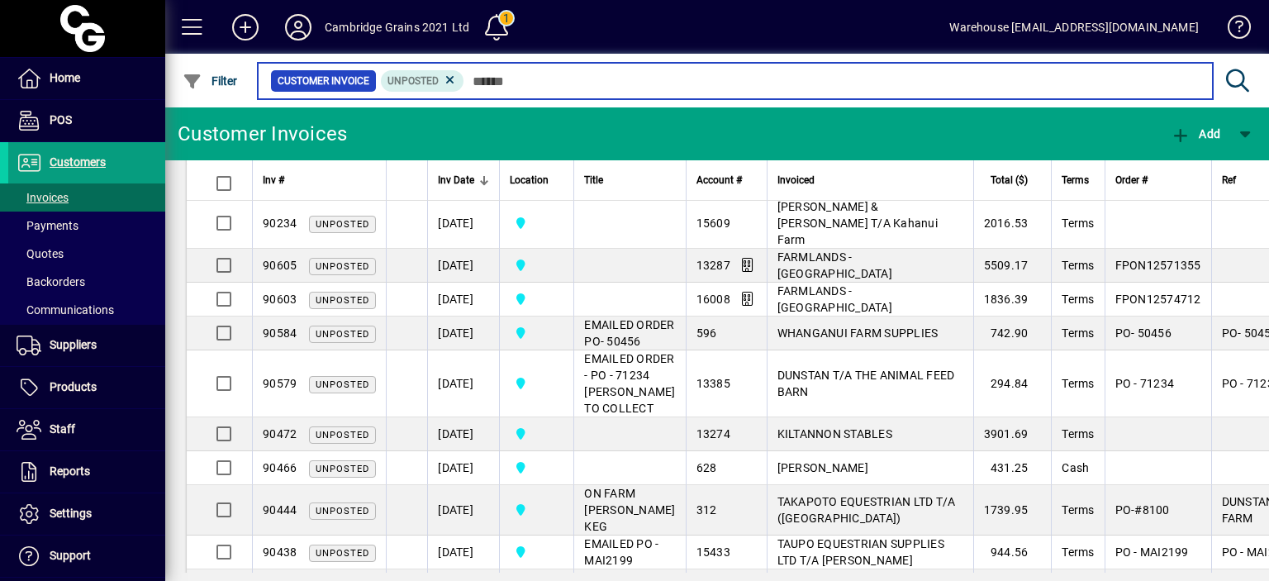
scroll to position [644, 0]
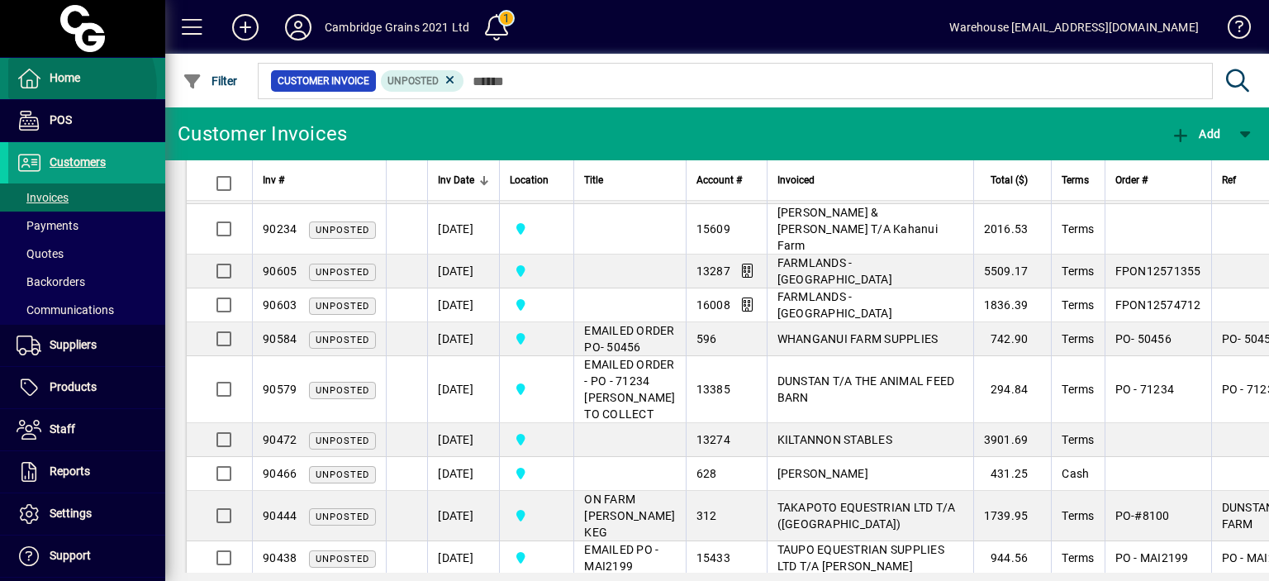
click at [66, 87] on span "Home" at bounding box center [44, 79] width 72 height 20
